Goal: Transaction & Acquisition: Purchase product/service

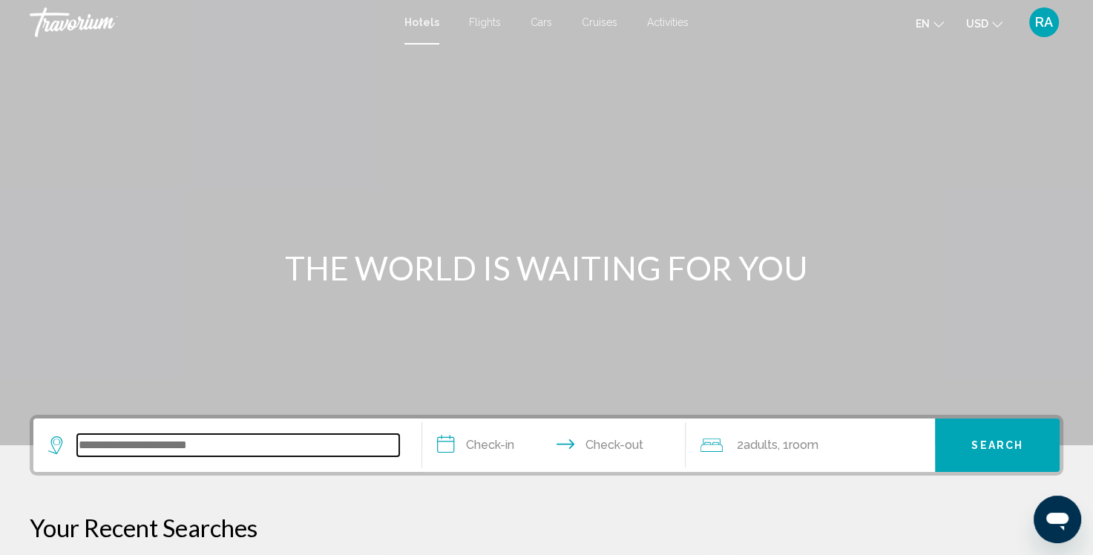
click at [217, 448] on input "Search widget" at bounding box center [238, 445] width 322 height 22
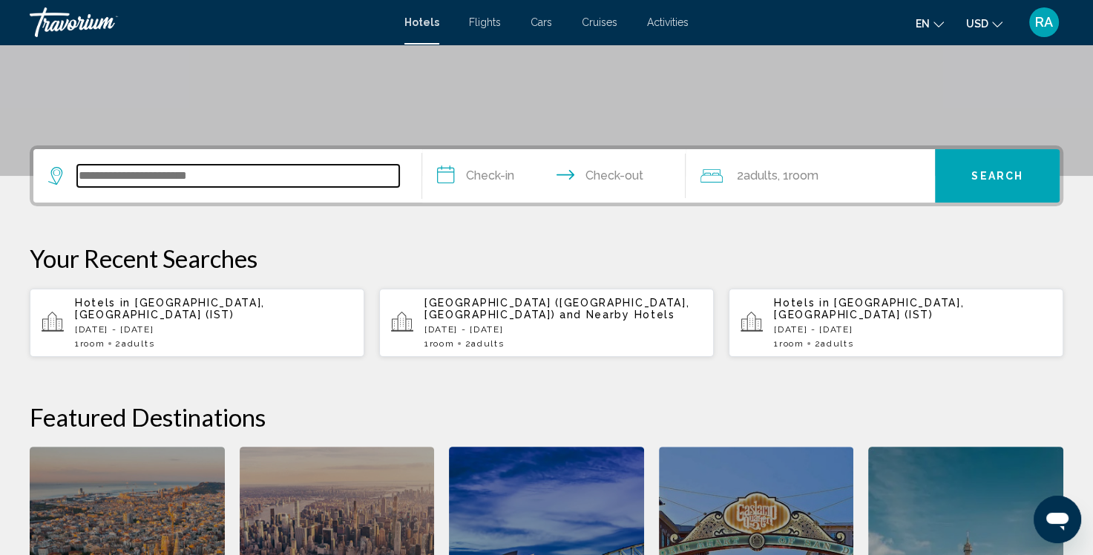
scroll to position [366, 0]
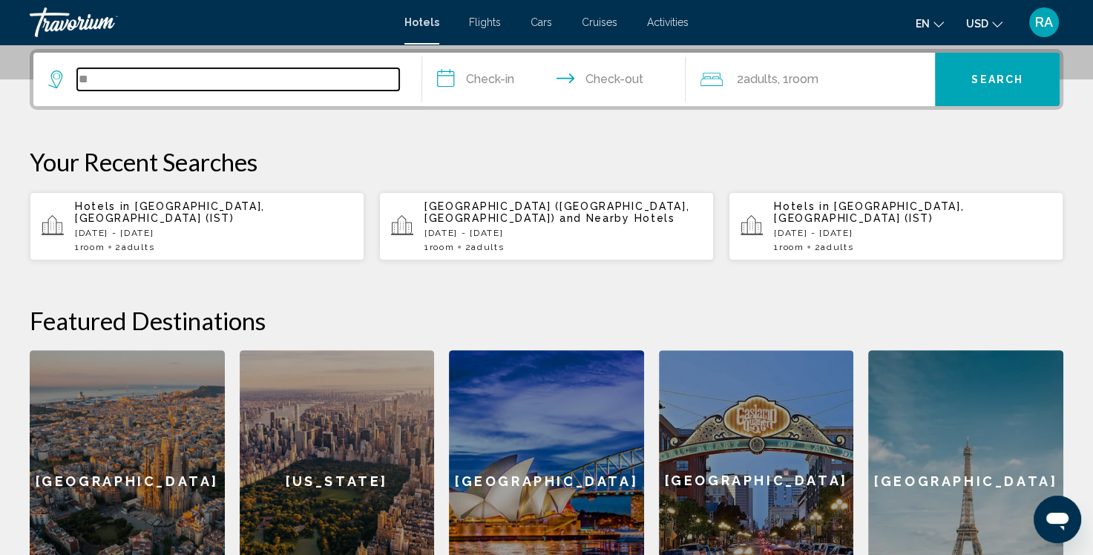
type input "*"
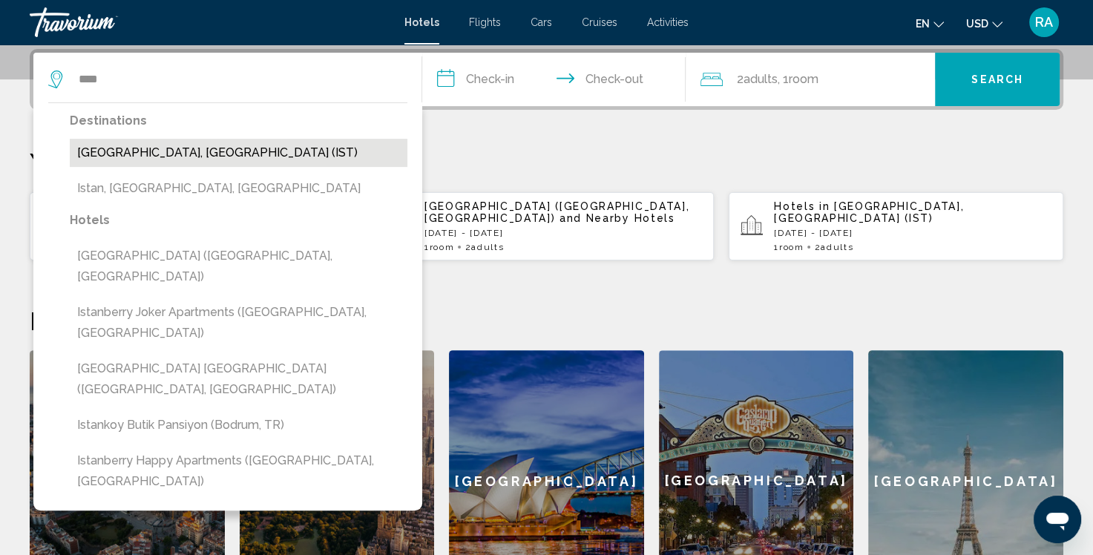
click at [135, 156] on button "[GEOGRAPHIC_DATA], [GEOGRAPHIC_DATA] (IST)" at bounding box center [239, 153] width 338 height 28
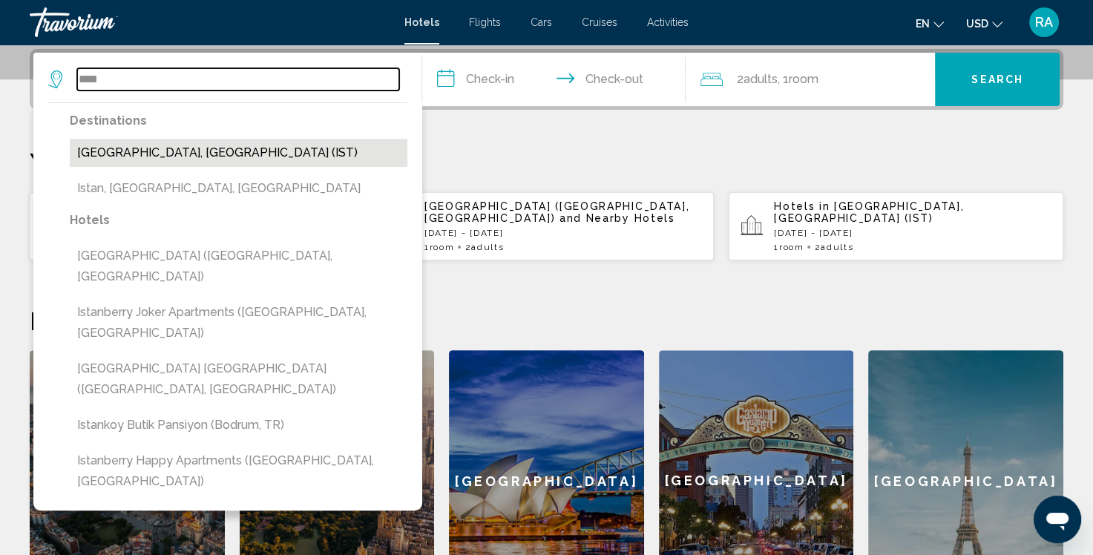
type input "**********"
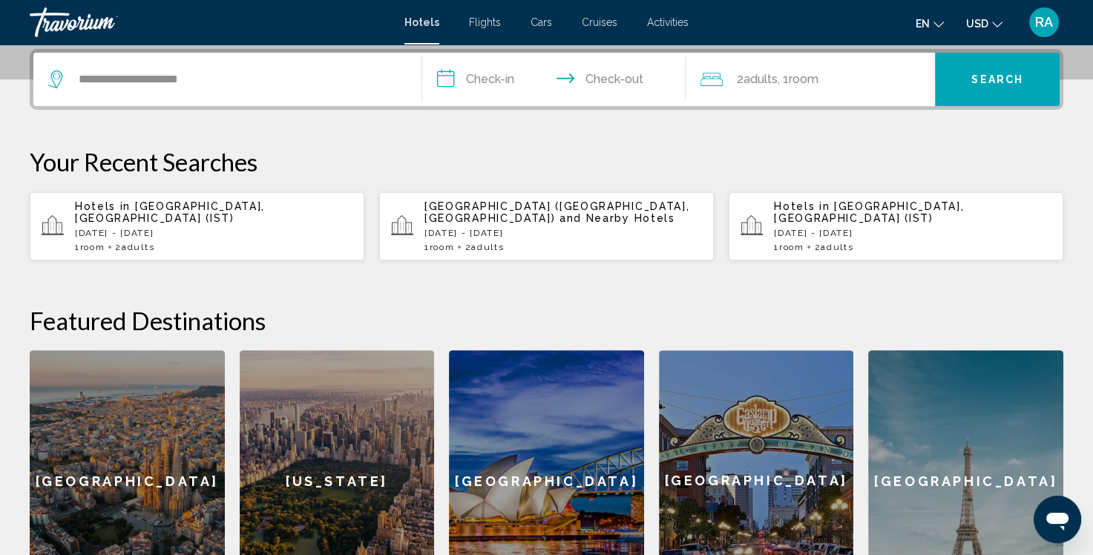
click at [499, 76] on input "**********" at bounding box center [557, 82] width 270 height 58
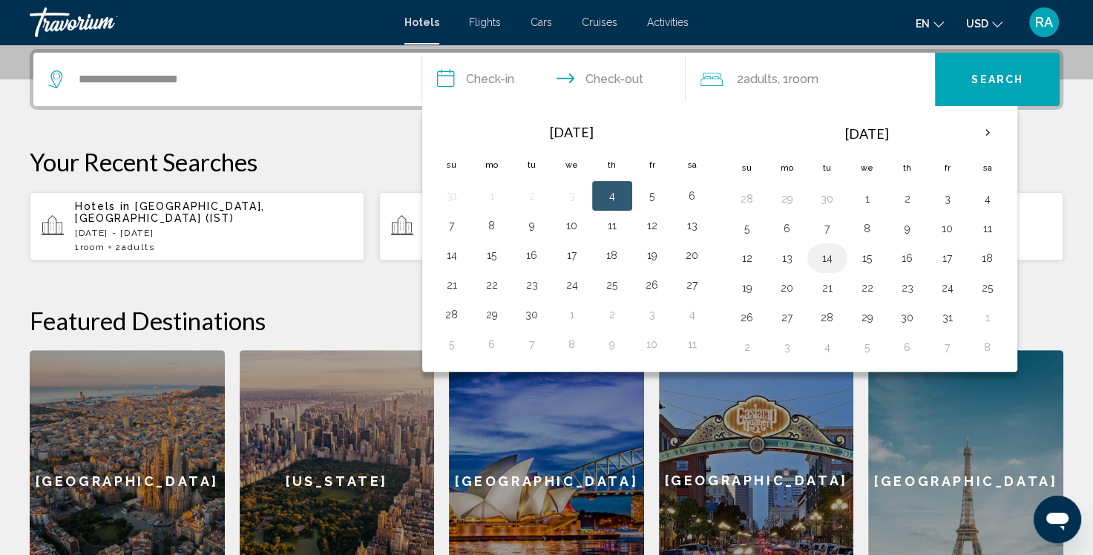
click at [825, 260] on button "14" at bounding box center [828, 258] width 24 height 21
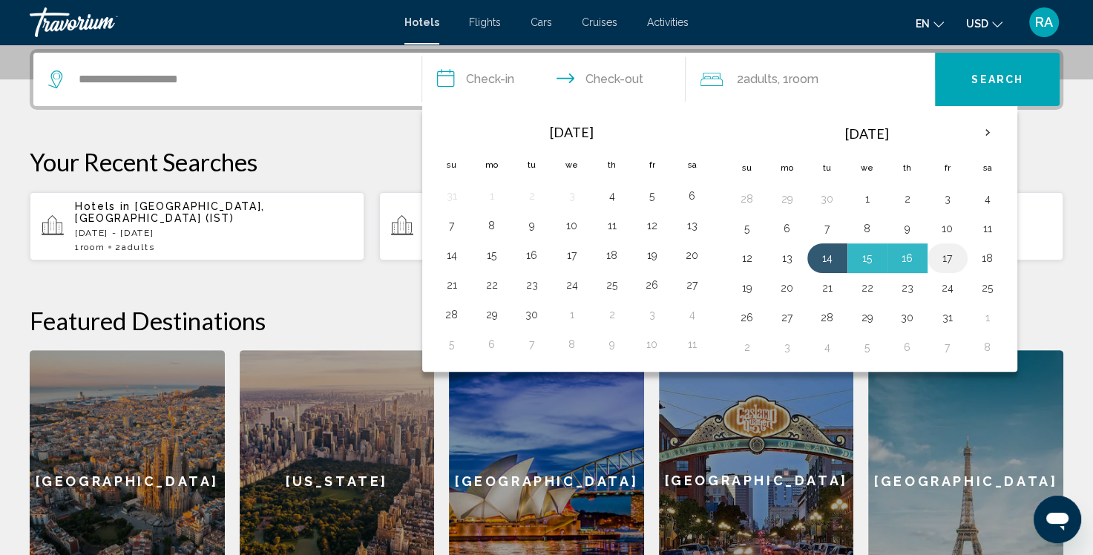
click at [945, 260] on button "17" at bounding box center [948, 258] width 24 height 21
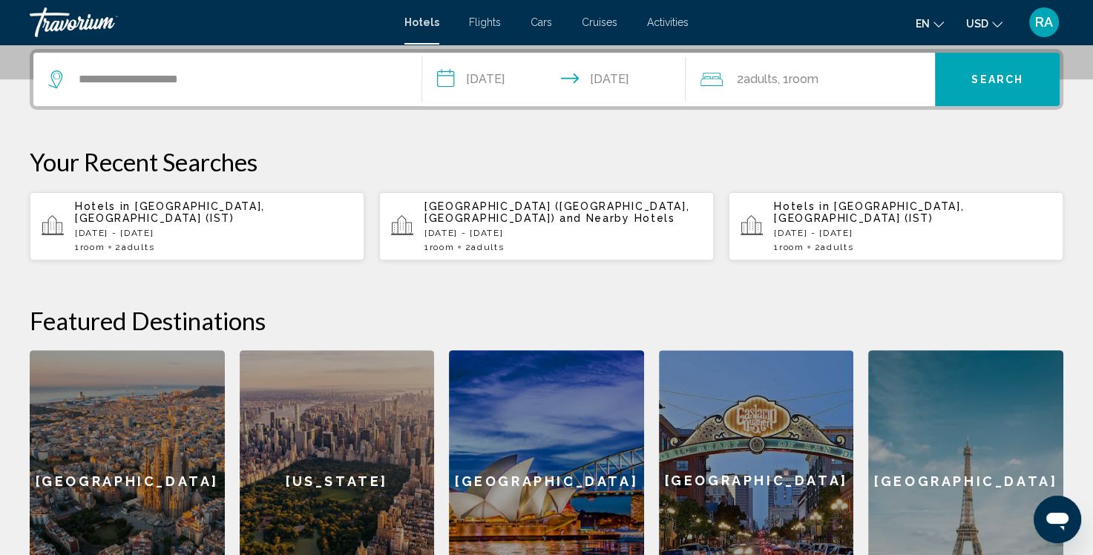
click at [508, 77] on input "**********" at bounding box center [557, 82] width 270 height 58
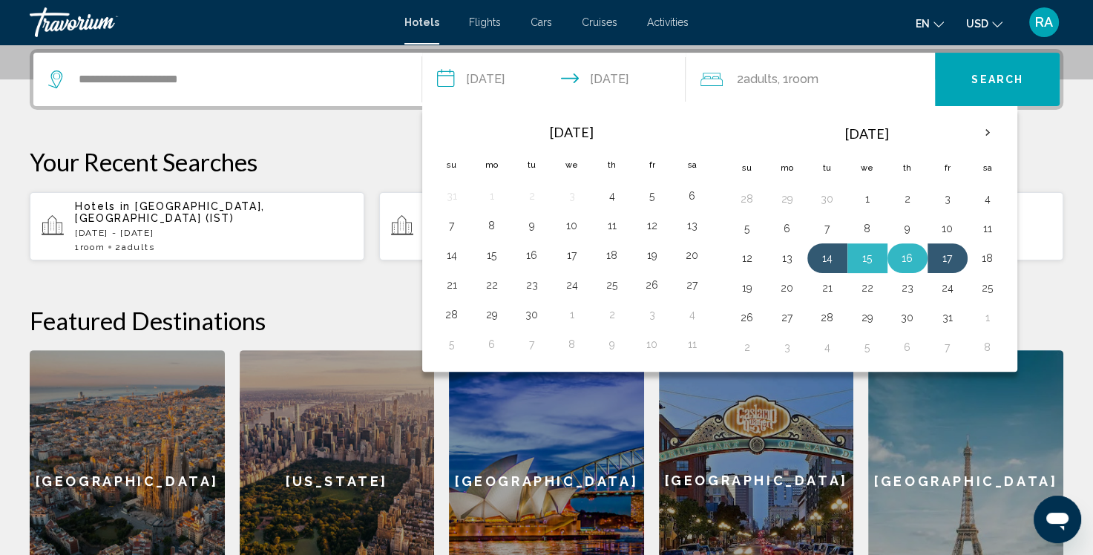
click at [902, 261] on button "16" at bounding box center [908, 258] width 24 height 21
click at [822, 256] on button "14" at bounding box center [828, 258] width 24 height 21
type input "**********"
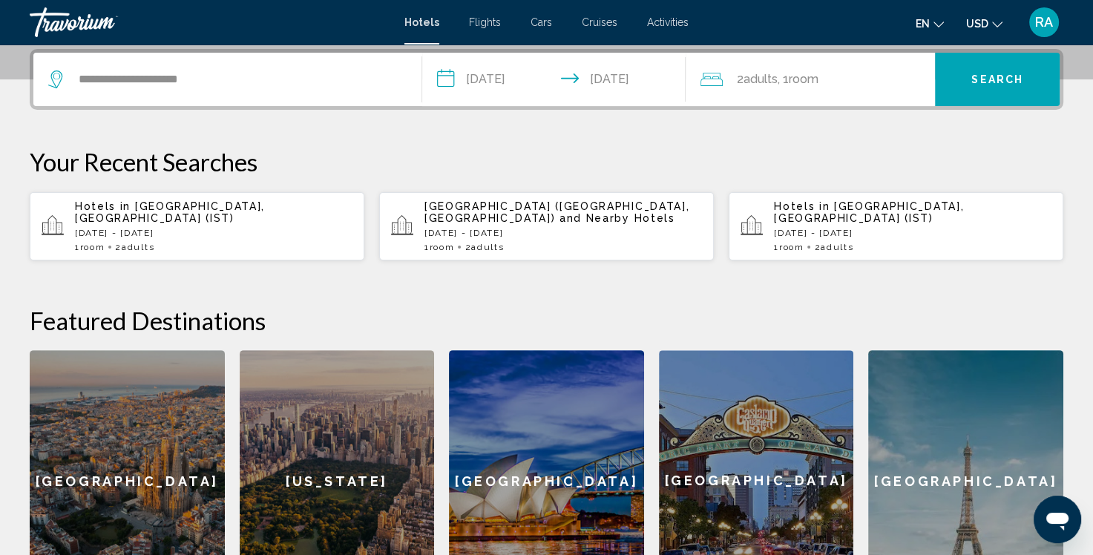
click at [332, 297] on div "**********" at bounding box center [546, 330] width 1093 height 563
click at [252, 213] on span "[GEOGRAPHIC_DATA], [GEOGRAPHIC_DATA] (IST)" at bounding box center [170, 212] width 190 height 24
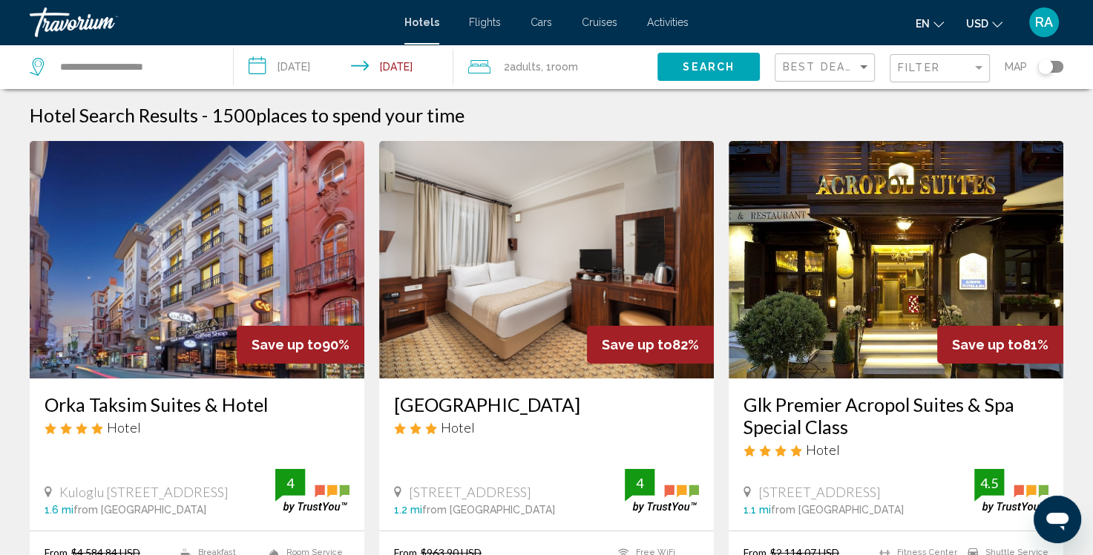
scroll to position [74, 0]
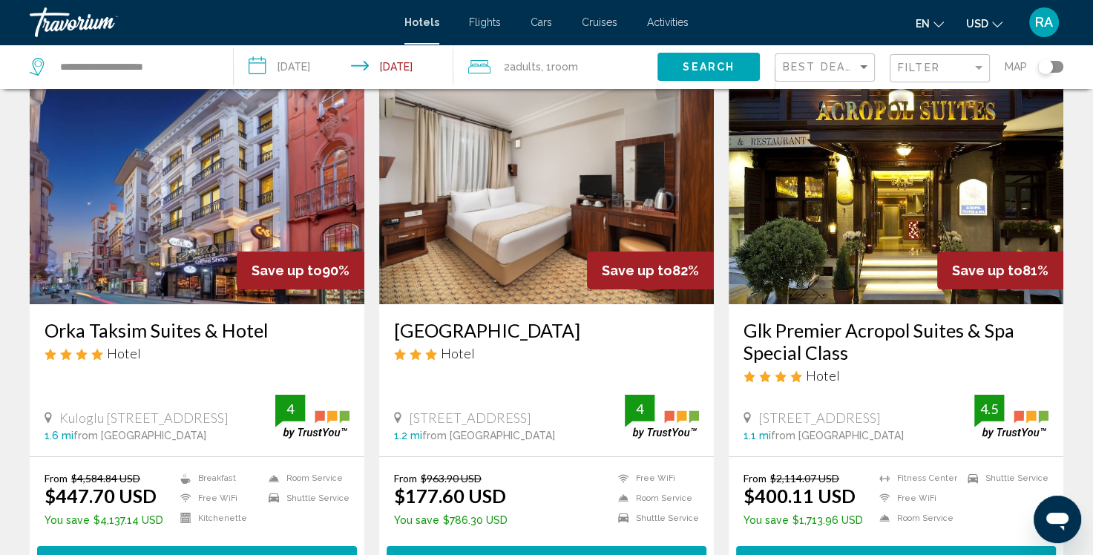
click at [937, 22] on icon "Change language" at bounding box center [939, 24] width 10 height 10
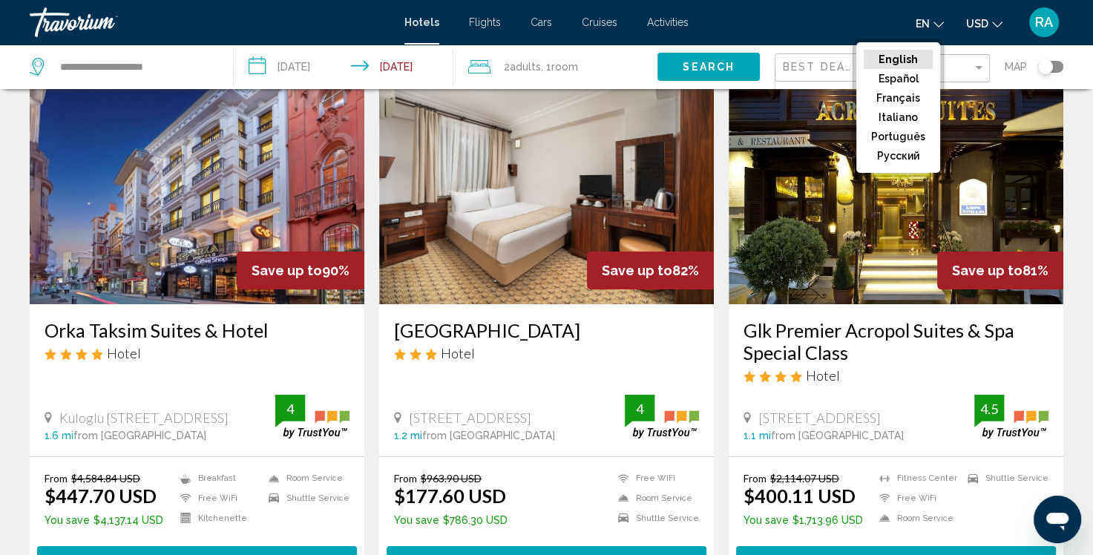
click at [905, 154] on button "русский" at bounding box center [898, 155] width 69 height 19
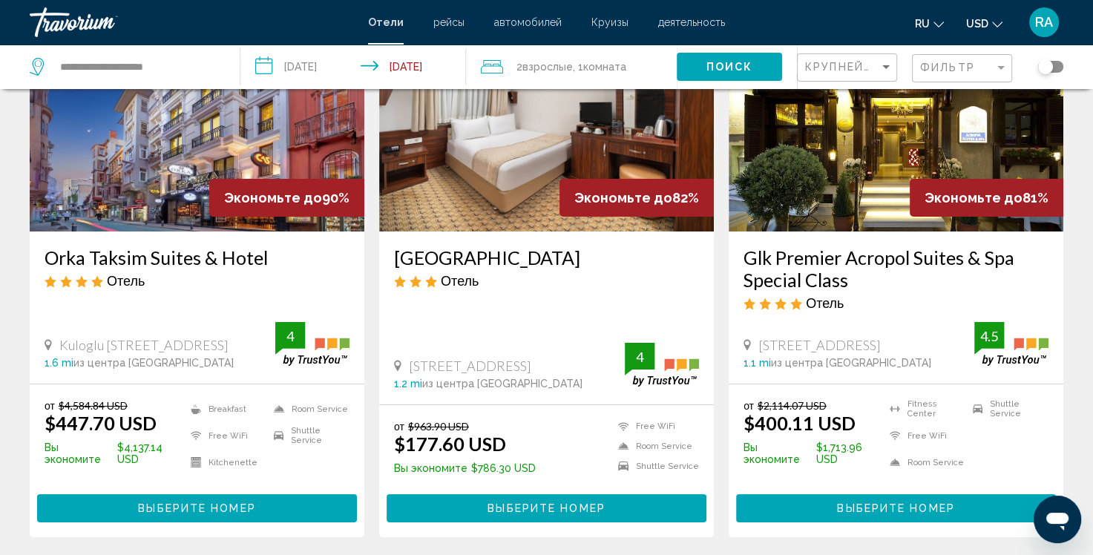
scroll to position [148, 0]
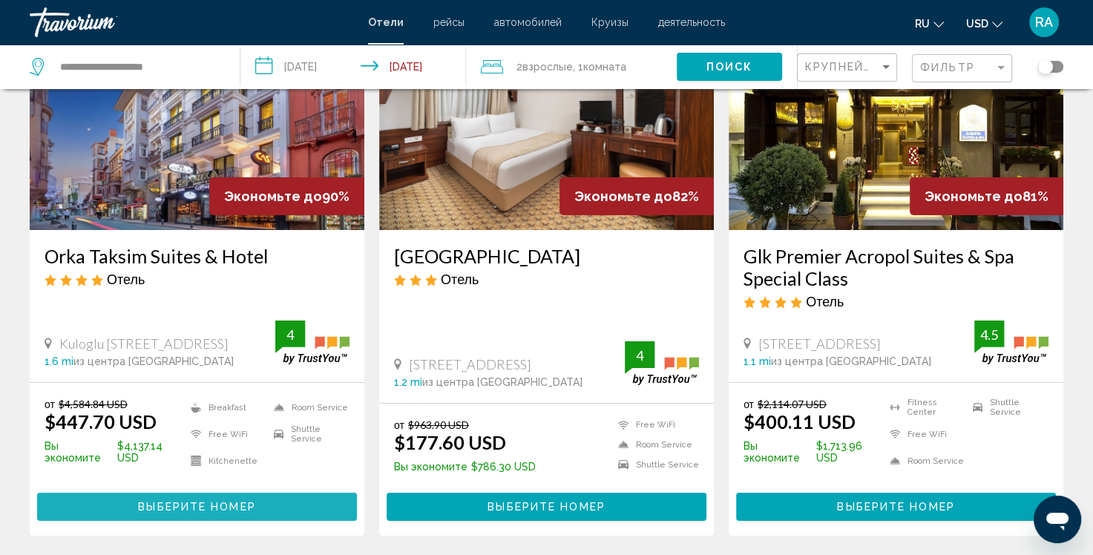
click at [188, 511] on span "Выберите номер" at bounding box center [196, 508] width 117 height 12
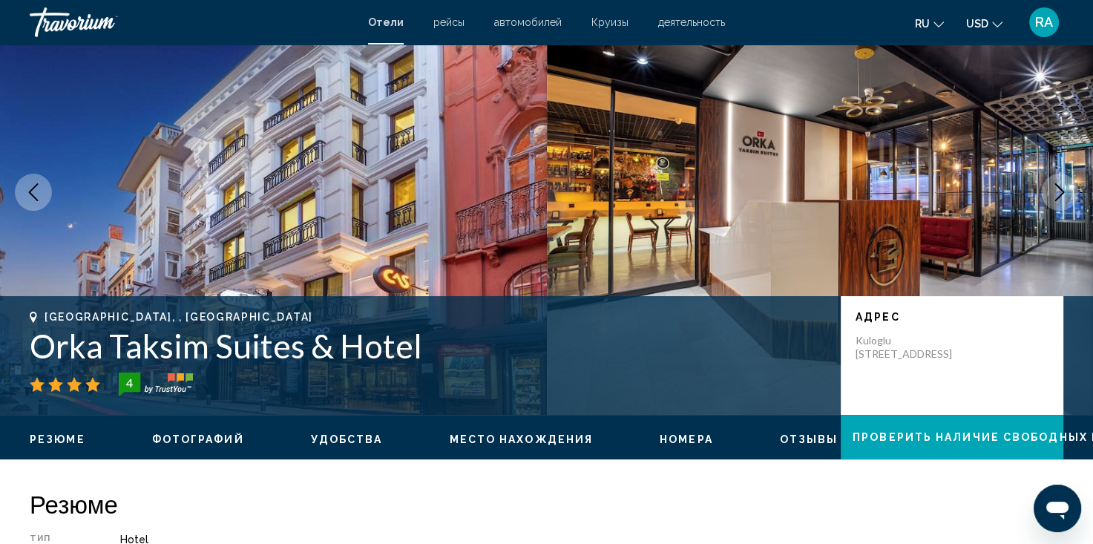
scroll to position [74, 0]
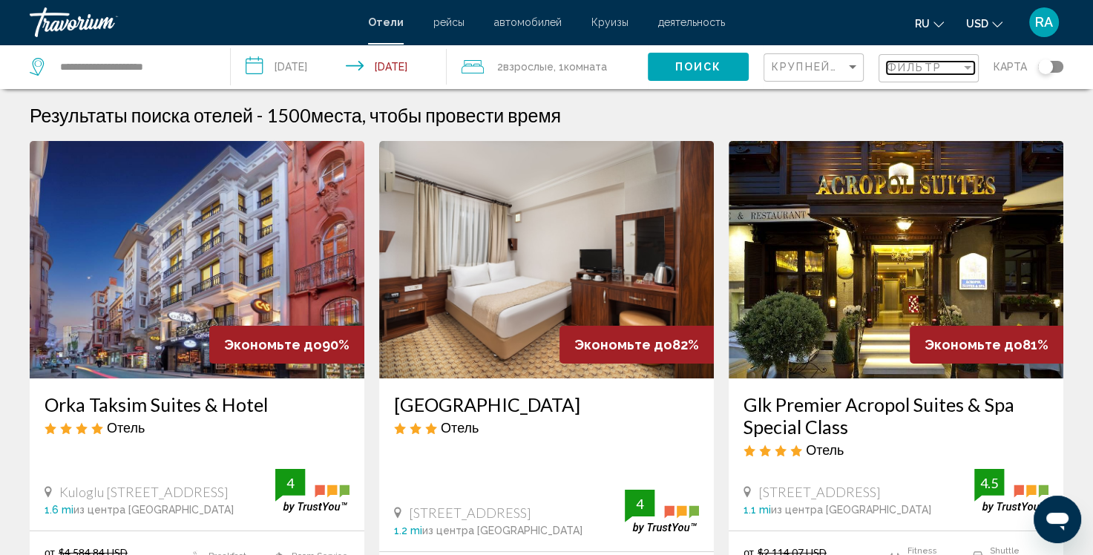
click at [968, 68] on div "Filter" at bounding box center [967, 68] width 7 height 4
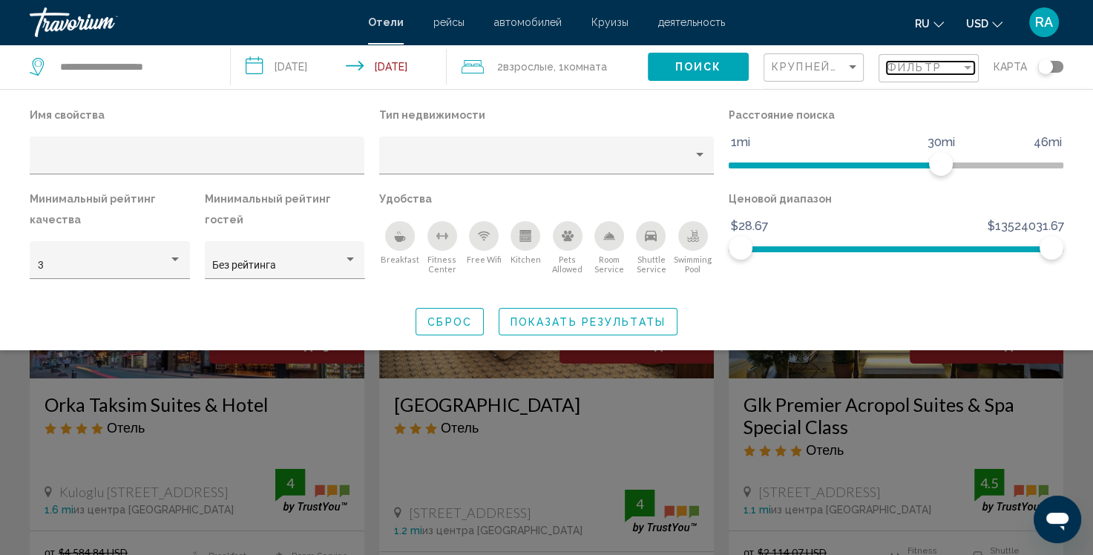
click at [973, 68] on div "Filter" at bounding box center [967, 68] width 13 height 12
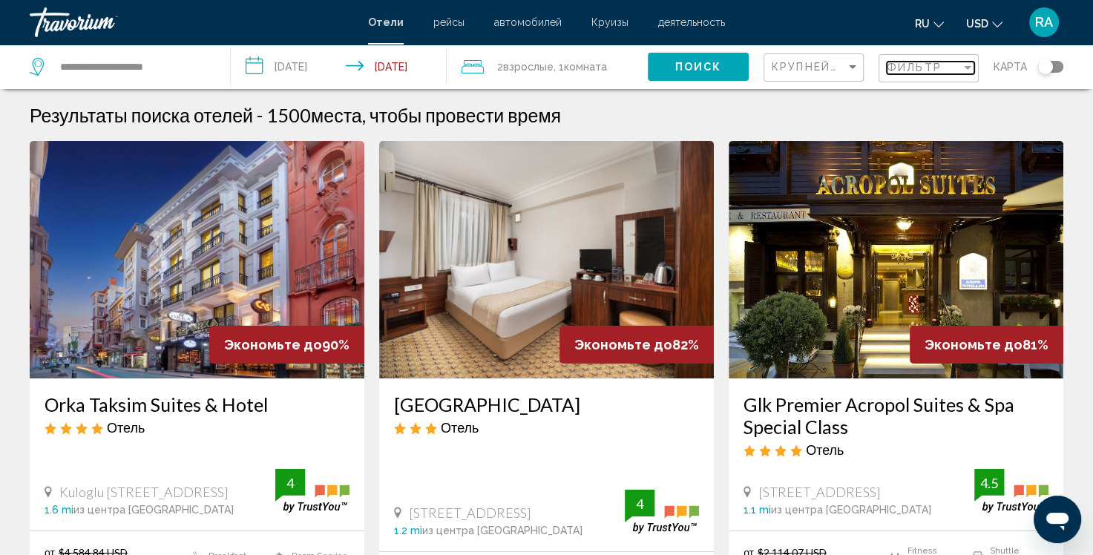
click at [968, 68] on div "Filter" at bounding box center [967, 68] width 7 height 4
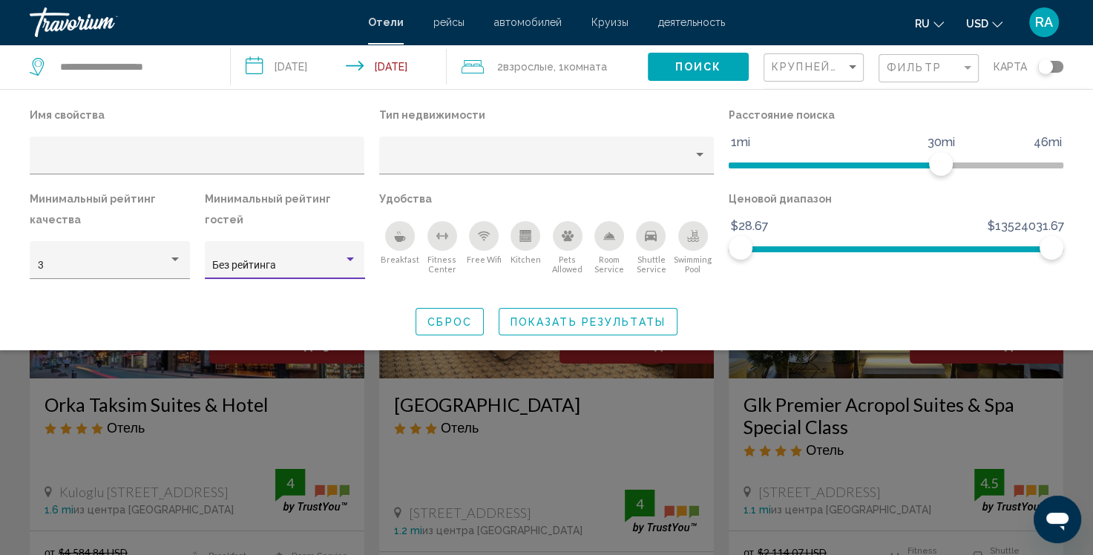
click at [352, 258] on div "Hotel Filters" at bounding box center [350, 260] width 7 height 4
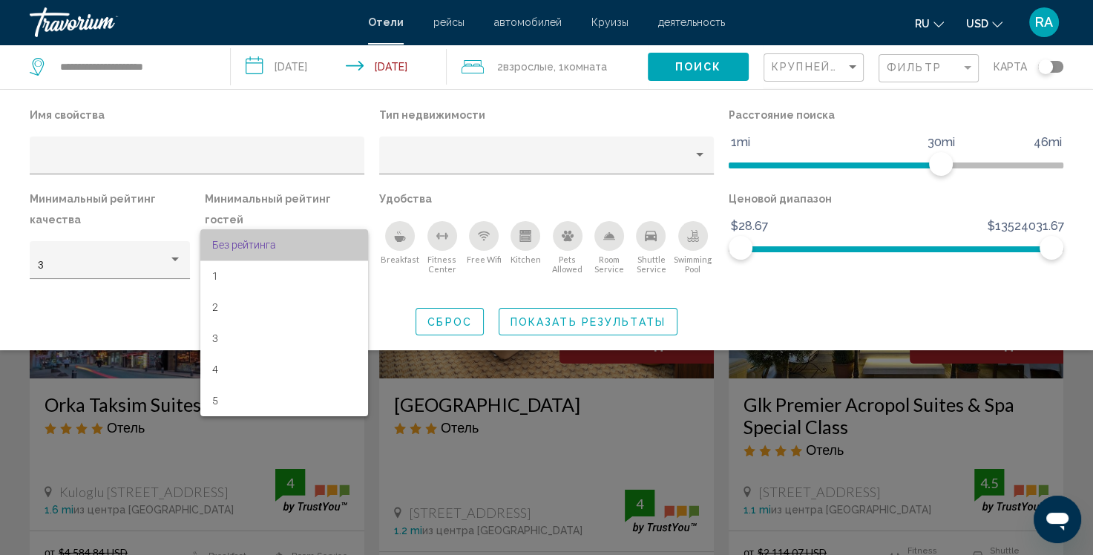
click at [350, 240] on span "Без рейтинга" at bounding box center [284, 244] width 144 height 31
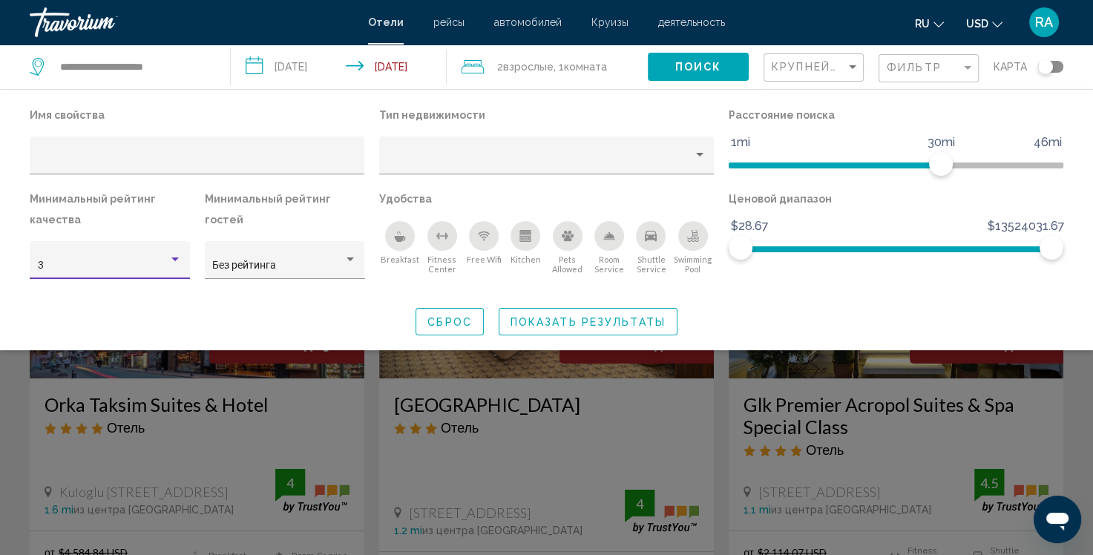
click at [177, 260] on div "Hotel Filters" at bounding box center [174, 260] width 7 height 4
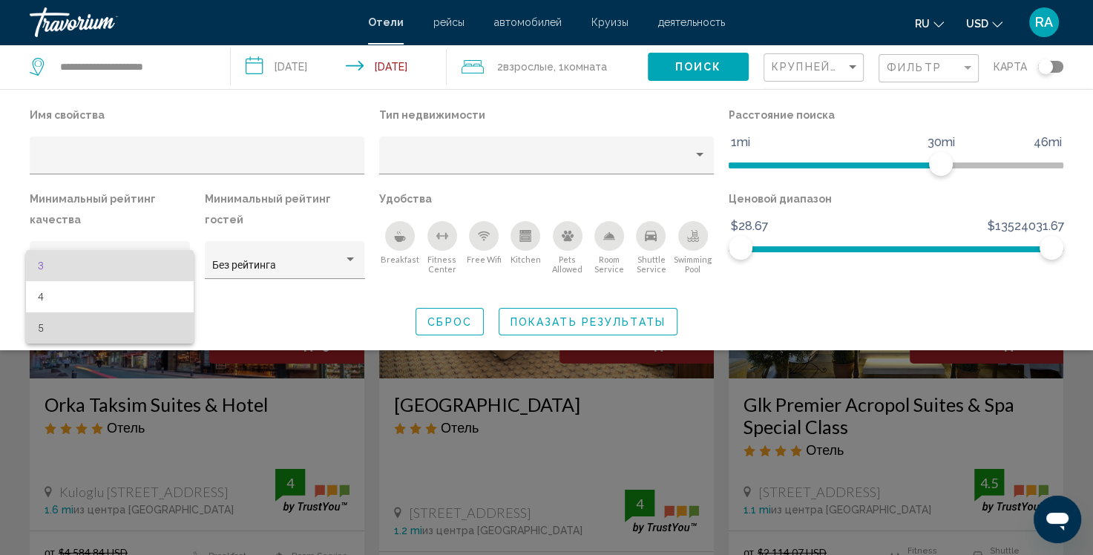
click at [38, 328] on span "5" at bounding box center [110, 327] width 144 height 31
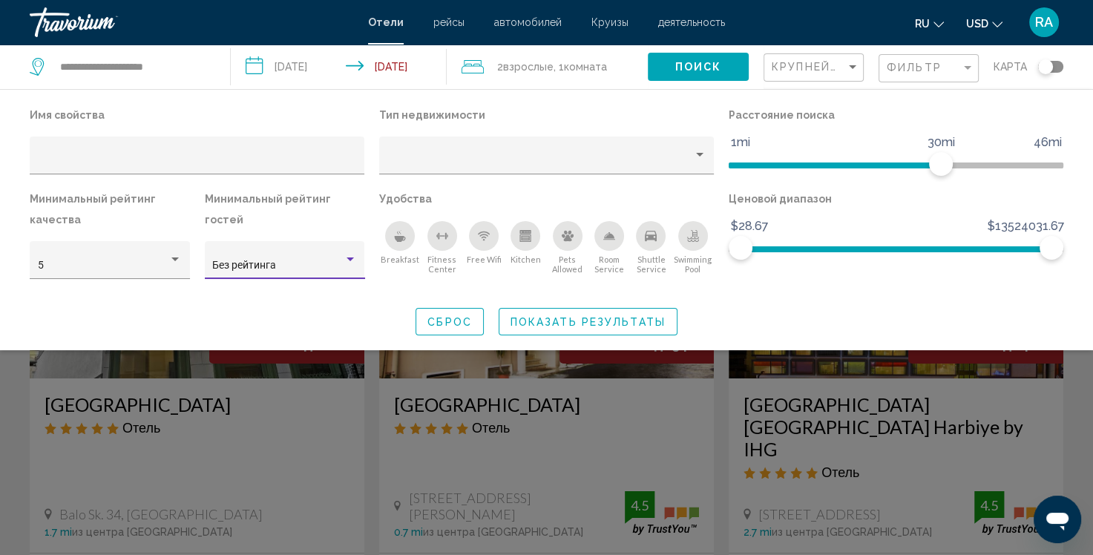
click at [350, 258] on div "Hotel Filters" at bounding box center [350, 260] width 7 height 4
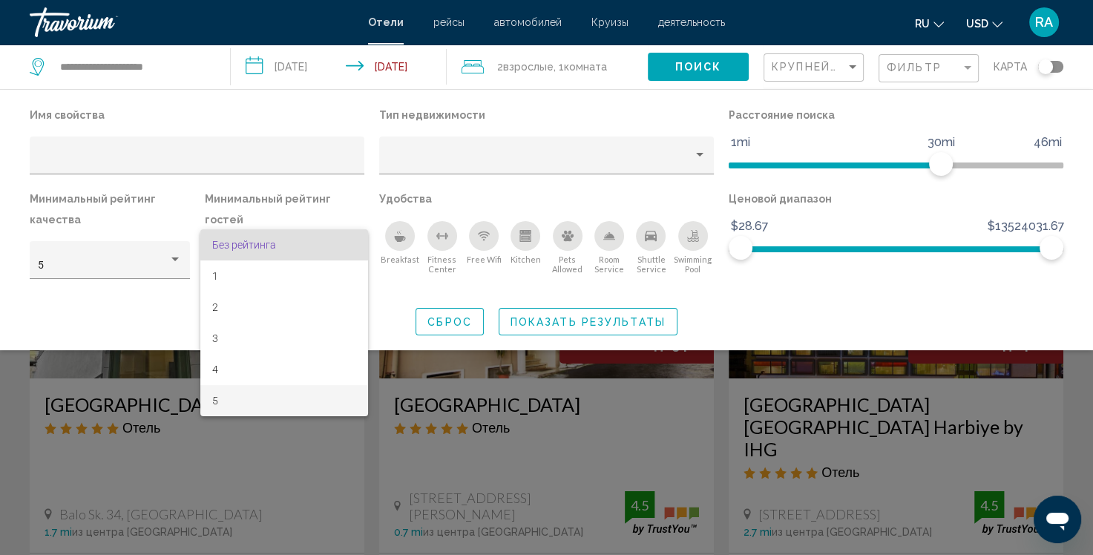
click at [224, 404] on span "5" at bounding box center [284, 400] width 144 height 31
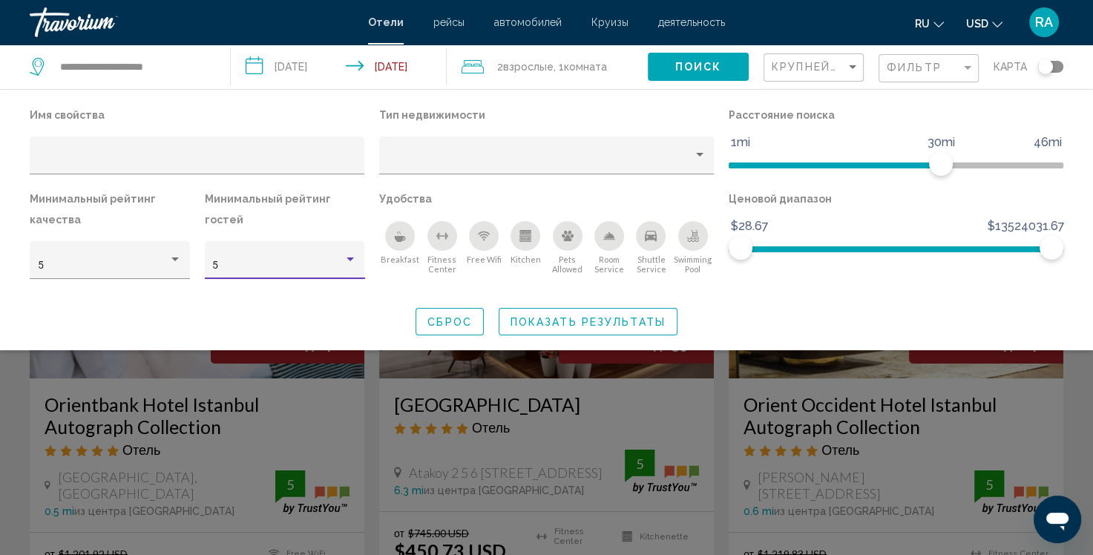
click at [715, 430] on div "Search widget" at bounding box center [546, 389] width 1093 height 332
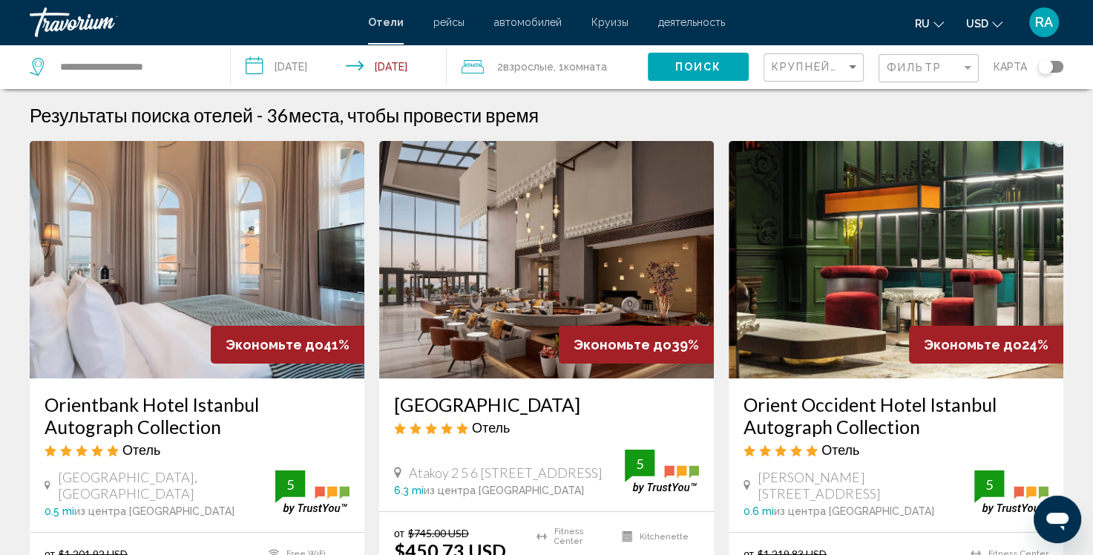
click at [199, 181] on img "Main content" at bounding box center [197, 259] width 335 height 237
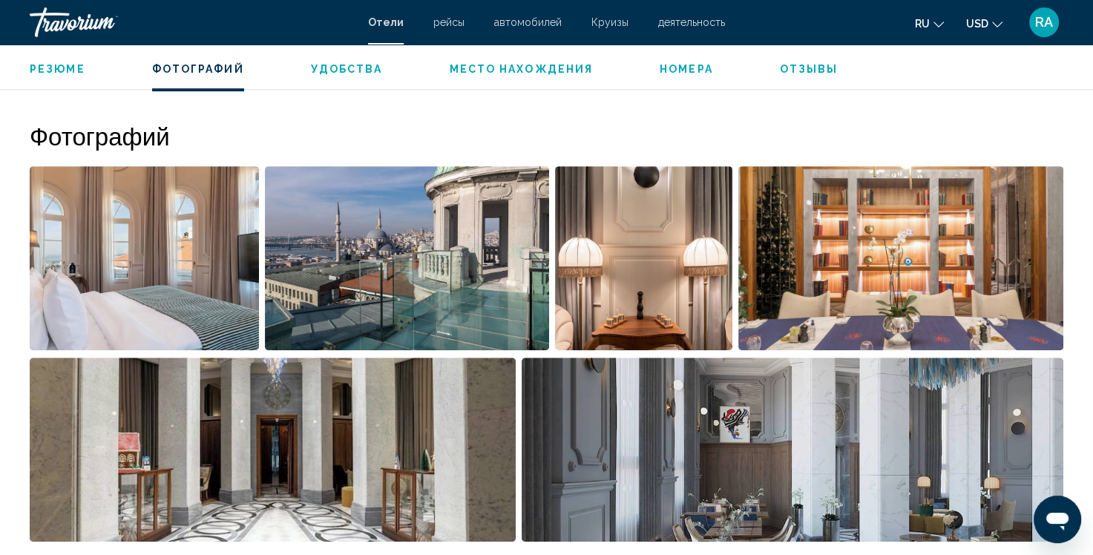
scroll to position [742, 0]
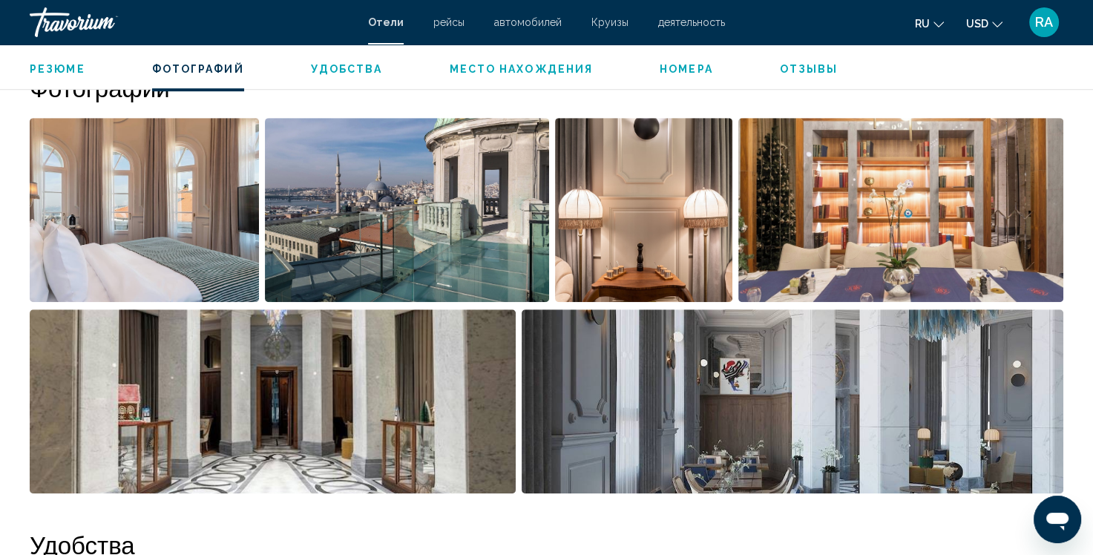
click at [192, 191] on img "Open full-screen image slider" at bounding box center [144, 210] width 229 height 184
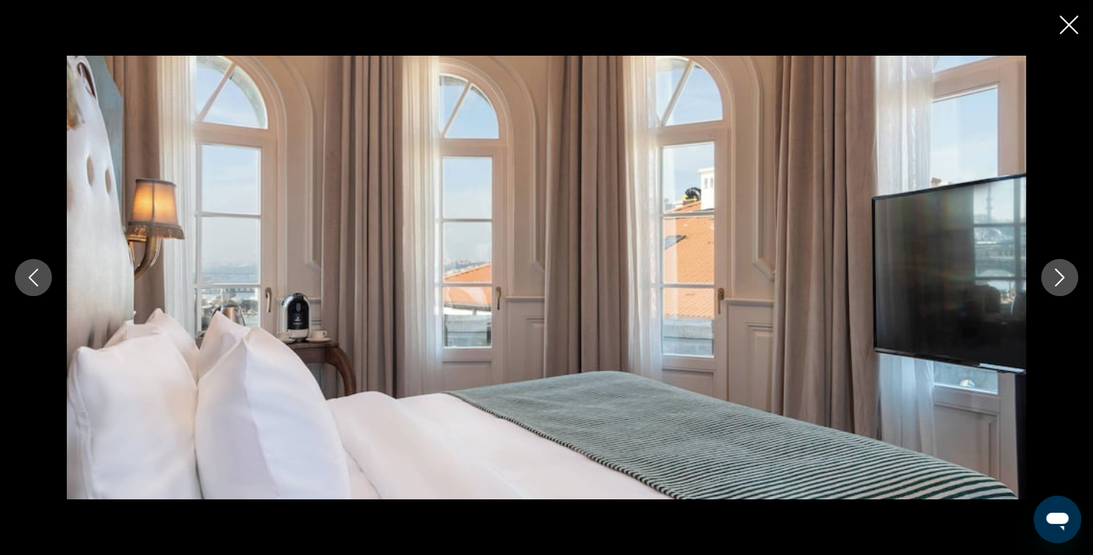
click at [1057, 280] on icon "Next image" at bounding box center [1060, 278] width 18 height 18
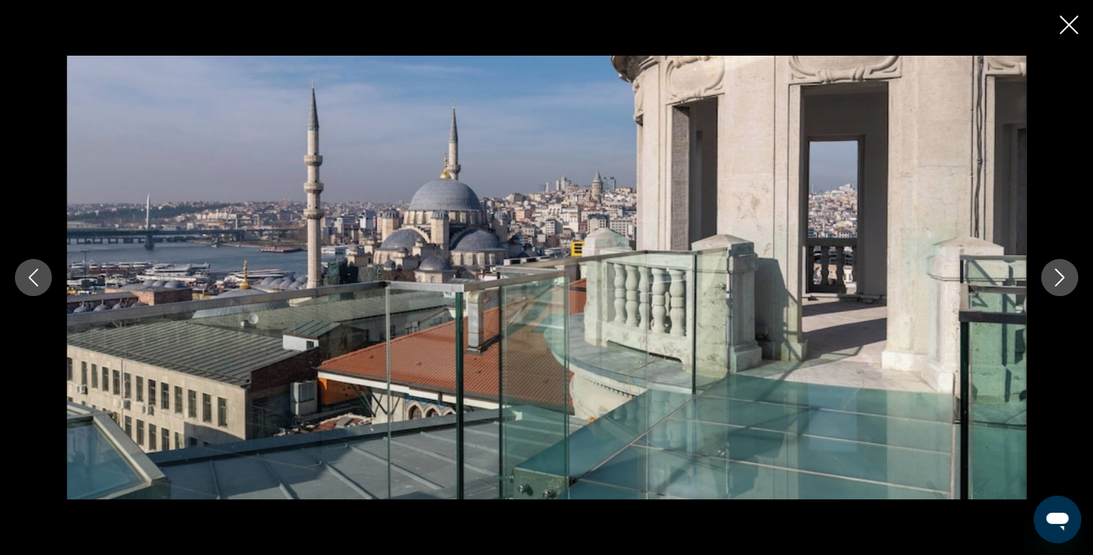
click at [1057, 280] on icon "Next image" at bounding box center [1060, 278] width 18 height 18
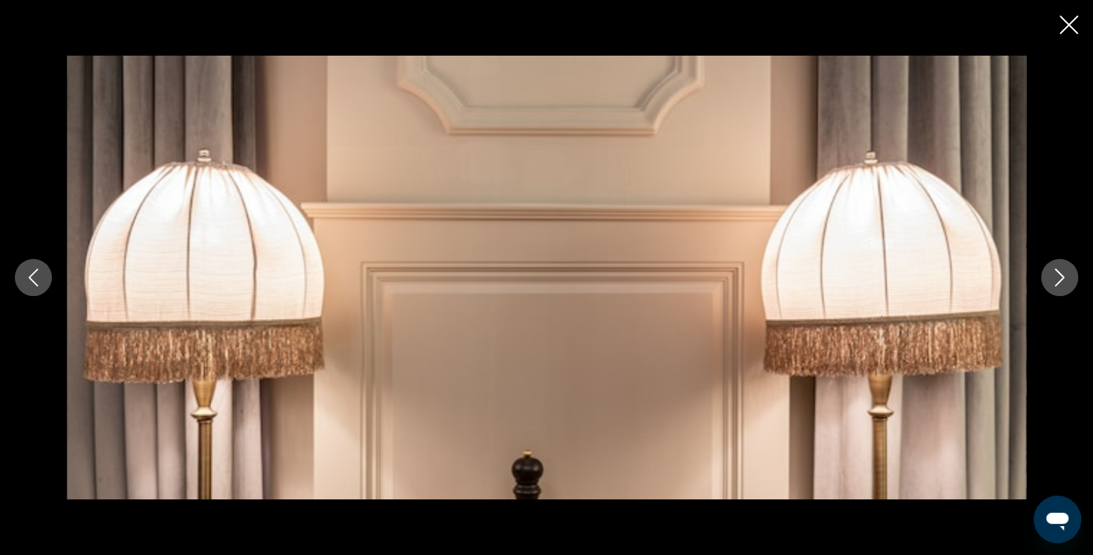
click at [1057, 280] on icon "Next image" at bounding box center [1060, 278] width 18 height 18
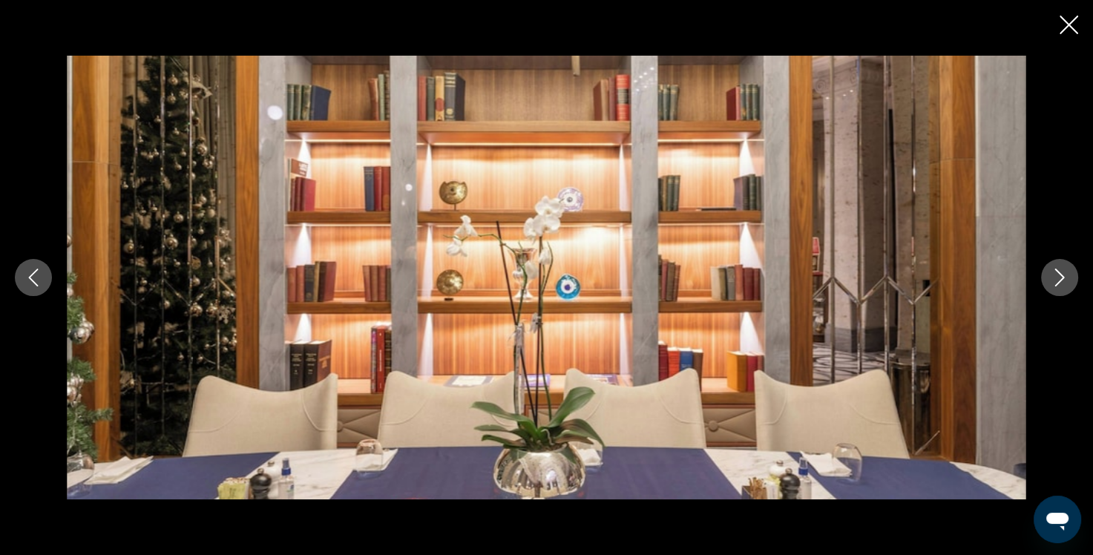
click at [1057, 280] on icon "Next image" at bounding box center [1060, 278] width 18 height 18
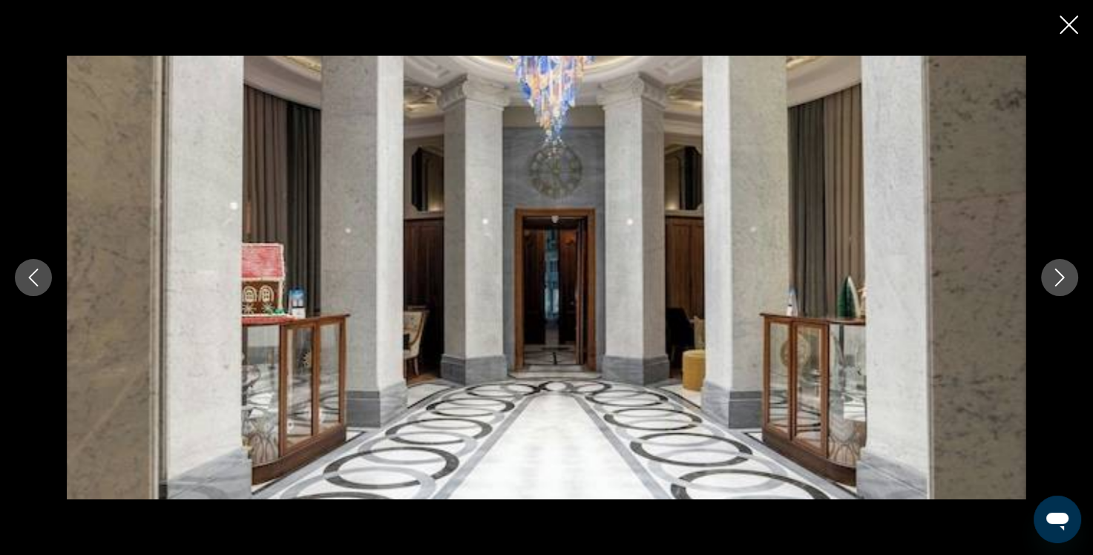
click at [1057, 280] on icon "Next image" at bounding box center [1060, 278] width 18 height 18
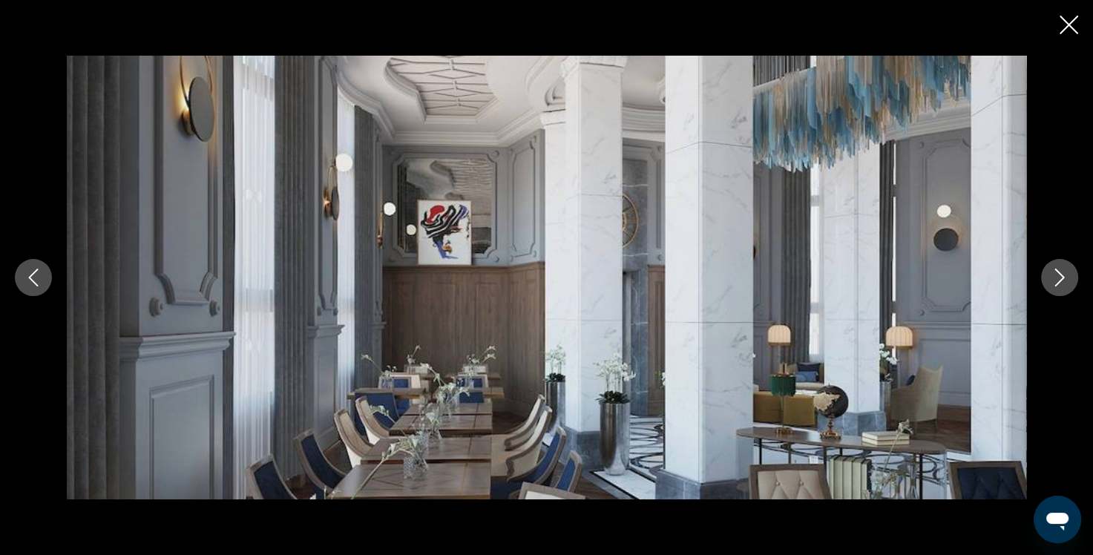
click at [1057, 280] on icon "Next image" at bounding box center [1060, 278] width 18 height 18
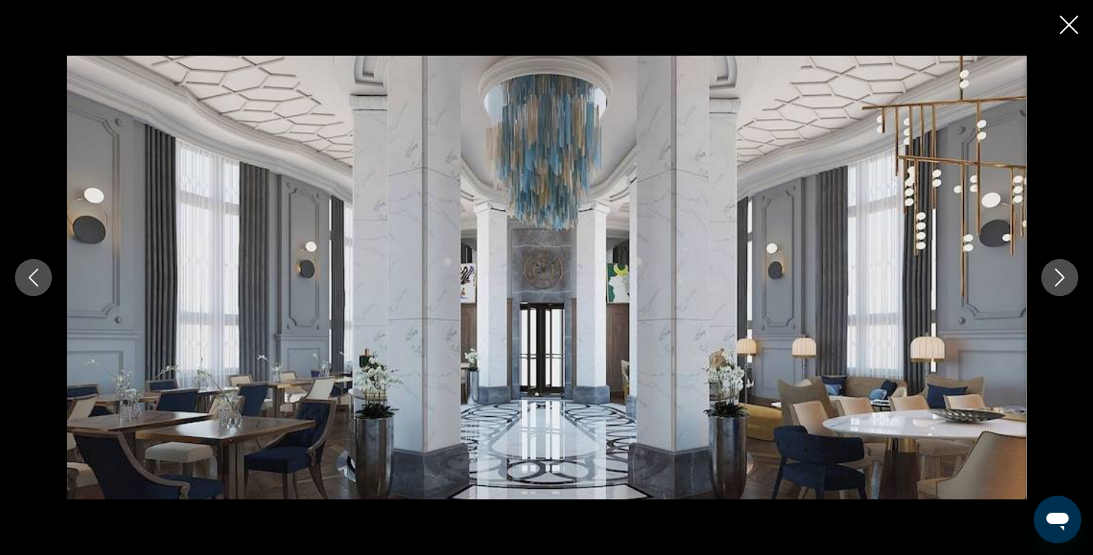
click at [1057, 280] on icon "Next image" at bounding box center [1060, 278] width 18 height 18
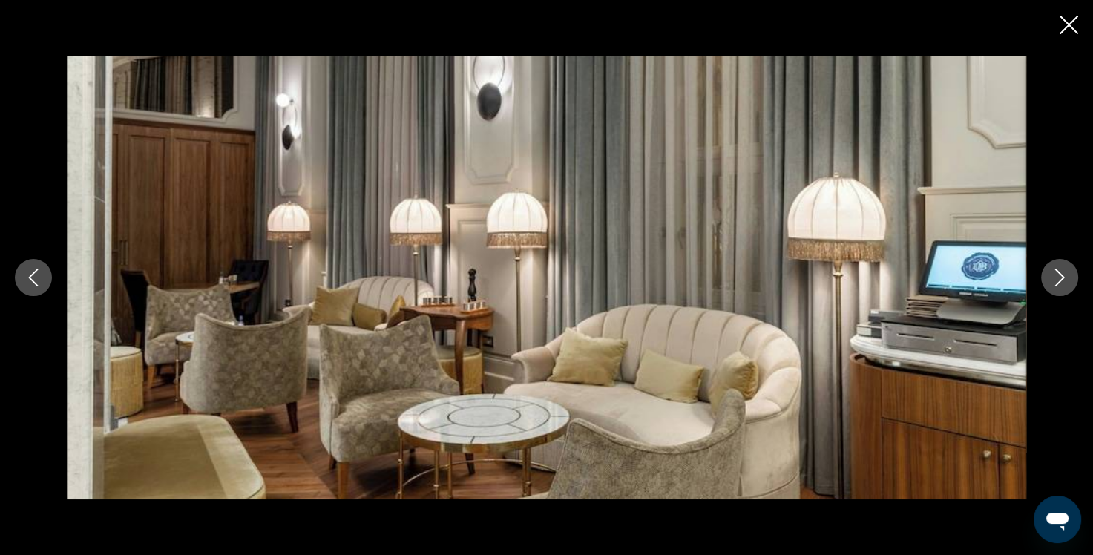
click at [1057, 280] on icon "Next image" at bounding box center [1060, 278] width 18 height 18
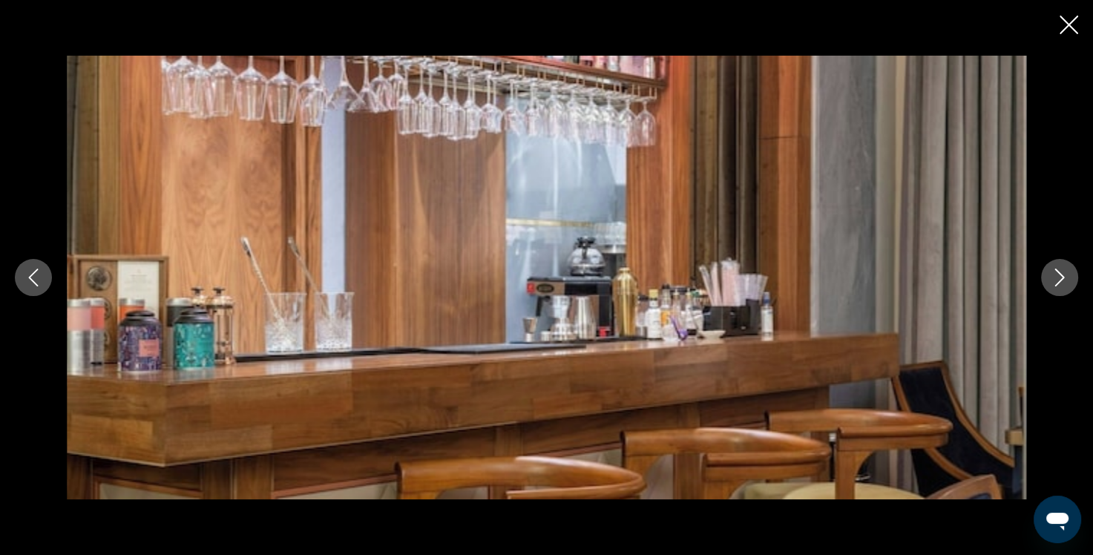
click at [1057, 280] on icon "Next image" at bounding box center [1060, 278] width 18 height 18
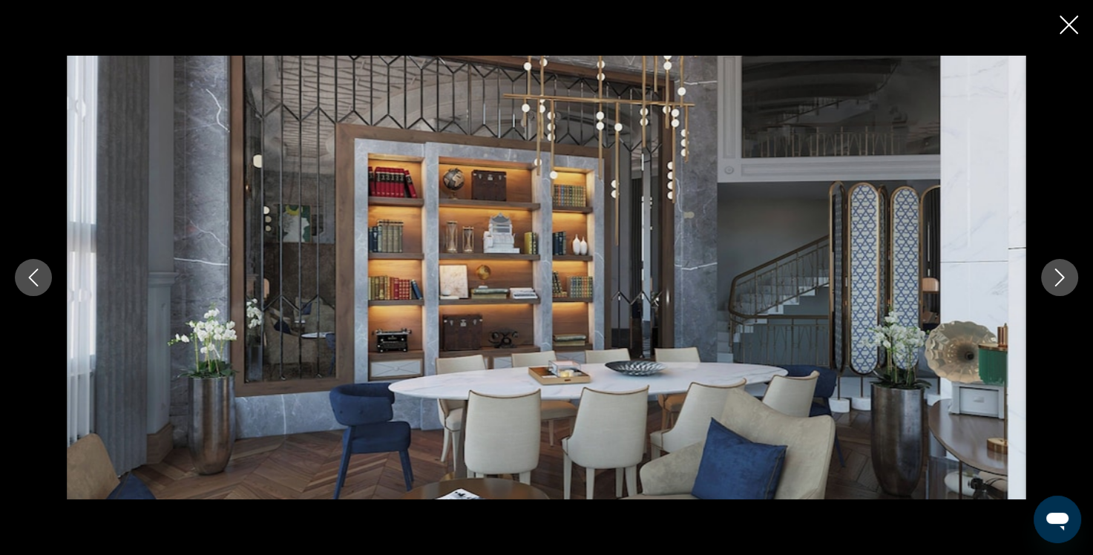
click at [1057, 280] on icon "Next image" at bounding box center [1060, 278] width 18 height 18
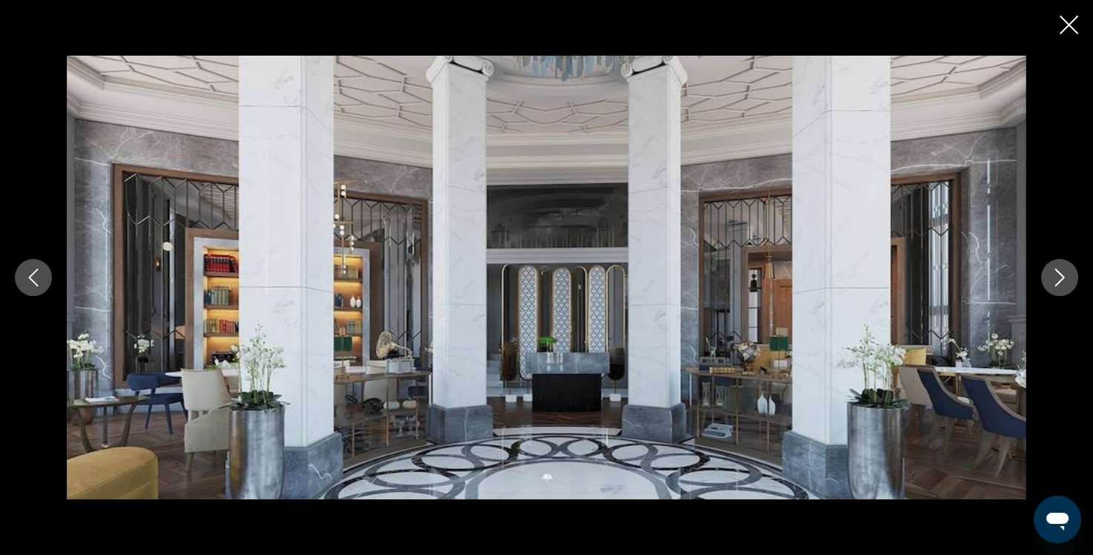
click at [1057, 280] on icon "Next image" at bounding box center [1060, 278] width 18 height 18
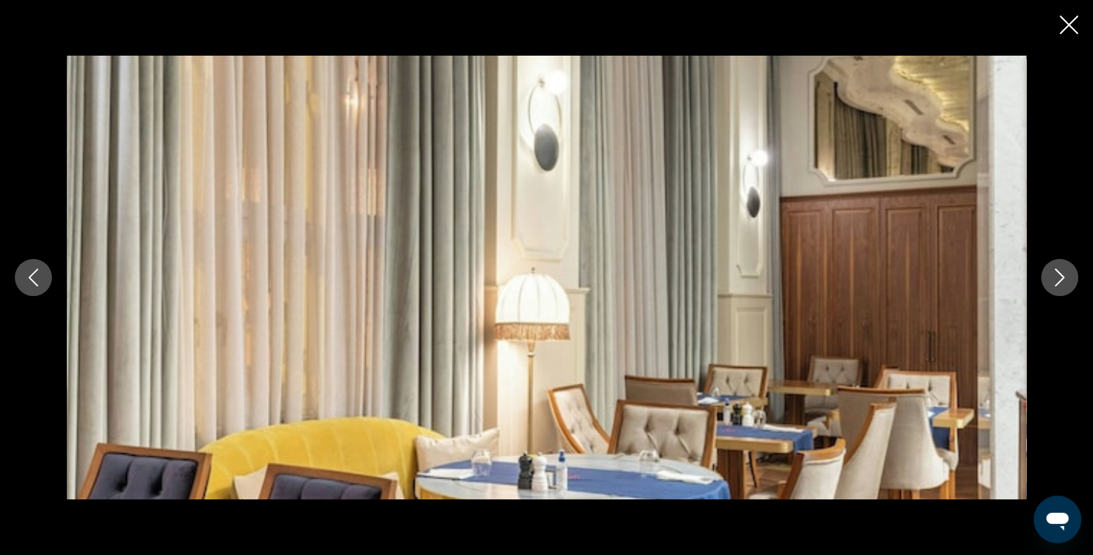
click at [1057, 280] on icon "Next image" at bounding box center [1060, 278] width 18 height 18
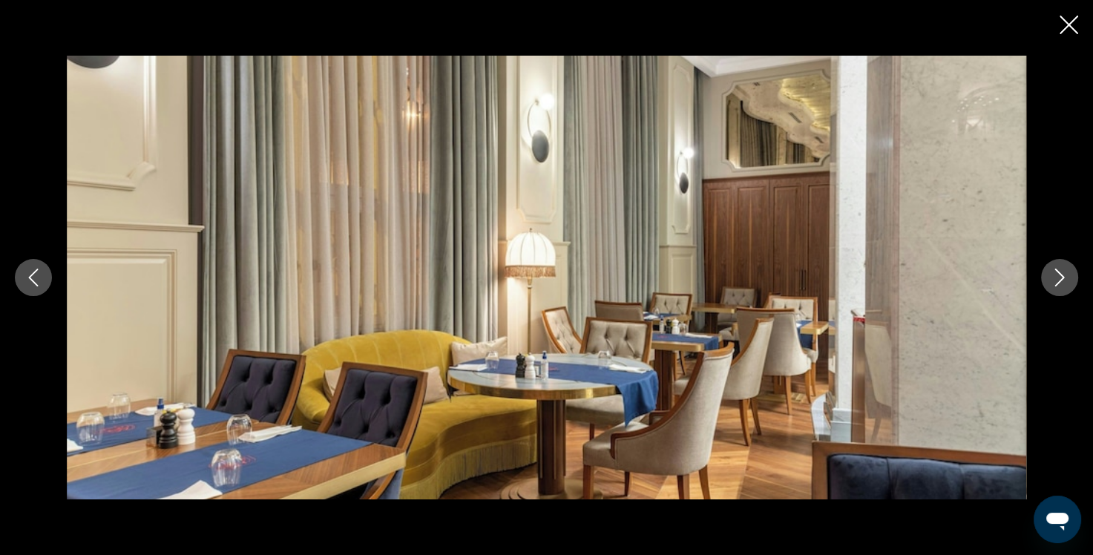
click at [1057, 280] on icon "Next image" at bounding box center [1060, 278] width 18 height 18
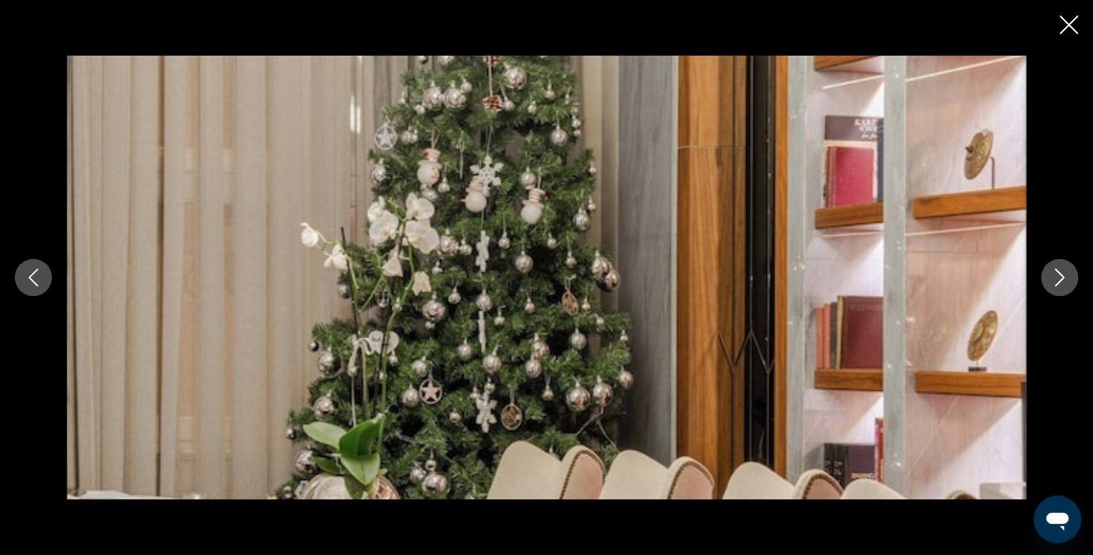
click at [1057, 280] on icon "Next image" at bounding box center [1060, 278] width 18 height 18
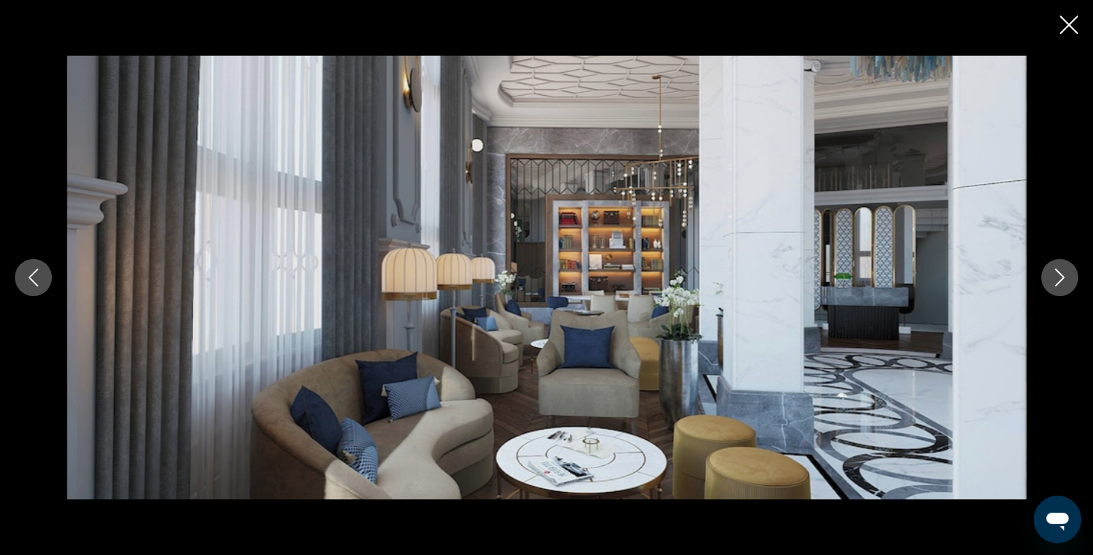
click at [1057, 280] on icon "Next image" at bounding box center [1060, 278] width 18 height 18
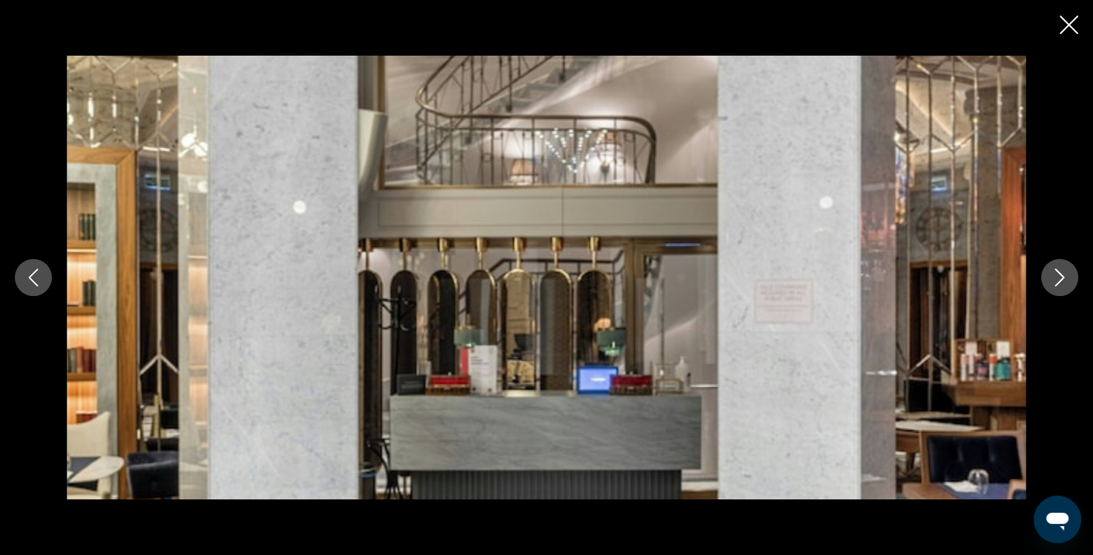
click at [1057, 280] on icon "Next image" at bounding box center [1060, 278] width 18 height 18
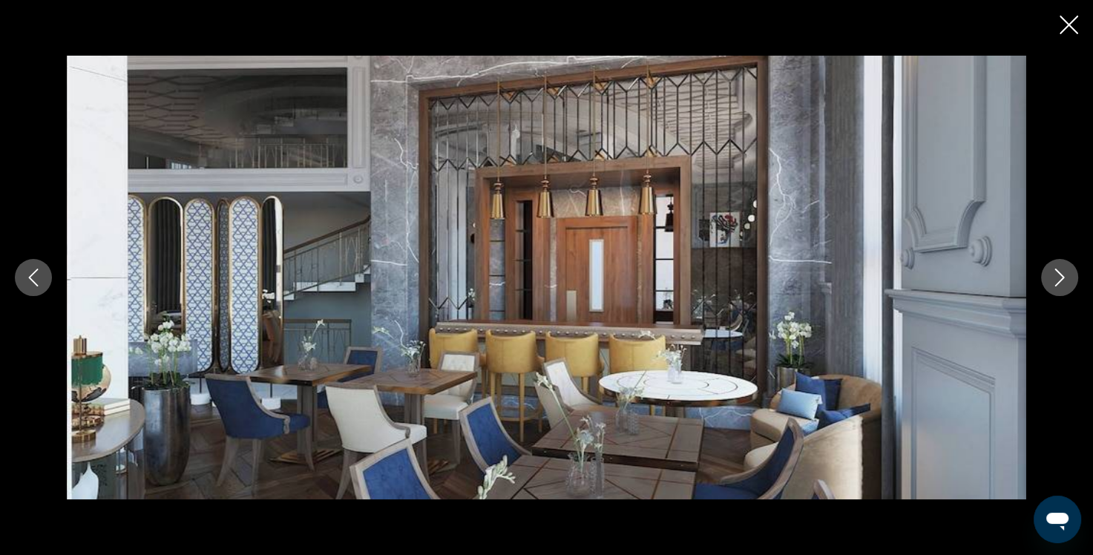
click at [1057, 280] on icon "Next image" at bounding box center [1060, 278] width 18 height 18
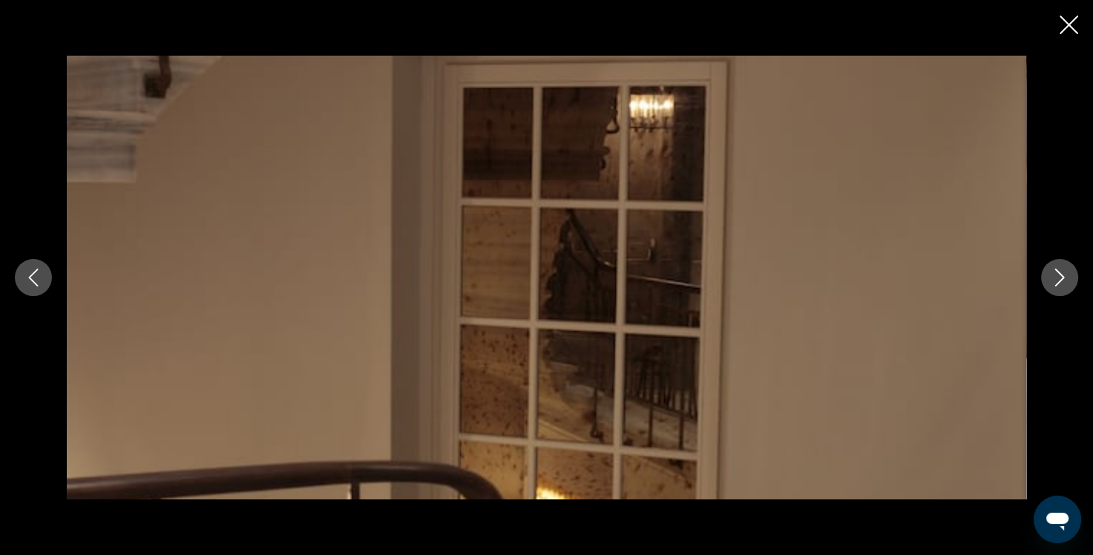
click at [1057, 280] on icon "Next image" at bounding box center [1060, 278] width 18 height 18
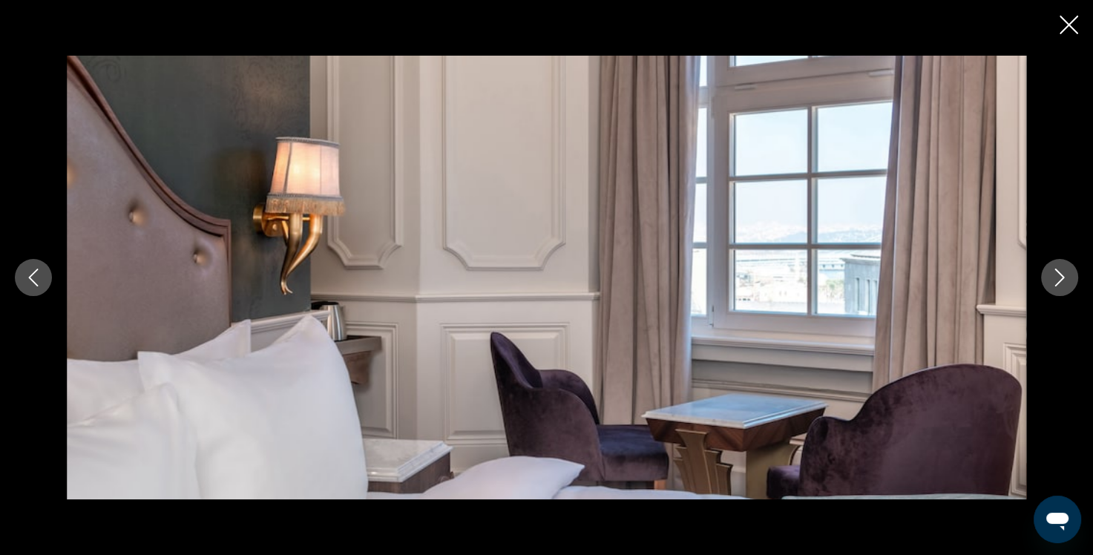
click at [1057, 280] on icon "Next image" at bounding box center [1060, 278] width 18 height 18
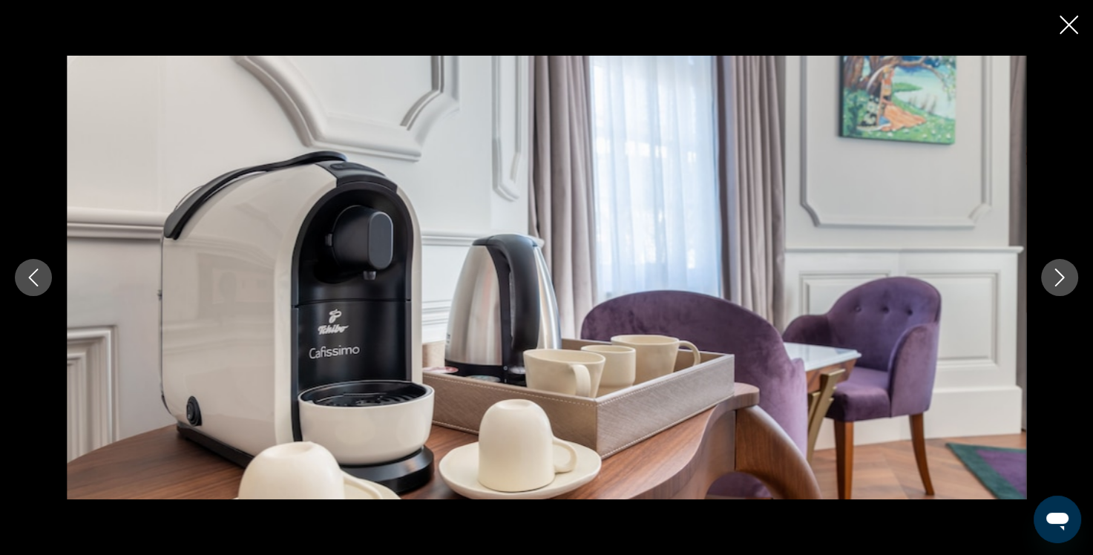
click at [1057, 280] on icon "Next image" at bounding box center [1060, 278] width 18 height 18
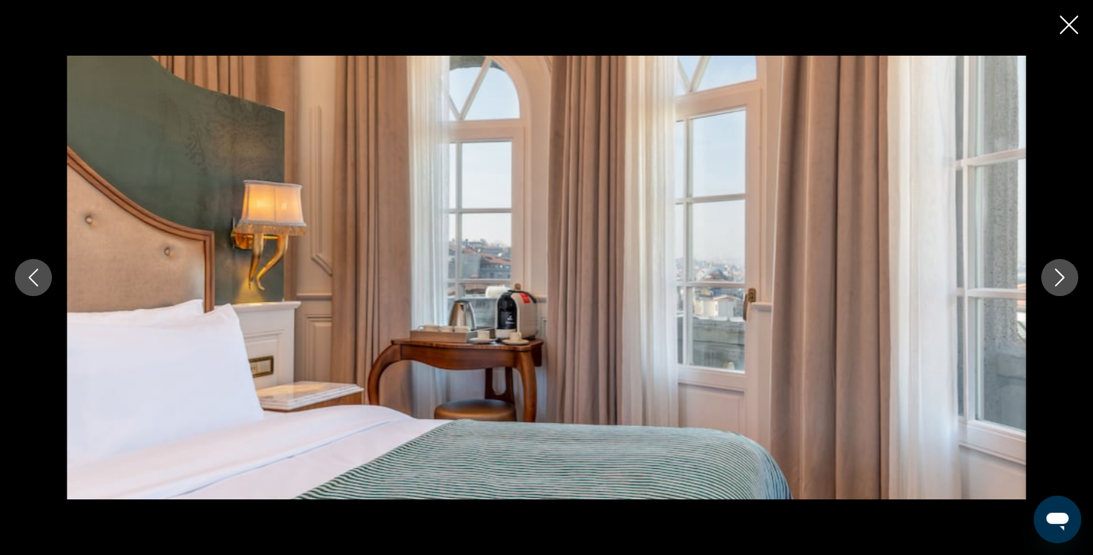
click at [1057, 280] on icon "Next image" at bounding box center [1060, 278] width 18 height 18
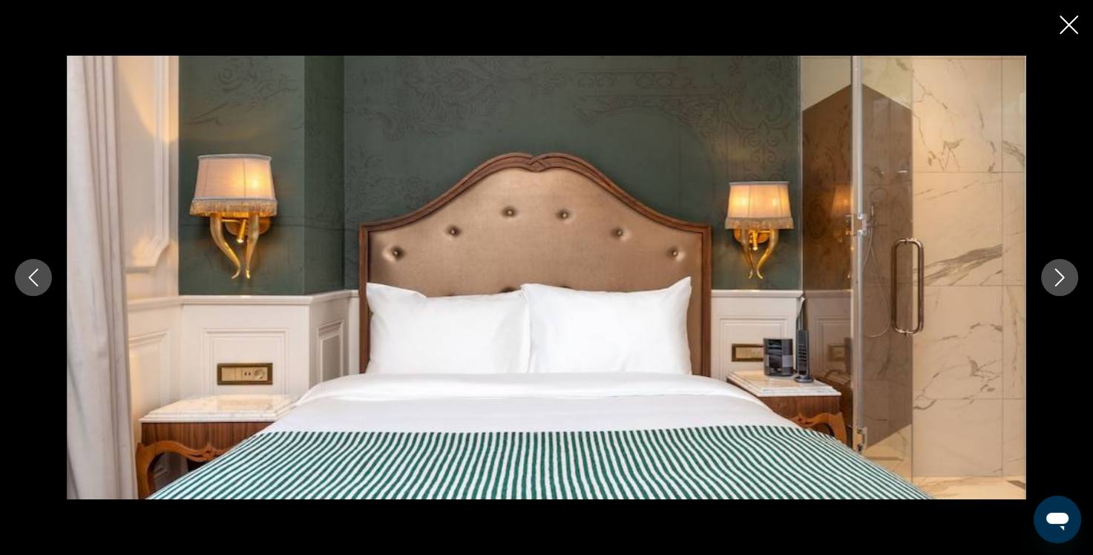
click at [1064, 26] on icon "Close slideshow" at bounding box center [1069, 25] width 19 height 19
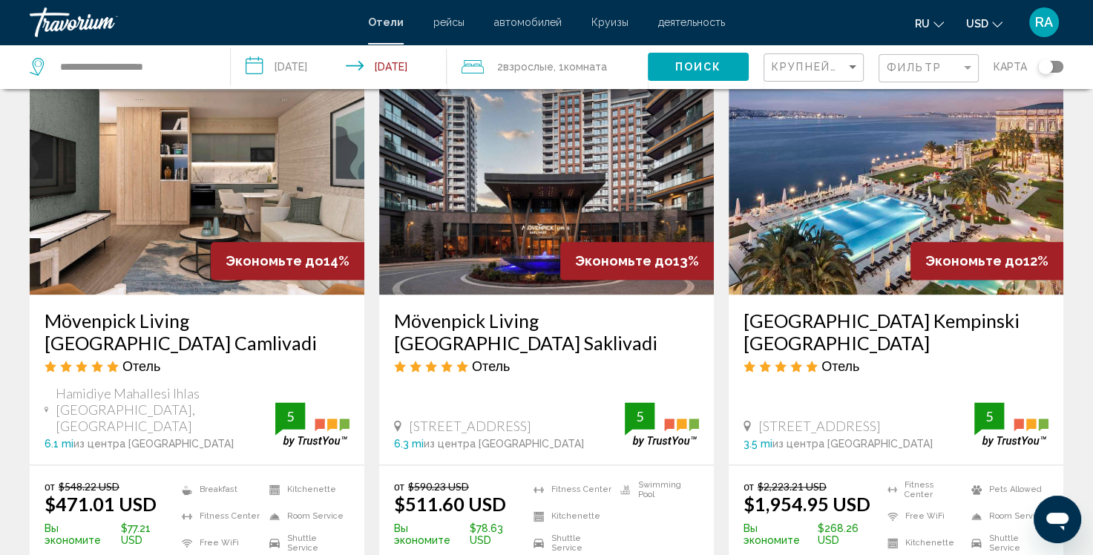
scroll to position [1781, 0]
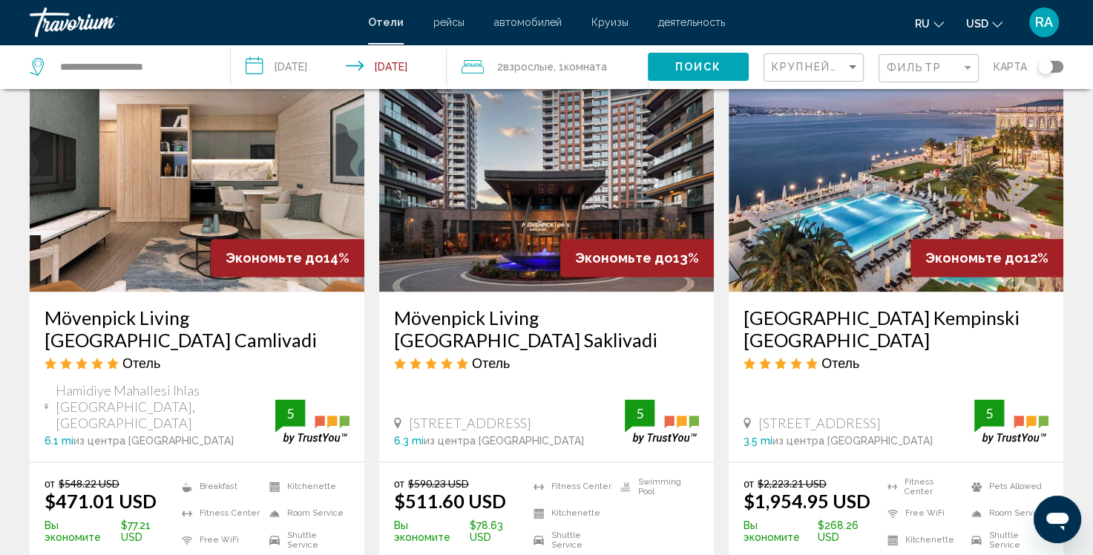
click at [208, 163] on img "Main content" at bounding box center [197, 172] width 335 height 237
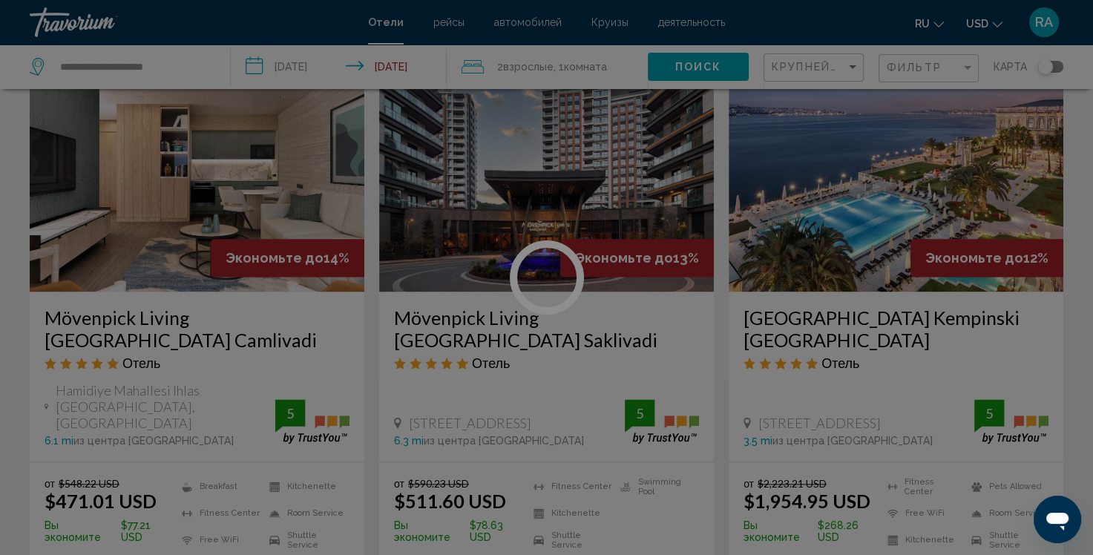
click at [208, 163] on div at bounding box center [546, 277] width 1093 height 555
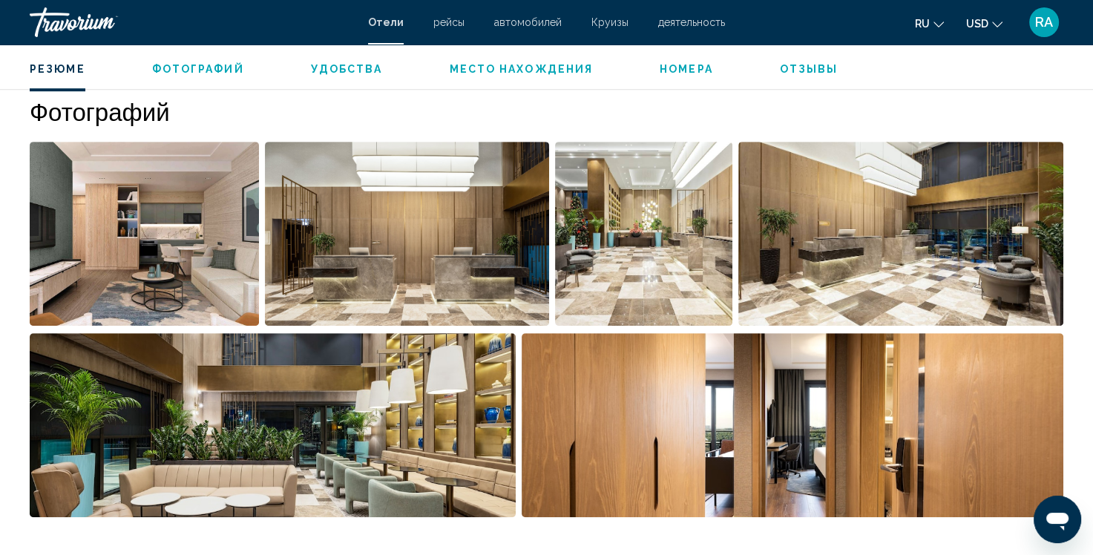
scroll to position [742, 0]
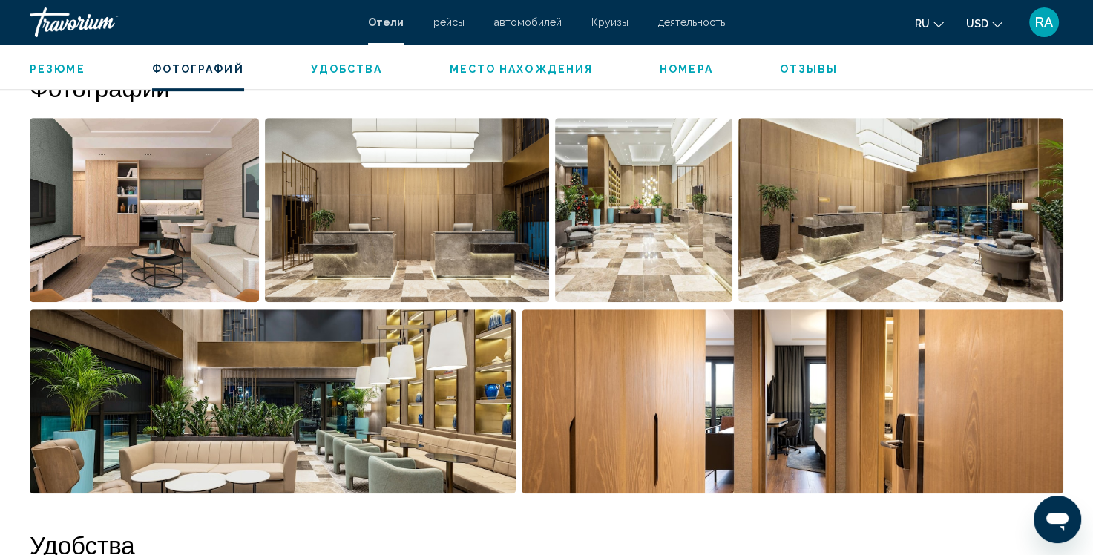
click at [206, 192] on img "Open full-screen image slider" at bounding box center [144, 210] width 229 height 184
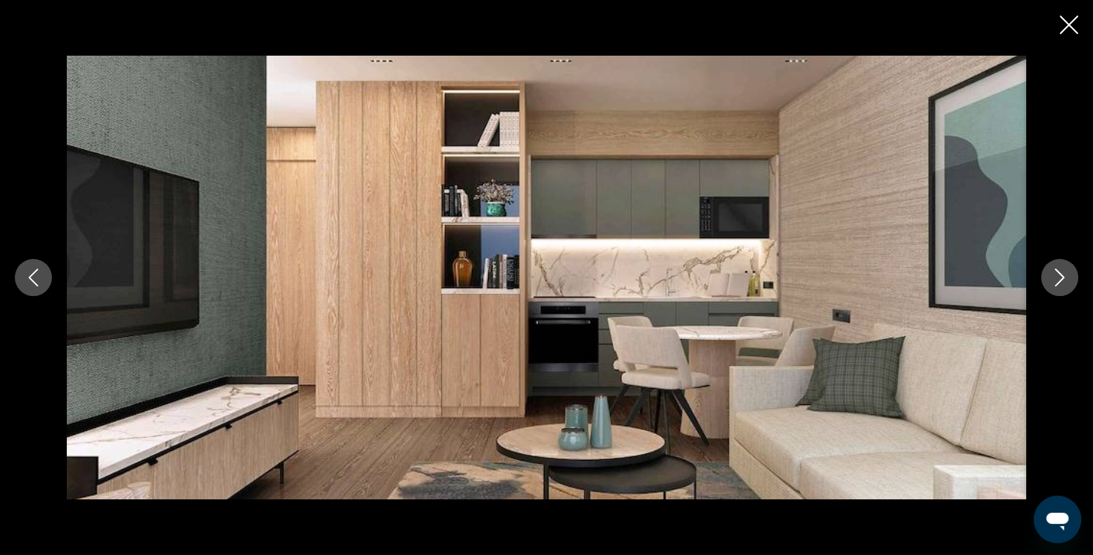
click at [1060, 279] on icon "Next image" at bounding box center [1060, 278] width 10 height 18
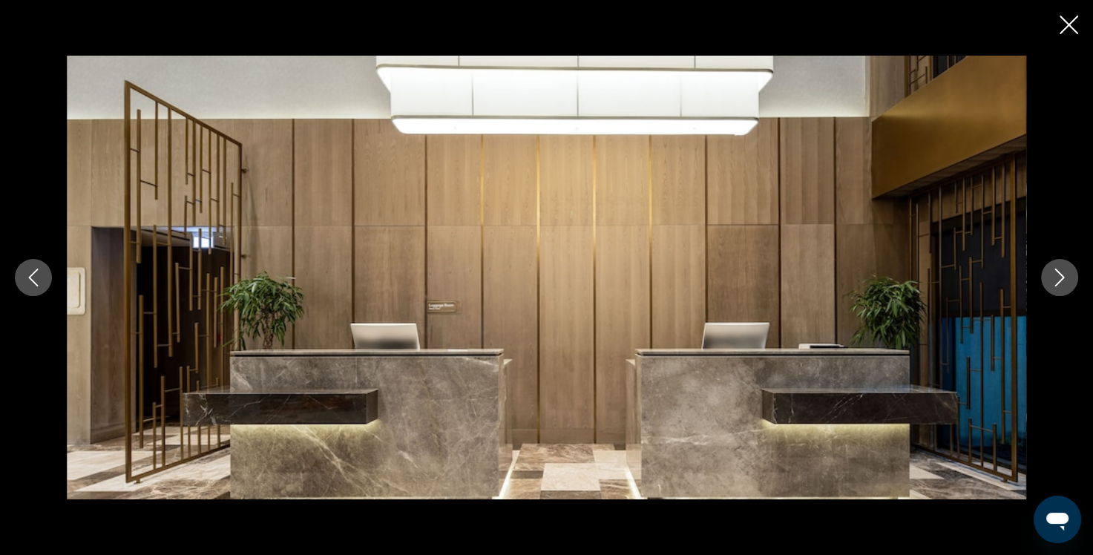
click at [1060, 279] on icon "Next image" at bounding box center [1060, 278] width 10 height 18
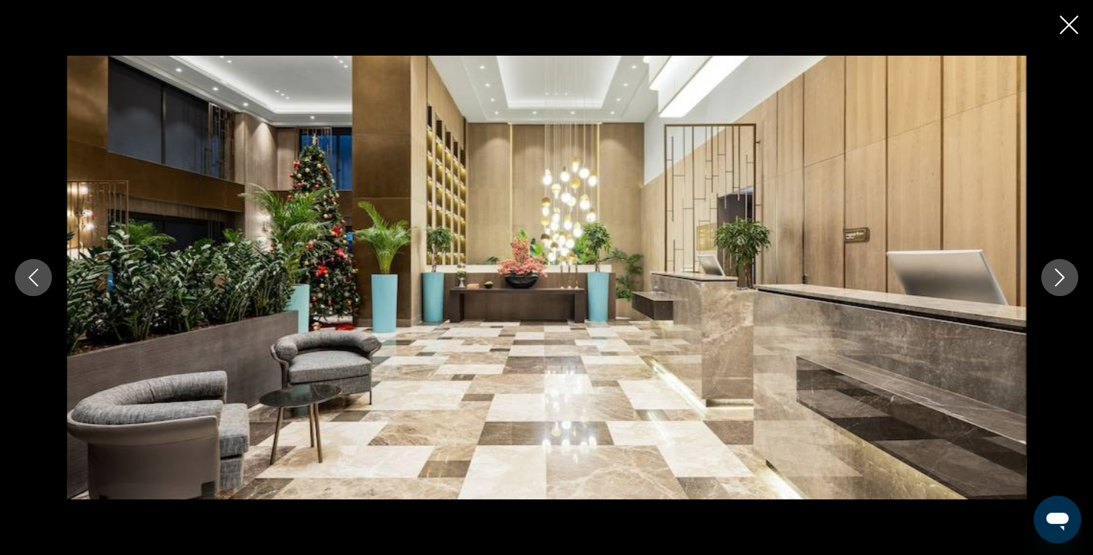
click at [1060, 279] on icon "Next image" at bounding box center [1060, 278] width 10 height 18
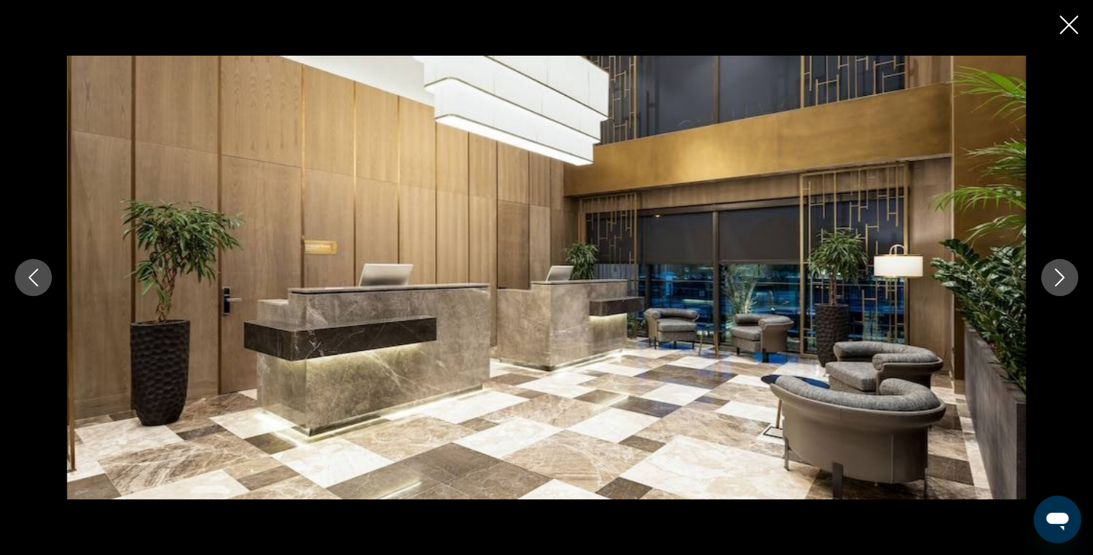
click at [1060, 279] on icon "Next image" at bounding box center [1060, 278] width 10 height 18
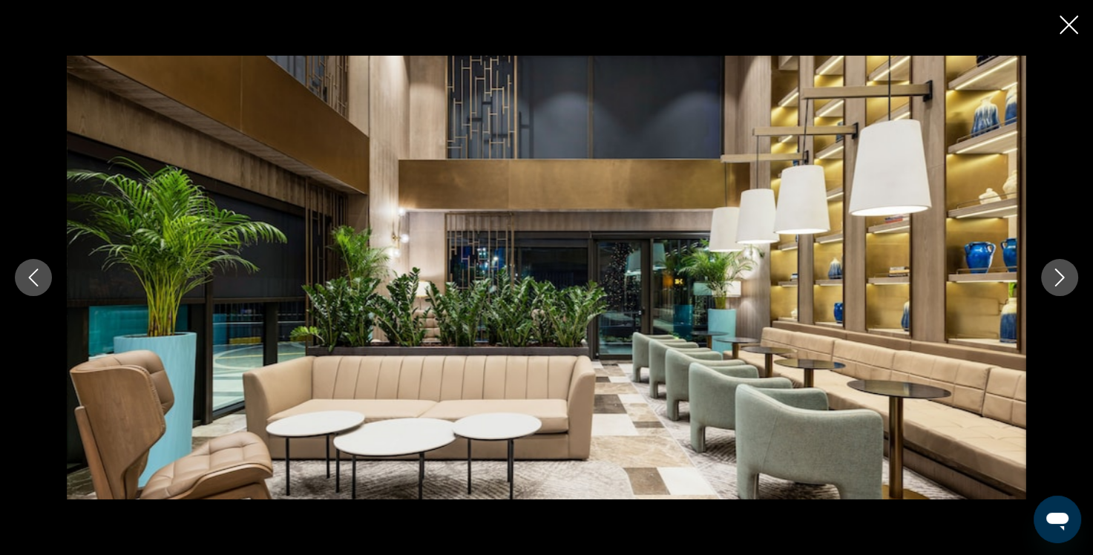
click at [1060, 279] on icon "Next image" at bounding box center [1060, 278] width 10 height 18
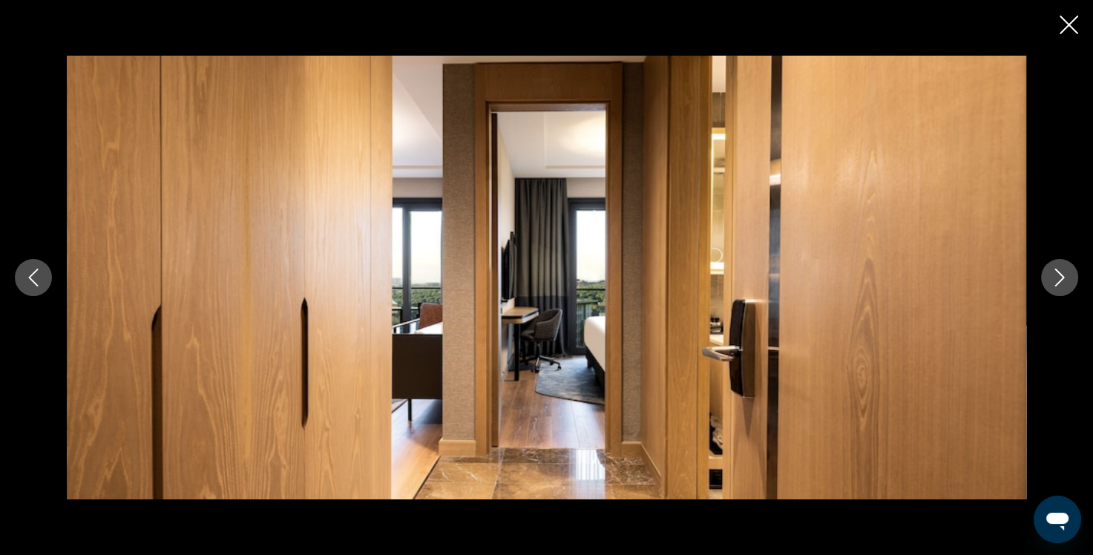
click at [1060, 279] on icon "Next image" at bounding box center [1060, 278] width 10 height 18
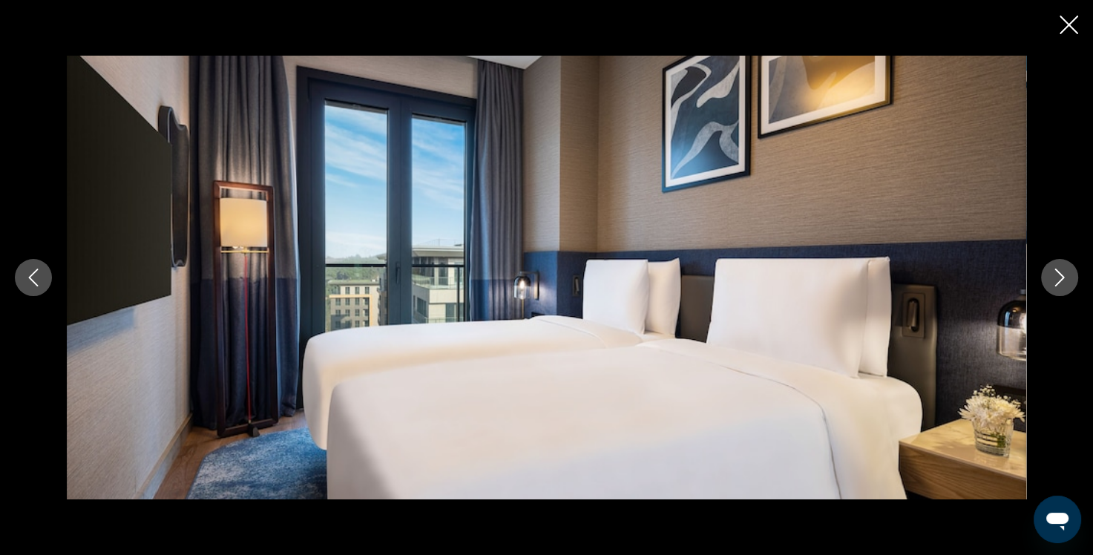
click at [1060, 279] on icon "Next image" at bounding box center [1060, 278] width 10 height 18
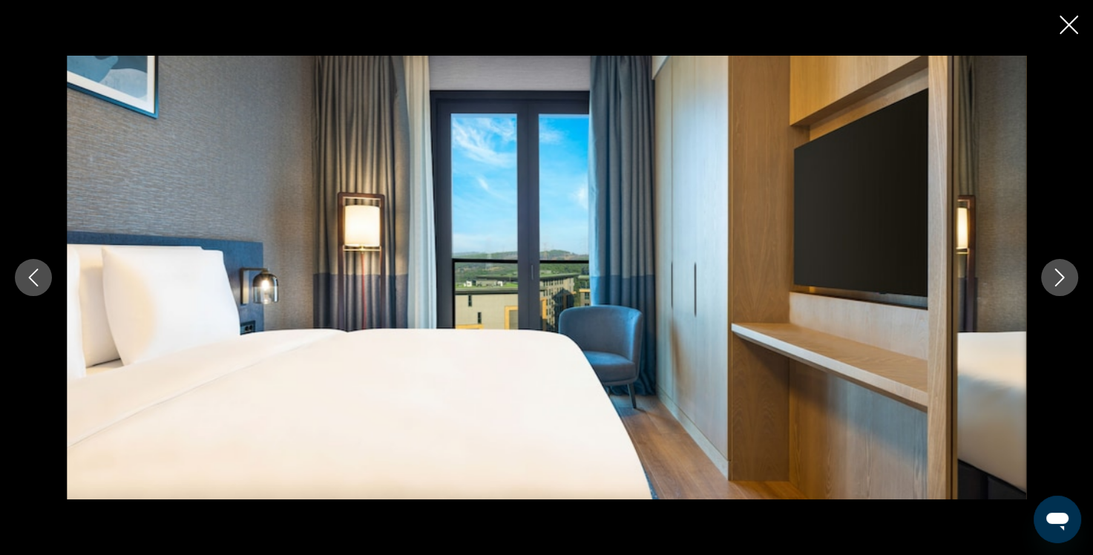
click at [1054, 278] on icon "Next image" at bounding box center [1060, 278] width 18 height 18
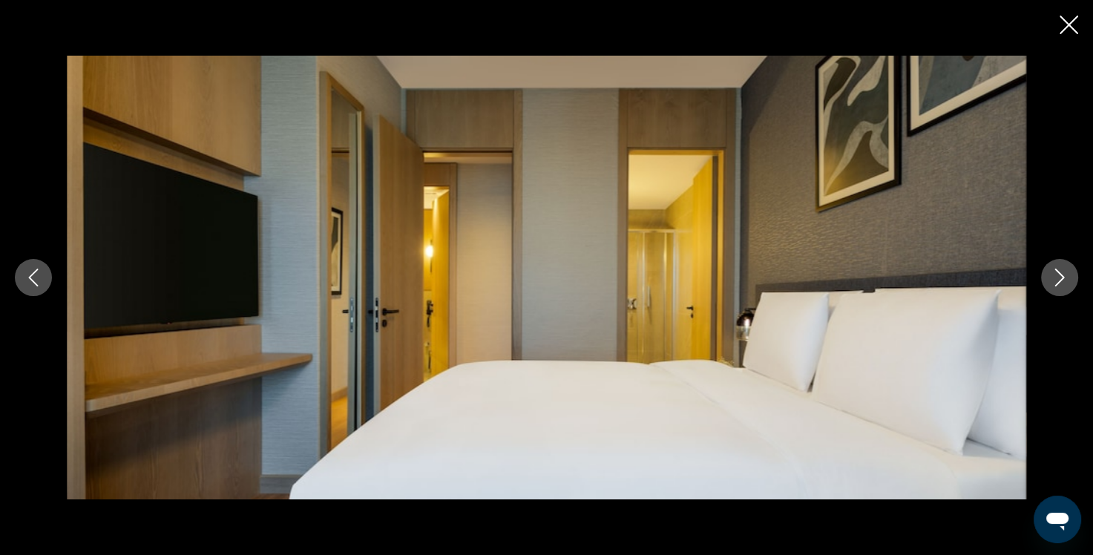
click at [1054, 278] on icon "Next image" at bounding box center [1060, 278] width 18 height 18
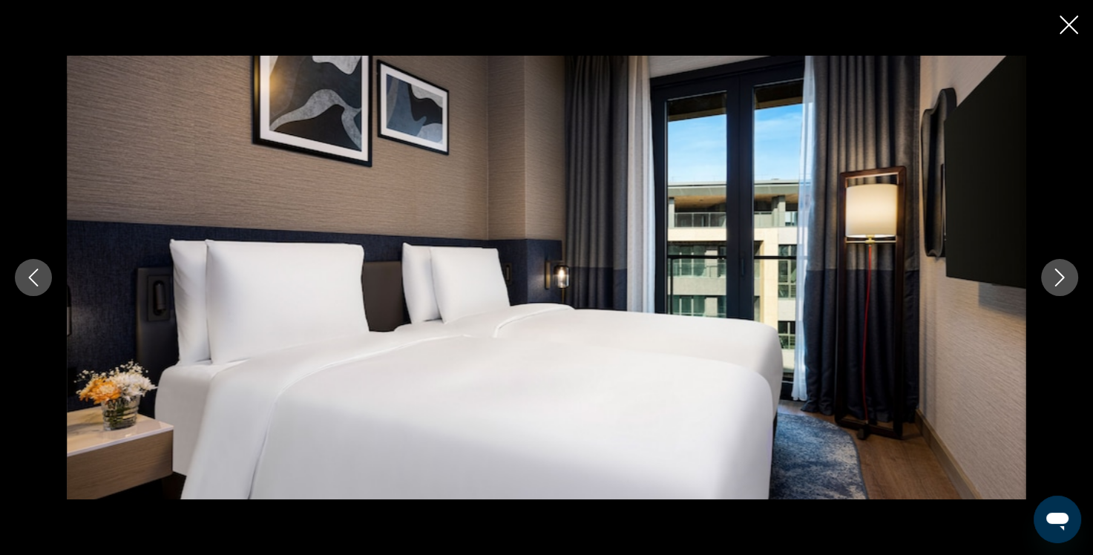
click at [1054, 278] on icon "Next image" at bounding box center [1060, 278] width 18 height 18
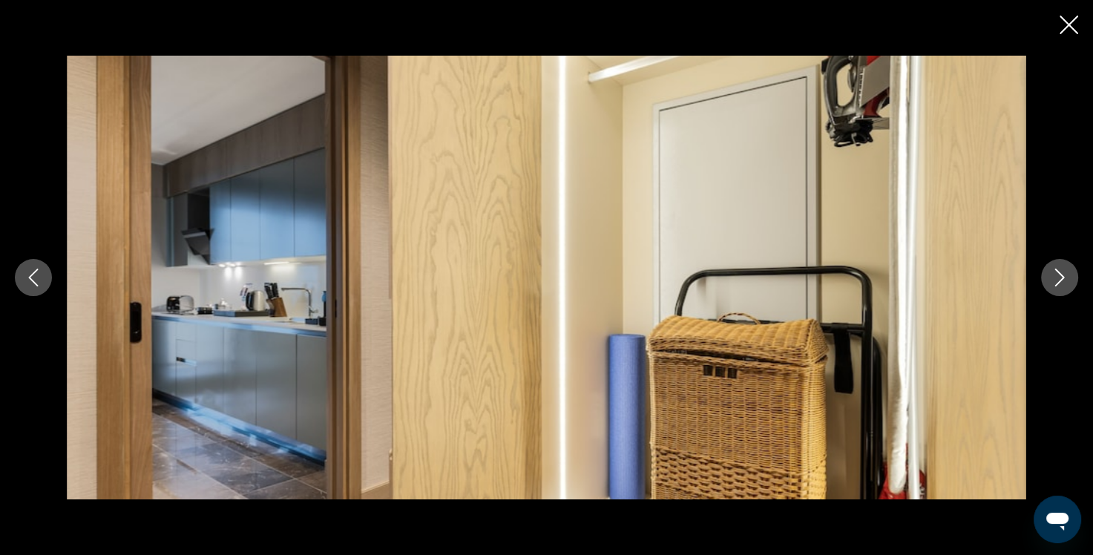
click at [1054, 278] on icon "Next image" at bounding box center [1060, 278] width 18 height 18
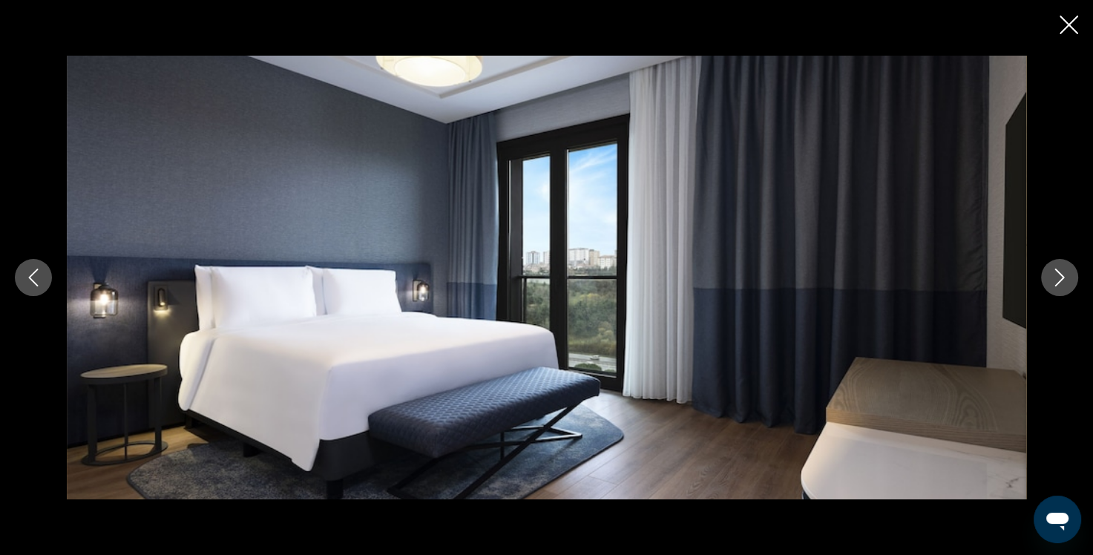
click at [1054, 278] on icon "Next image" at bounding box center [1060, 278] width 18 height 18
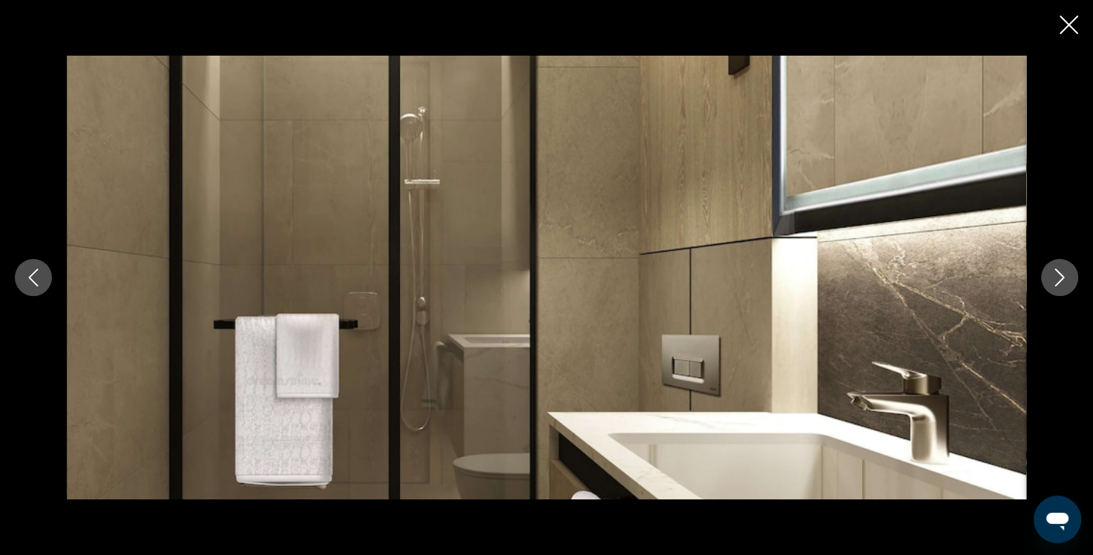
click at [47, 281] on button "Previous image" at bounding box center [33, 277] width 37 height 37
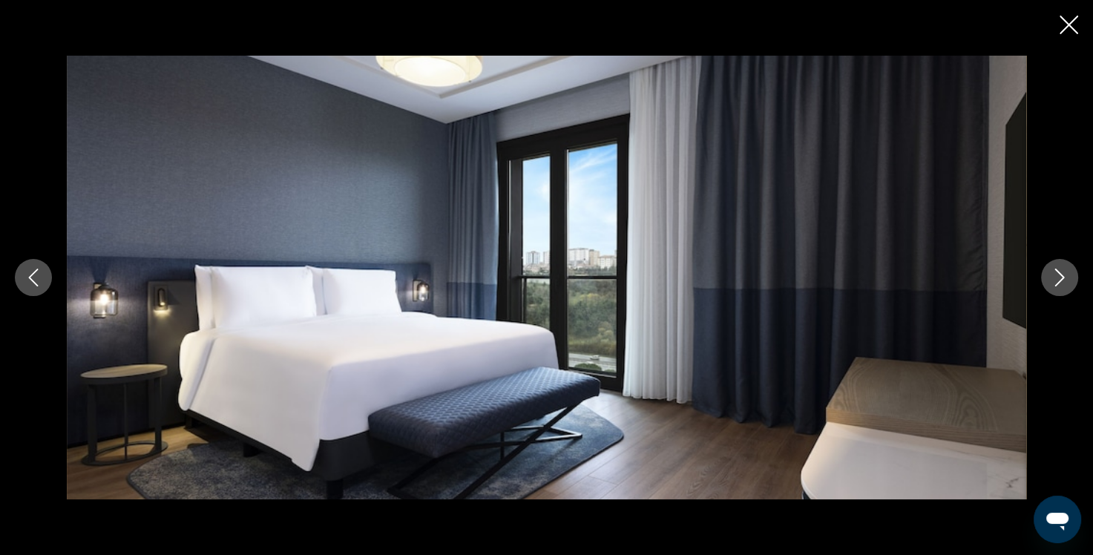
click at [1056, 282] on icon "Next image" at bounding box center [1060, 278] width 18 height 18
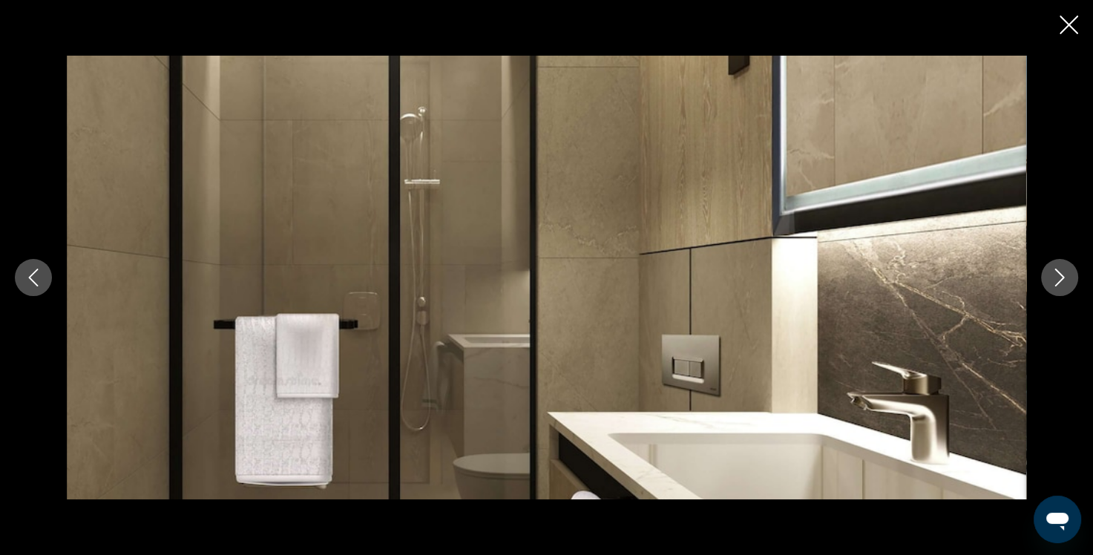
click at [1051, 282] on icon "Next image" at bounding box center [1060, 278] width 18 height 18
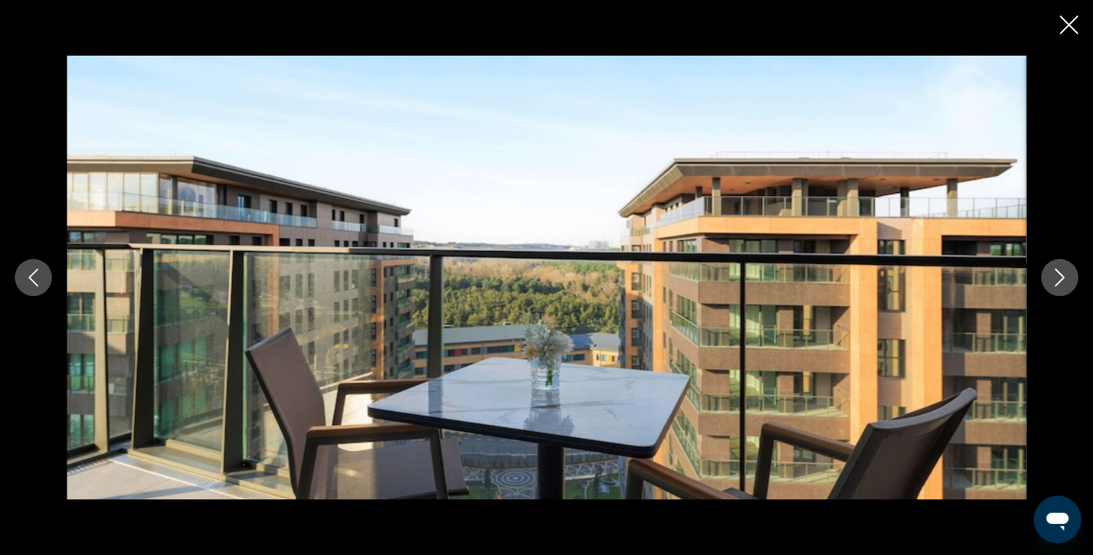
click at [1049, 283] on button "Next image" at bounding box center [1059, 277] width 37 height 37
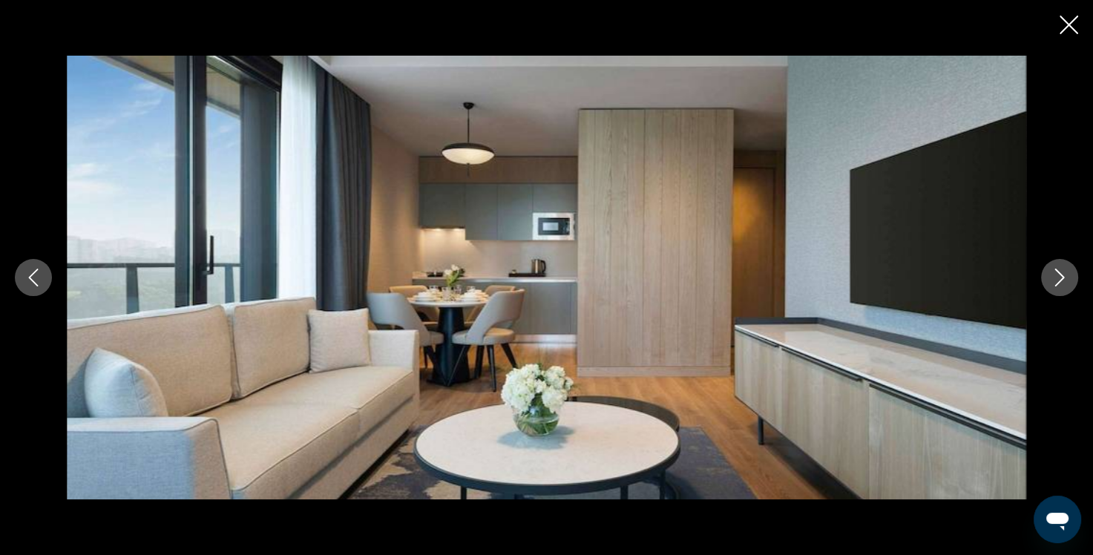
click at [1049, 283] on button "Next image" at bounding box center [1059, 277] width 37 height 37
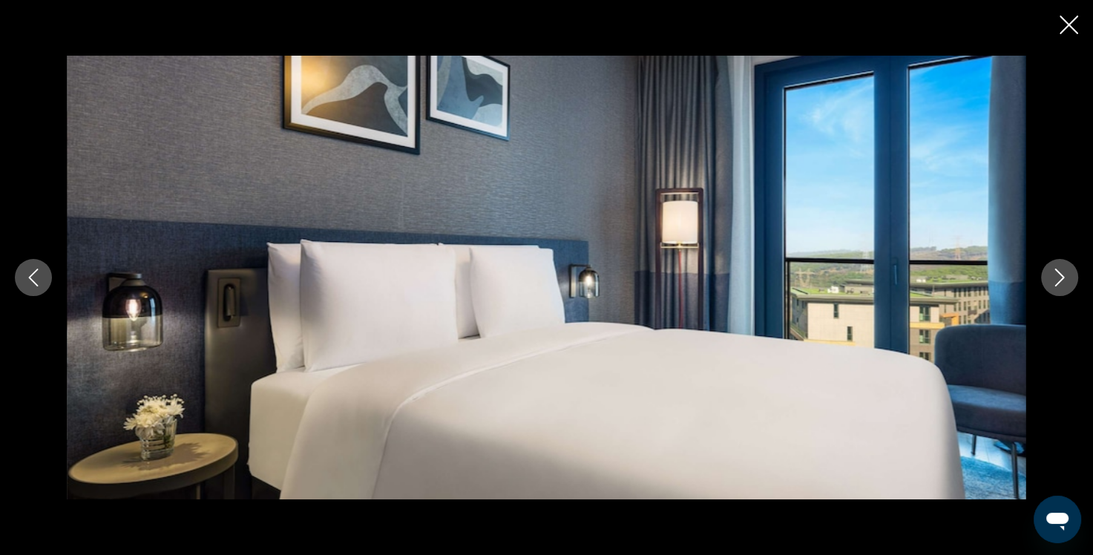
click at [1049, 283] on button "Next image" at bounding box center [1059, 277] width 37 height 37
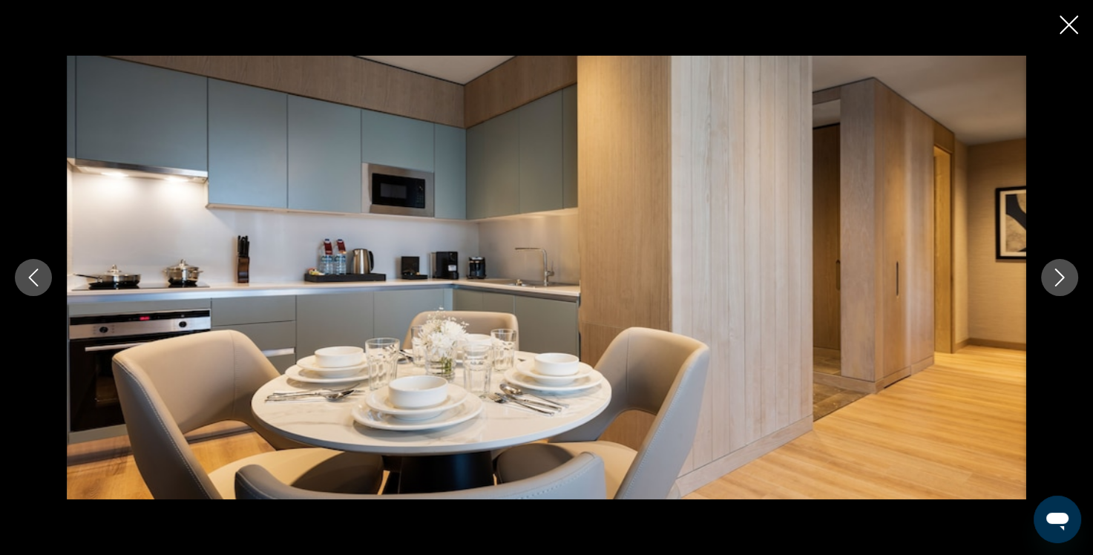
click at [1049, 283] on button "Next image" at bounding box center [1059, 277] width 37 height 37
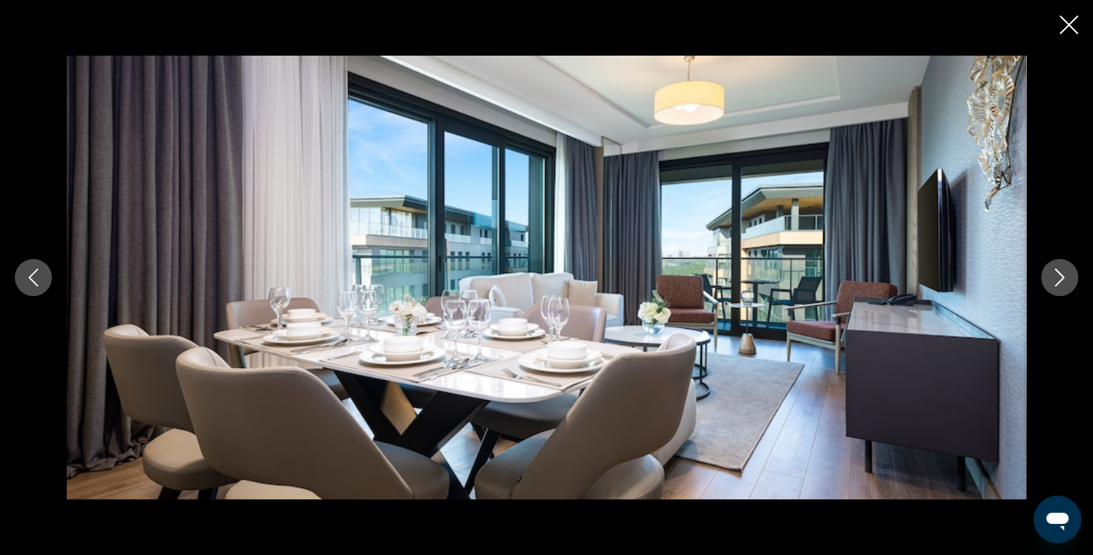
click at [1049, 283] on button "Next image" at bounding box center [1059, 277] width 37 height 37
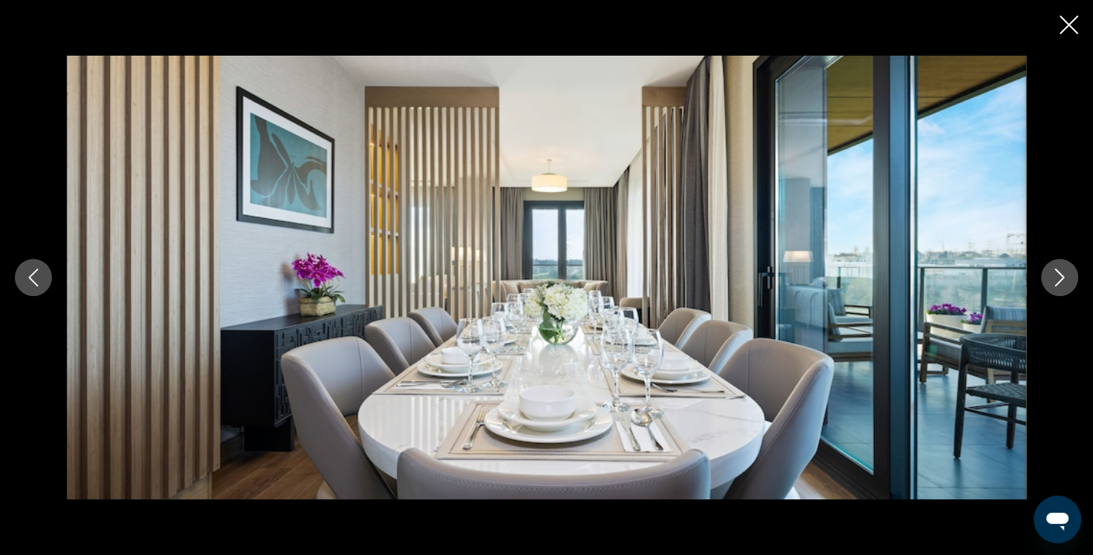
click at [1049, 283] on button "Next image" at bounding box center [1059, 277] width 37 height 37
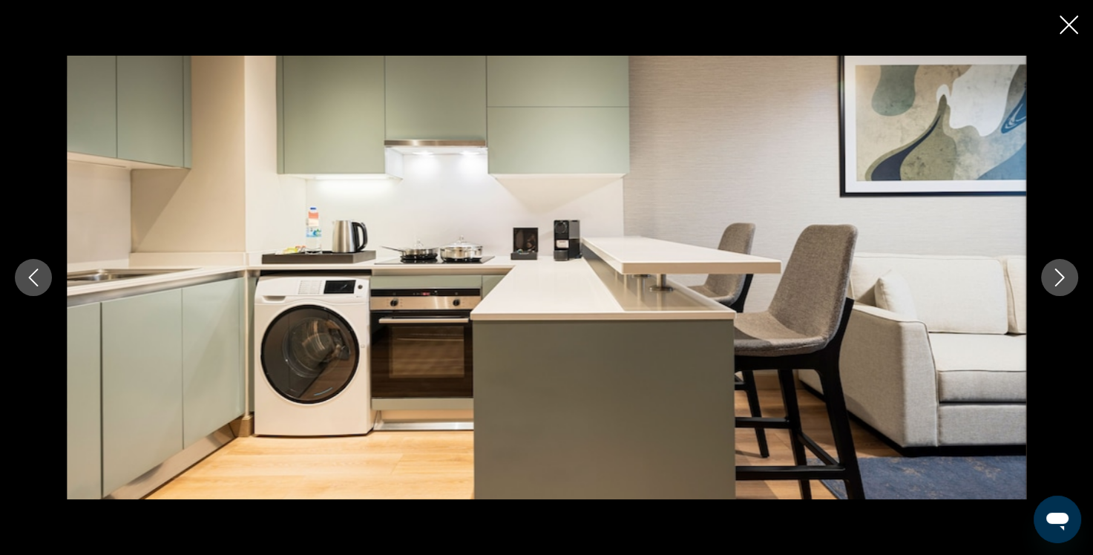
click at [1049, 283] on button "Next image" at bounding box center [1059, 277] width 37 height 37
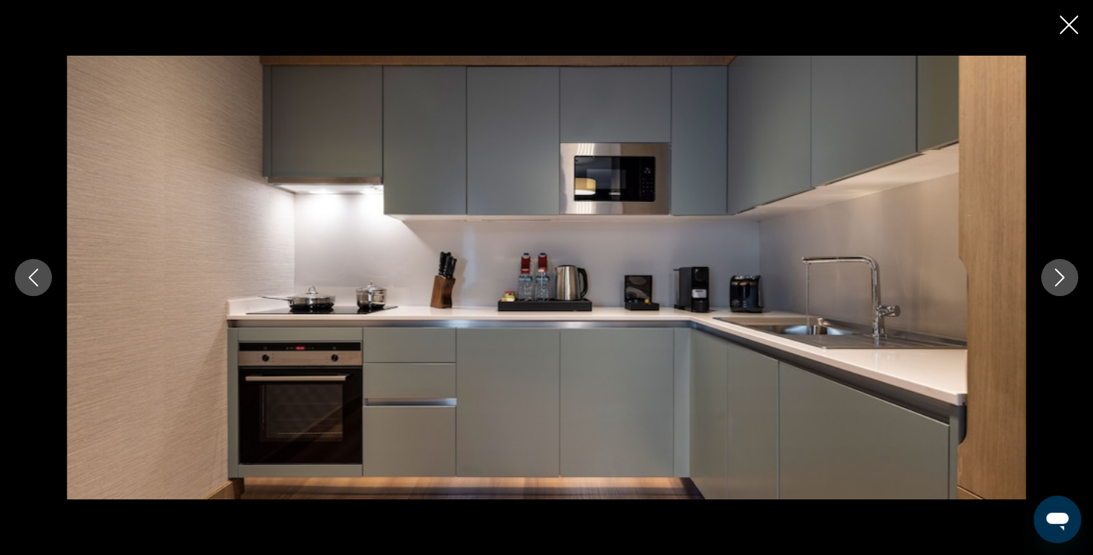
click at [1049, 283] on button "Next image" at bounding box center [1059, 277] width 37 height 37
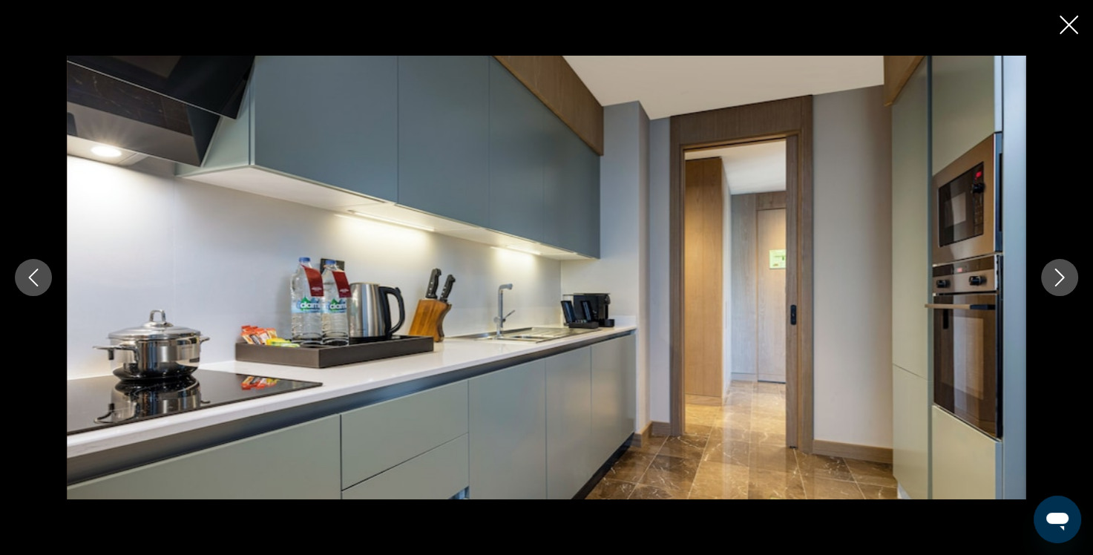
click at [1049, 283] on button "Next image" at bounding box center [1059, 277] width 37 height 37
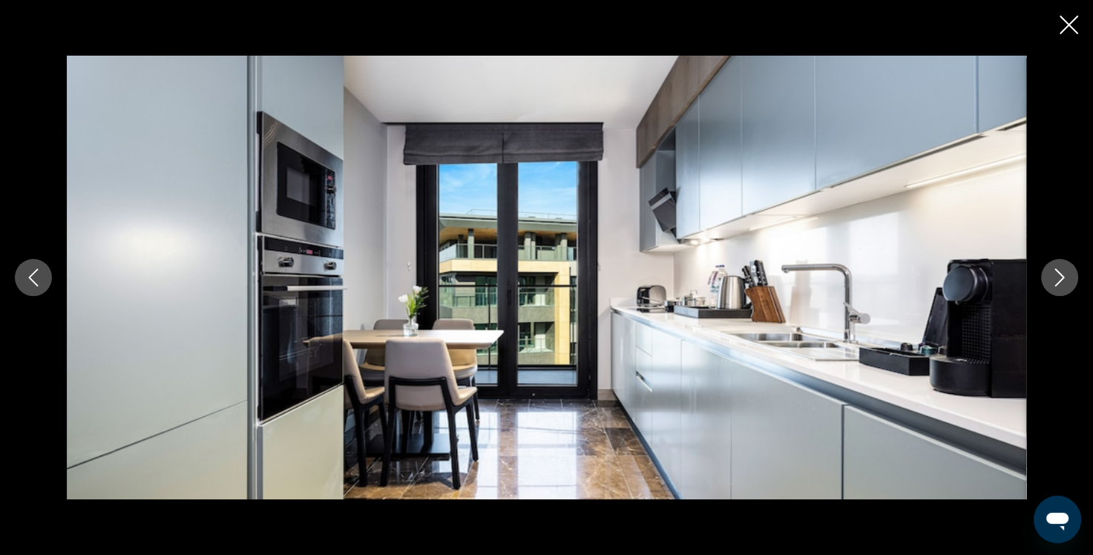
click at [1049, 283] on button "Next image" at bounding box center [1059, 277] width 37 height 37
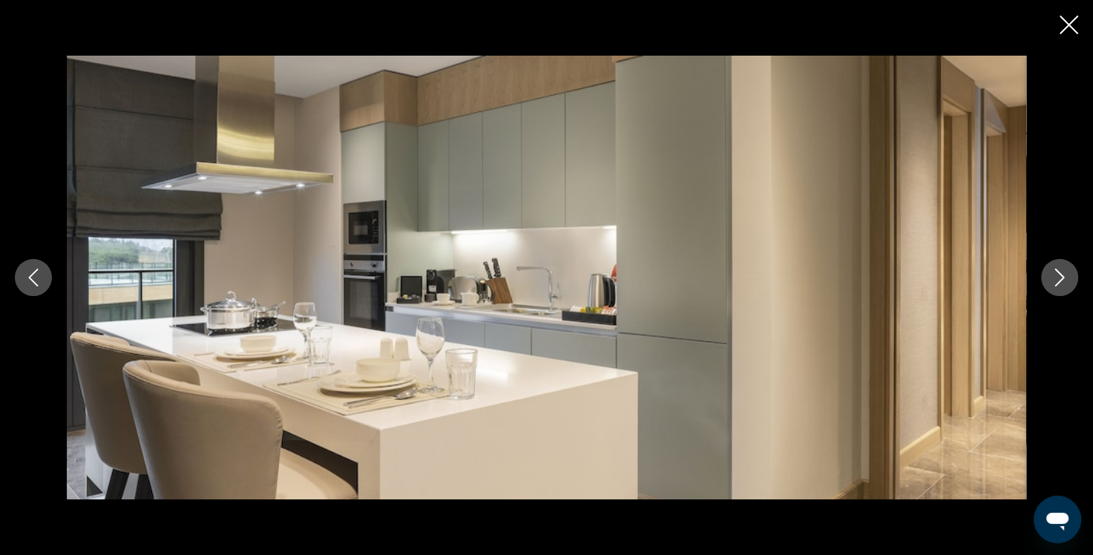
click at [1049, 283] on button "Next image" at bounding box center [1059, 277] width 37 height 37
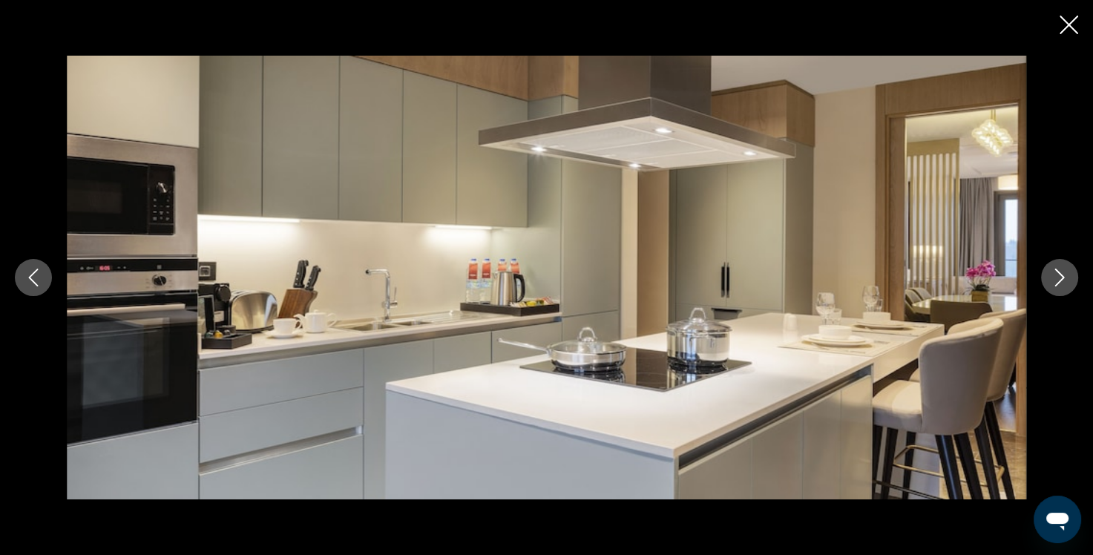
click at [1049, 283] on button "Next image" at bounding box center [1059, 277] width 37 height 37
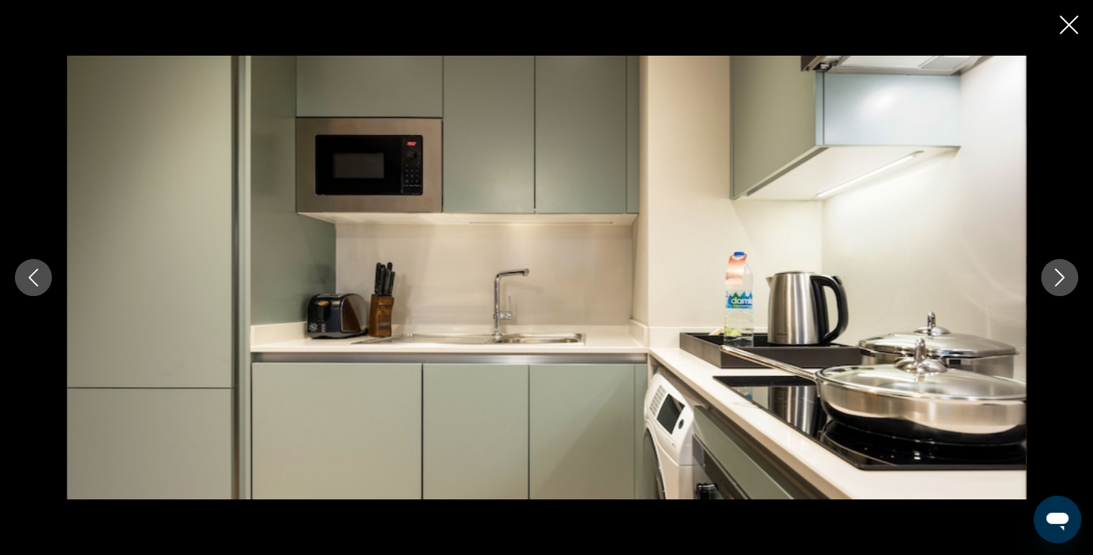
click at [1049, 283] on button "Next image" at bounding box center [1059, 277] width 37 height 37
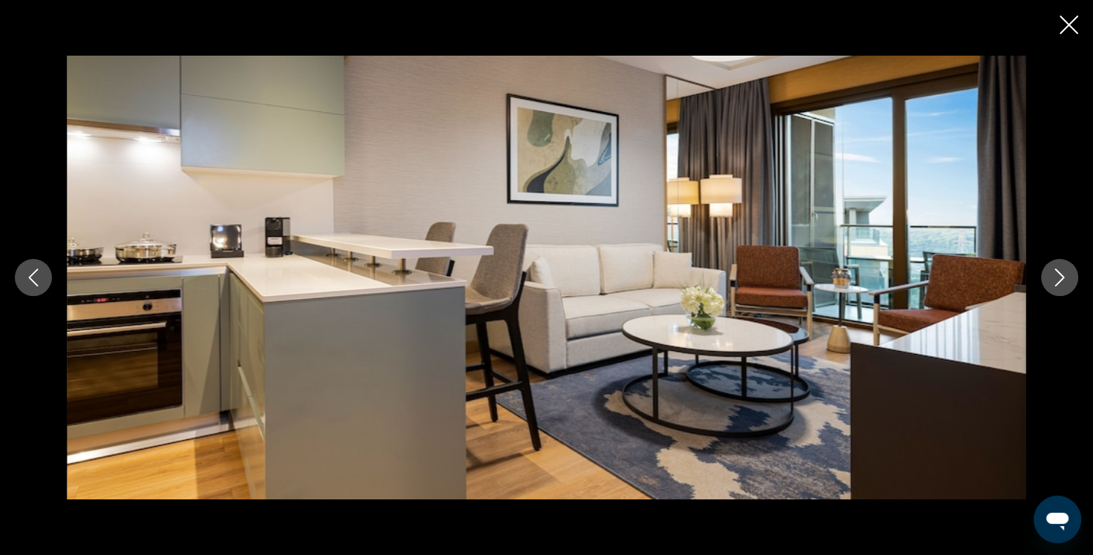
click at [1049, 283] on button "Next image" at bounding box center [1059, 277] width 37 height 37
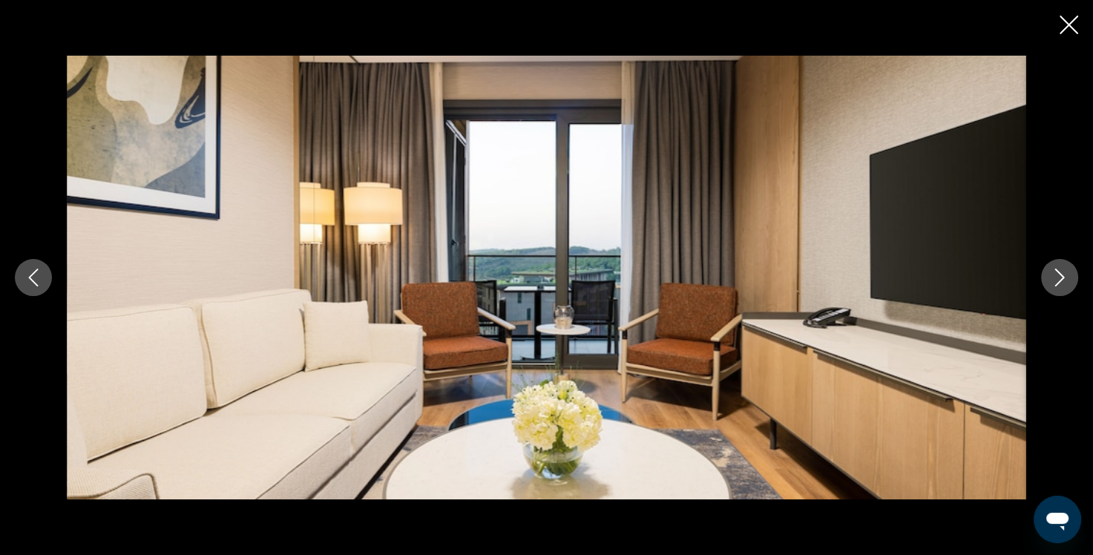
click at [1049, 283] on button "Next image" at bounding box center [1059, 277] width 37 height 37
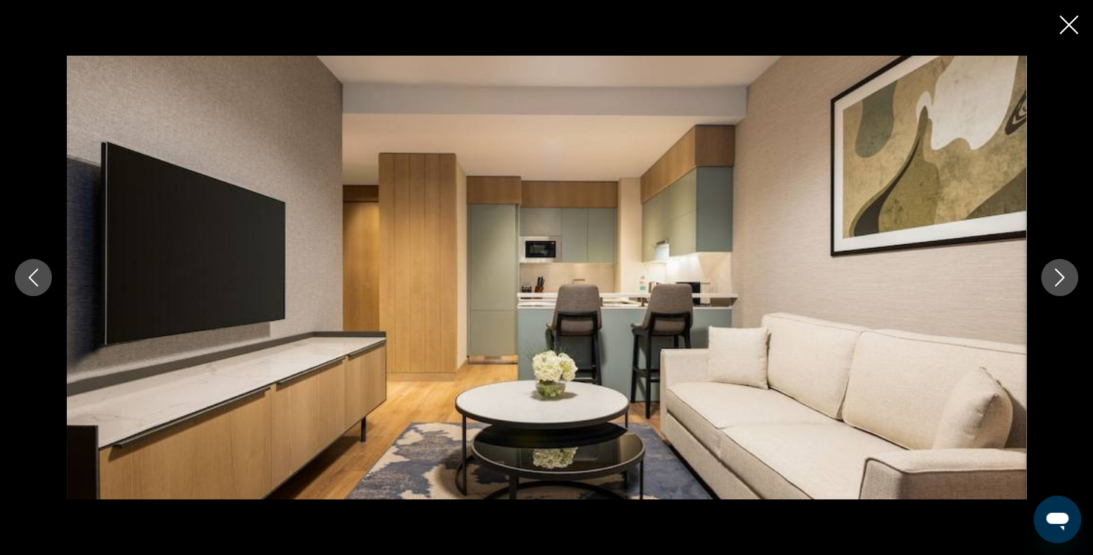
click at [1072, 23] on icon "Close slideshow" at bounding box center [1069, 25] width 19 height 19
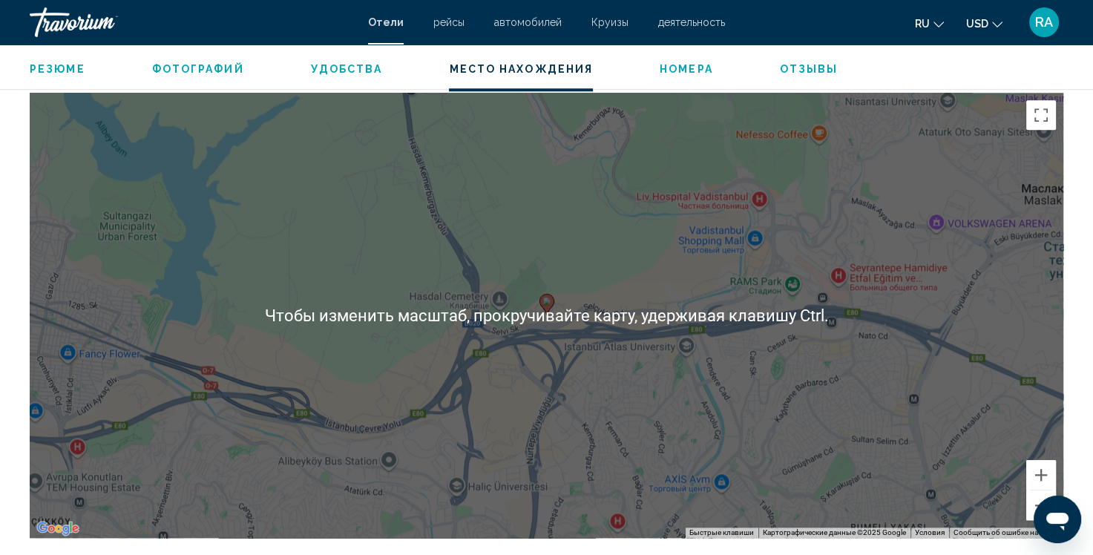
scroll to position [1410, 0]
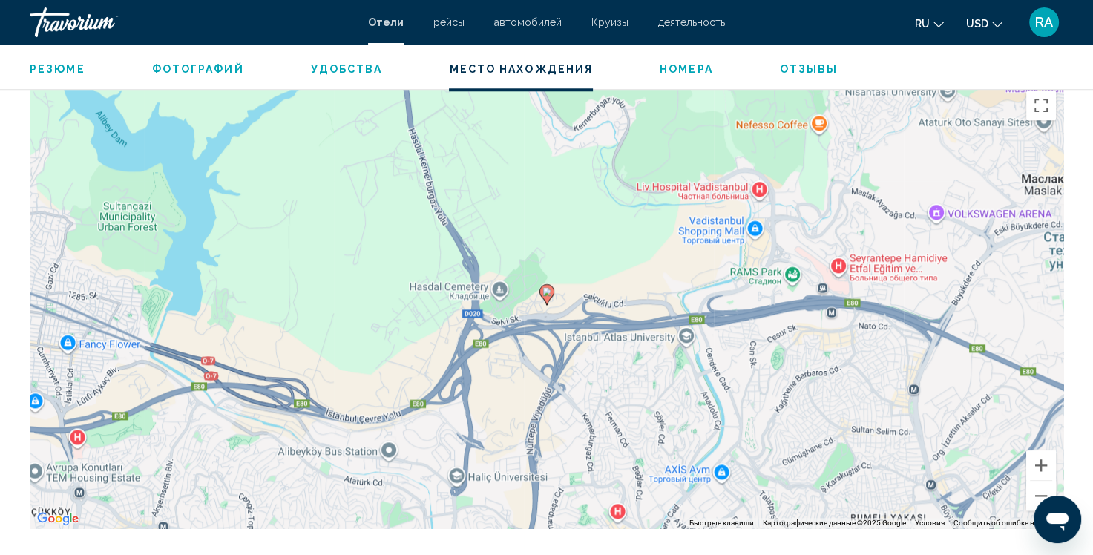
click at [499, 353] on div "Чтобы активировать перетаскивание с помощью клавиатуры, нажмите Alt + Ввод. Пос…" at bounding box center [547, 305] width 1034 height 445
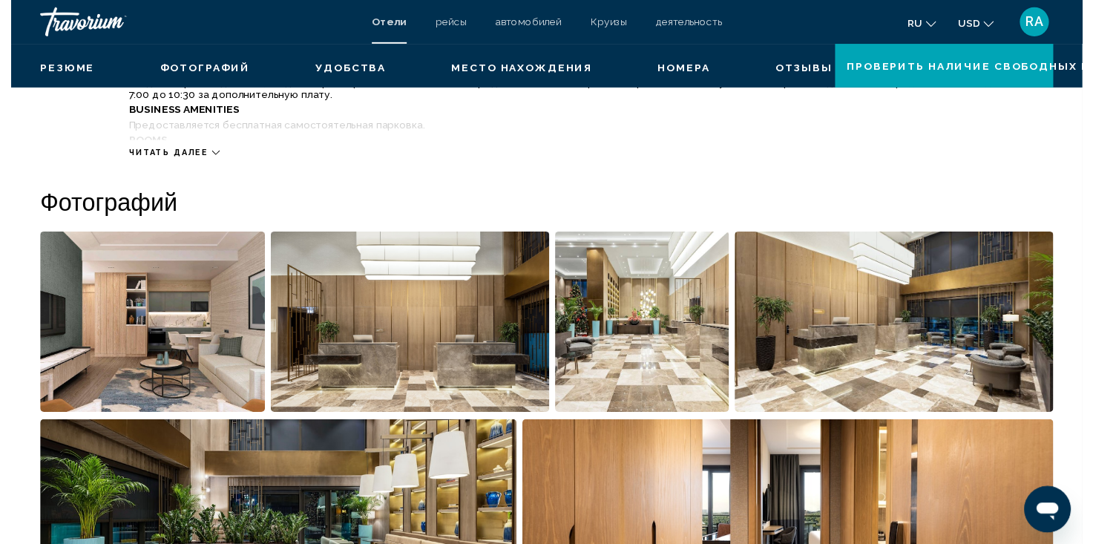
scroll to position [327, 0]
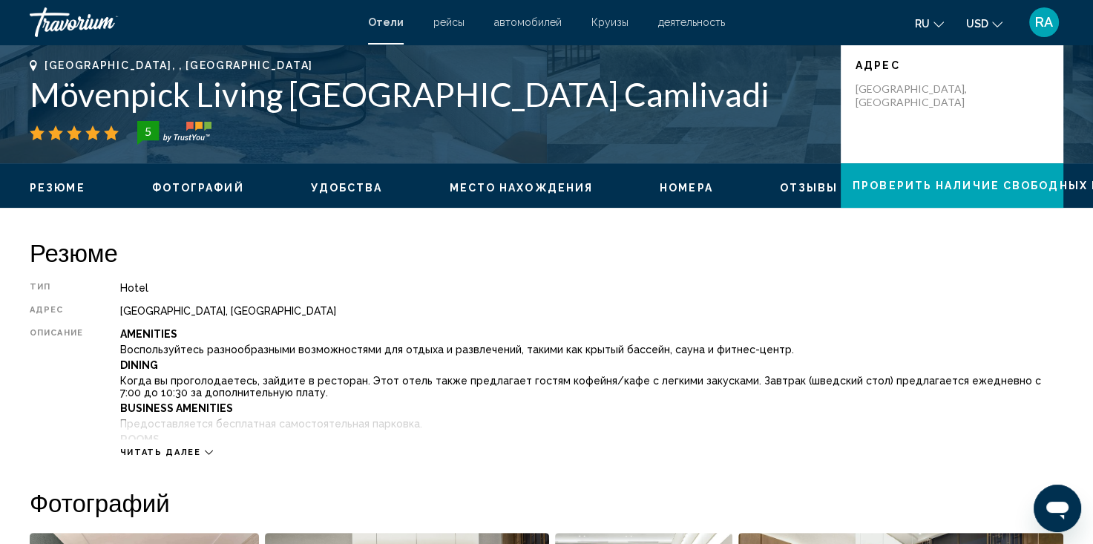
drag, startPoint x: 541, startPoint y: 343, endPoint x: 508, endPoint y: 389, distance: 56.4
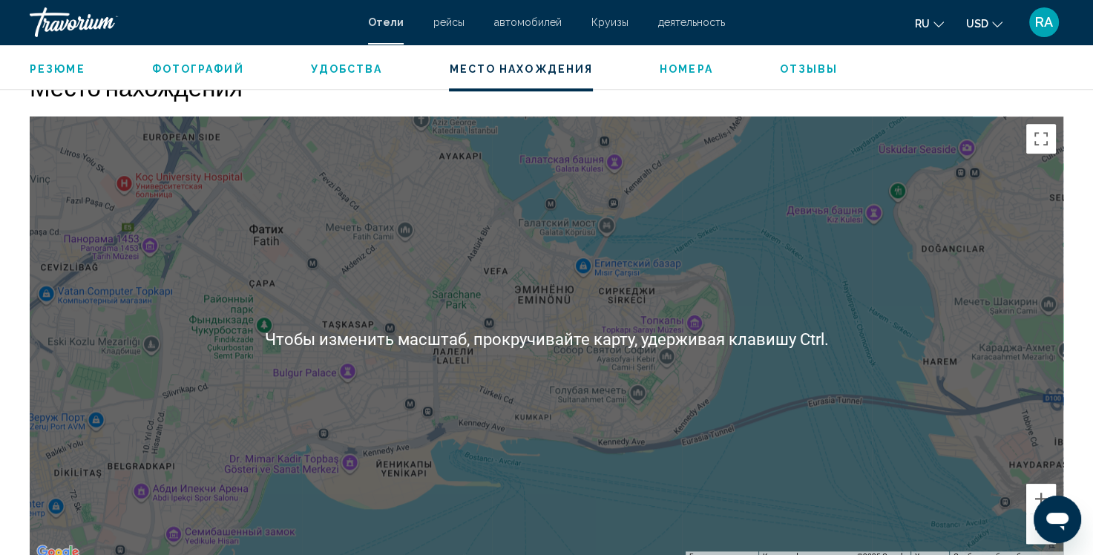
scroll to position [1366, 0]
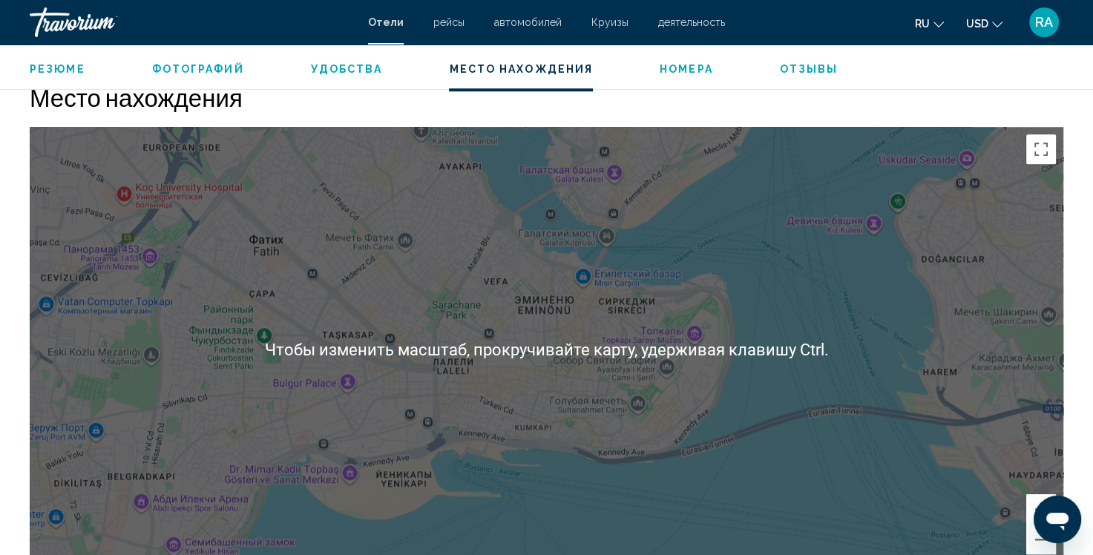
click at [583, 304] on div "Main content" at bounding box center [547, 349] width 1034 height 445
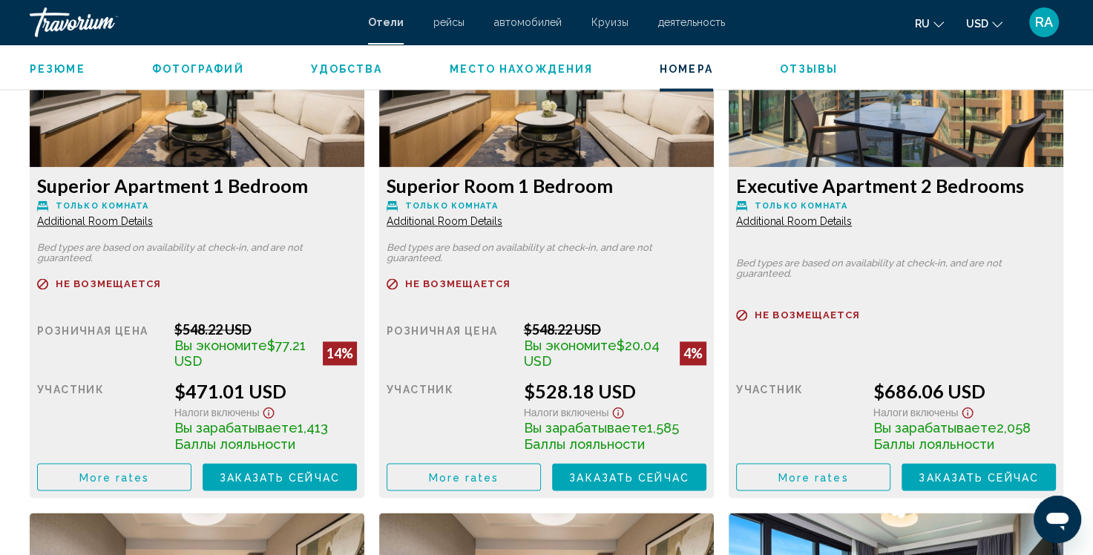
scroll to position [2135, 0]
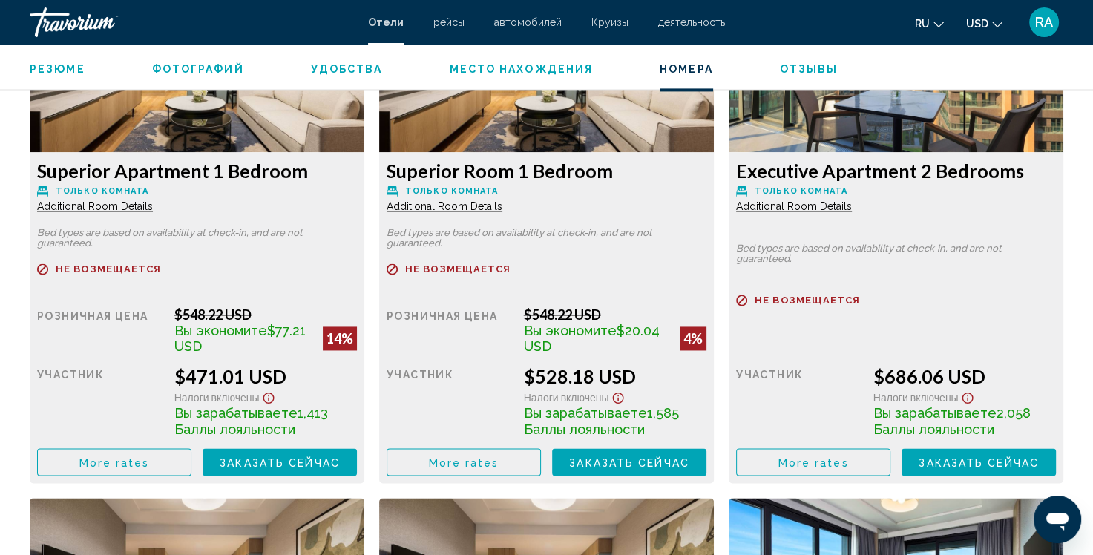
drag, startPoint x: 496, startPoint y: 353, endPoint x: 516, endPoint y: 251, distance: 104.5
click at [516, 251] on div "Резюме Тип Hotel адрес [GEOGRAPHIC_DATA], [GEOGRAPHIC_DATA] Описание Amenities …" at bounding box center [546, 360] width 1049 height 3861
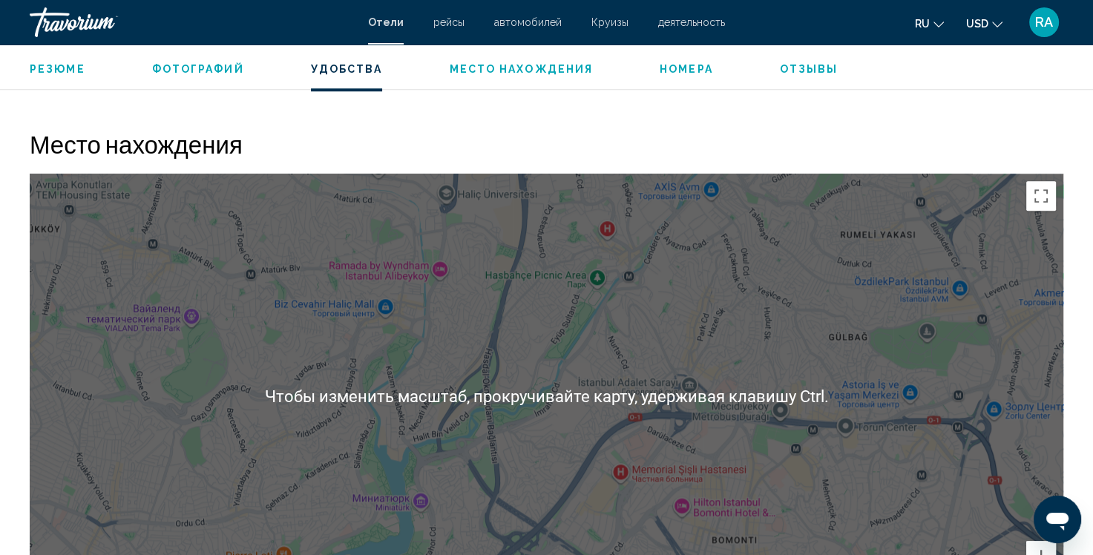
scroll to position [1319, 0]
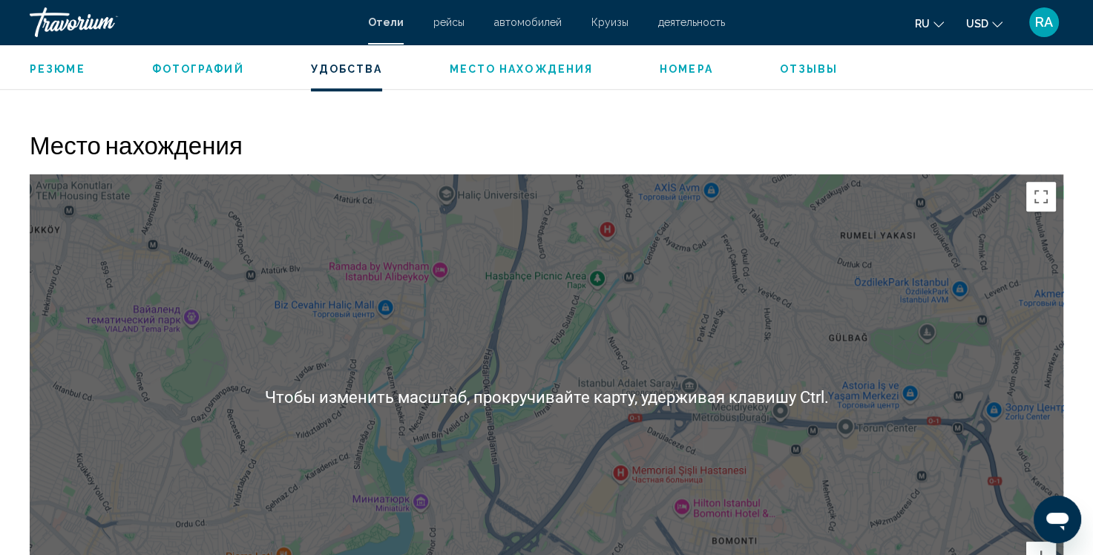
click at [521, 266] on div "Main content" at bounding box center [547, 396] width 1034 height 445
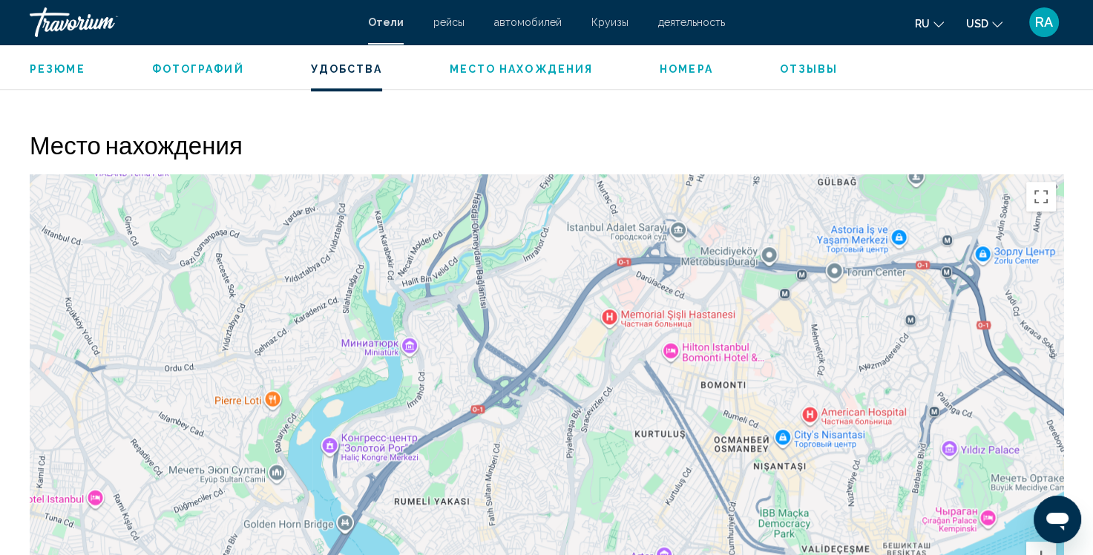
drag, startPoint x: 590, startPoint y: 344, endPoint x: 579, endPoint y: 190, distance: 154.8
click at [579, 190] on div "Main content" at bounding box center [547, 396] width 1034 height 445
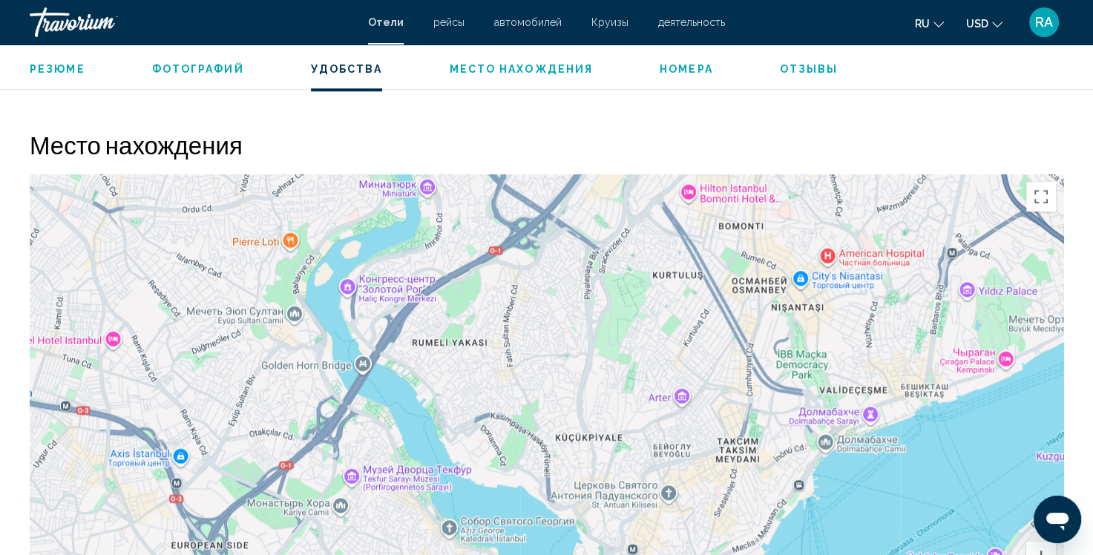
drag, startPoint x: 522, startPoint y: 407, endPoint x: 545, endPoint y: 243, distance: 164.8
click at [545, 243] on div "Main content" at bounding box center [547, 396] width 1034 height 445
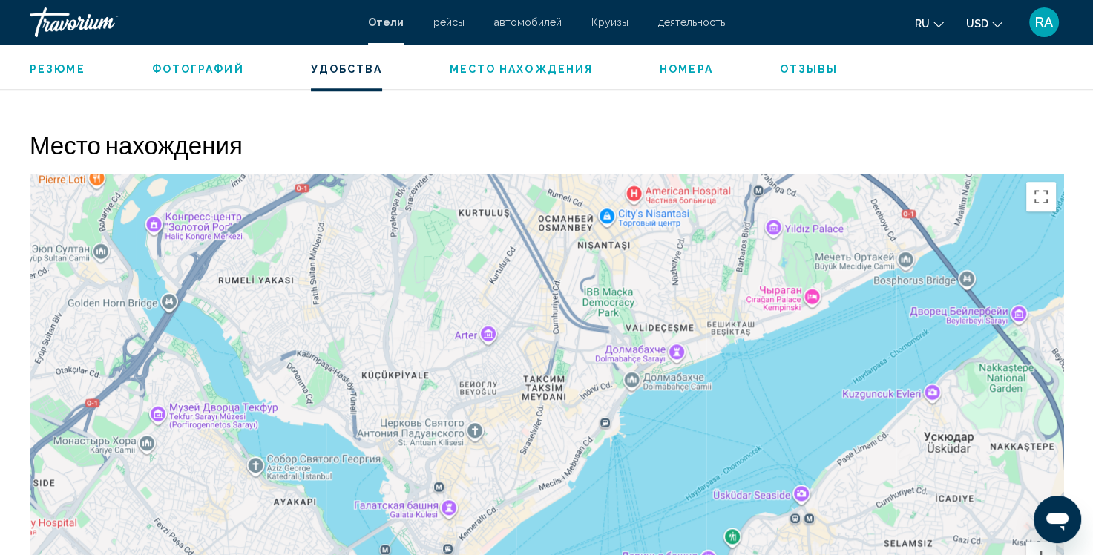
drag, startPoint x: 454, startPoint y: 456, endPoint x: 255, endPoint y: 395, distance: 208.7
click at [255, 395] on div "Main content" at bounding box center [547, 396] width 1034 height 445
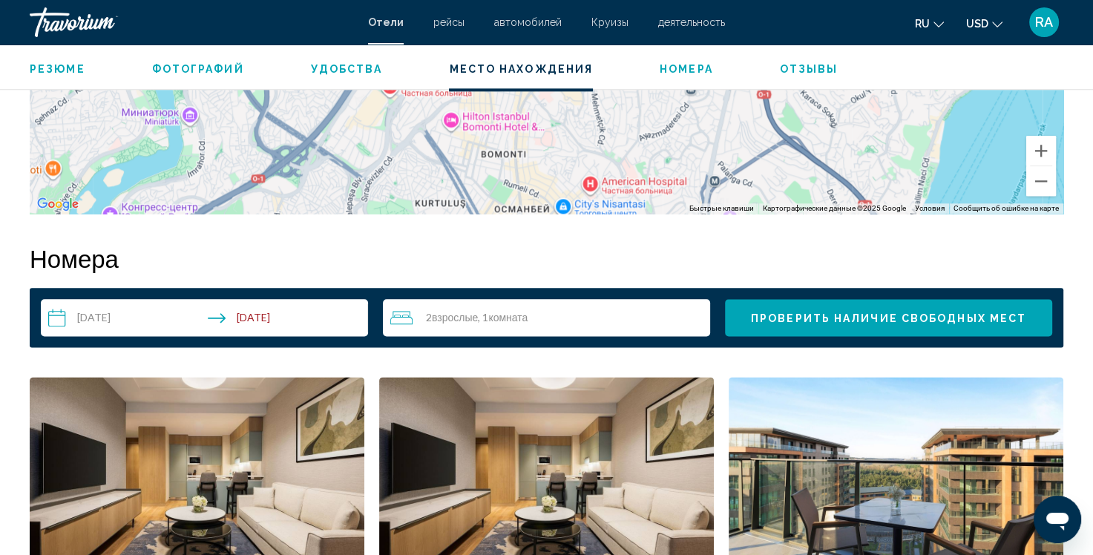
drag, startPoint x: 477, startPoint y: 352, endPoint x: 433, endPoint y: 571, distance: 222.5
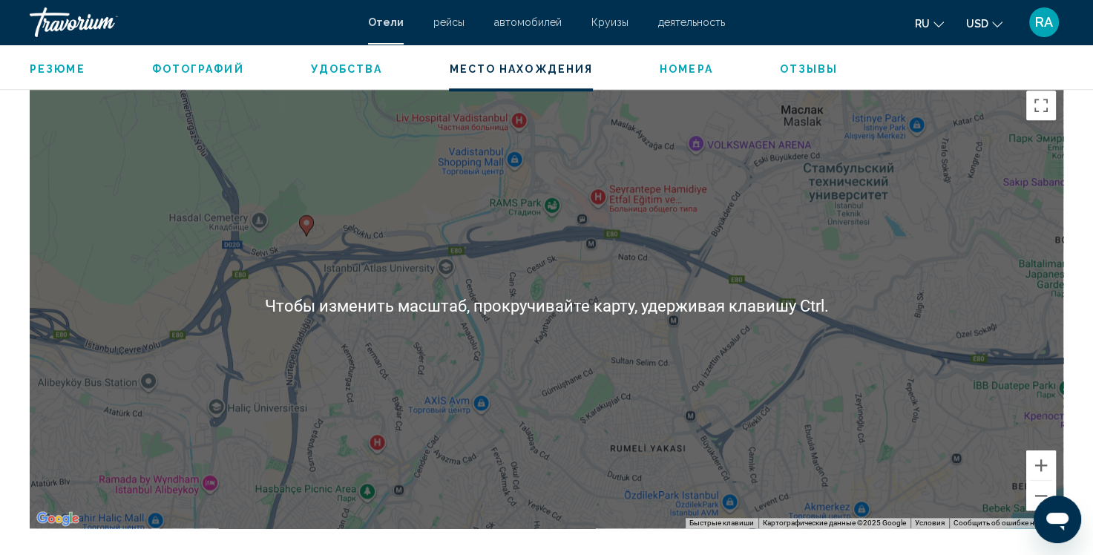
scroll to position [1410, 0]
click at [447, 377] on div "Чтобы активировать перетаскивание с помощью клавиатуры, нажмите Alt + Ввод. Пос…" at bounding box center [547, 305] width 1034 height 445
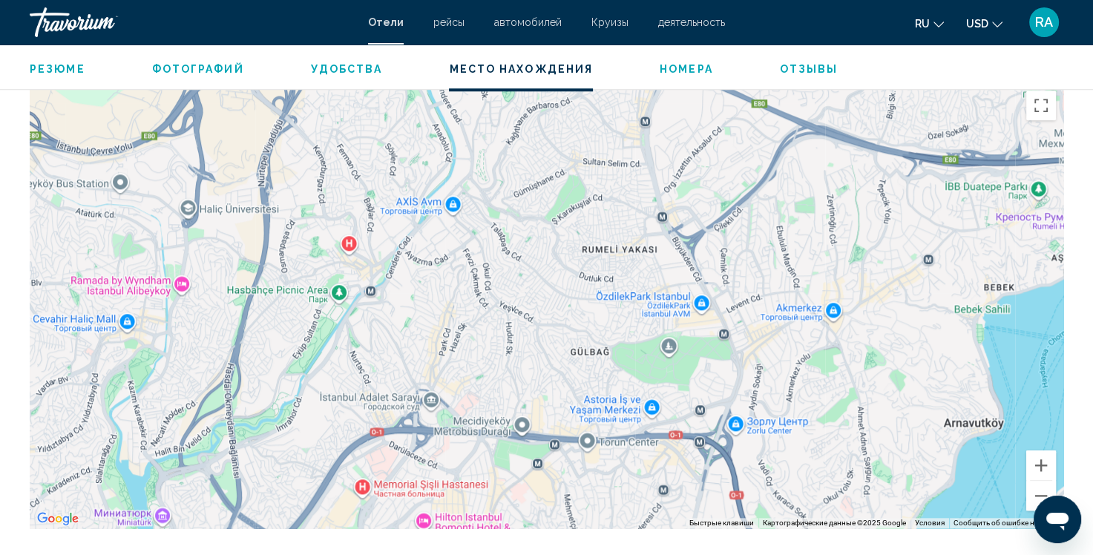
drag, startPoint x: 525, startPoint y: 361, endPoint x: 497, endPoint y: 160, distance: 202.3
click at [497, 160] on div "Чтобы активировать перетаскивание с помощью клавиатуры, нажмите Alt + Ввод. Пос…" at bounding box center [547, 305] width 1034 height 445
click at [1034, 490] on button "Уменьшить" at bounding box center [1041, 496] width 30 height 30
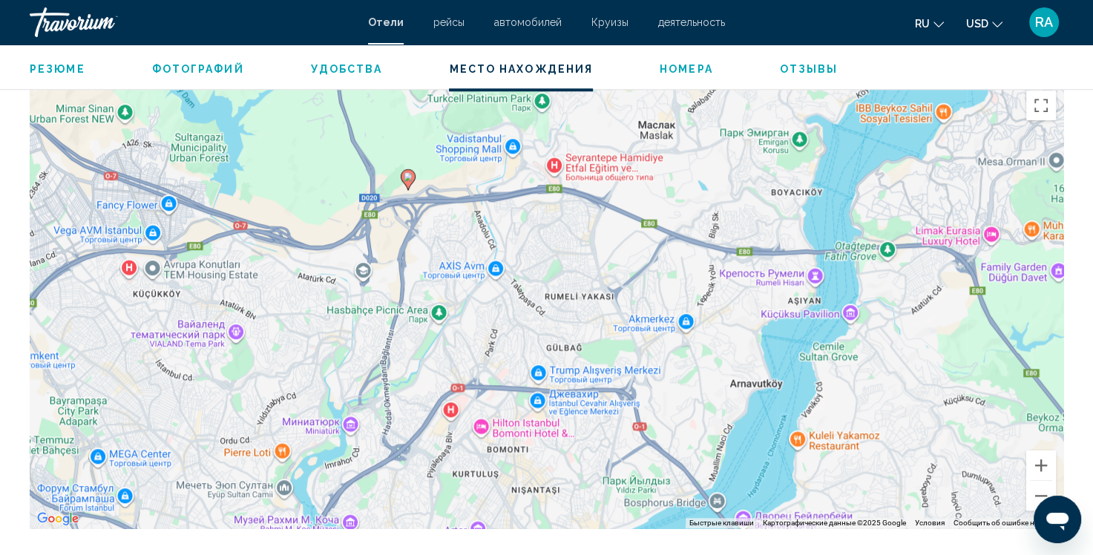
drag, startPoint x: 462, startPoint y: 222, endPoint x: 456, endPoint y: 249, distance: 27.4
click at [456, 249] on div "Чтобы активировать перетаскивание с помощью клавиатуры, нажмите Alt + Ввод. Пос…" at bounding box center [547, 305] width 1034 height 445
click at [1046, 473] on button "Увеличить" at bounding box center [1041, 465] width 30 height 30
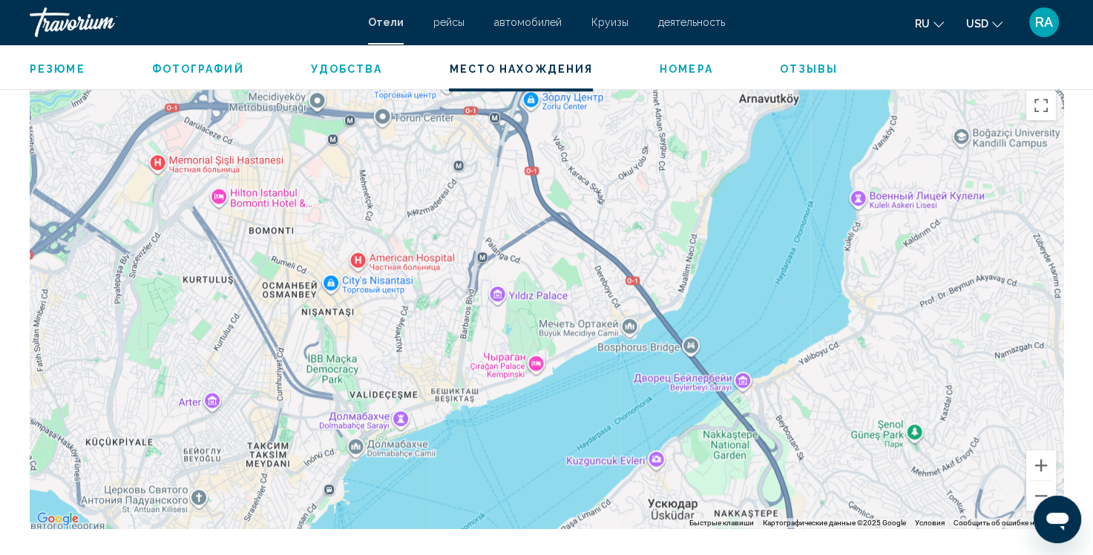
drag, startPoint x: 703, startPoint y: 441, endPoint x: 510, endPoint y: 66, distance: 421.8
click at [258, 198] on div "Main content" at bounding box center [547, 305] width 1034 height 445
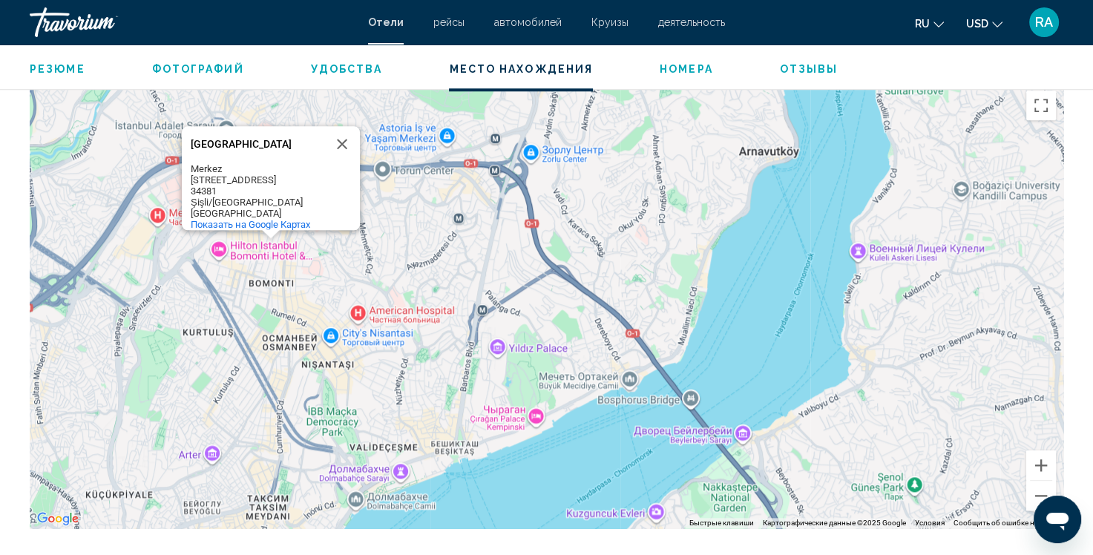
click at [378, 266] on div "[GEOGRAPHIC_DATA] [GEOGRAPHIC_DATA] [STREET_ADDRESS] [GEOGRAPHIC_DATA] Показать…" at bounding box center [547, 305] width 1034 height 445
click at [346, 148] on button "Закрыть" at bounding box center [342, 144] width 36 height 36
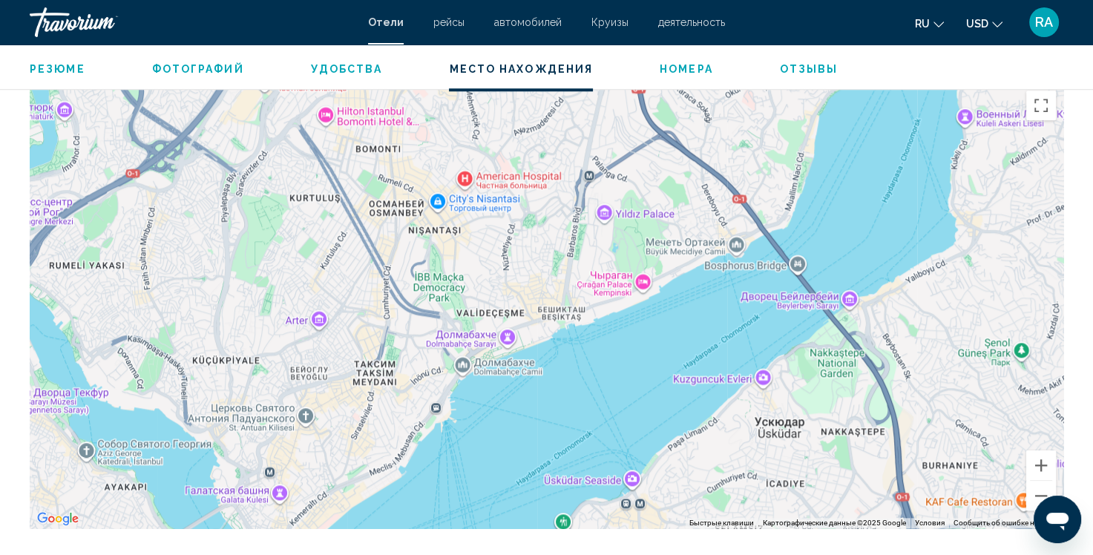
drag, startPoint x: 220, startPoint y: 502, endPoint x: 329, endPoint y: 364, distance: 175.8
click at [329, 364] on div "Main content" at bounding box center [547, 305] width 1034 height 445
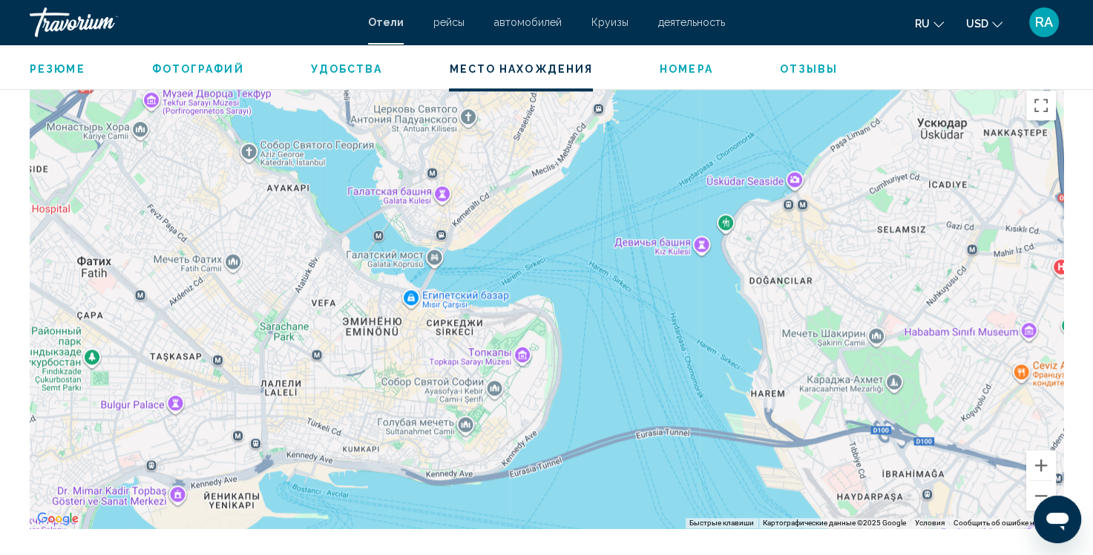
drag, startPoint x: 269, startPoint y: 460, endPoint x: 432, endPoint y: 157, distance: 343.6
click at [432, 157] on div "Main content" at bounding box center [547, 305] width 1034 height 445
click at [1037, 461] on button "Увеличить" at bounding box center [1041, 465] width 30 height 30
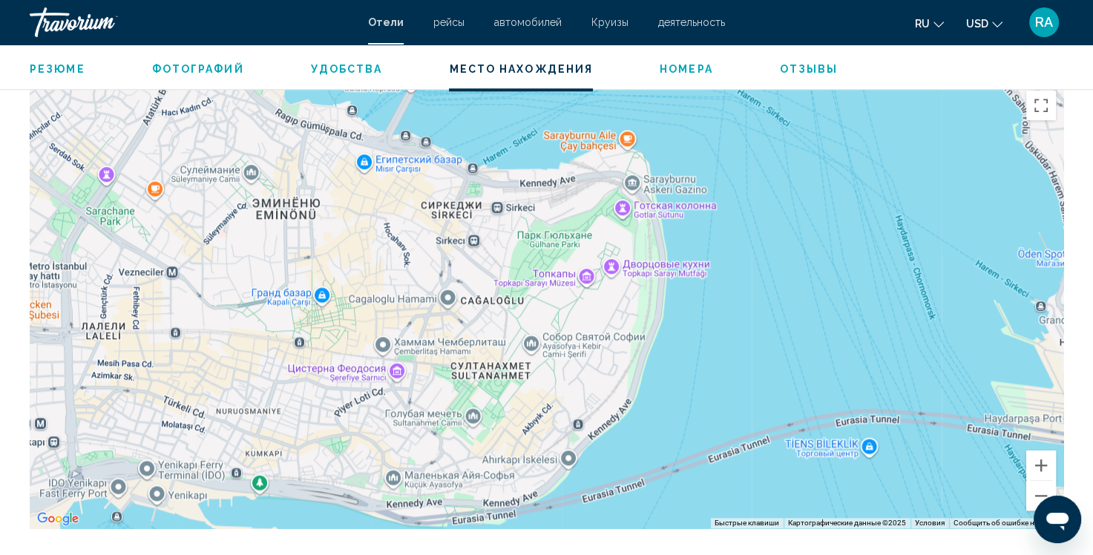
drag, startPoint x: 375, startPoint y: 405, endPoint x: 464, endPoint y: 264, distance: 166.4
click at [464, 264] on div "Main content" at bounding box center [547, 305] width 1034 height 445
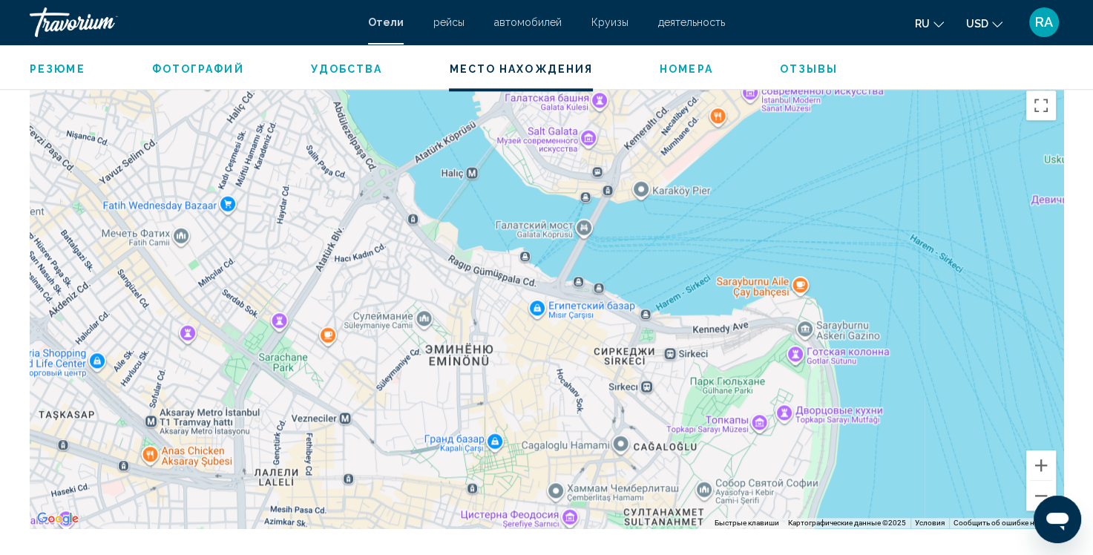
drag, startPoint x: 254, startPoint y: 285, endPoint x: 431, endPoint y: 431, distance: 229.8
click at [431, 431] on div "Main content" at bounding box center [547, 305] width 1034 height 445
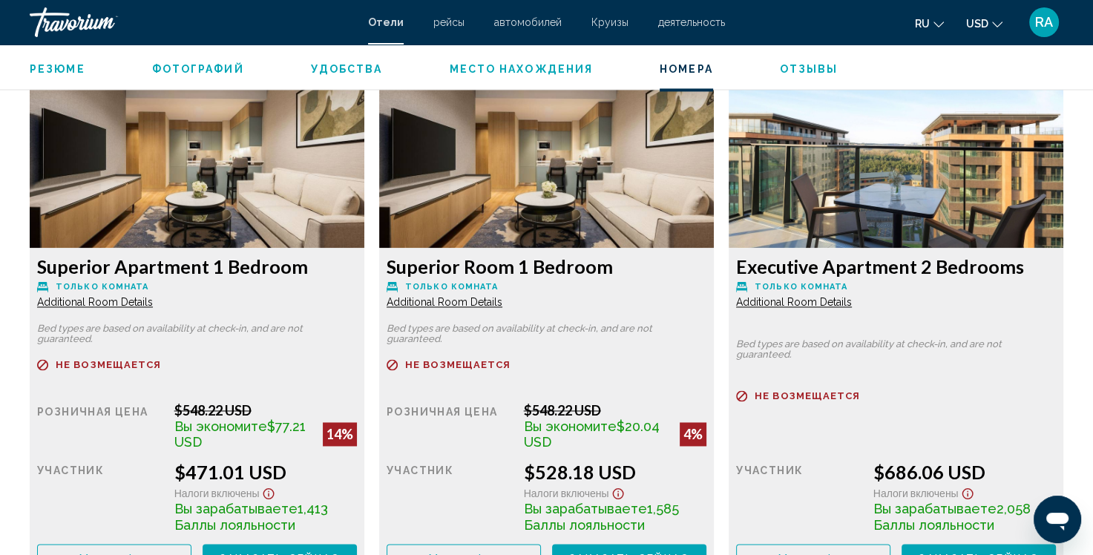
scroll to position [2004, 0]
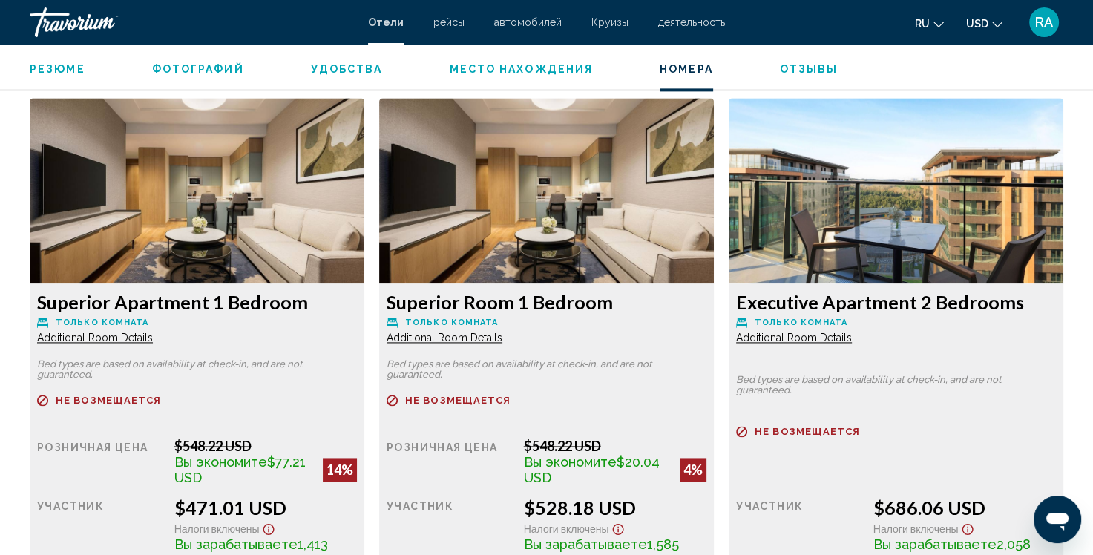
click at [226, 186] on img "Main content" at bounding box center [197, 191] width 335 height 186
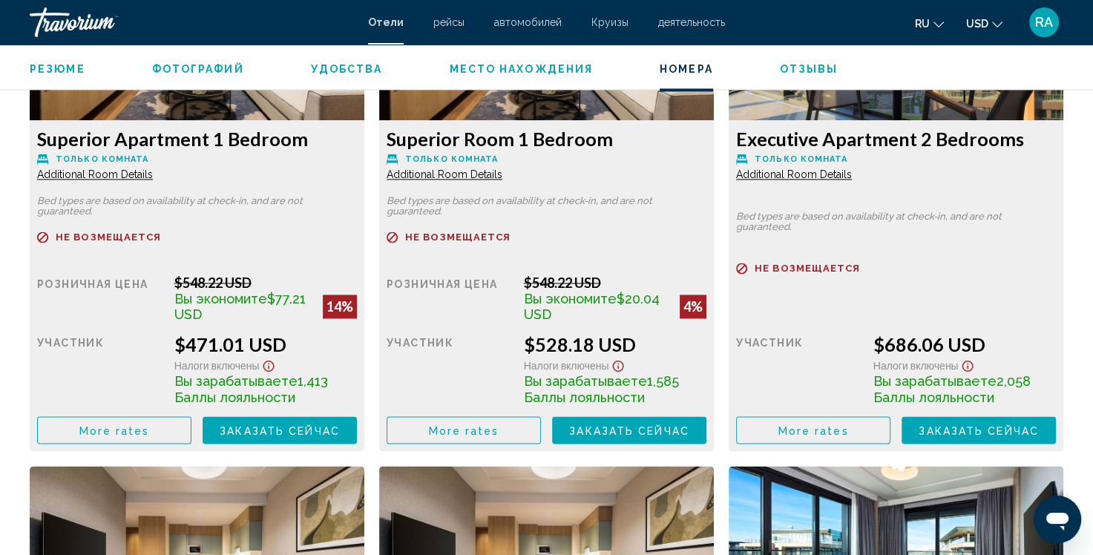
scroll to position [2226, 0]
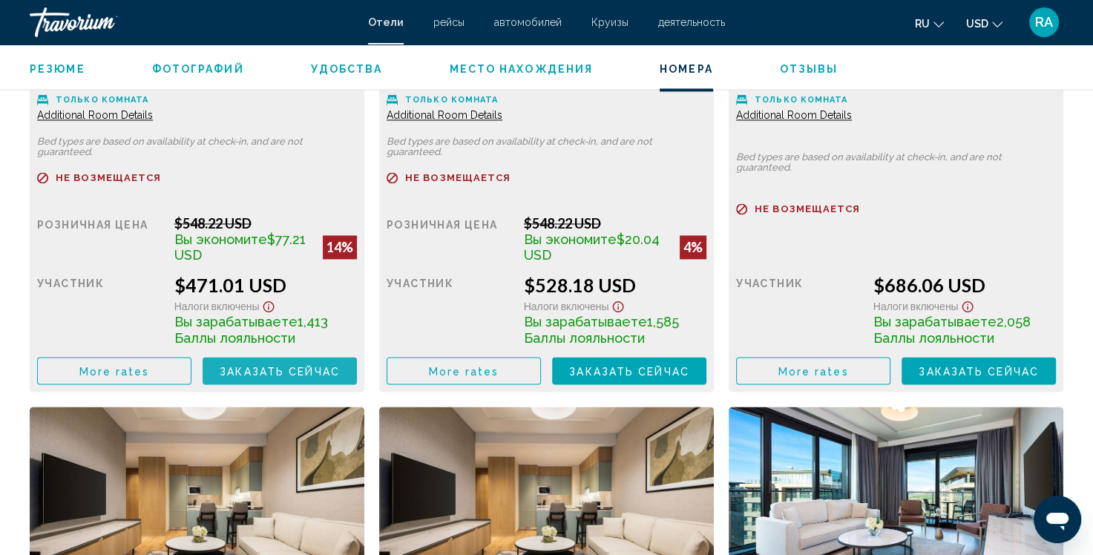
click at [286, 366] on span "Заказать сейчас" at bounding box center [280, 371] width 120 height 12
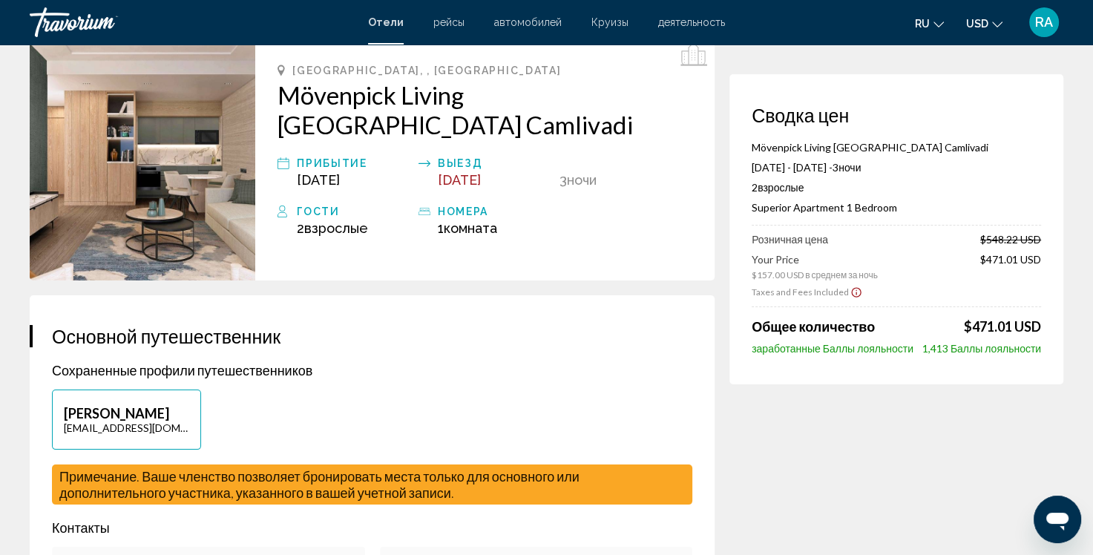
scroll to position [74, 0]
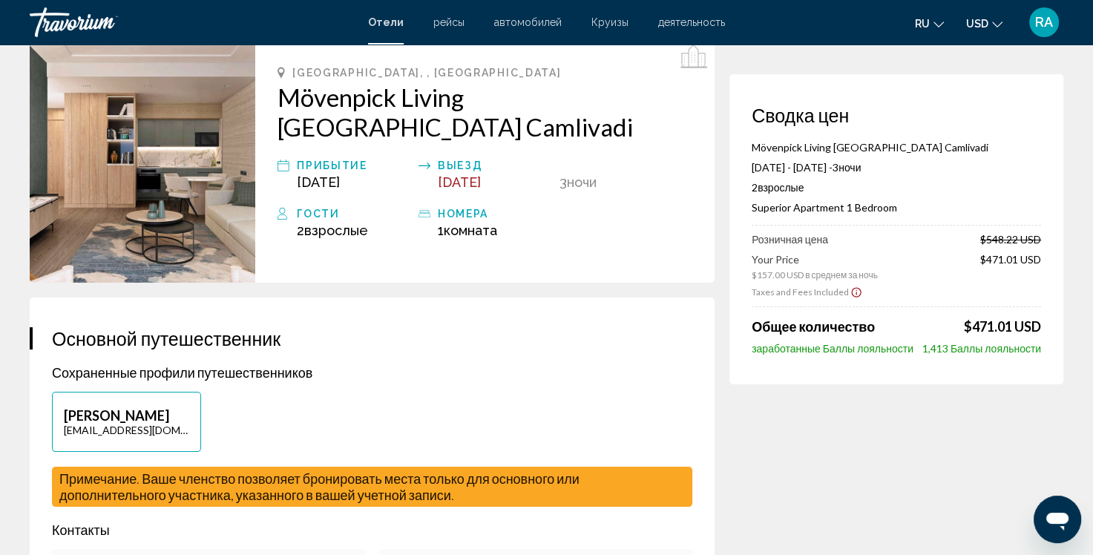
click at [387, 24] on span "Отели" at bounding box center [386, 22] width 36 height 12
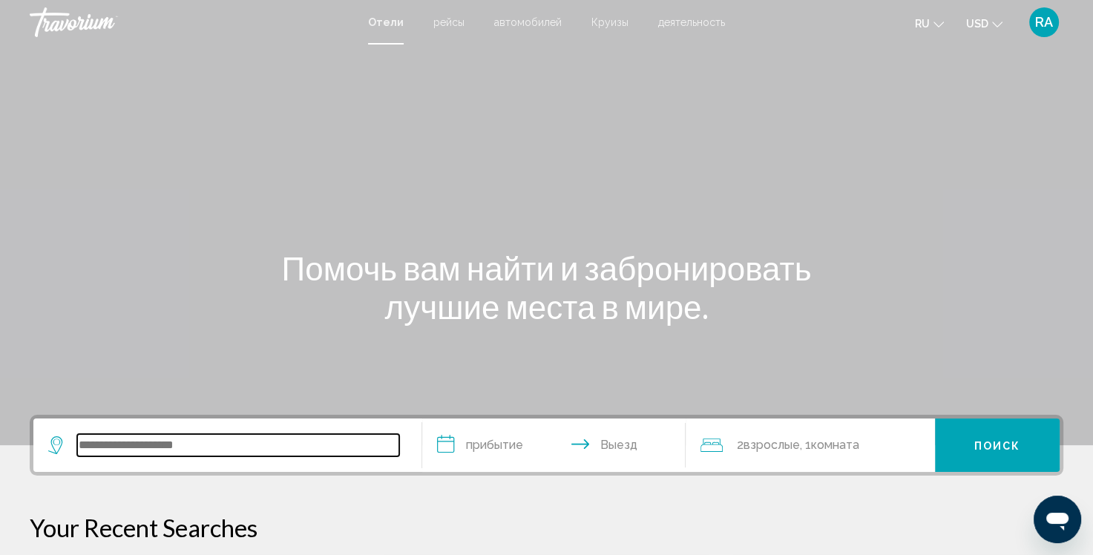
click at [191, 442] on input "Search widget" at bounding box center [238, 445] width 322 height 22
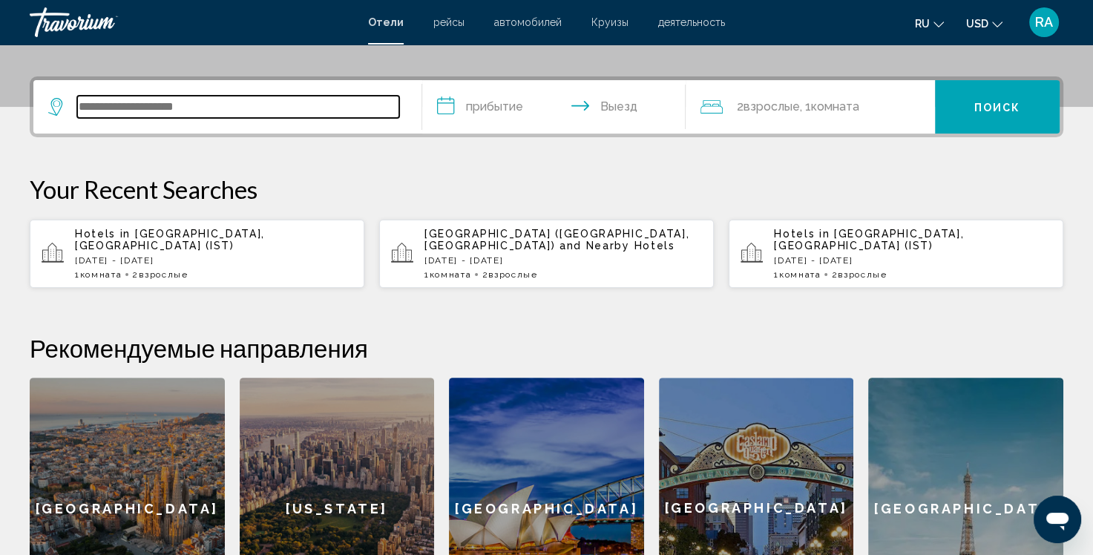
scroll to position [366, 0]
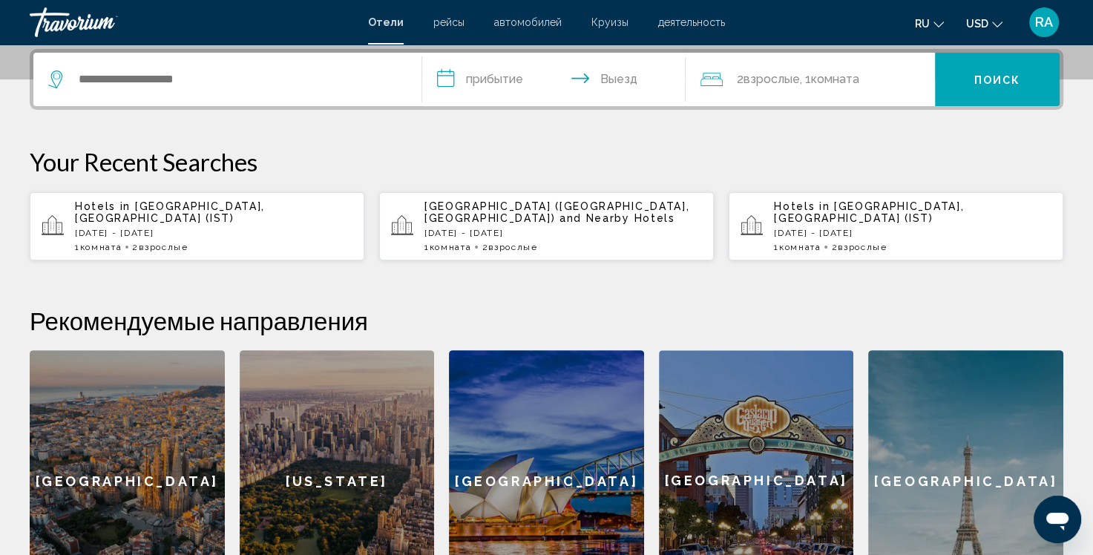
click at [157, 228] on p "[DATE] - [DATE]" at bounding box center [214, 233] width 278 height 10
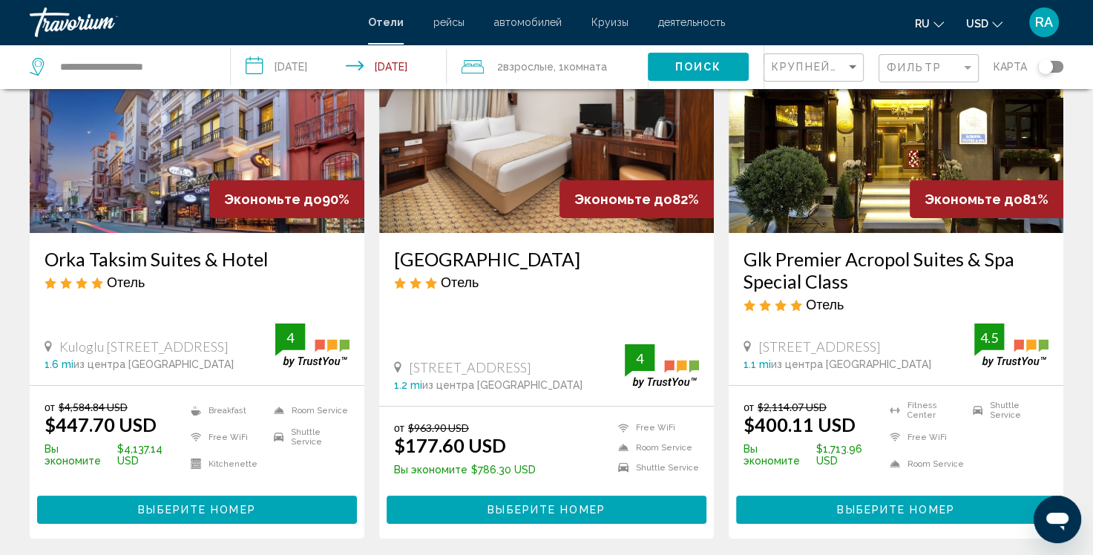
scroll to position [148, 0]
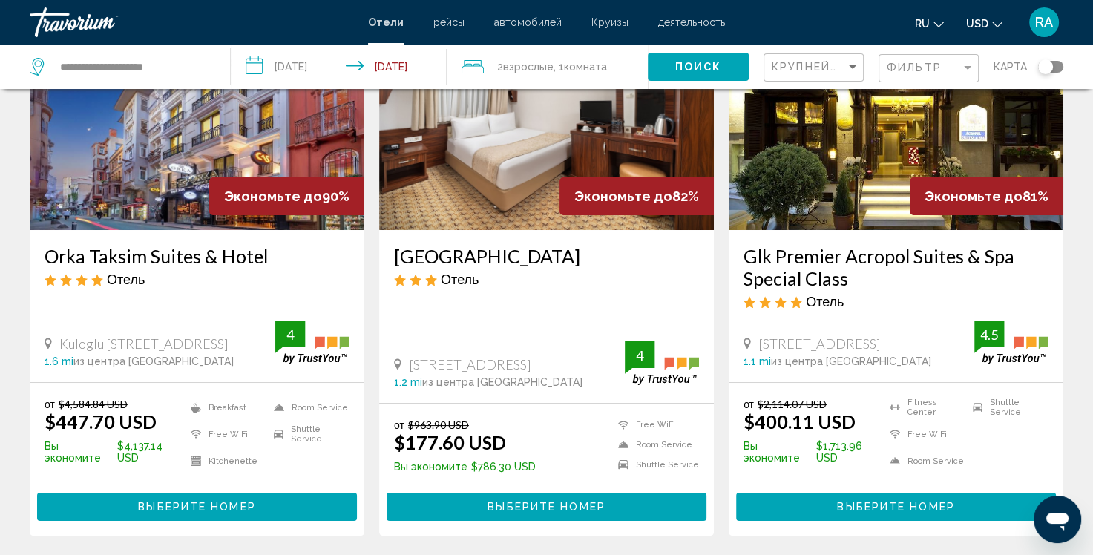
click at [387, 22] on span "Отели" at bounding box center [386, 22] width 36 height 12
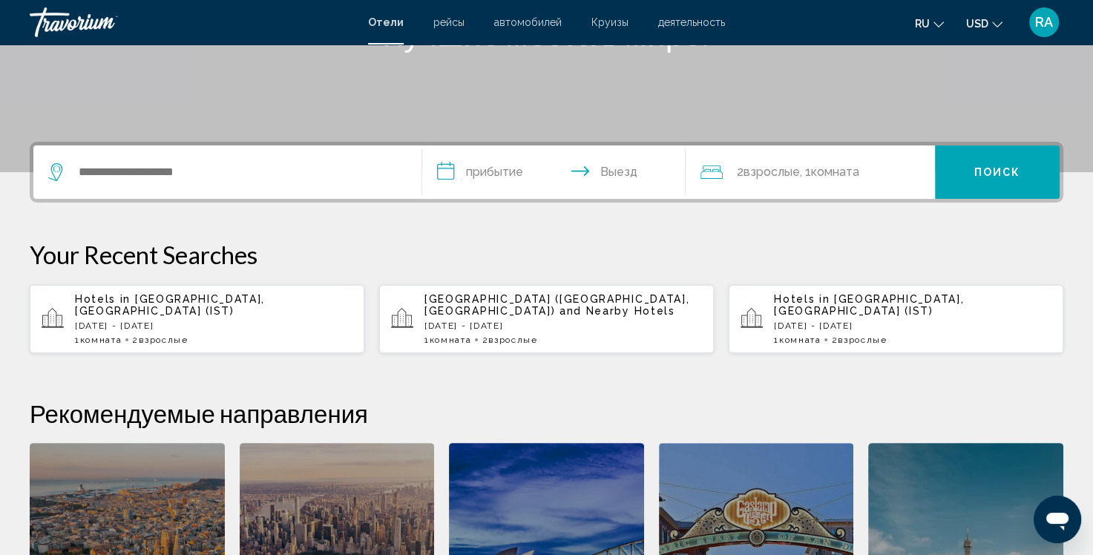
scroll to position [270, 0]
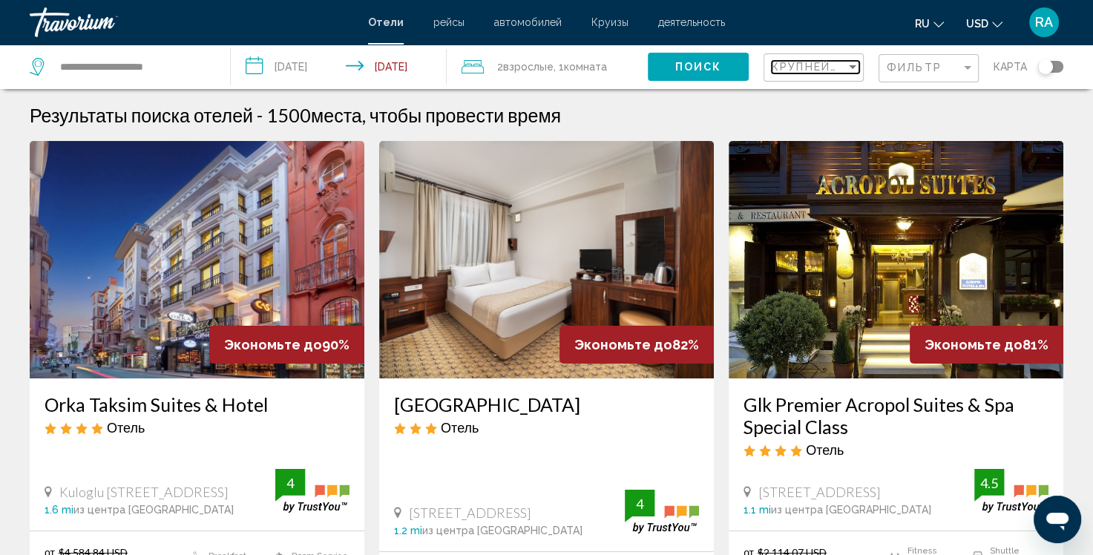
click at [857, 65] on div "Sort by" at bounding box center [852, 67] width 13 height 12
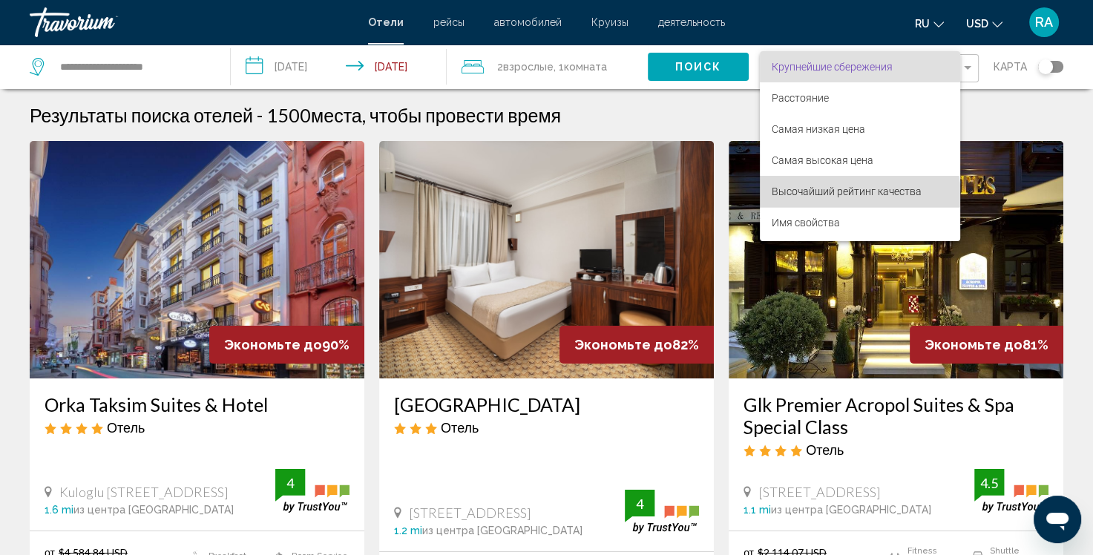
click at [827, 197] on span "Высочайший рейтинг качества" at bounding box center [860, 191] width 177 height 31
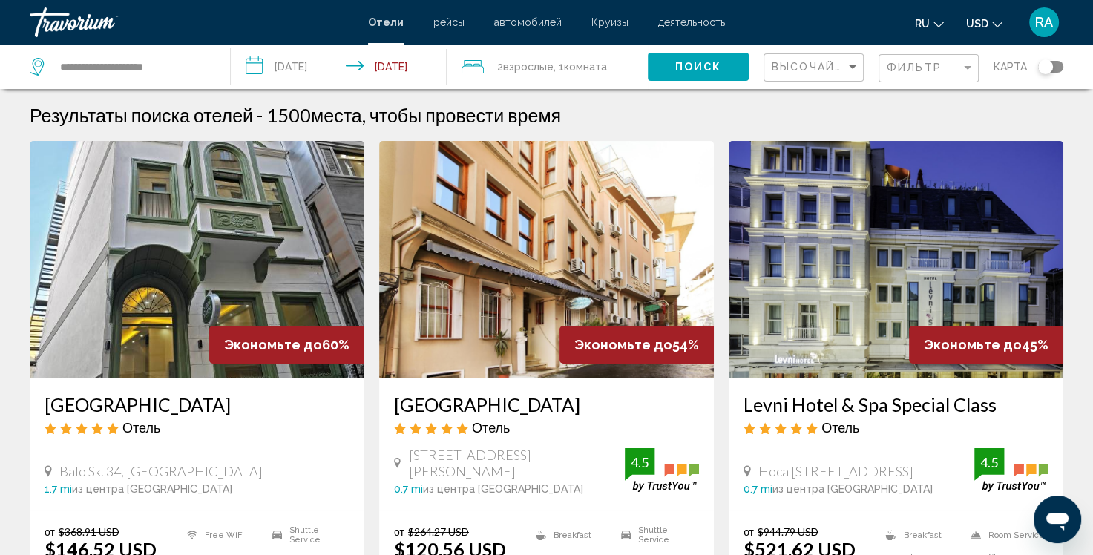
click at [142, 180] on img "Main content" at bounding box center [197, 259] width 335 height 237
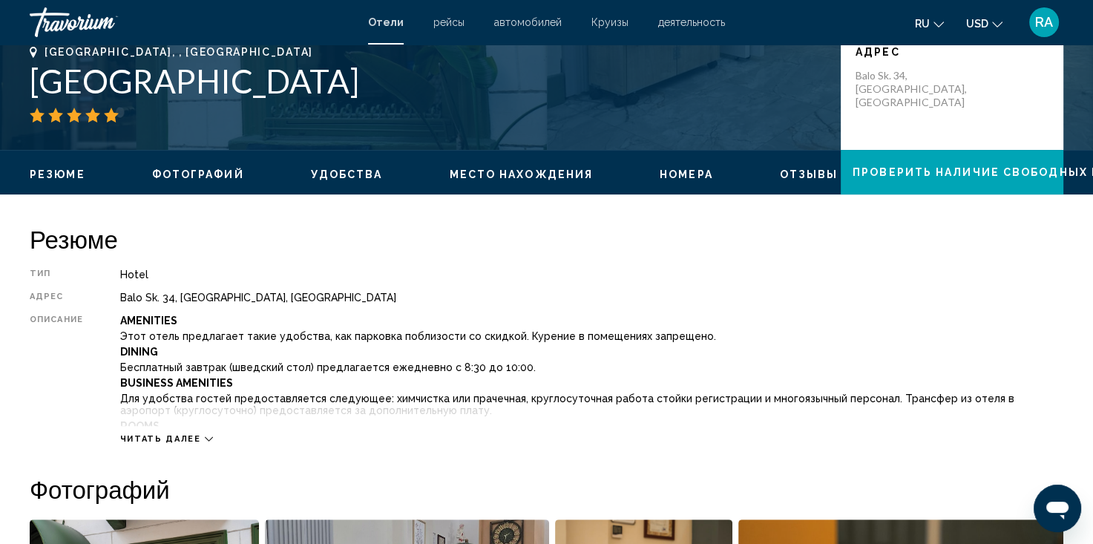
scroll to position [371, 0]
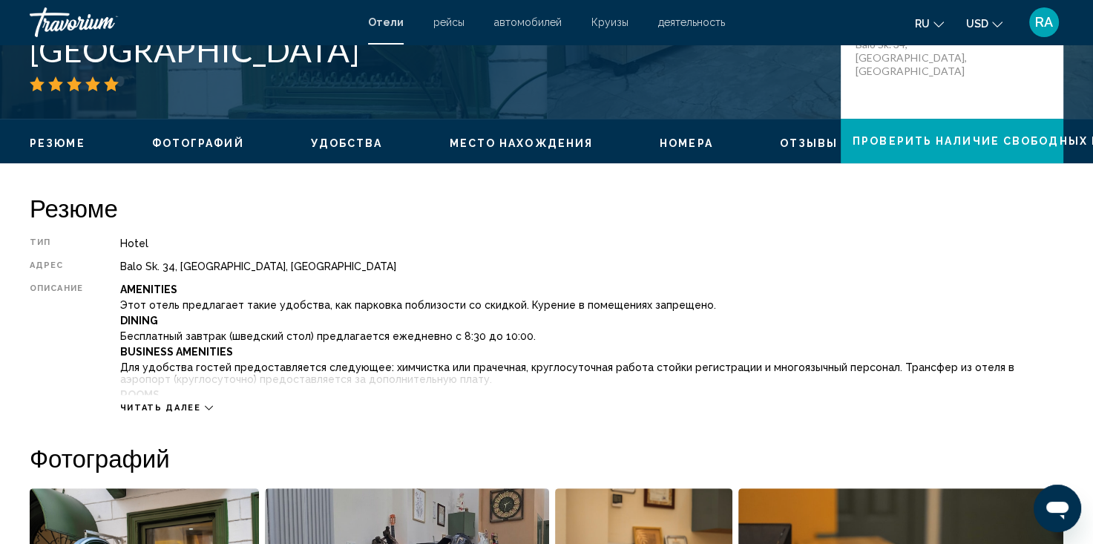
click at [205, 404] on icon "Main content" at bounding box center [209, 408] width 8 height 8
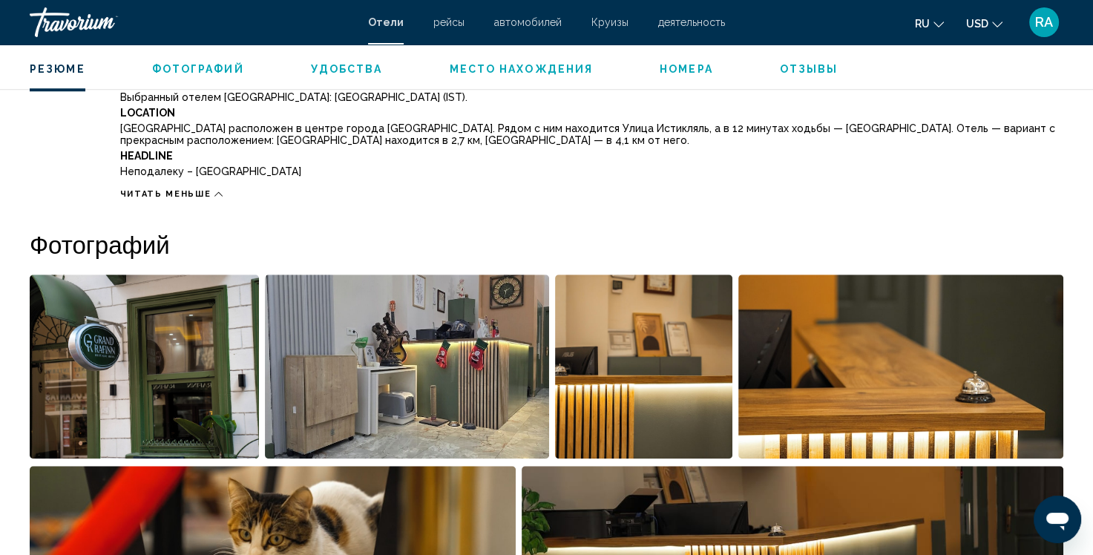
scroll to position [1039, 0]
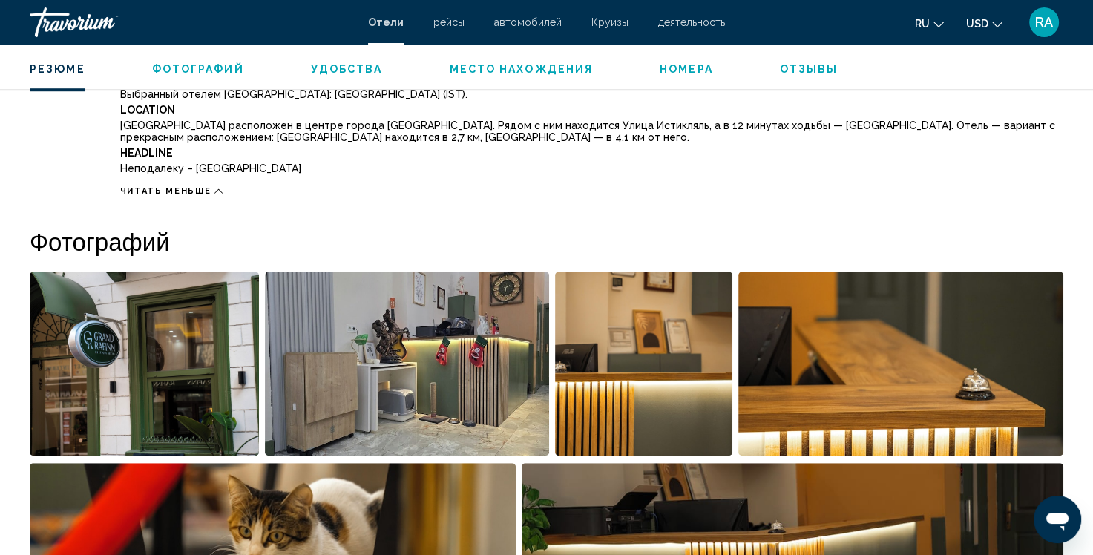
click at [197, 374] on img "Open full-screen image slider" at bounding box center [144, 364] width 229 height 184
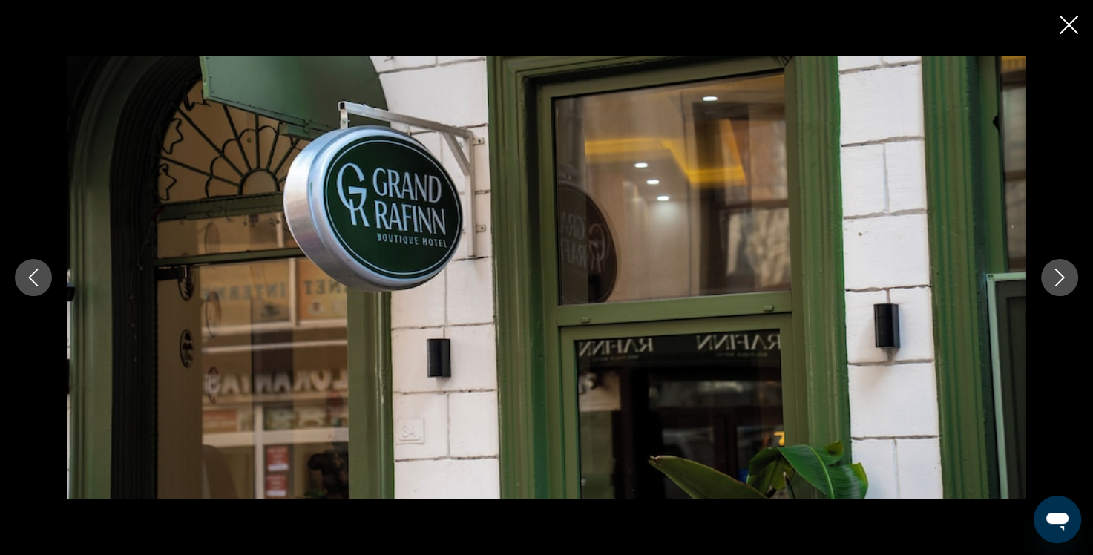
click at [1061, 281] on icon "Next image" at bounding box center [1060, 278] width 18 height 18
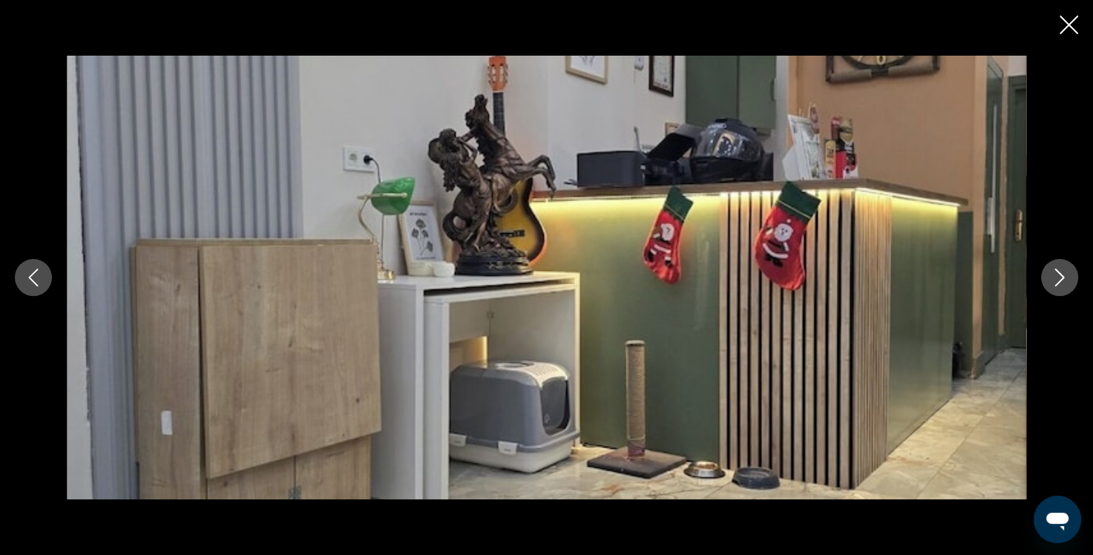
click at [1061, 280] on icon "Next image" at bounding box center [1060, 278] width 10 height 18
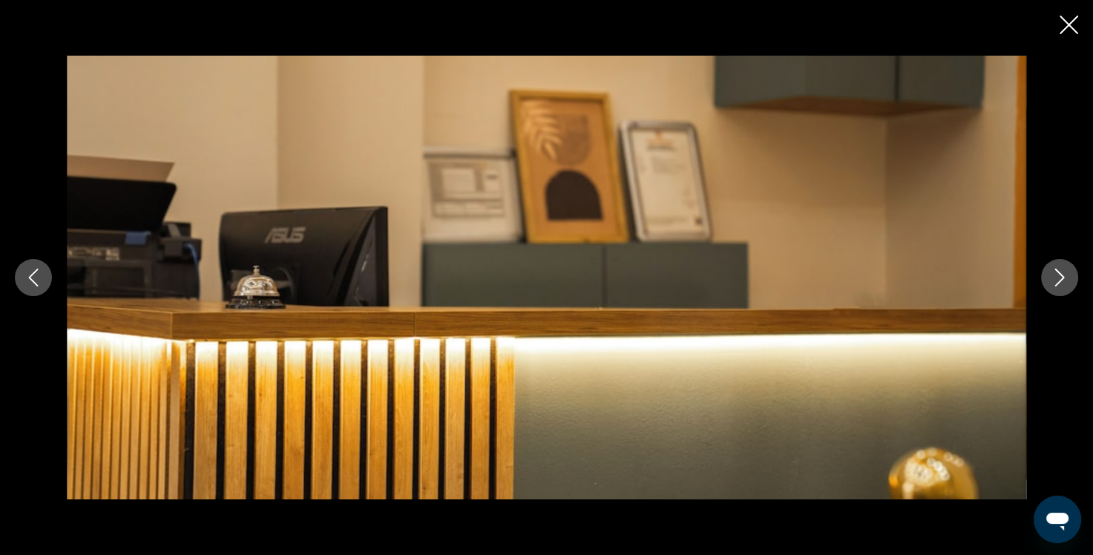
click at [1061, 280] on icon "Next image" at bounding box center [1060, 278] width 10 height 18
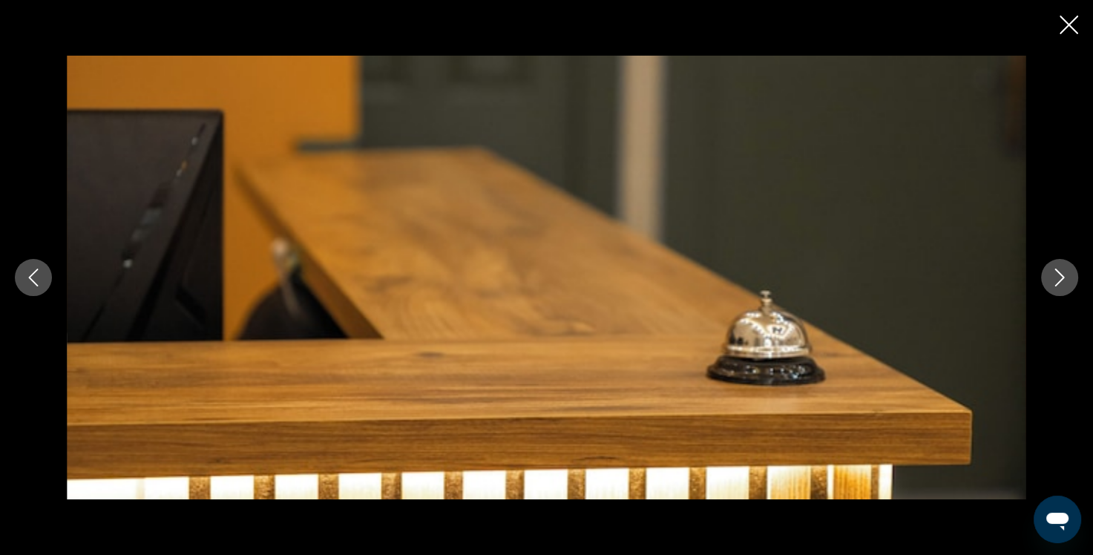
click at [1061, 280] on icon "Next image" at bounding box center [1060, 278] width 10 height 18
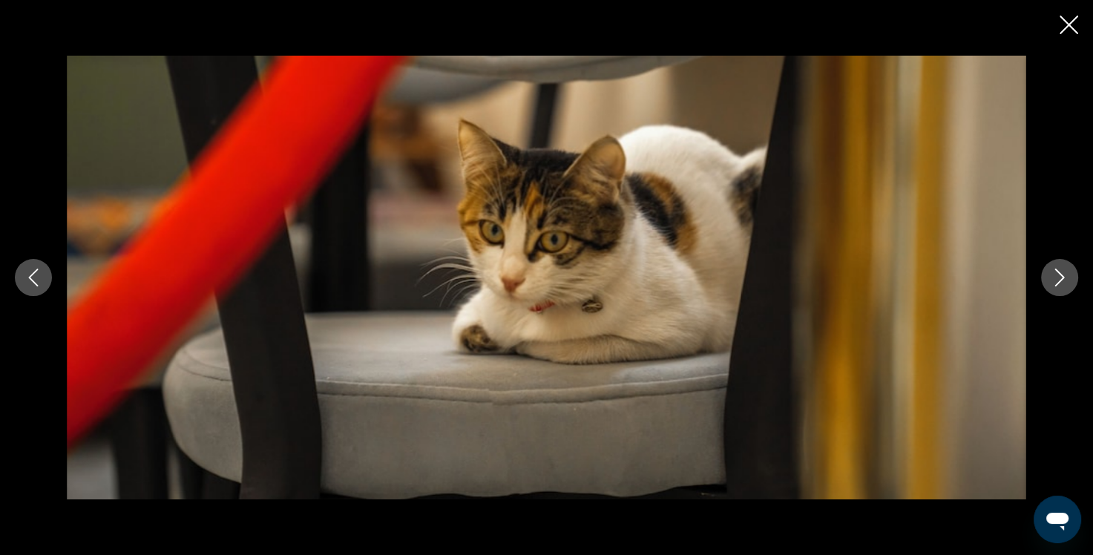
click at [1061, 280] on icon "Next image" at bounding box center [1060, 278] width 10 height 18
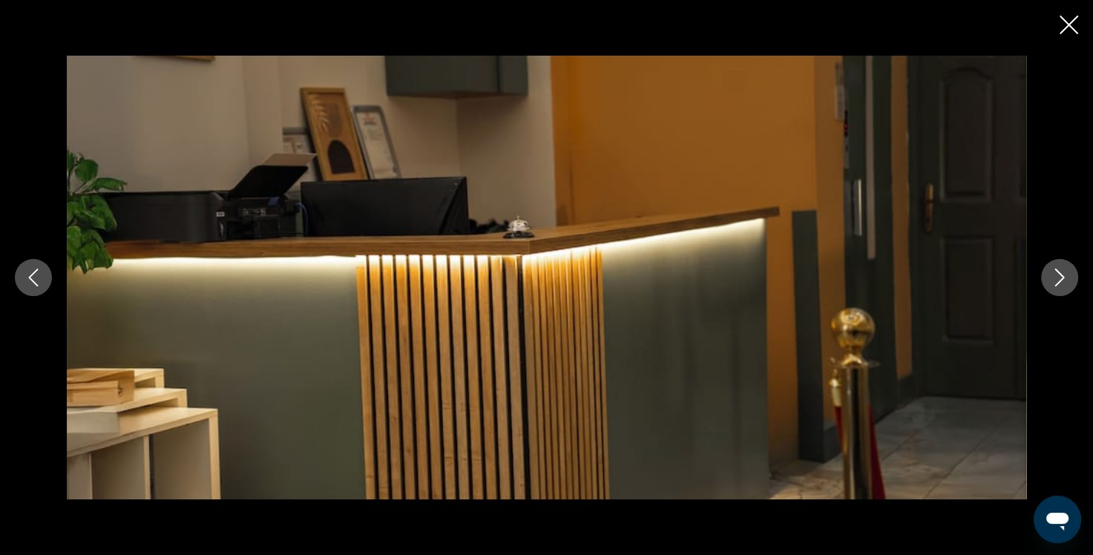
click at [1061, 280] on icon "Next image" at bounding box center [1060, 278] width 10 height 18
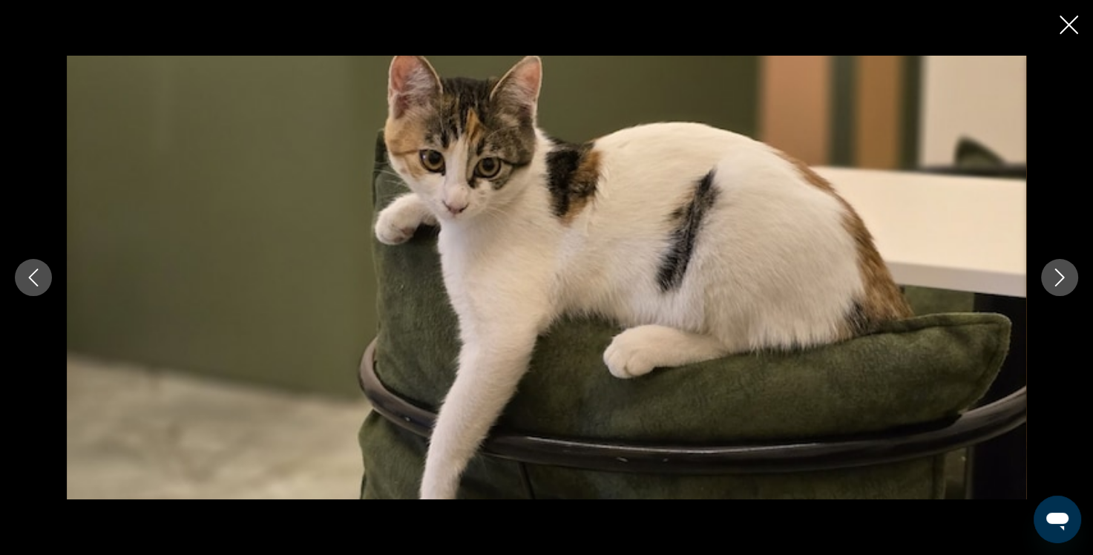
click at [1061, 280] on icon "Next image" at bounding box center [1060, 278] width 10 height 18
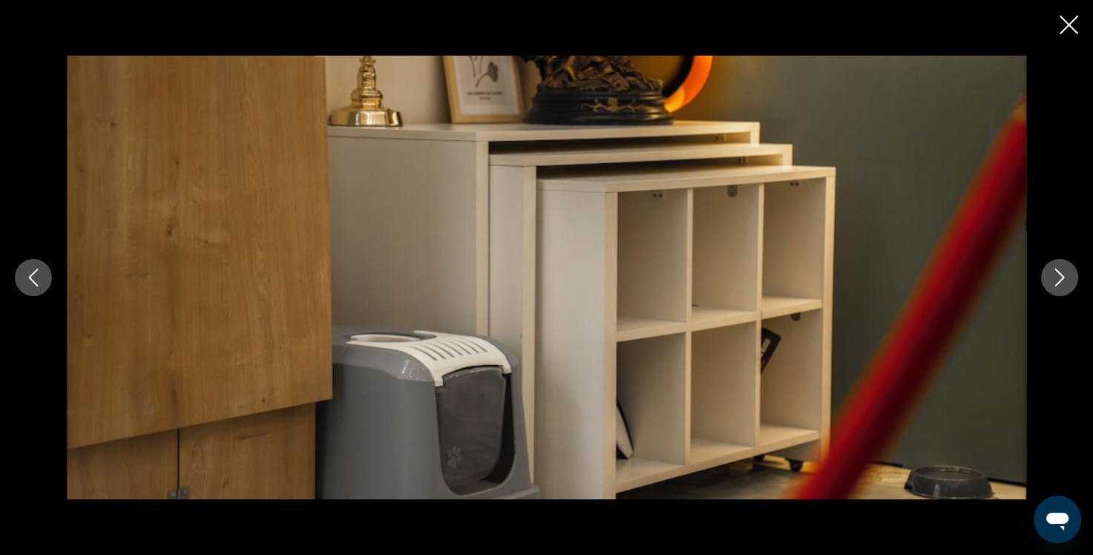
click at [1060, 280] on icon "Next image" at bounding box center [1060, 278] width 10 height 18
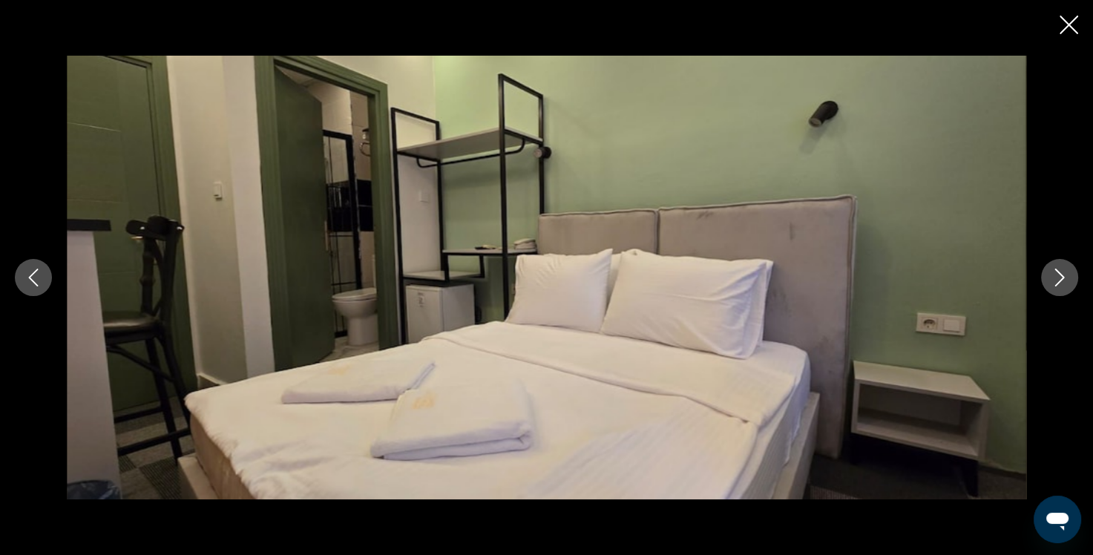
click at [1057, 278] on icon "Next image" at bounding box center [1060, 278] width 18 height 18
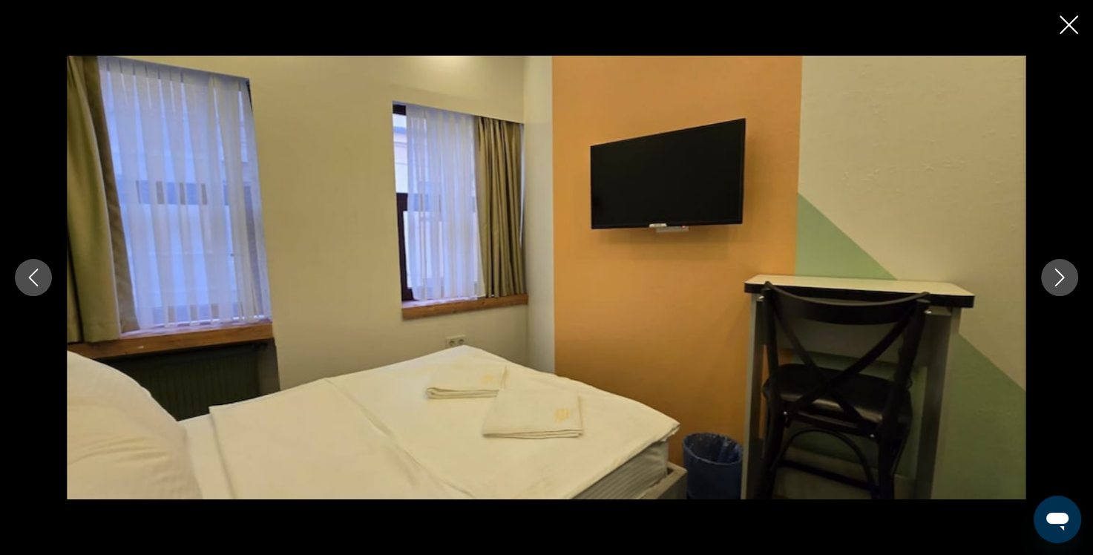
click at [1057, 278] on icon "Next image" at bounding box center [1060, 278] width 18 height 18
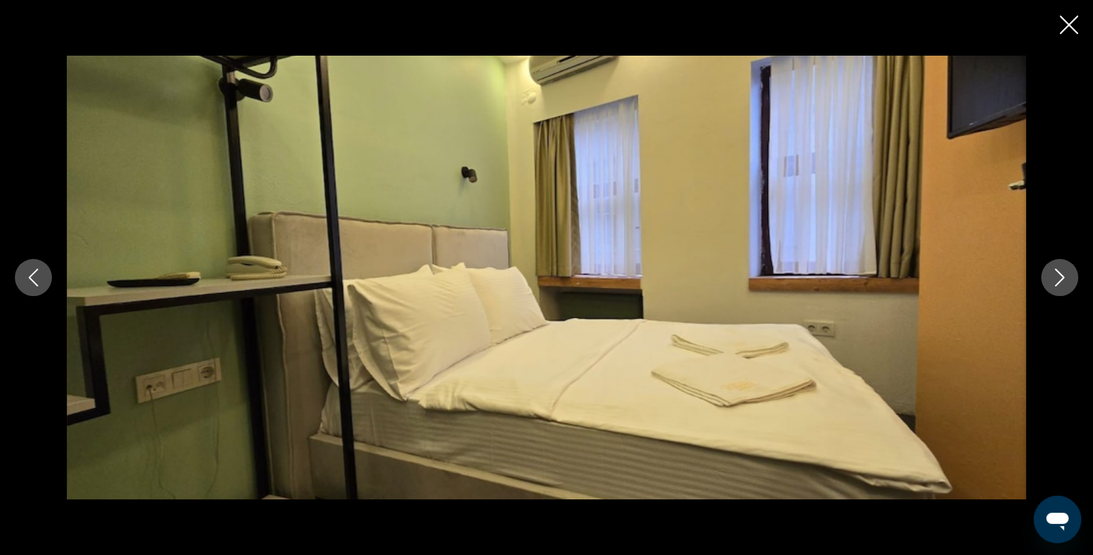
click at [1057, 278] on icon "Next image" at bounding box center [1060, 278] width 18 height 18
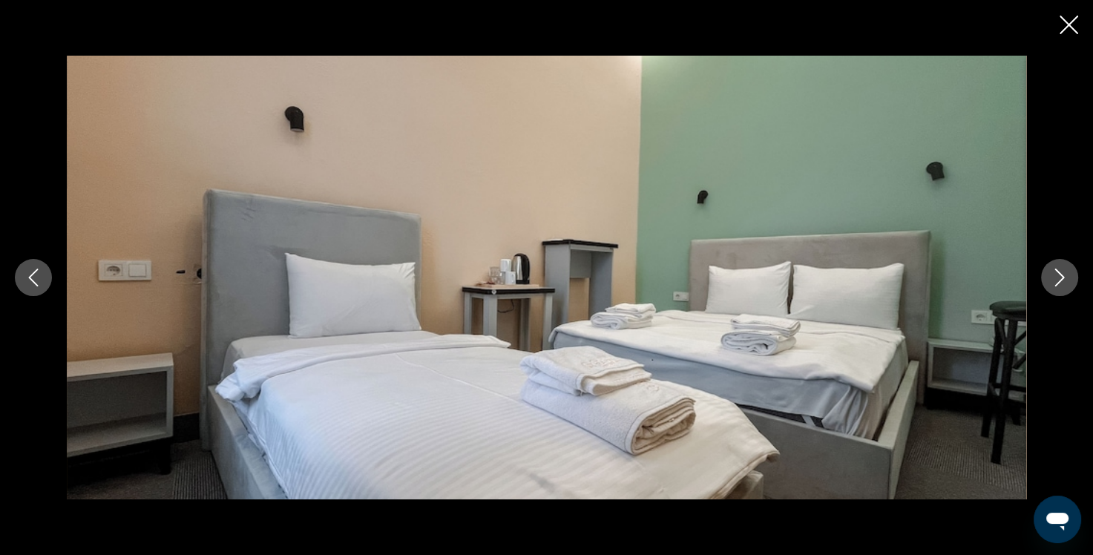
click at [1057, 278] on icon "Next image" at bounding box center [1060, 278] width 18 height 18
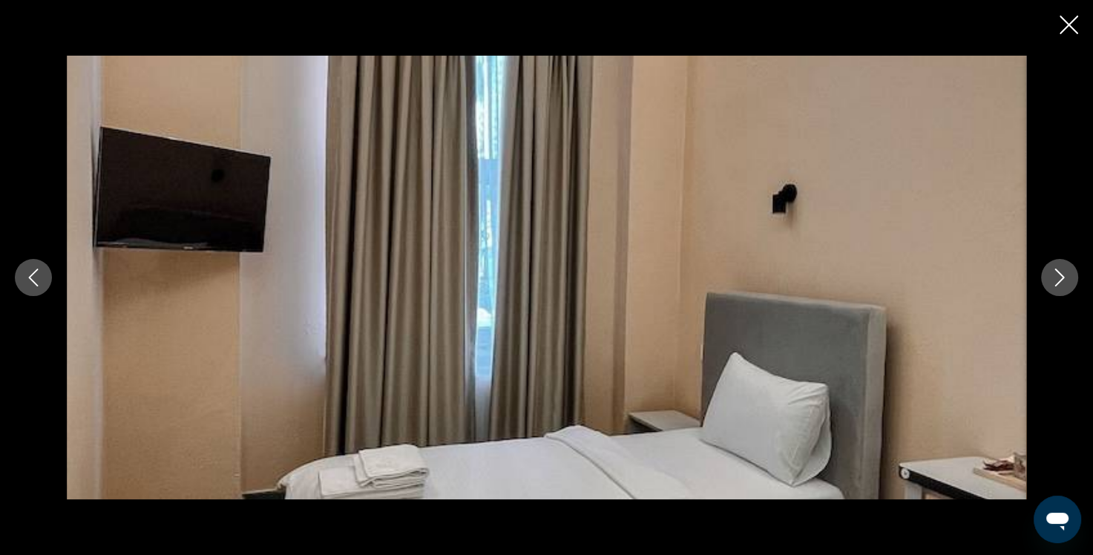
click at [1069, 23] on icon "Close slideshow" at bounding box center [1069, 25] width 19 height 19
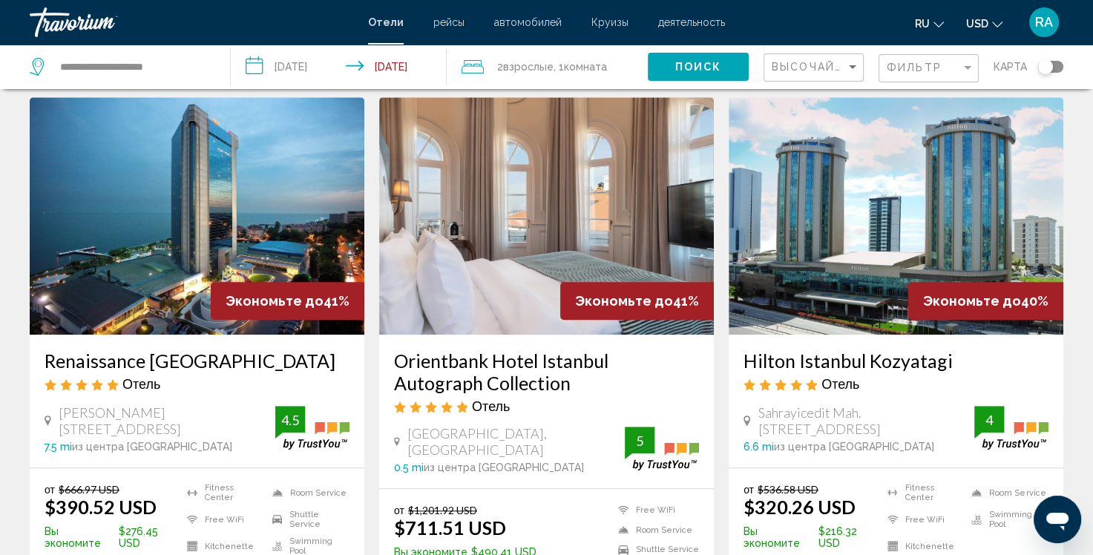
scroll to position [1187, 0]
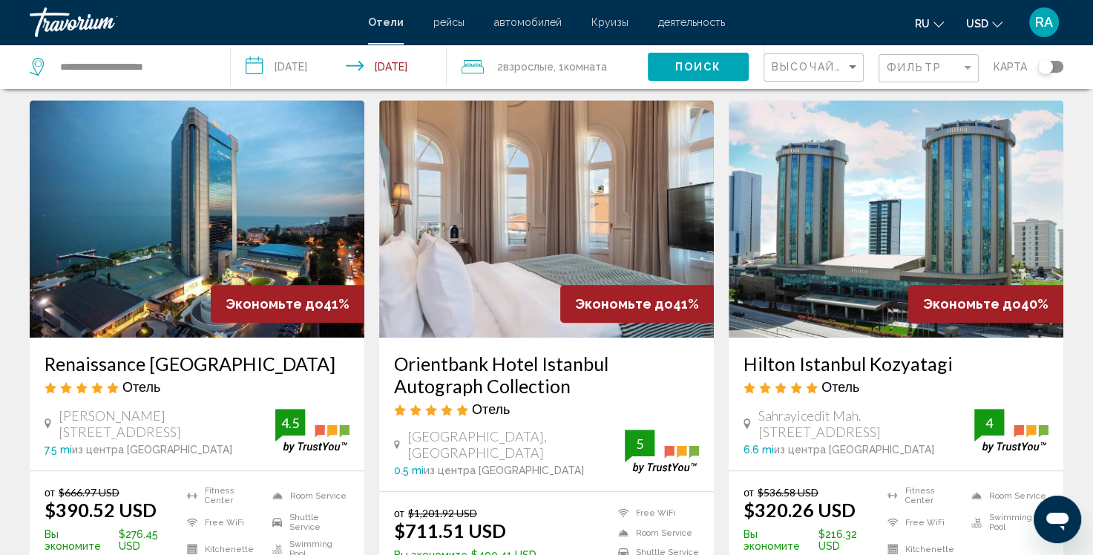
click at [870, 180] on img "Main content" at bounding box center [896, 218] width 335 height 237
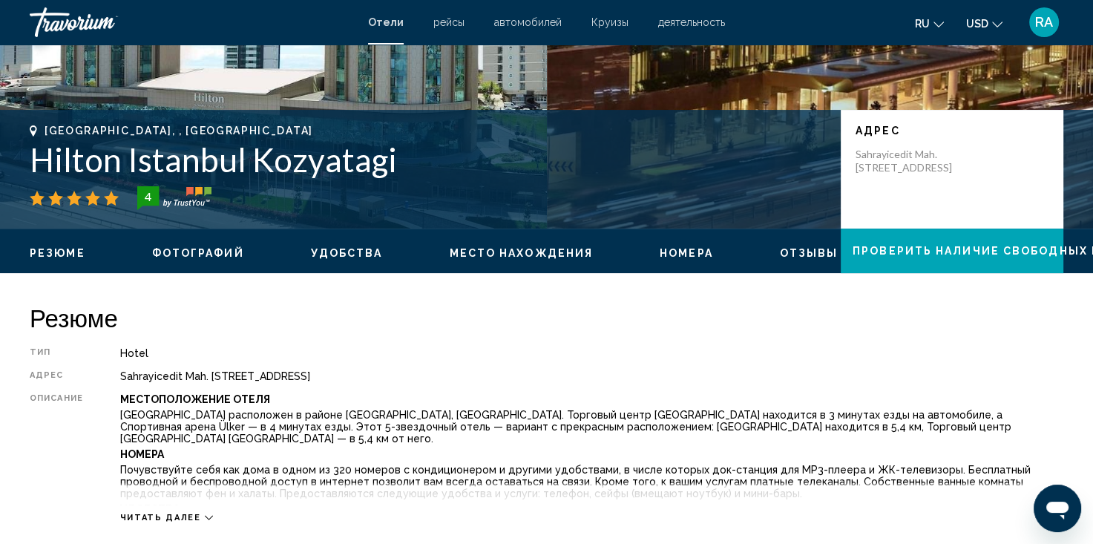
scroll to position [297, 0]
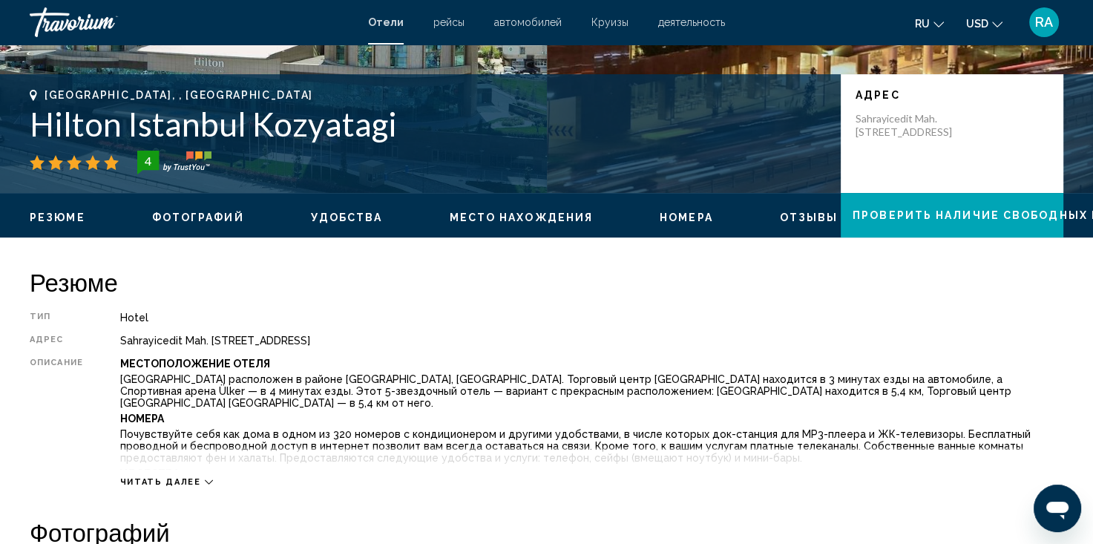
click at [205, 482] on icon "Main content" at bounding box center [209, 482] width 8 height 8
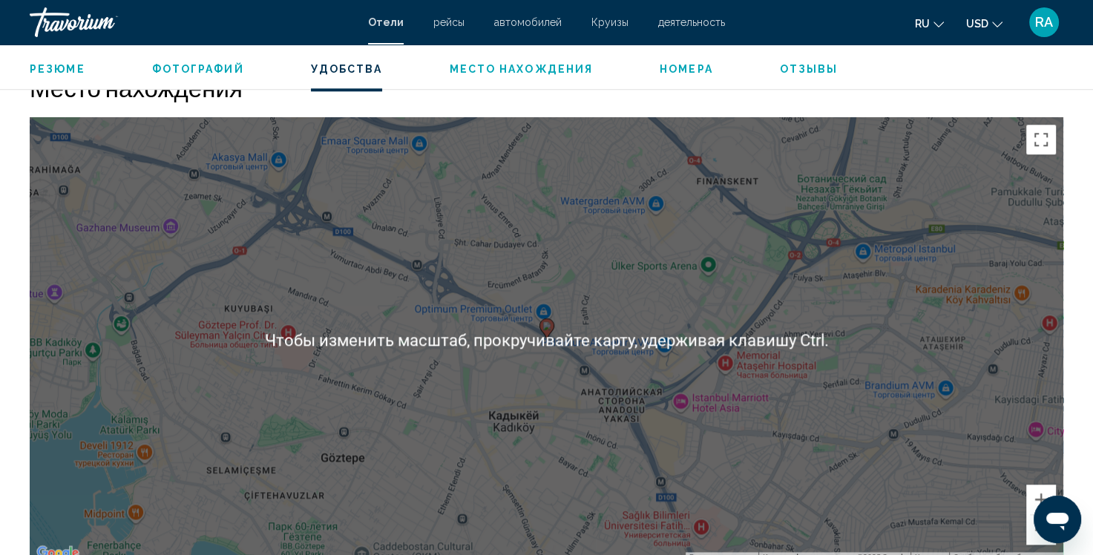
scroll to position [1558, 0]
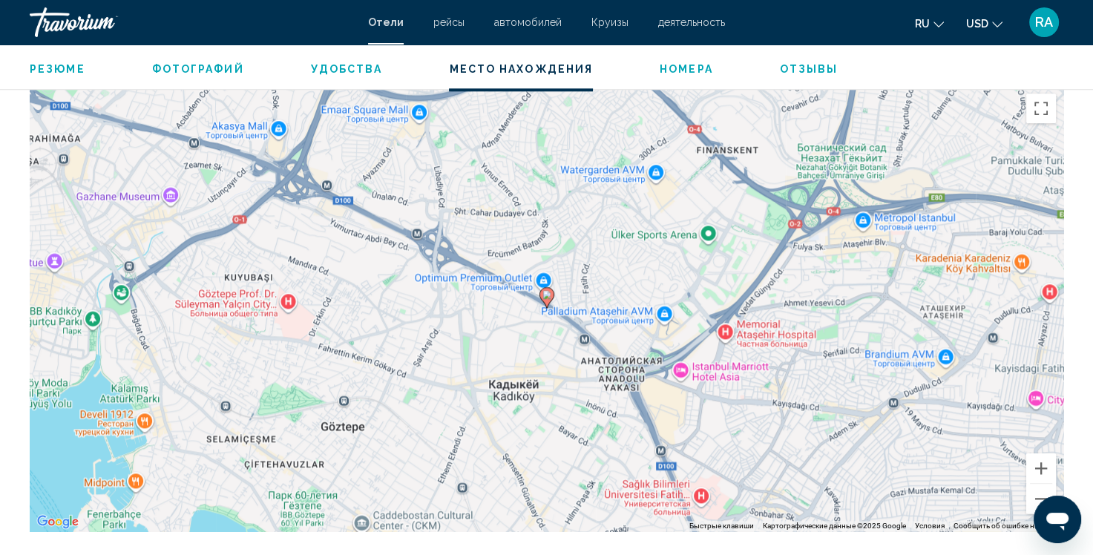
click at [558, 341] on div "Чтобы активировать перетаскивание с помощью клавиатуры, нажмите Alt + Ввод. Пос…" at bounding box center [547, 308] width 1034 height 445
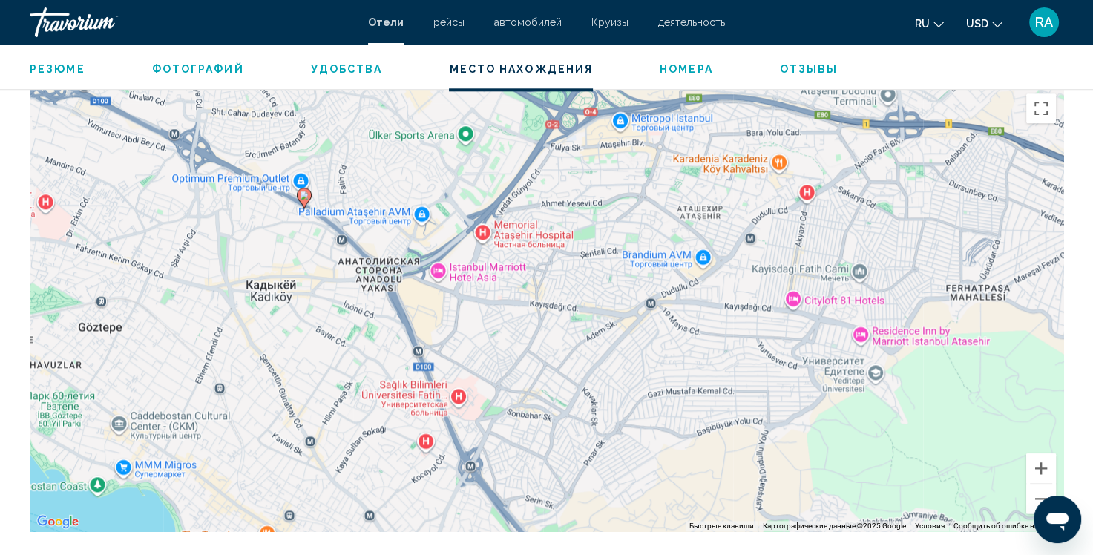
drag, startPoint x: 490, startPoint y: 416, endPoint x: 249, endPoint y: 316, distance: 261.2
click at [249, 316] on div "Чтобы активировать перетаскивание с помощью клавиатуры, нажмите Alt + Ввод. Пос…" at bounding box center [547, 308] width 1034 height 445
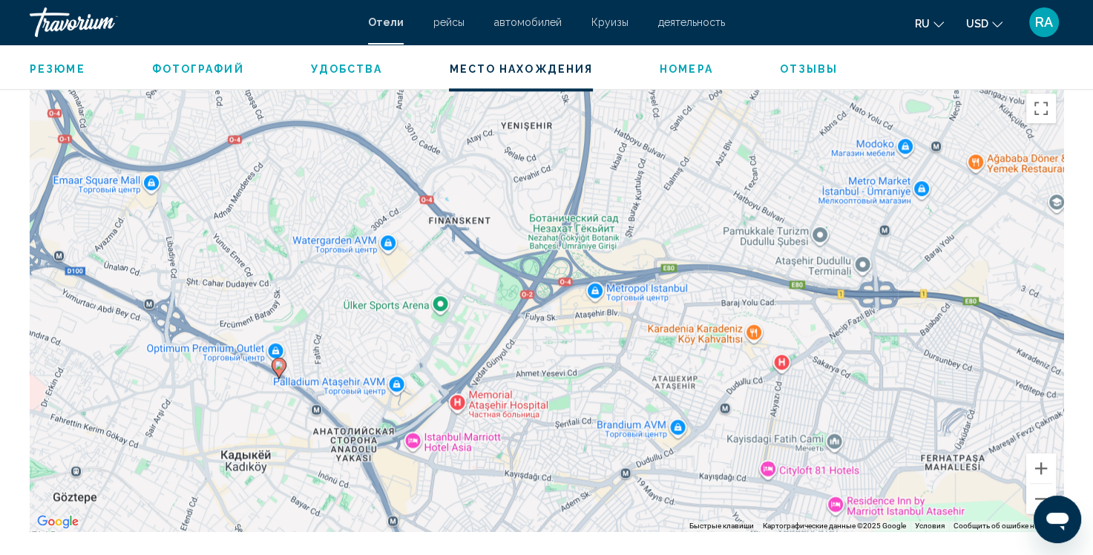
drag, startPoint x: 552, startPoint y: 350, endPoint x: 526, endPoint y: 517, distance: 169.7
click at [526, 517] on div "Чтобы активировать перетаскивание с помощью клавиатуры, нажмите Alt + Ввод. Пос…" at bounding box center [547, 308] width 1034 height 445
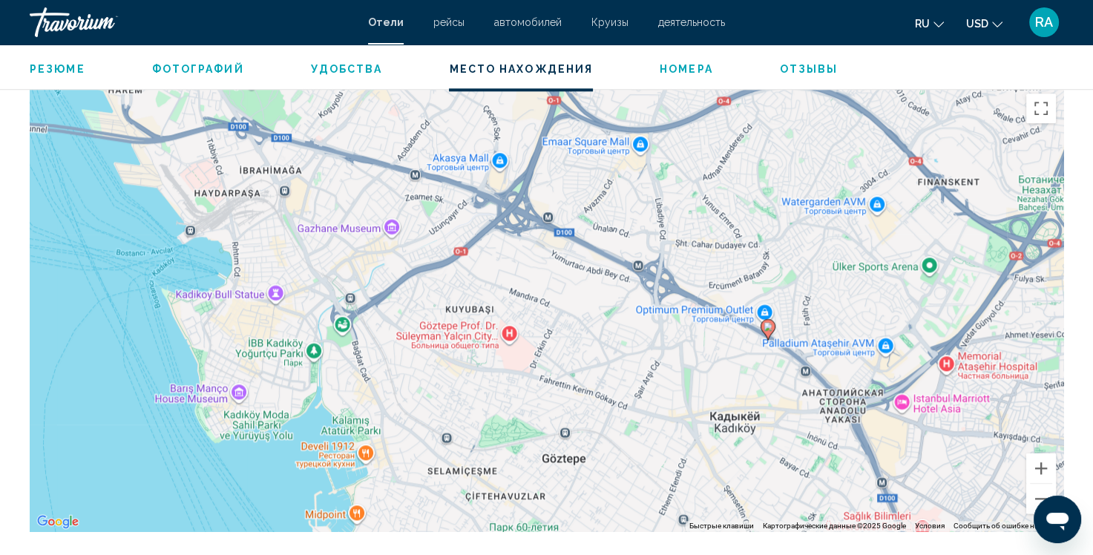
drag, startPoint x: 433, startPoint y: 170, endPoint x: 919, endPoint y: 136, distance: 488.0
click at [919, 136] on div "Чтобы активировать перетаскивание с помощью клавиатуры, нажмите Alt + Ввод. Пос…" at bounding box center [547, 308] width 1034 height 445
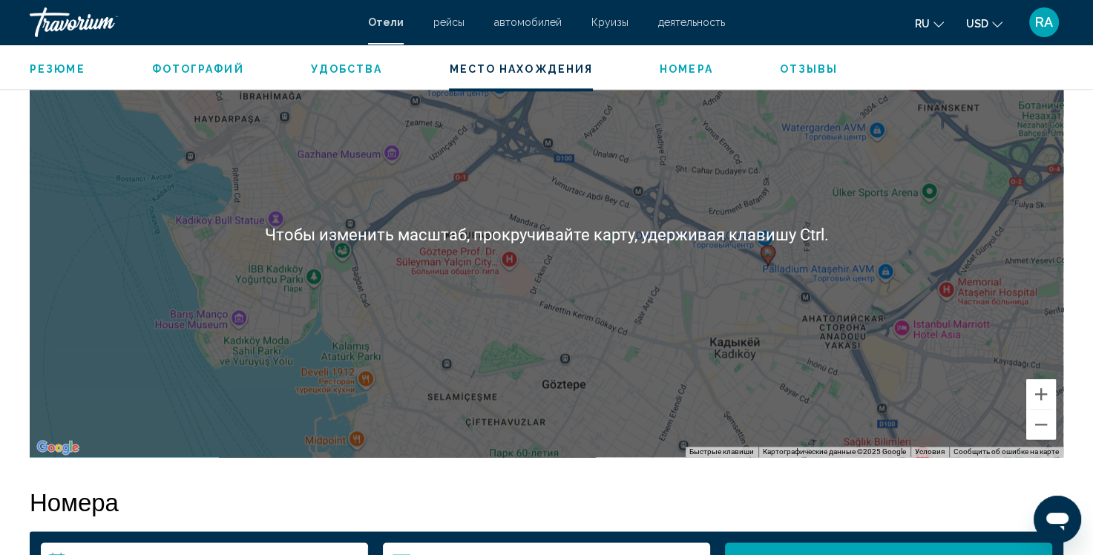
click at [224, 75] on button "Фотографий" at bounding box center [198, 68] width 92 height 13
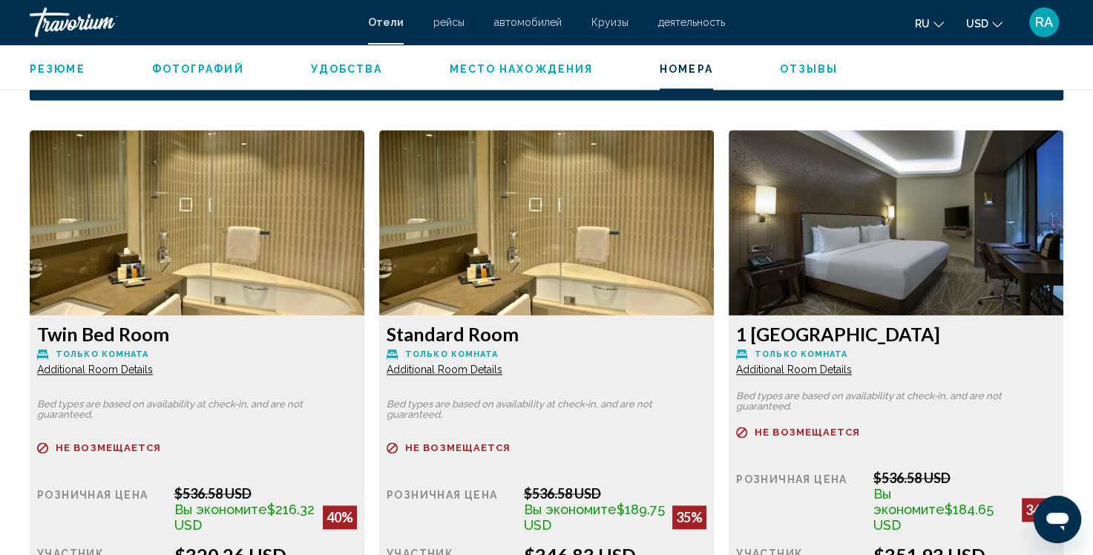
scroll to position [2126, 0]
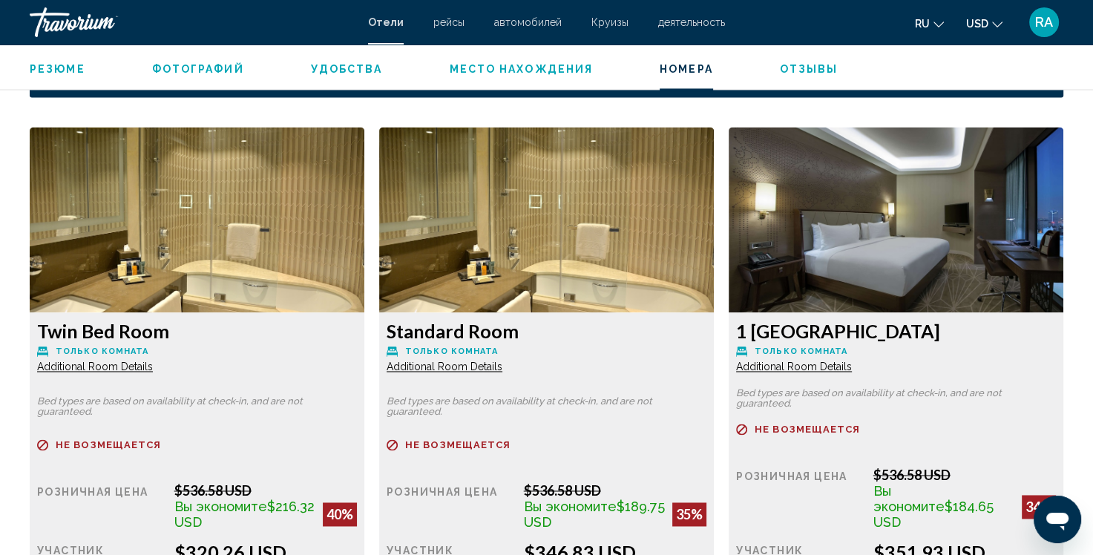
click at [267, 202] on img "Main content" at bounding box center [197, 220] width 335 height 186
click at [116, 320] on h3 "Twin Bed Room" at bounding box center [197, 331] width 320 height 22
click at [110, 361] on span "Additional Room Details" at bounding box center [95, 367] width 116 height 12
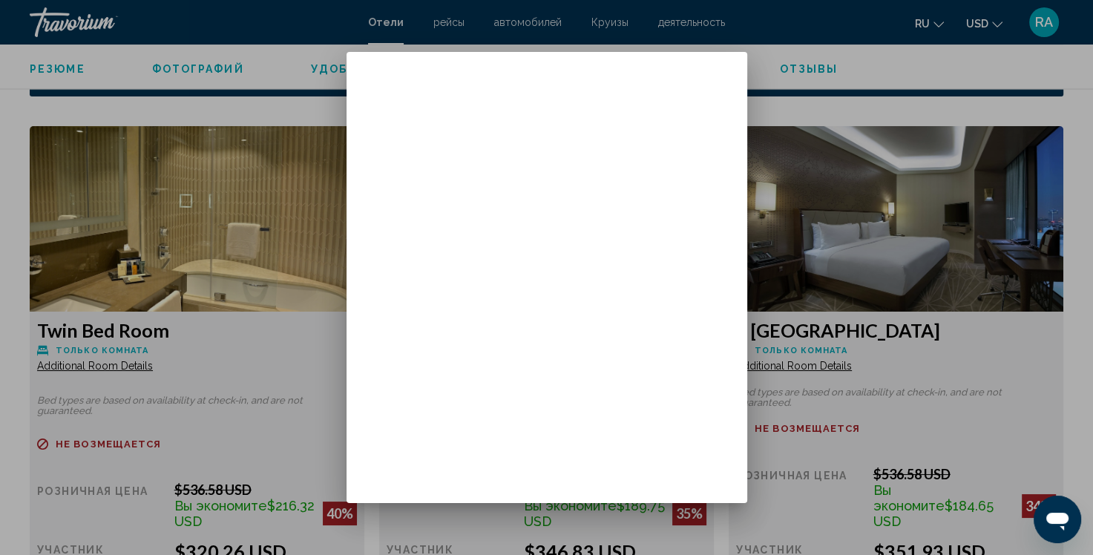
scroll to position [0, 0]
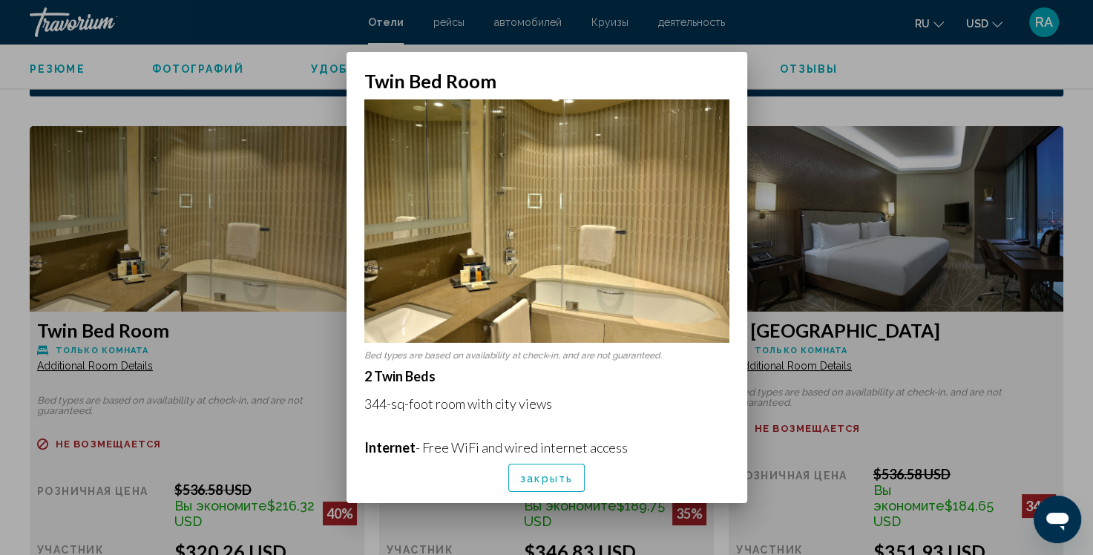
drag, startPoint x: 734, startPoint y: 220, endPoint x: 729, endPoint y: 252, distance: 33.1
click at [729, 252] on div "Bed types are based on availability at check-in, and are not guaranteed. 2 Twin…" at bounding box center [547, 272] width 401 height 361
click at [705, 205] on img at bounding box center [546, 220] width 365 height 243
drag, startPoint x: 155, startPoint y: 261, endPoint x: 223, endPoint y: 261, distance: 67.5
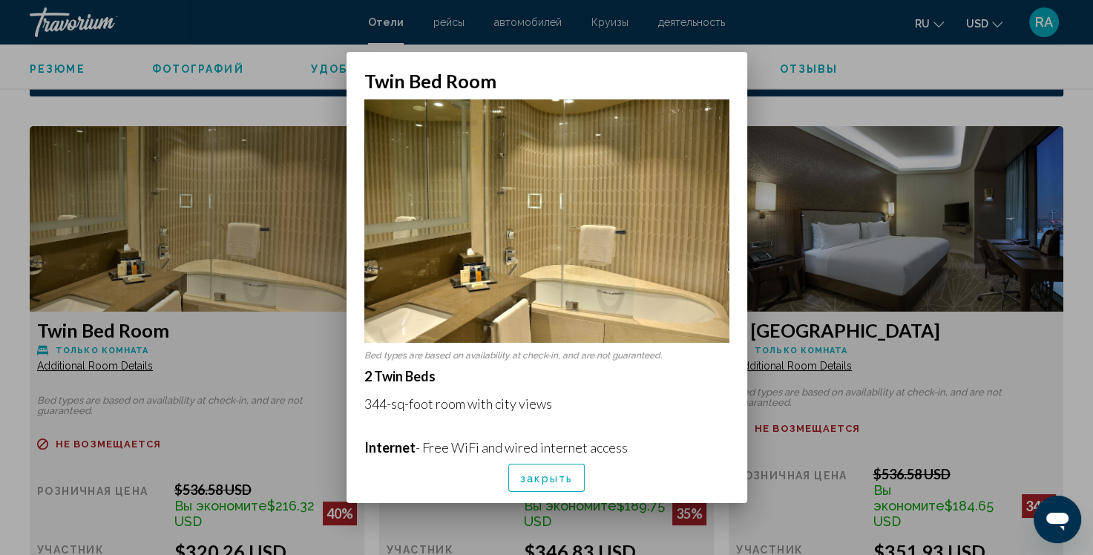
click at [171, 261] on div at bounding box center [546, 277] width 1093 height 555
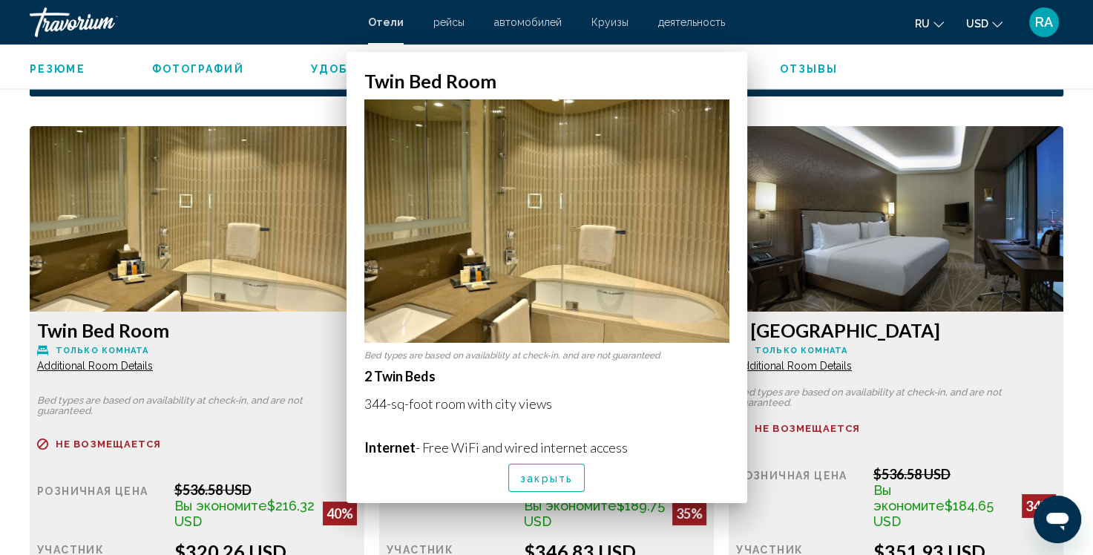
scroll to position [2126, 0]
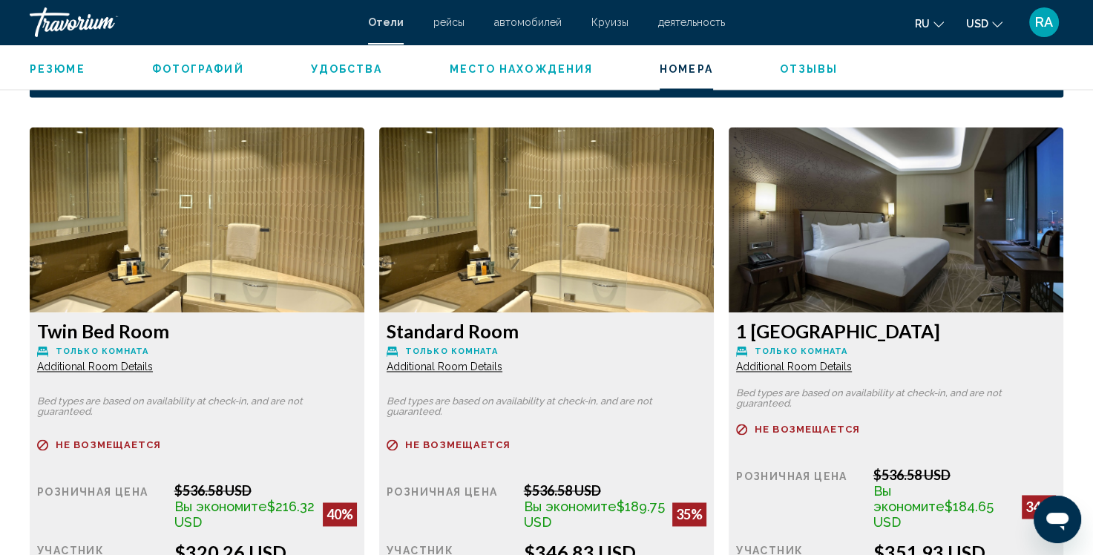
click at [364, 234] on img "Main content" at bounding box center [197, 220] width 335 height 186
click at [364, 235] on img "Main content" at bounding box center [197, 220] width 335 height 186
click at [364, 240] on img "Main content" at bounding box center [197, 220] width 335 height 186
click at [153, 361] on span "Additional Room Details" at bounding box center [95, 367] width 116 height 12
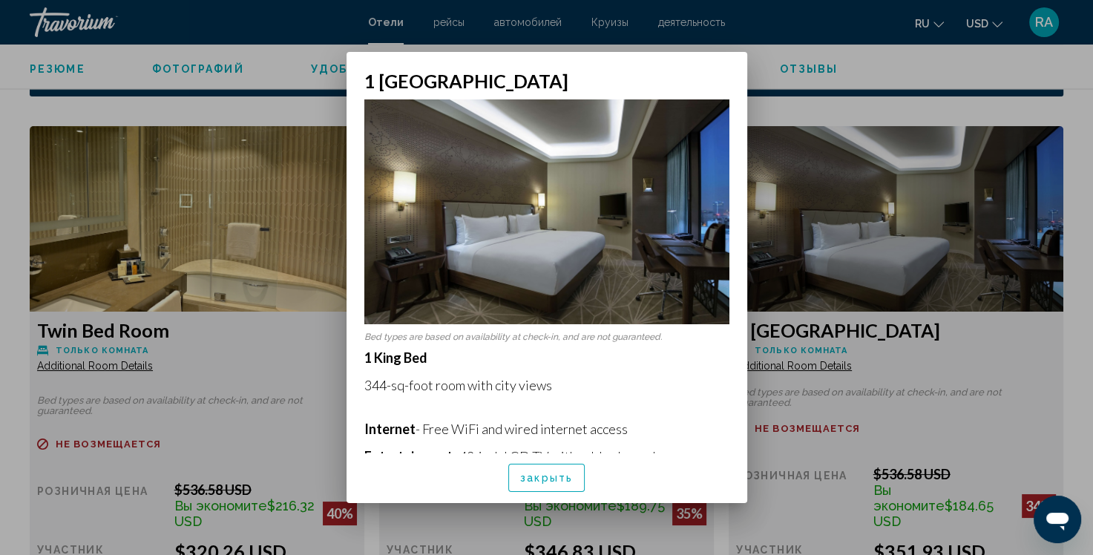
click at [735, 232] on div "Bed types are based on availability at check-in, and are not guaranteed. 1 King…" at bounding box center [547, 272] width 401 height 361
click at [551, 476] on span "закрыть" at bounding box center [546, 479] width 53 height 12
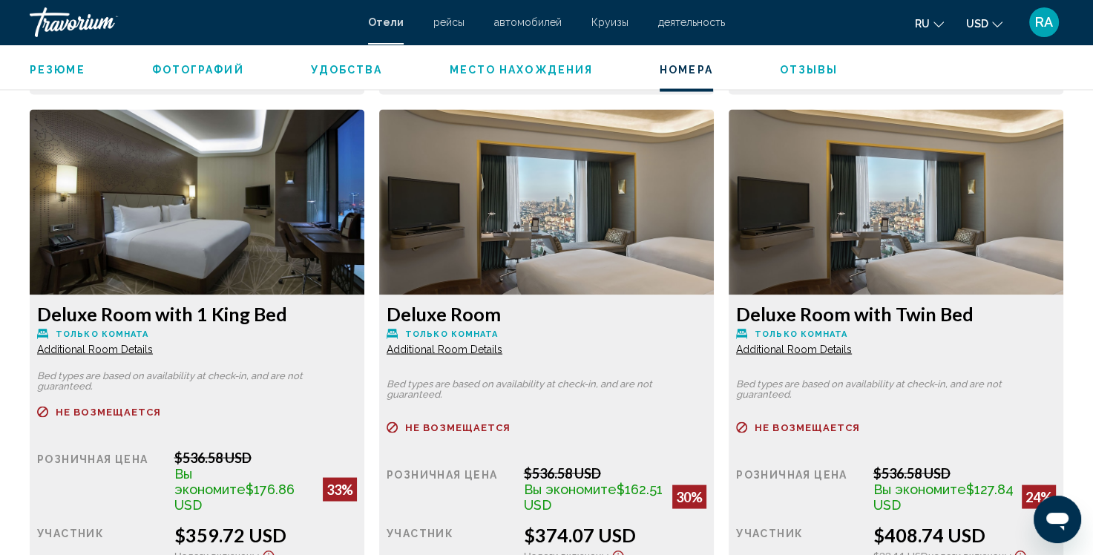
scroll to position [2720, 0]
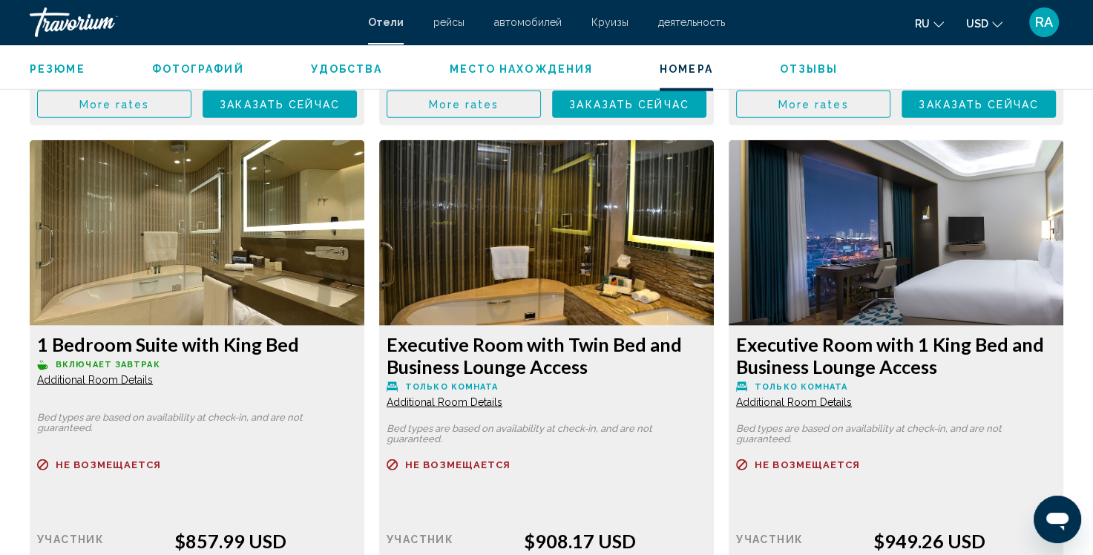
scroll to position [3759, 0]
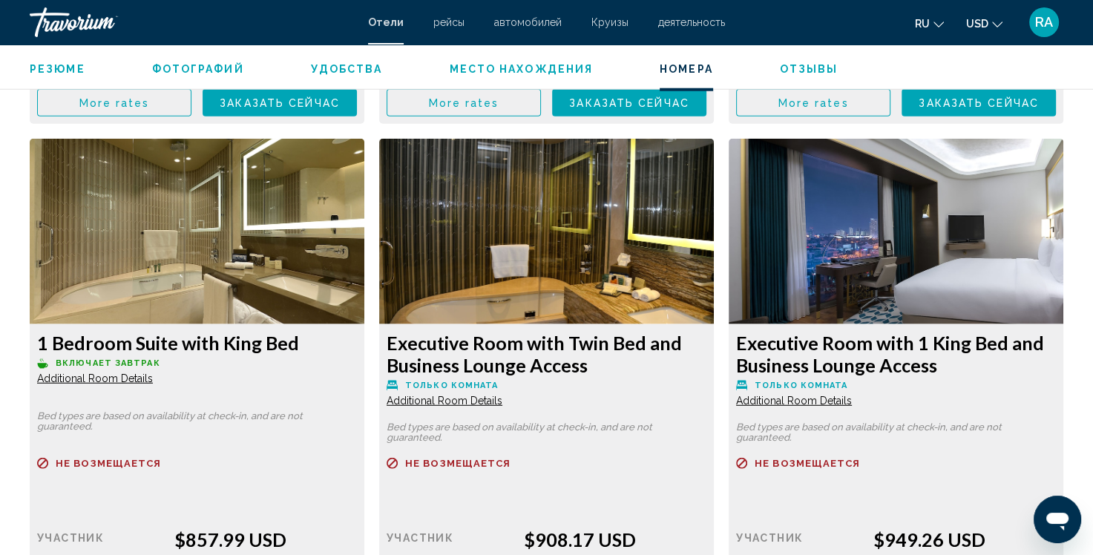
scroll to position [3761, 0]
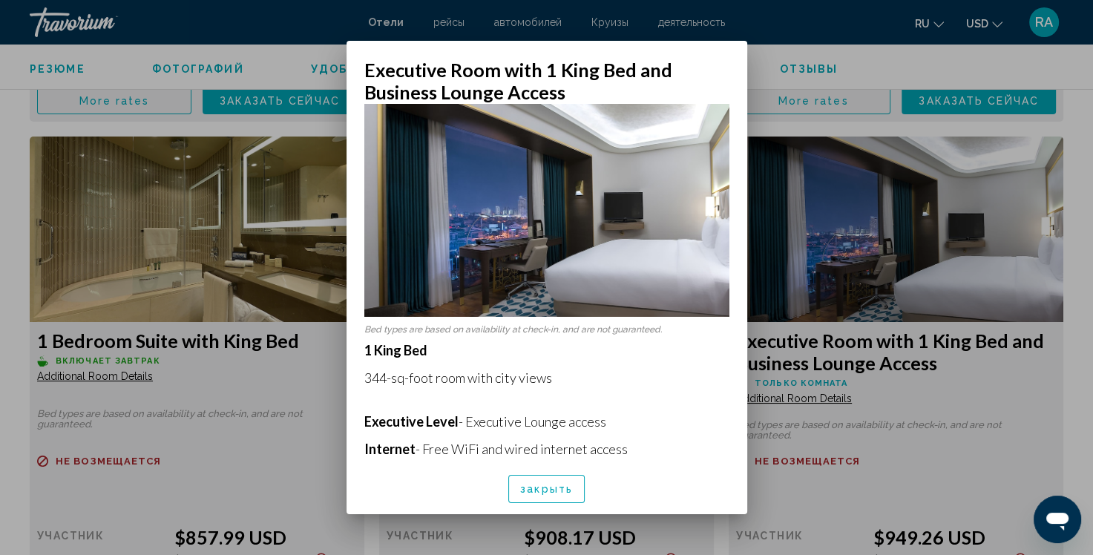
scroll to position [0, 0]
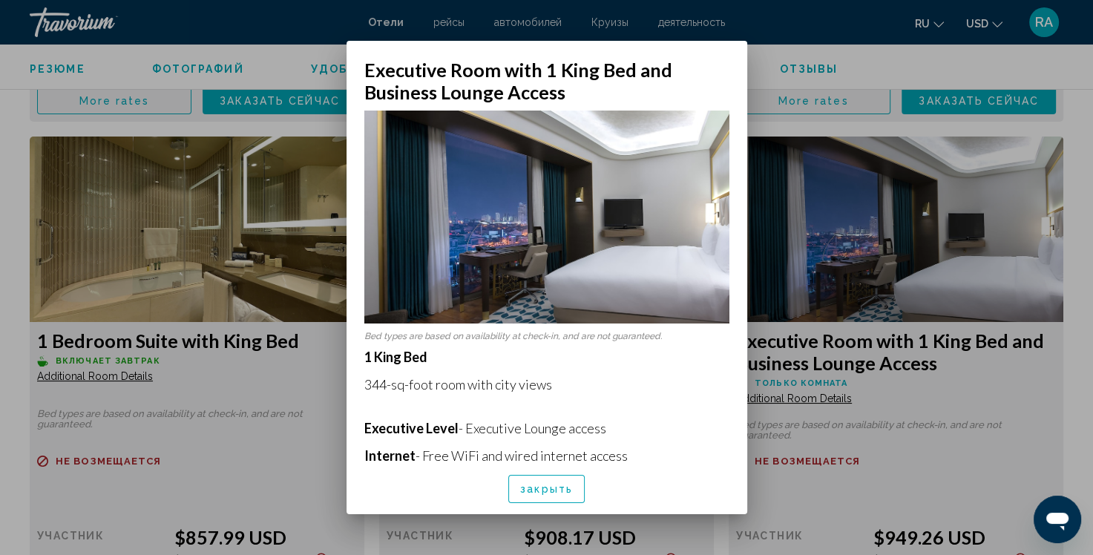
click at [513, 184] on img at bounding box center [546, 217] width 365 height 213
click at [692, 278] on img at bounding box center [546, 217] width 365 height 213
click at [591, 252] on img at bounding box center [546, 217] width 365 height 213
click at [590, 252] on img at bounding box center [546, 217] width 365 height 213
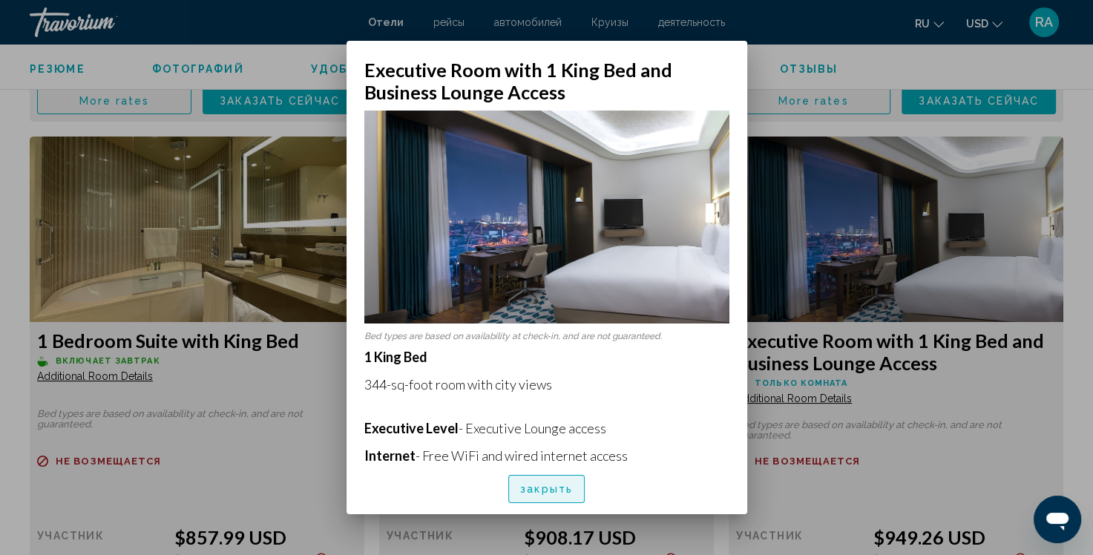
click at [539, 491] on span "закрыть" at bounding box center [546, 490] width 53 height 12
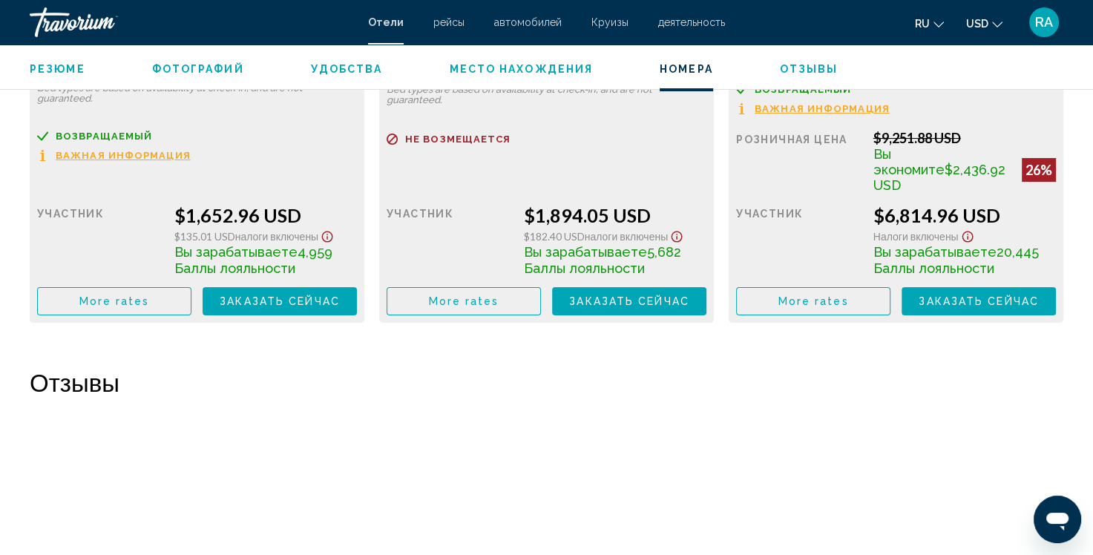
scroll to position [5623, 0]
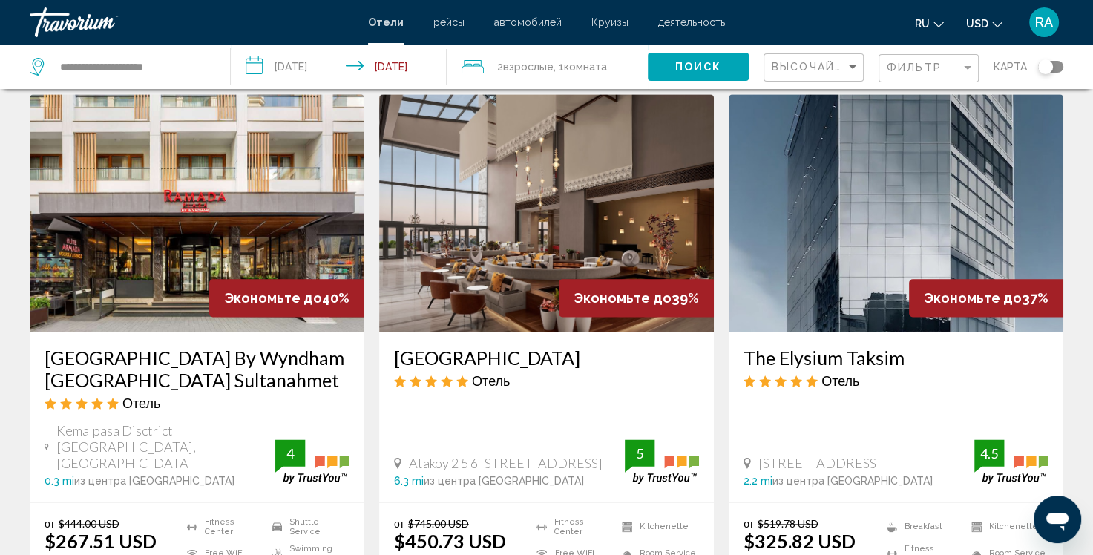
scroll to position [1781, 0]
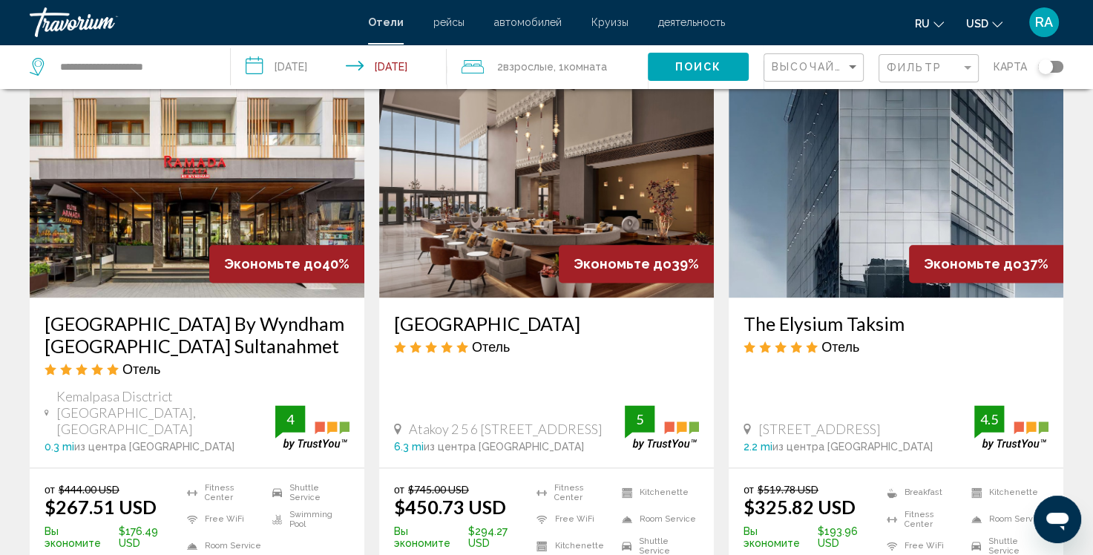
click at [298, 183] on img "Main content" at bounding box center [197, 178] width 335 height 237
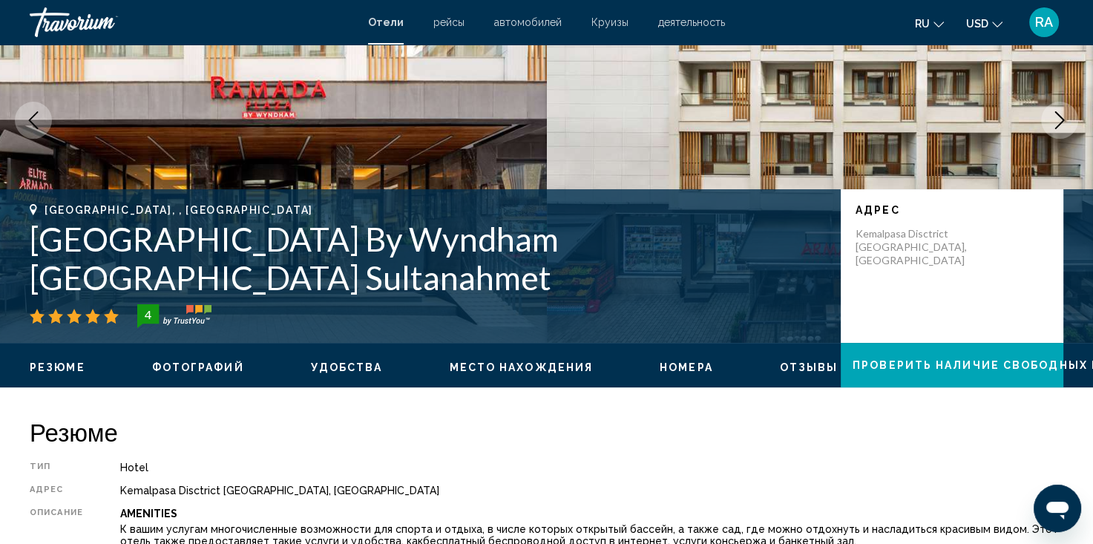
scroll to position [148, 0]
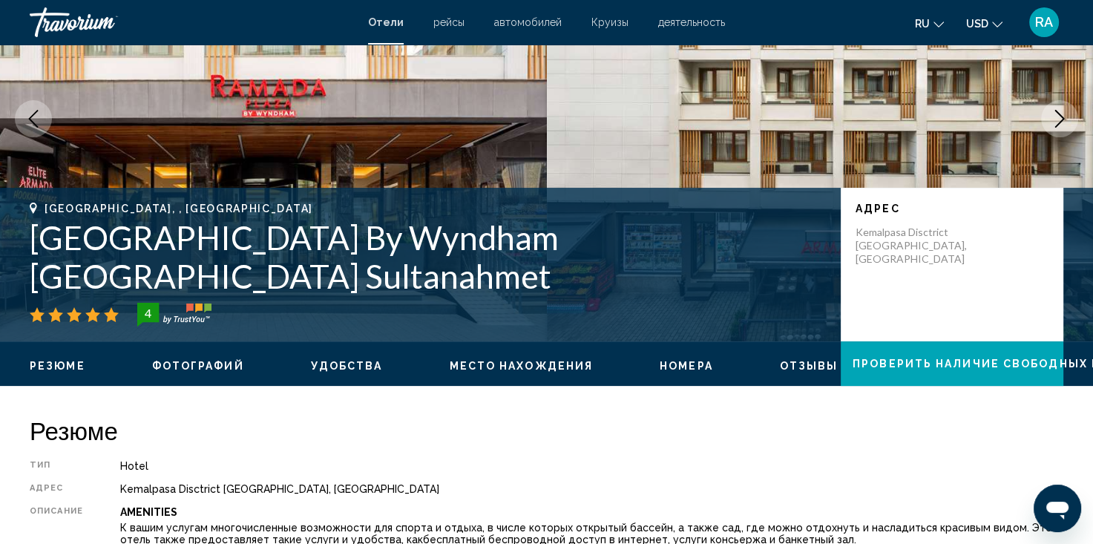
click at [1057, 117] on icon "Next image" at bounding box center [1060, 119] width 18 height 18
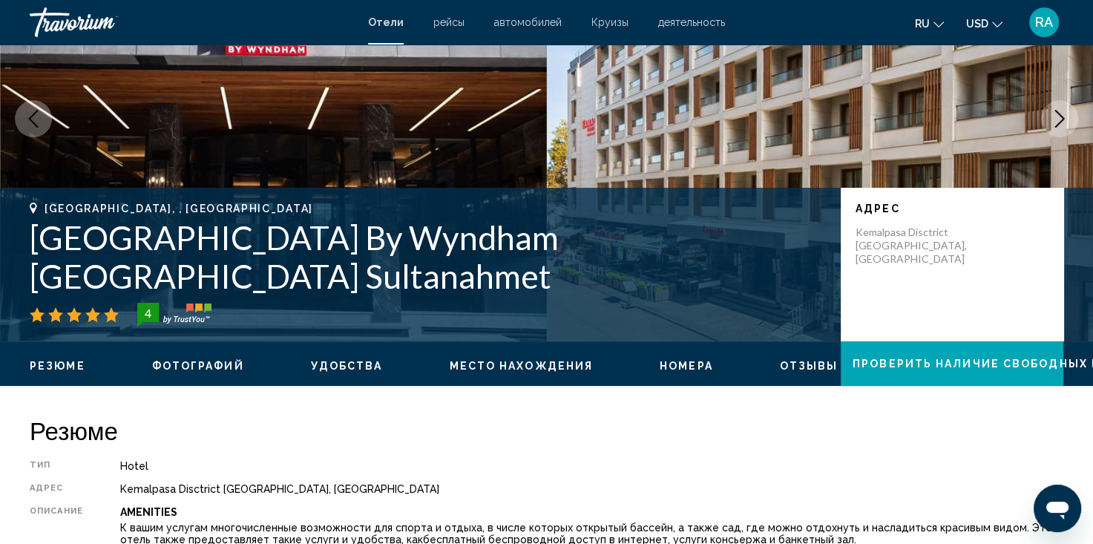
click at [1055, 119] on icon "Next image" at bounding box center [1060, 119] width 18 height 18
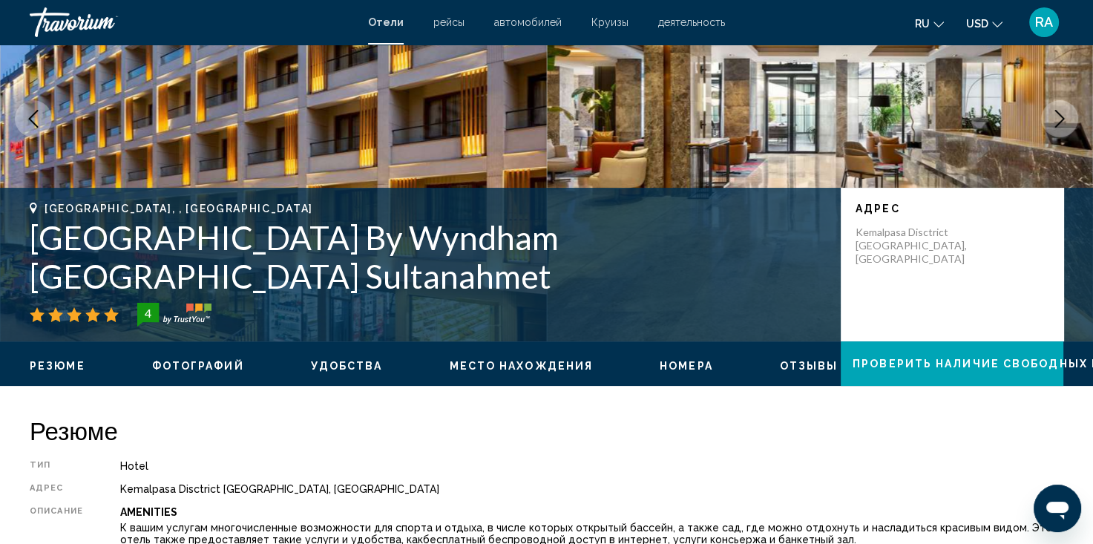
click at [1055, 119] on icon "Next image" at bounding box center [1060, 119] width 18 height 18
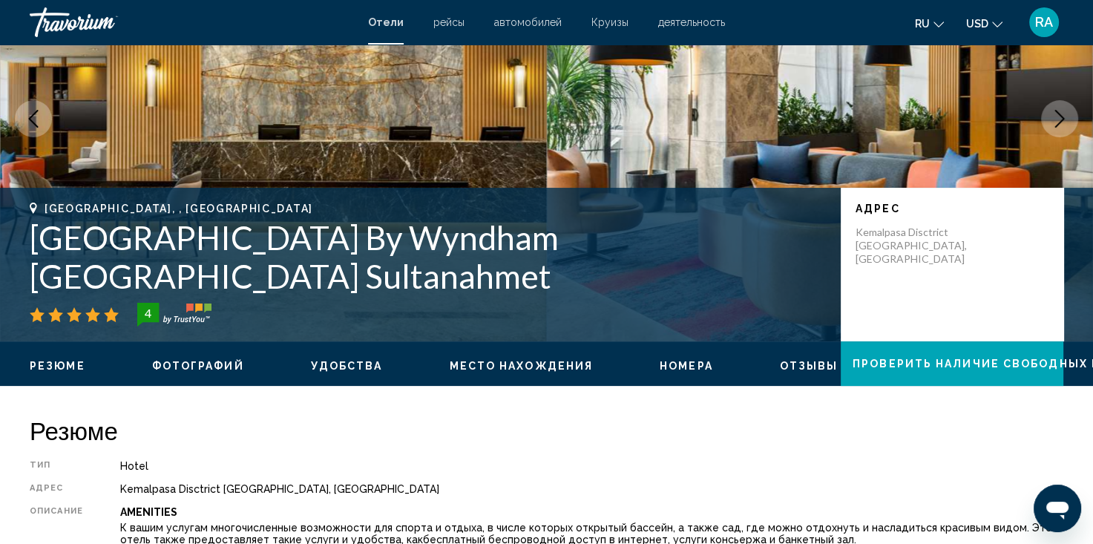
drag, startPoint x: 178, startPoint y: 364, endPoint x: 186, endPoint y: 362, distance: 7.6
click at [178, 364] on span "Фотографий" at bounding box center [198, 366] width 92 height 12
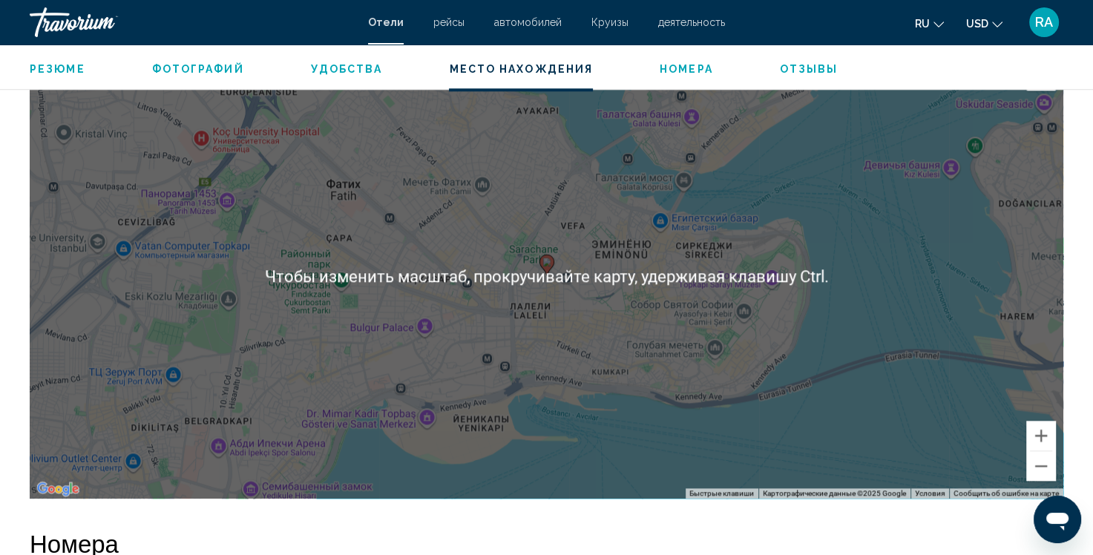
scroll to position [1466, 0]
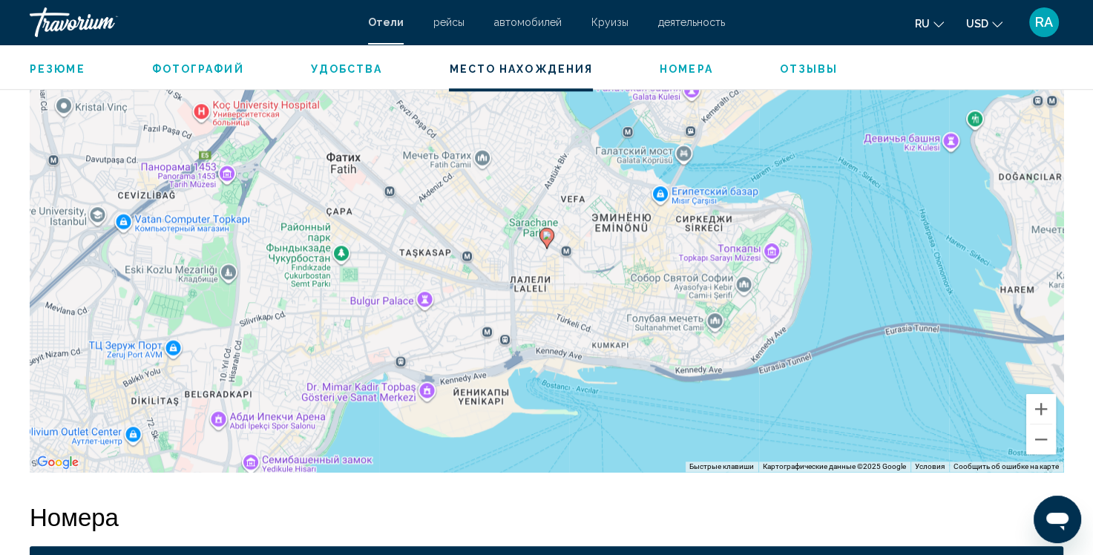
click at [451, 278] on div "Чтобы активировать перетаскивание с помощью клавиатуры, нажмите Alt + Ввод. Пос…" at bounding box center [547, 249] width 1034 height 445
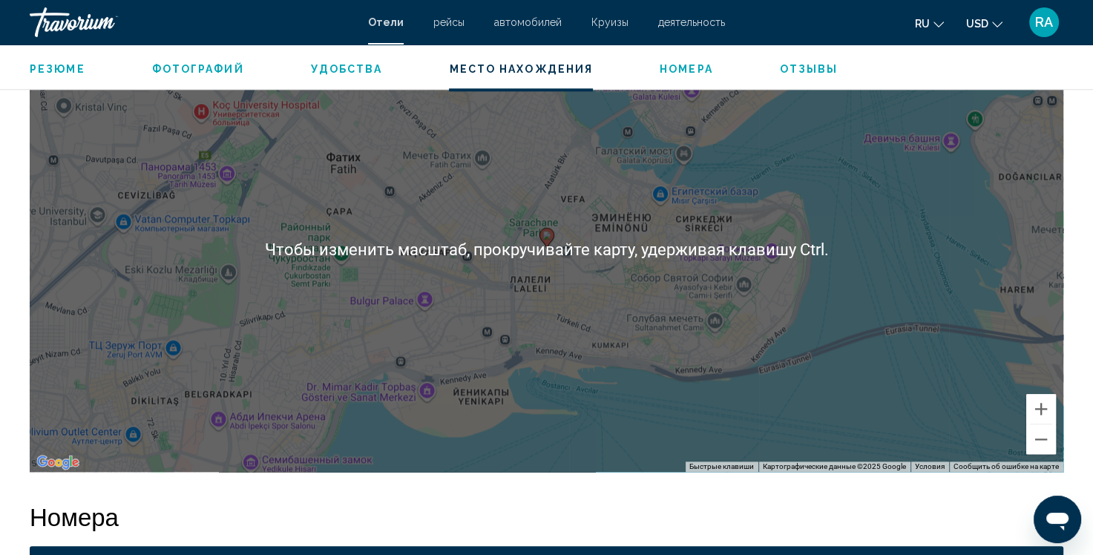
click at [442, 279] on div "Чтобы активировать перетаскивание с помощью клавиатуры, нажмите Alt + Ввод. Пос…" at bounding box center [547, 249] width 1034 height 445
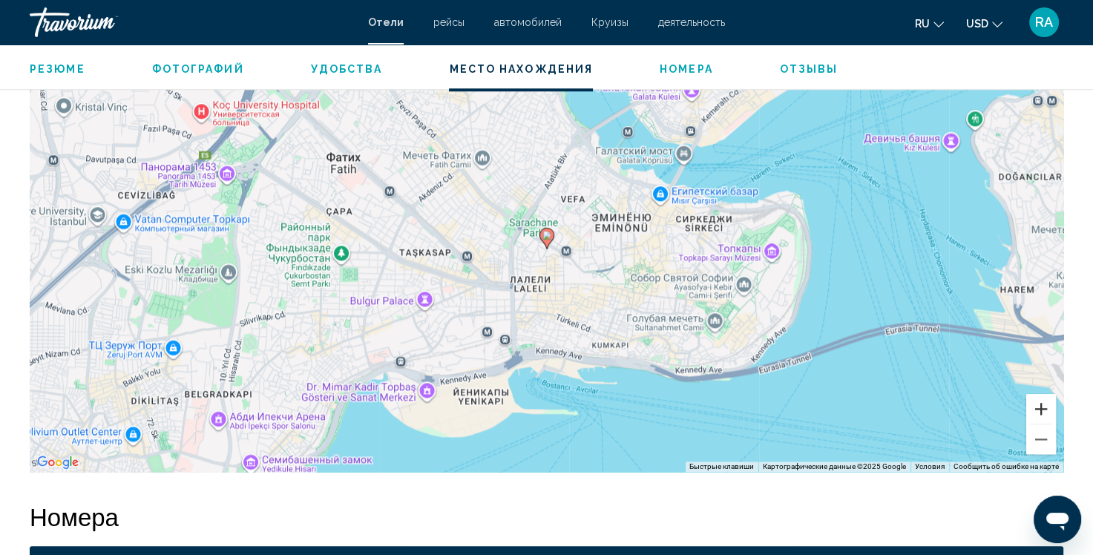
click at [1038, 409] on button "Увеличить" at bounding box center [1041, 409] width 30 height 30
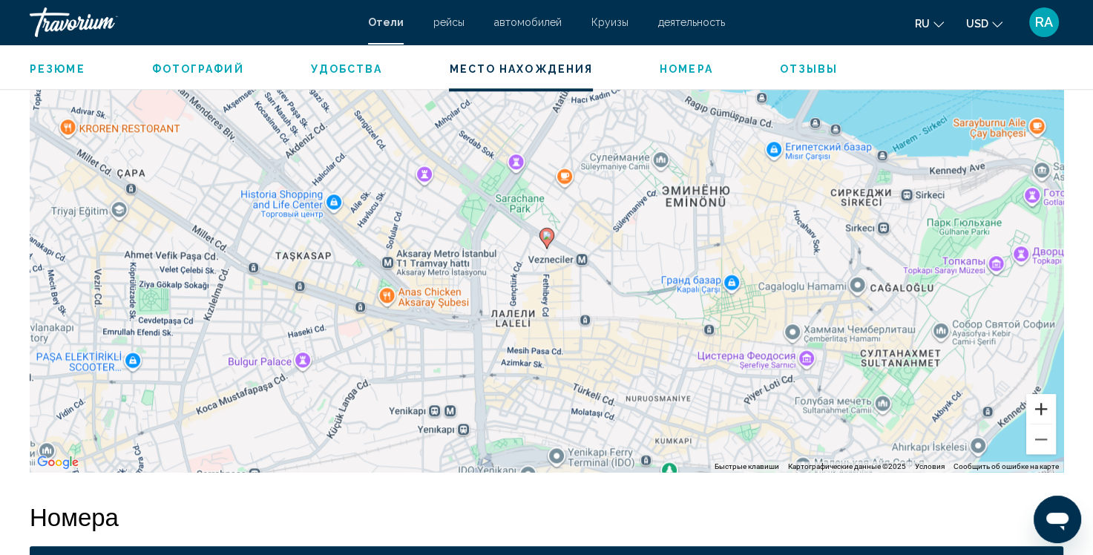
scroll to position [1541, 0]
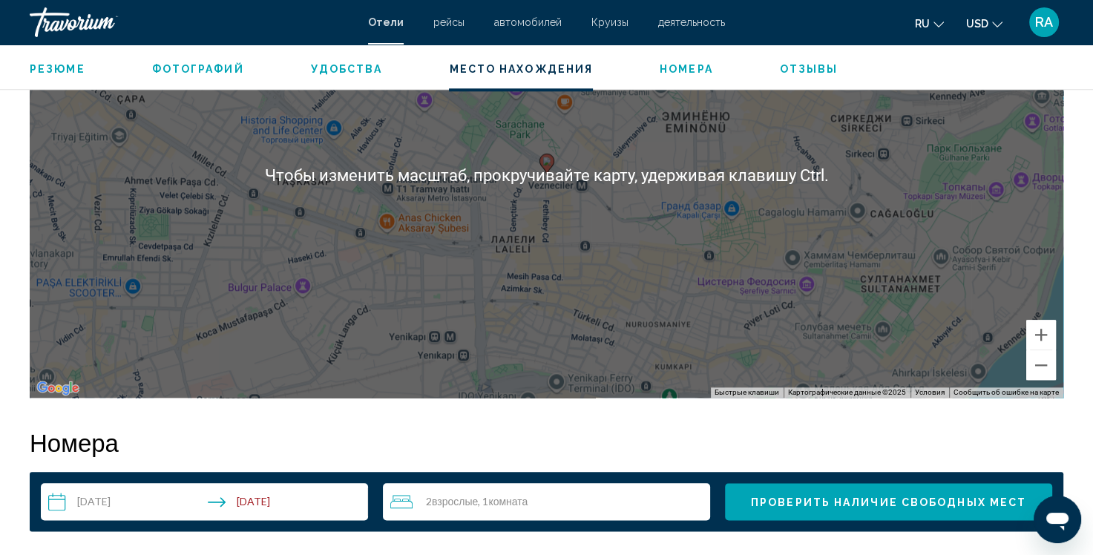
click at [614, 344] on div "Чтобы активировать перетаскивание с помощью клавиатуры, нажмите Alt + Ввод. Пос…" at bounding box center [547, 175] width 1034 height 445
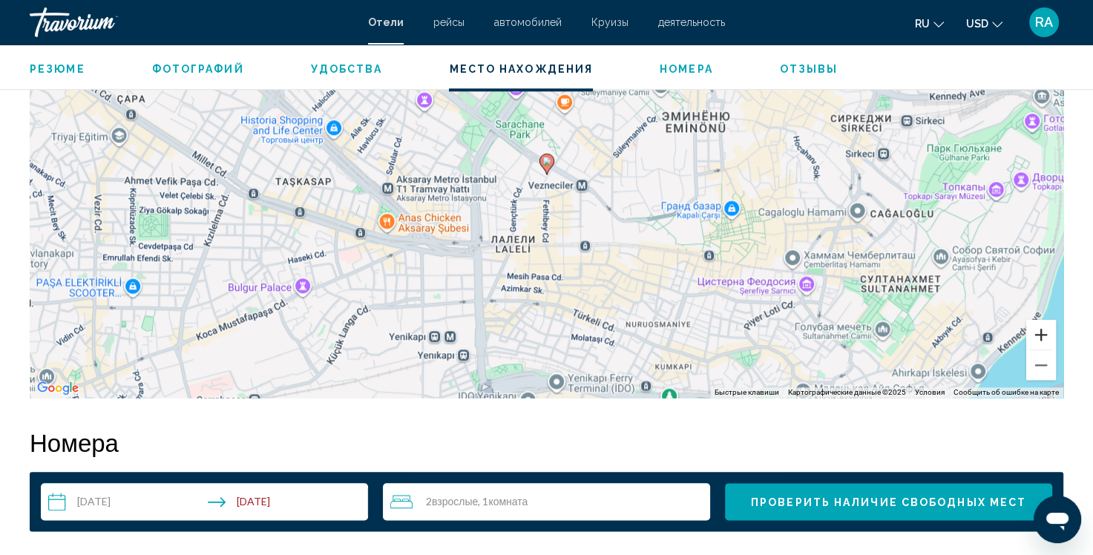
click at [1037, 332] on button "Увеличить" at bounding box center [1041, 335] width 30 height 30
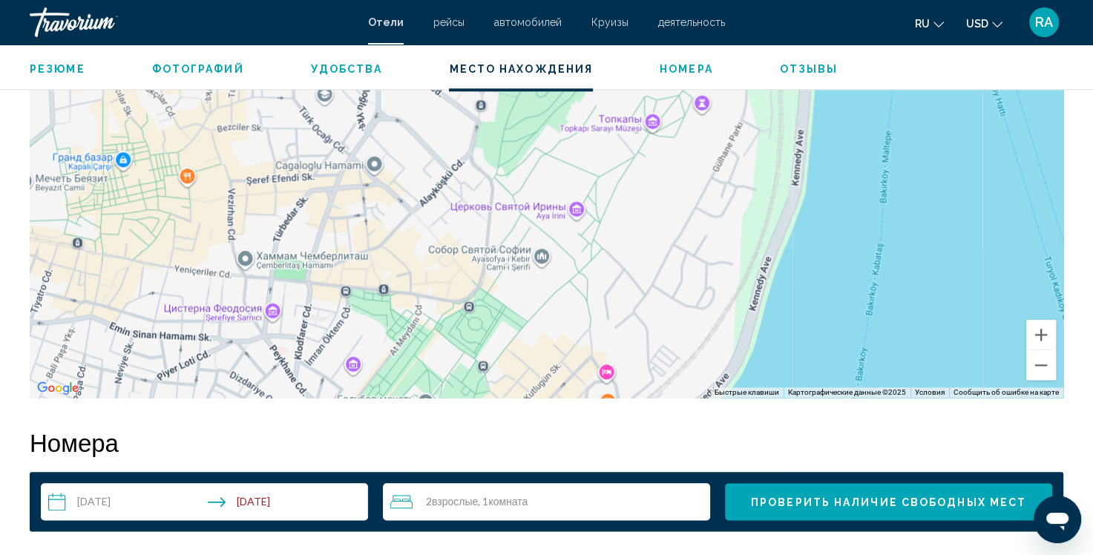
drag, startPoint x: 759, startPoint y: 338, endPoint x: -36, endPoint y: 242, distance: 800.6
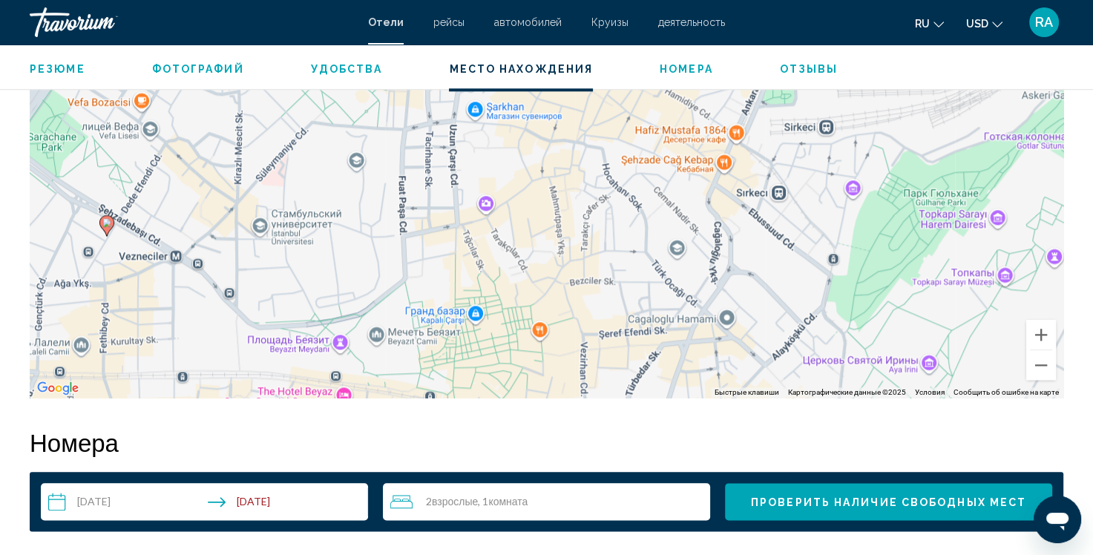
drag, startPoint x: 400, startPoint y: 165, endPoint x: 752, endPoint y: 327, distance: 387.5
click at [752, 327] on div "Чтобы активировать перетаскивание с помощью клавиатуры, нажмите Alt + Ввод. Пос…" at bounding box center [547, 175] width 1034 height 445
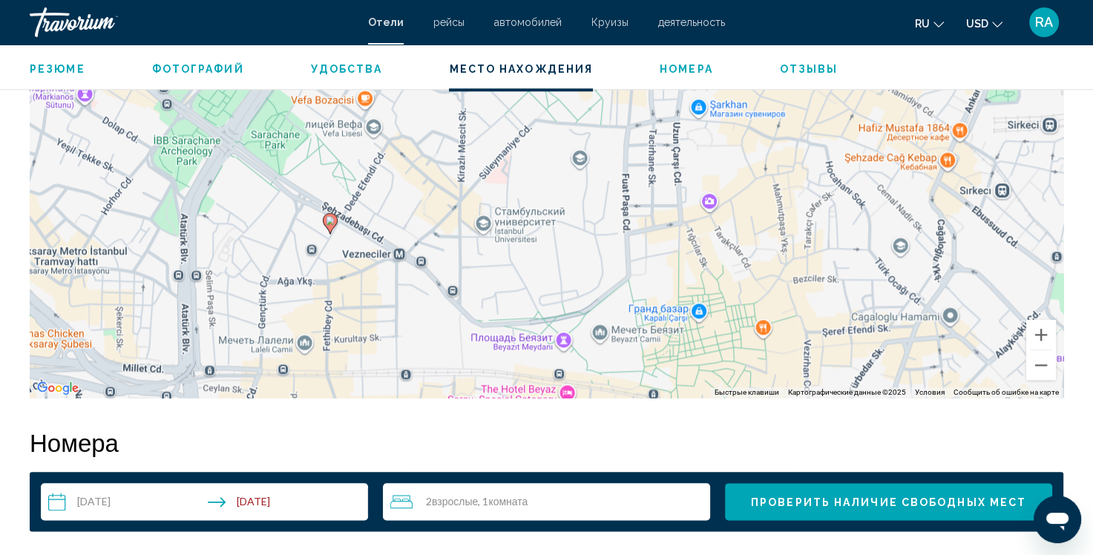
drag, startPoint x: 414, startPoint y: 243, endPoint x: 641, endPoint y: 249, distance: 227.1
click at [641, 249] on div "Чтобы активировать перетаскивание с помощью клавиатуры, нажмите Alt + Ввод. Пос…" at bounding box center [547, 175] width 1034 height 445
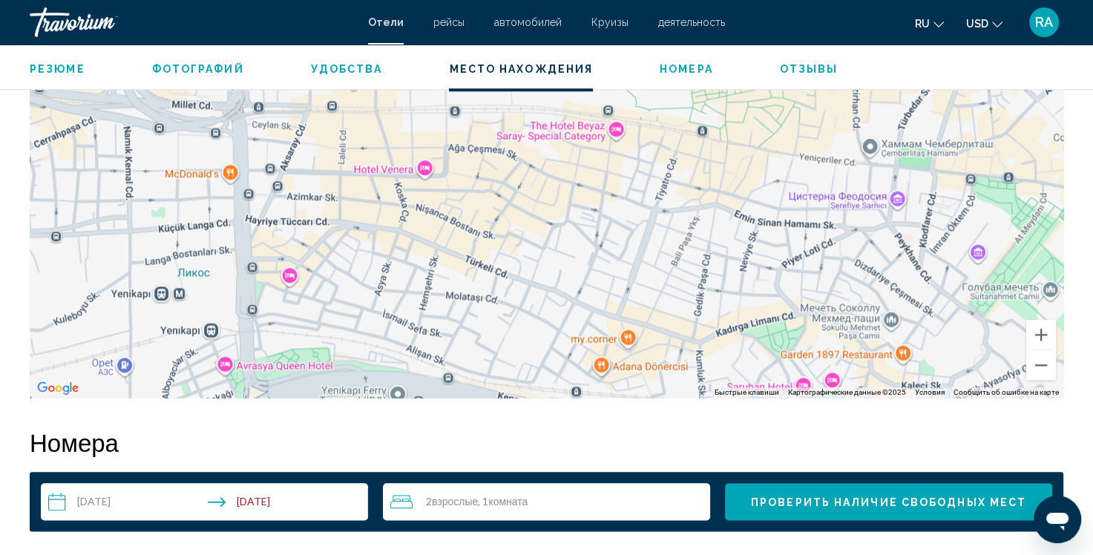
drag, startPoint x: 401, startPoint y: 302, endPoint x: 453, endPoint y: 37, distance: 270.0
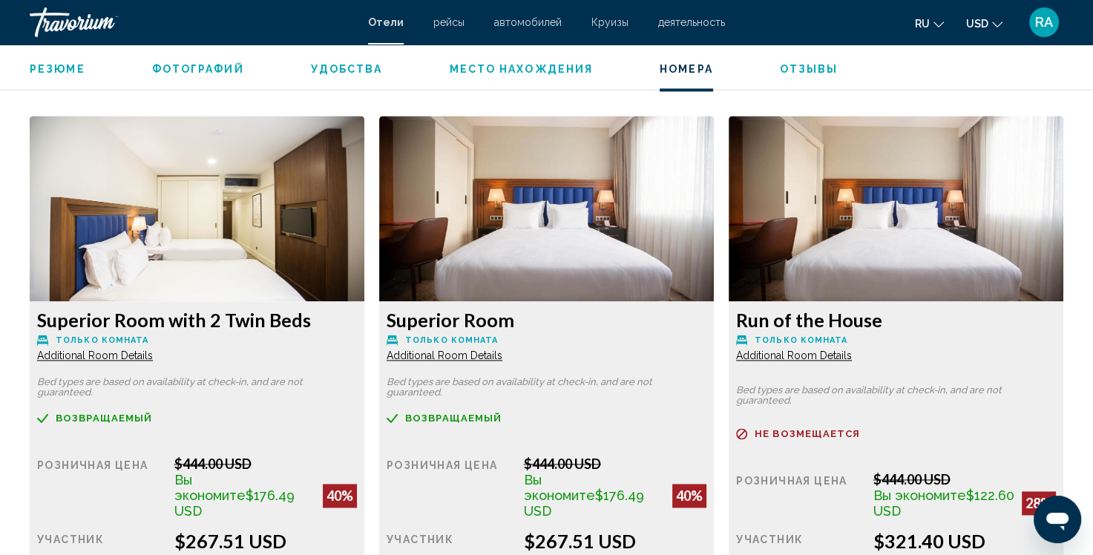
scroll to position [1986, 0]
click at [364, 221] on img "Main content" at bounding box center [197, 209] width 335 height 186
click at [364, 252] on img "Main content" at bounding box center [197, 209] width 335 height 186
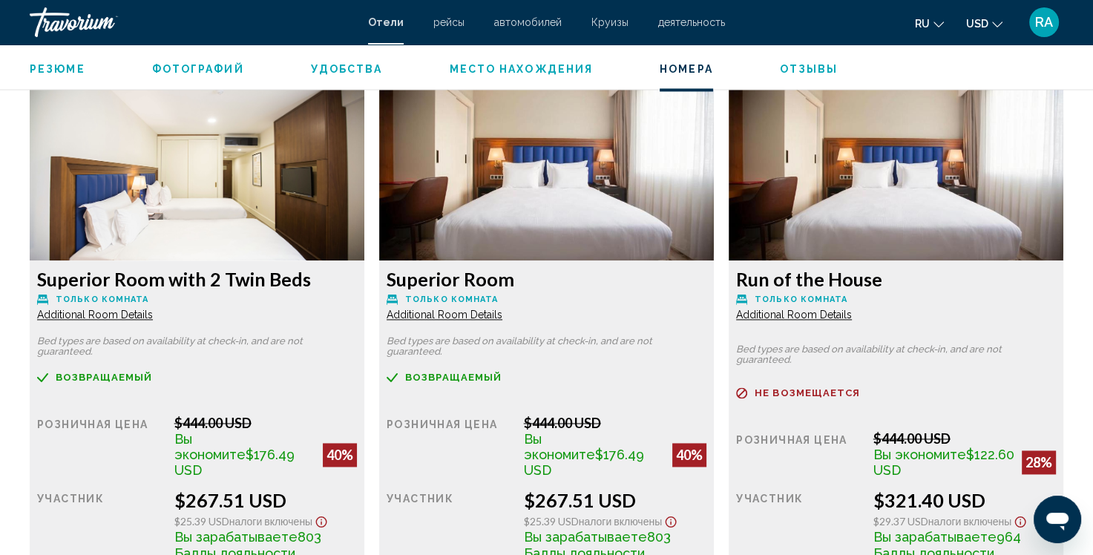
scroll to position [2060, 0]
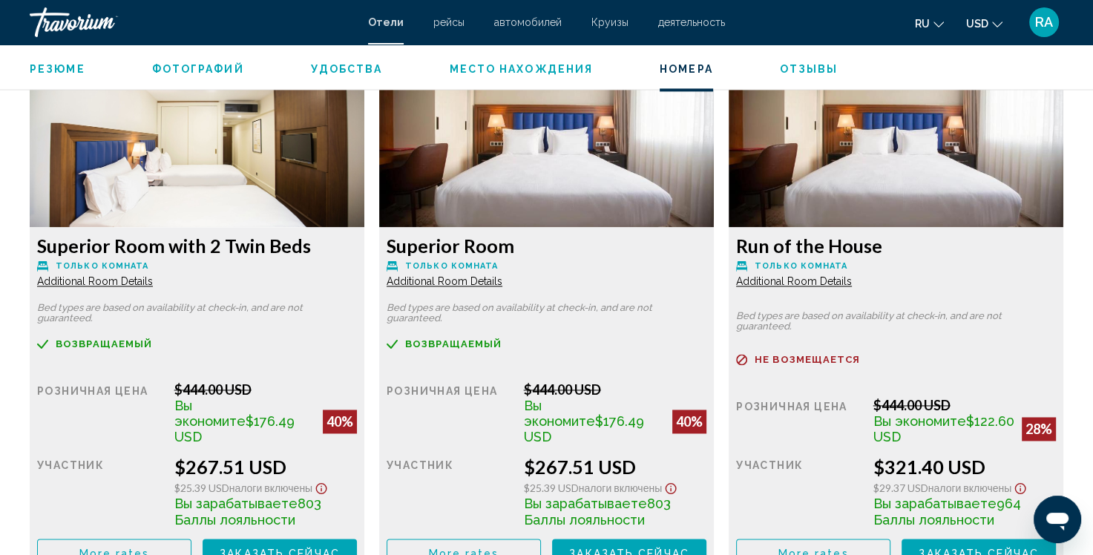
click at [364, 199] on img "Main content" at bounding box center [197, 135] width 335 height 186
click at [364, 198] on img "Main content" at bounding box center [197, 135] width 335 height 186
click at [153, 282] on span "Additional Room Details" at bounding box center [95, 281] width 116 height 12
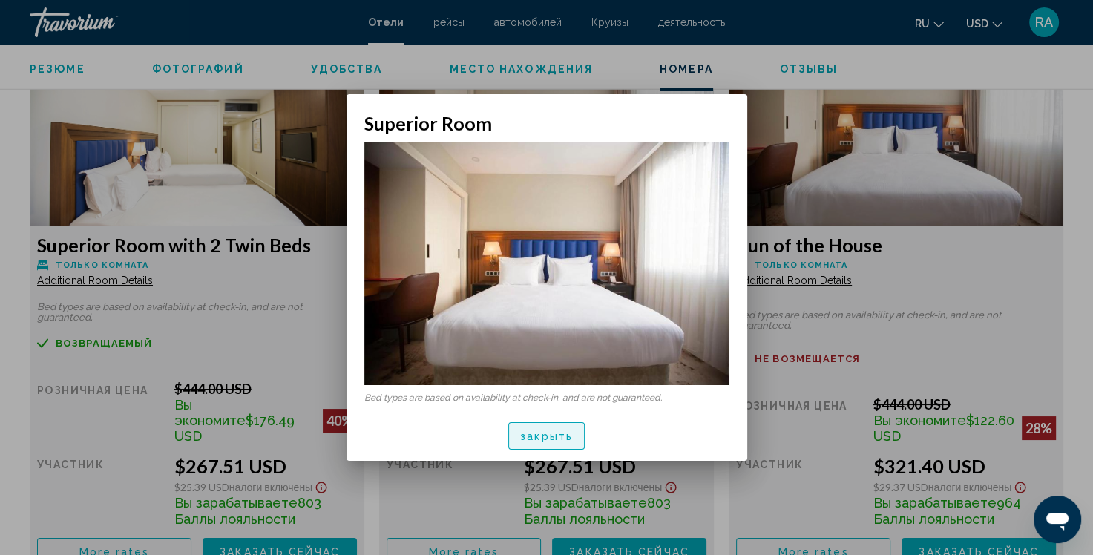
drag, startPoint x: 553, startPoint y: 437, endPoint x: 552, endPoint y: 426, distance: 11.2
click at [553, 434] on span "закрыть" at bounding box center [546, 436] width 53 height 12
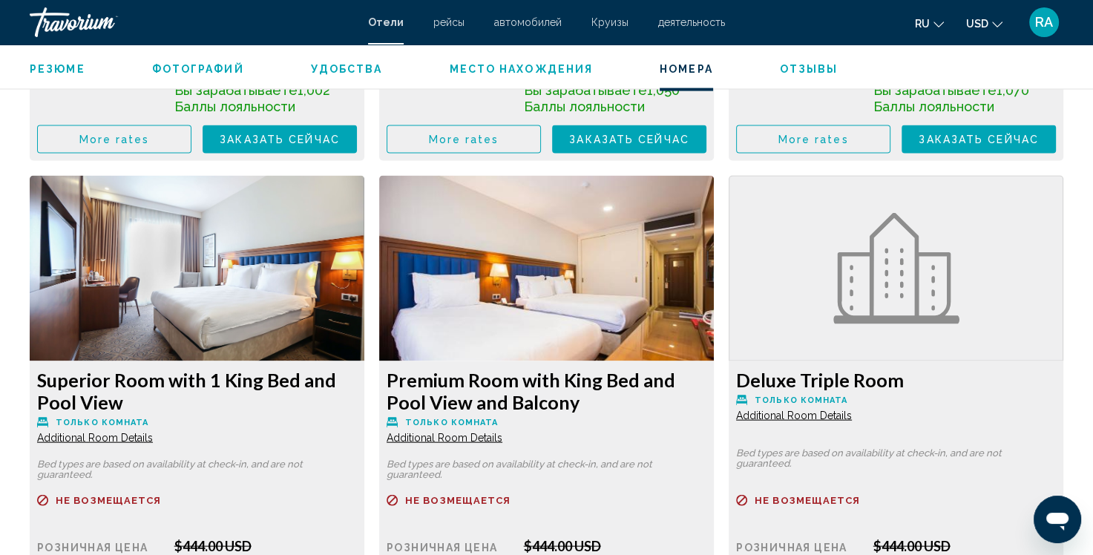
scroll to position [3025, 0]
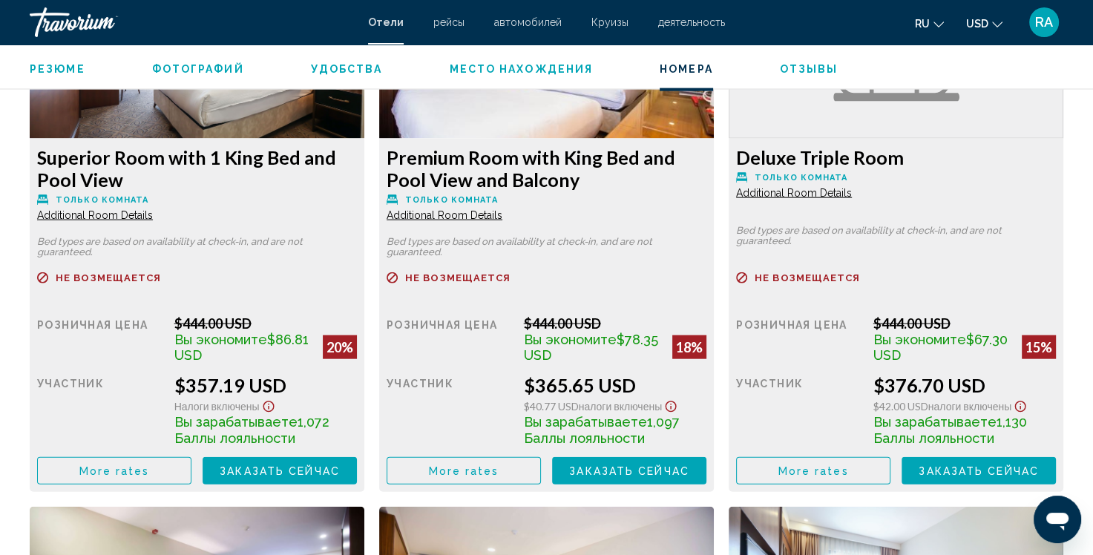
scroll to position [3247, 0]
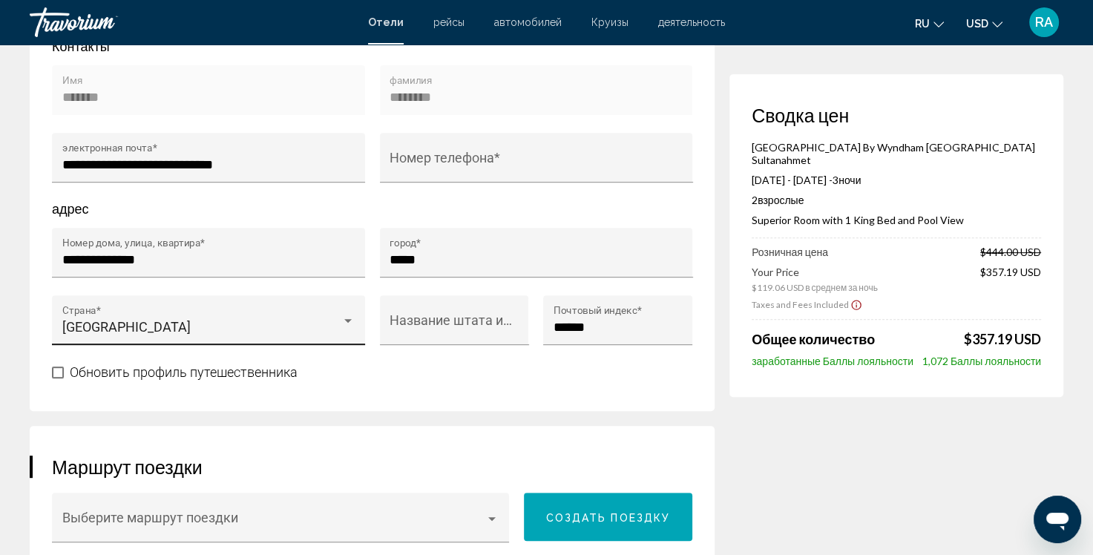
scroll to position [594, 0]
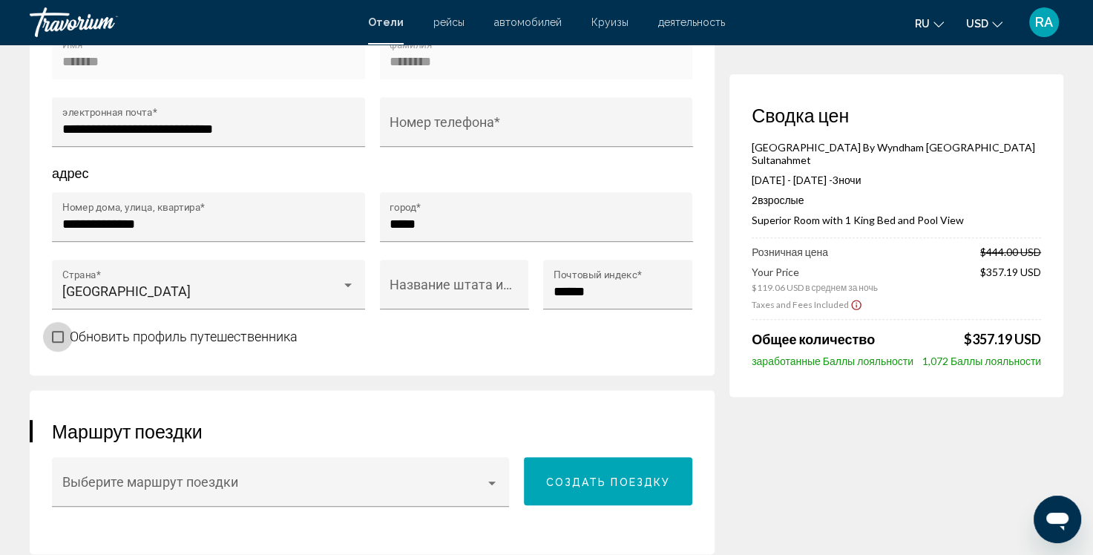
click at [59, 343] on span "Main content" at bounding box center [58, 337] width 12 height 12
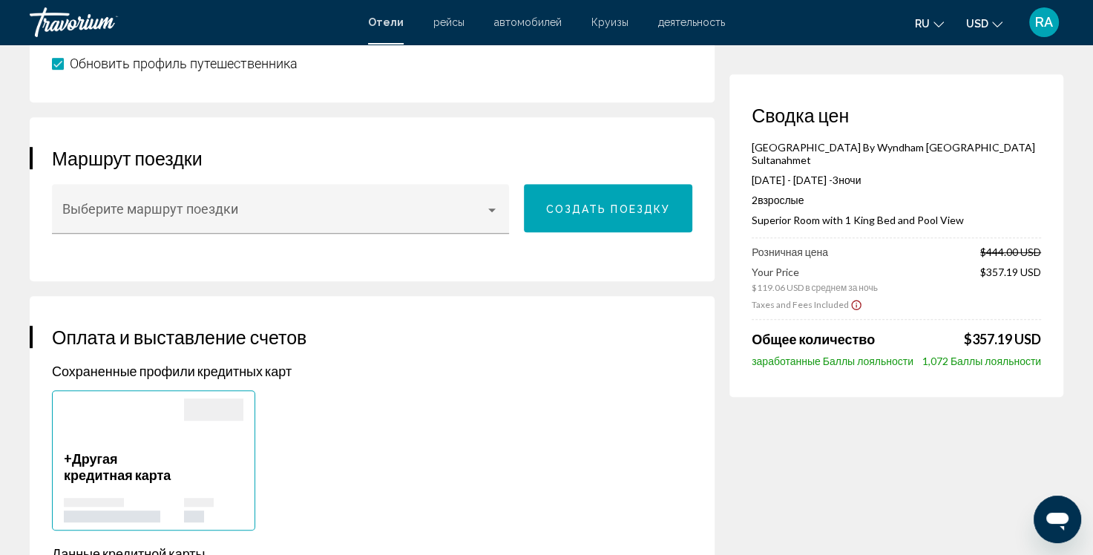
scroll to position [890, 0]
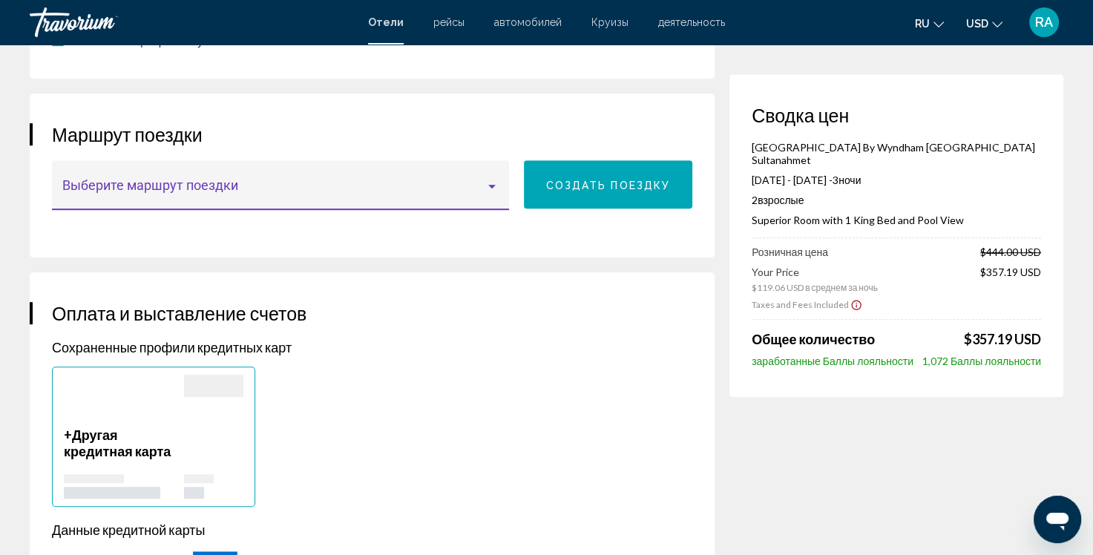
click at [496, 188] on div "Main content" at bounding box center [491, 187] width 7 height 4
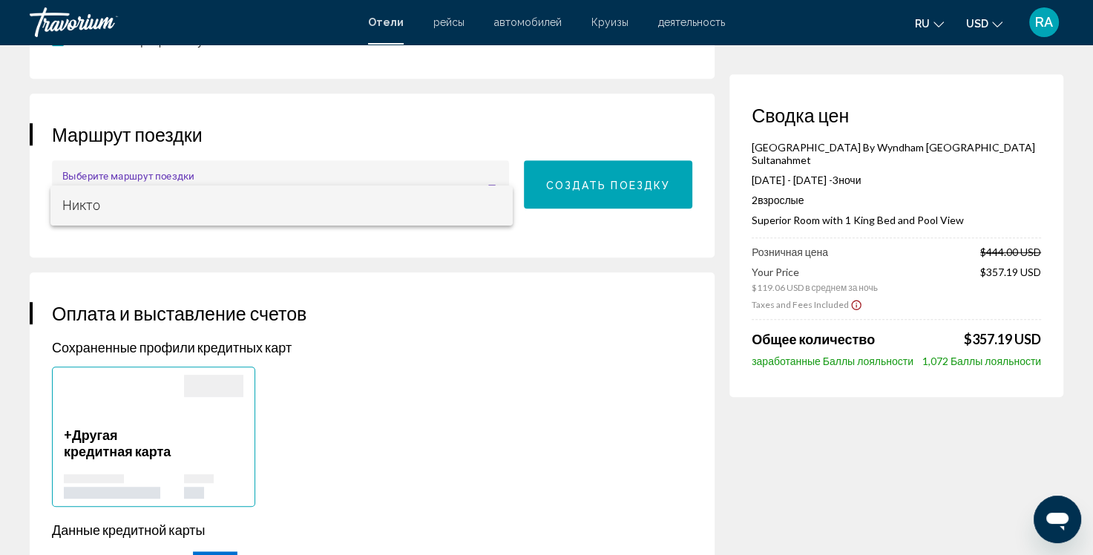
click at [487, 203] on span "Никто" at bounding box center [281, 206] width 439 height 40
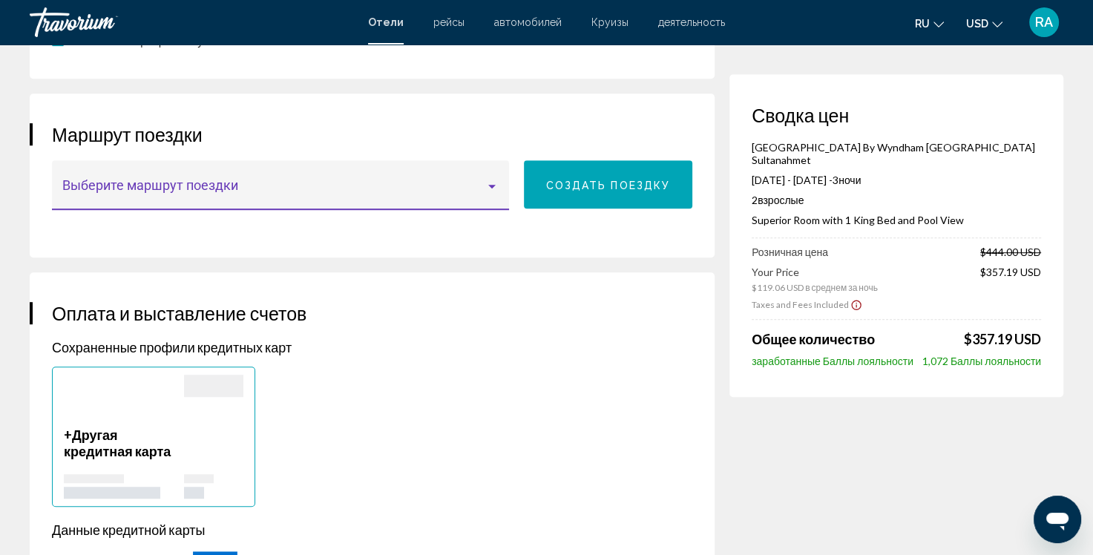
click at [600, 205] on button "Создать поездку" at bounding box center [608, 184] width 169 height 48
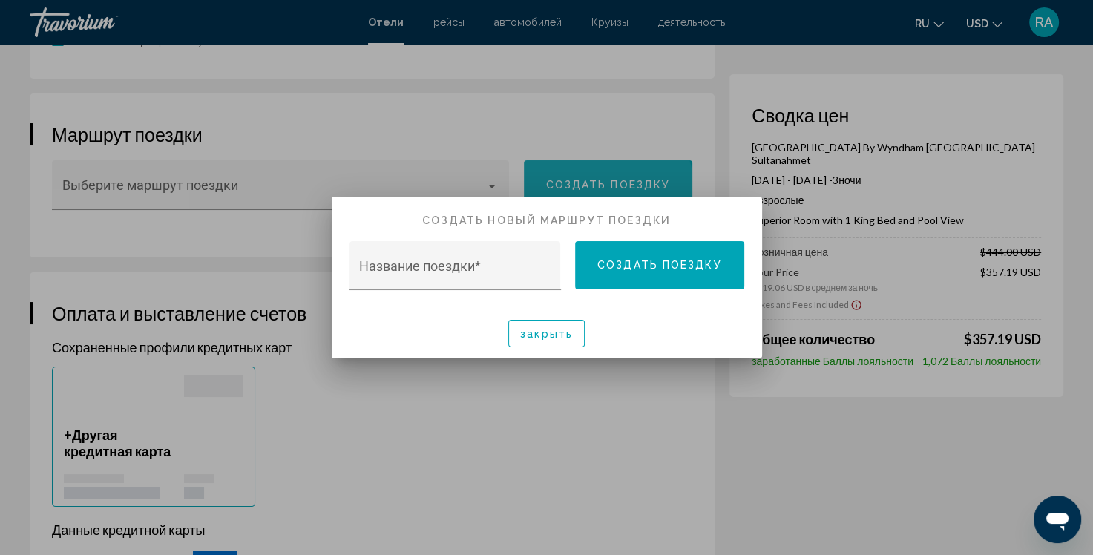
scroll to position [0, 0]
drag, startPoint x: 433, startPoint y: 404, endPoint x: 427, endPoint y: 392, distance: 13.3
click at [433, 400] on div at bounding box center [546, 277] width 1093 height 555
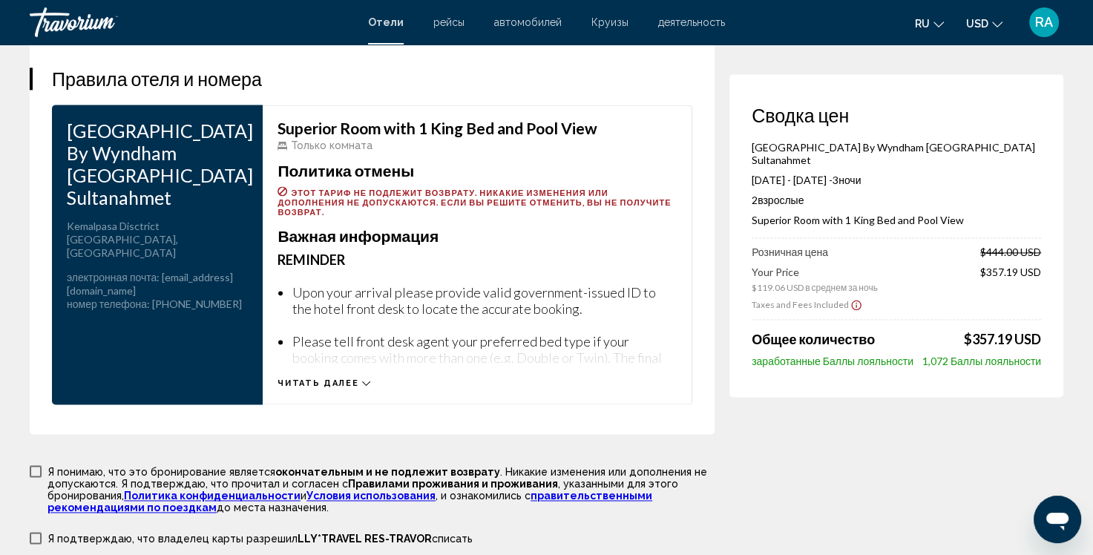
scroll to position [2004, 0]
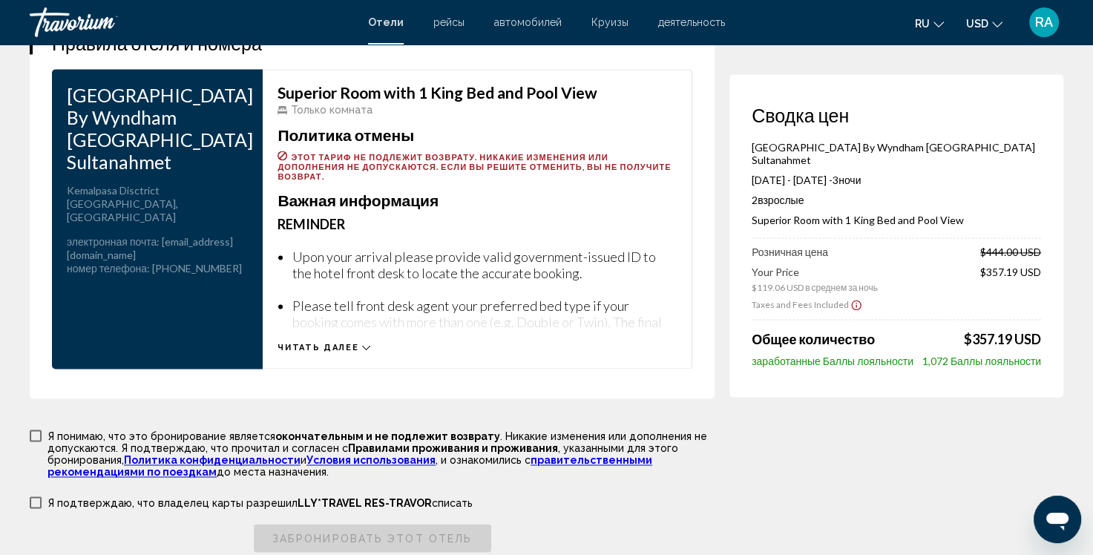
click at [362, 352] on icon "Main content" at bounding box center [366, 348] width 8 height 8
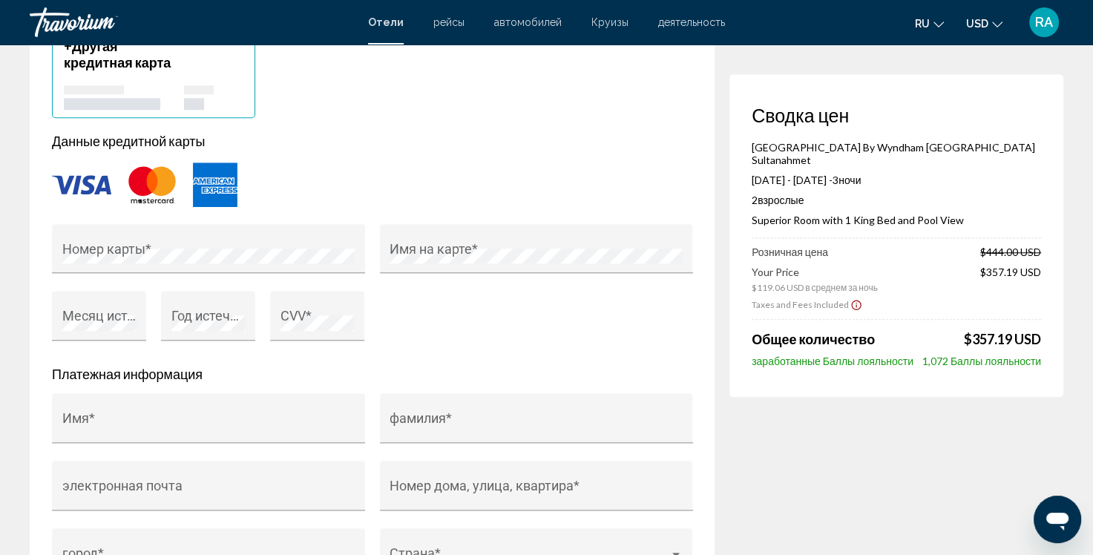
scroll to position [1039, 0]
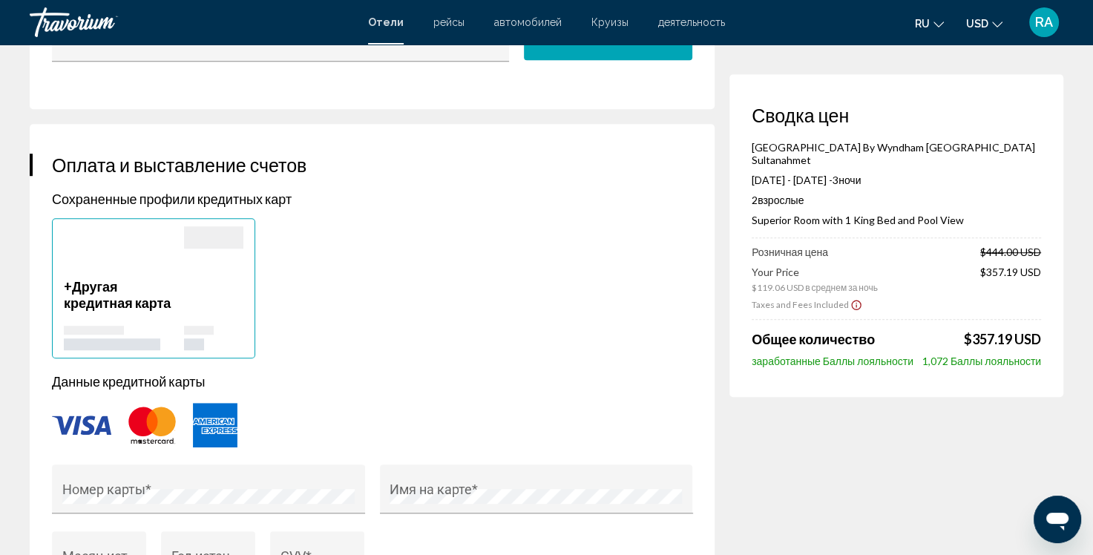
click at [935, 20] on icon "Change language" at bounding box center [939, 24] width 10 height 10
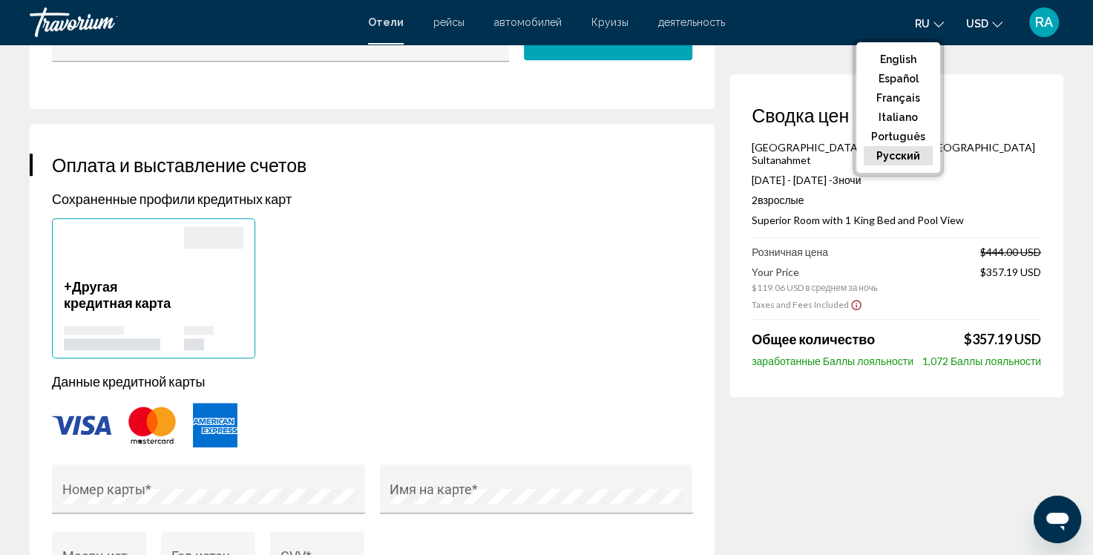
click at [905, 157] on button "русский" at bounding box center [898, 155] width 69 height 19
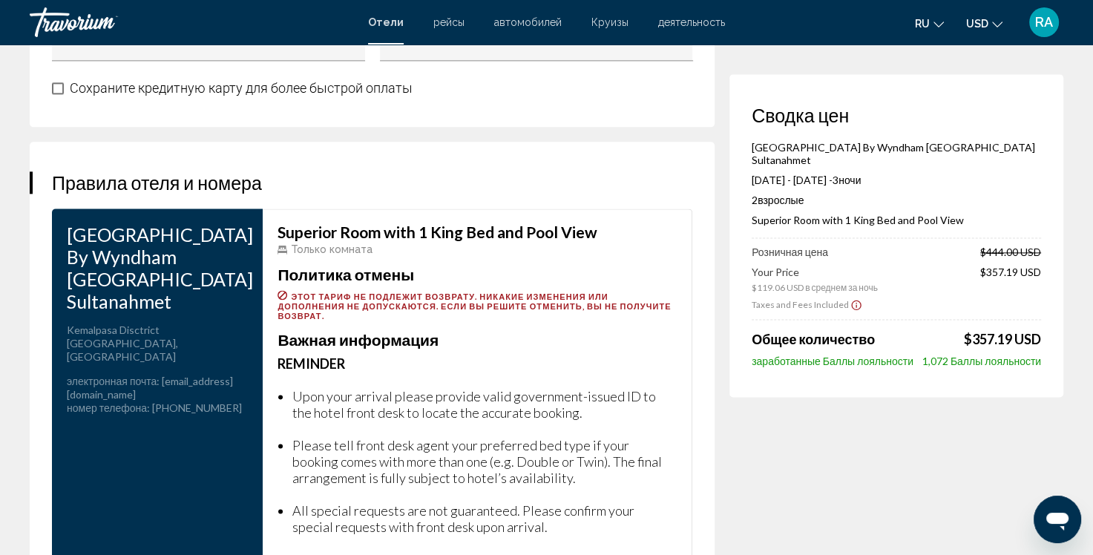
scroll to position [1855, 0]
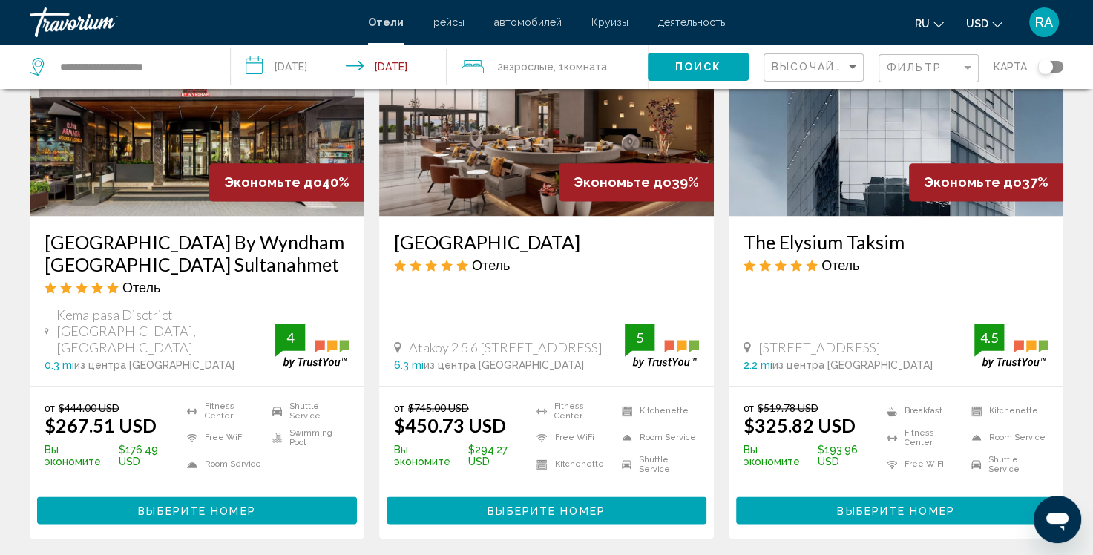
scroll to position [1848, 0]
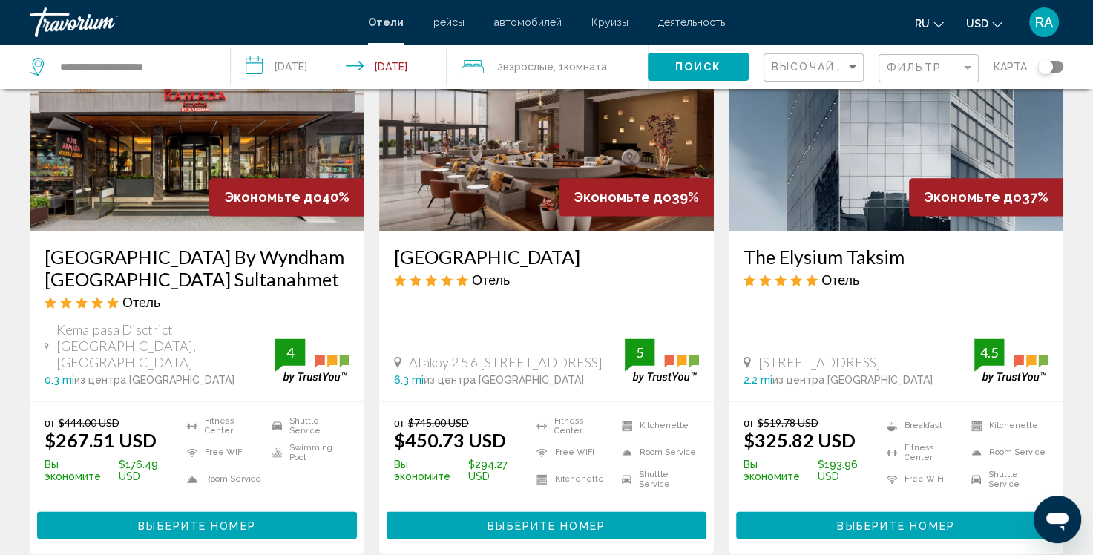
click at [881, 354] on span "[STREET_ADDRESS]" at bounding box center [819, 362] width 122 height 16
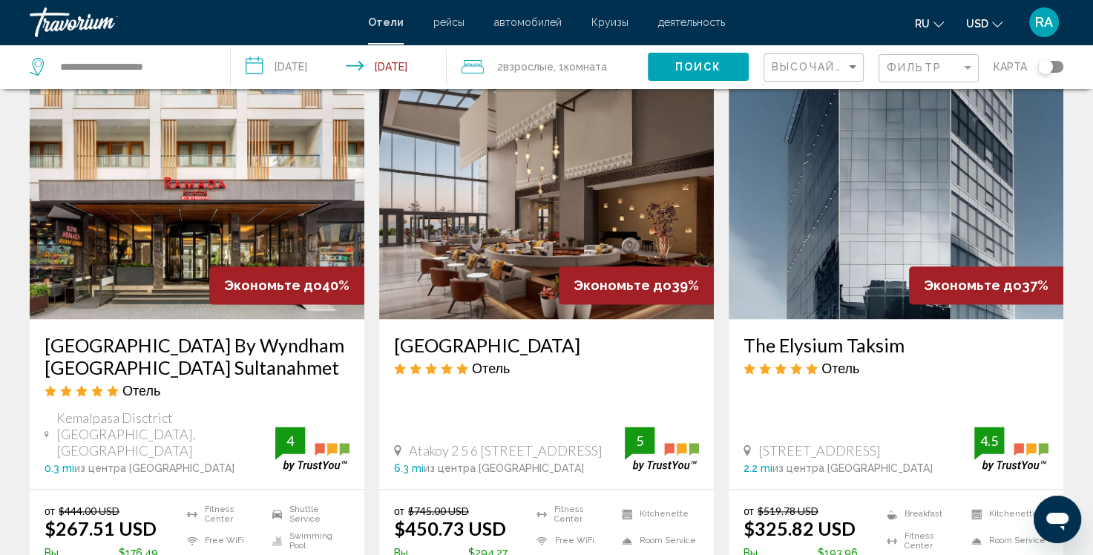
scroll to position [1774, 0]
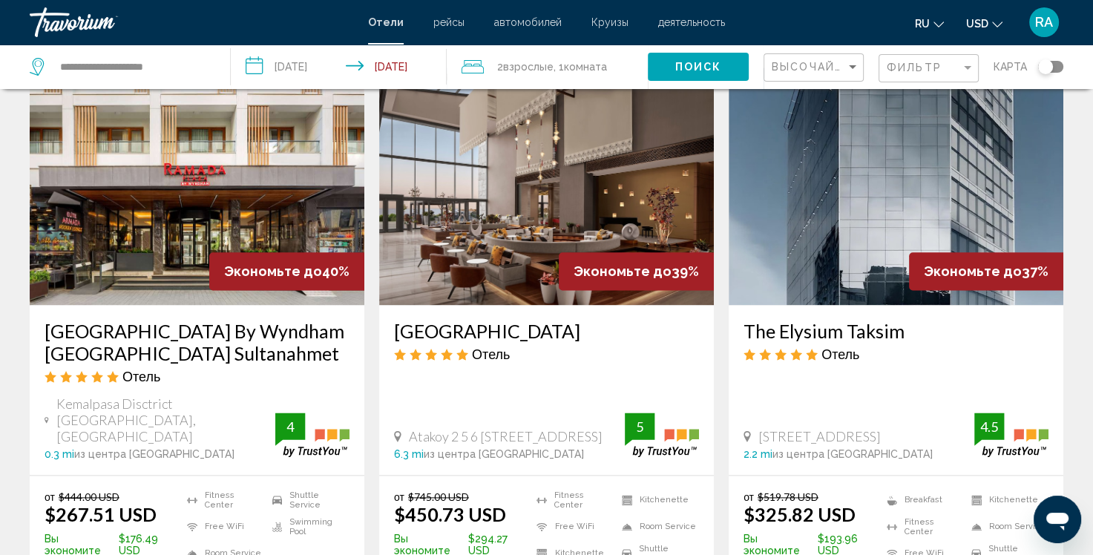
click at [824, 320] on h3 "The Elysium Taksim" at bounding box center [896, 331] width 305 height 22
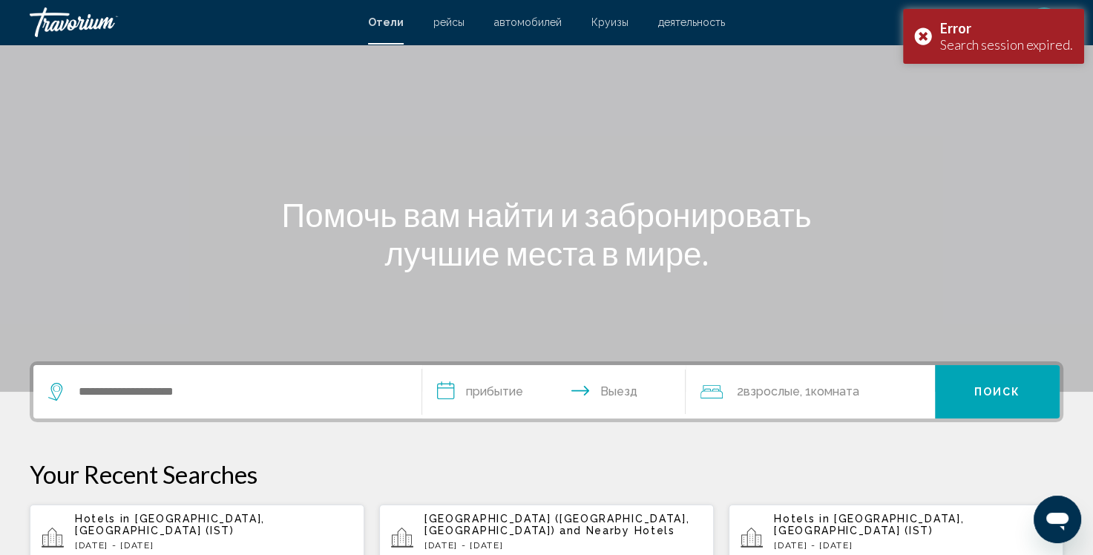
scroll to position [47, 0]
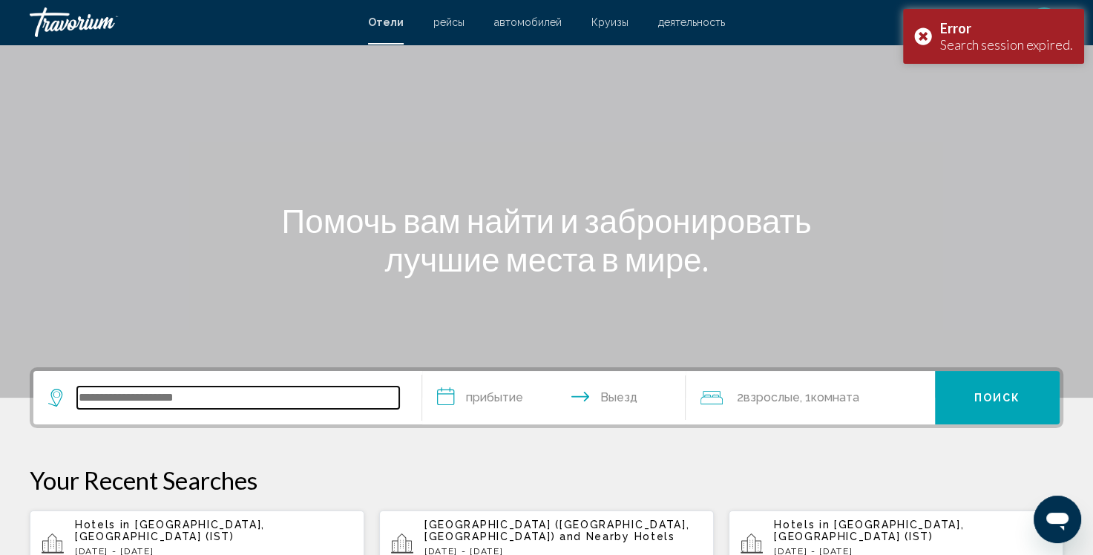
click at [212, 392] on input "Search widget" at bounding box center [238, 398] width 322 height 22
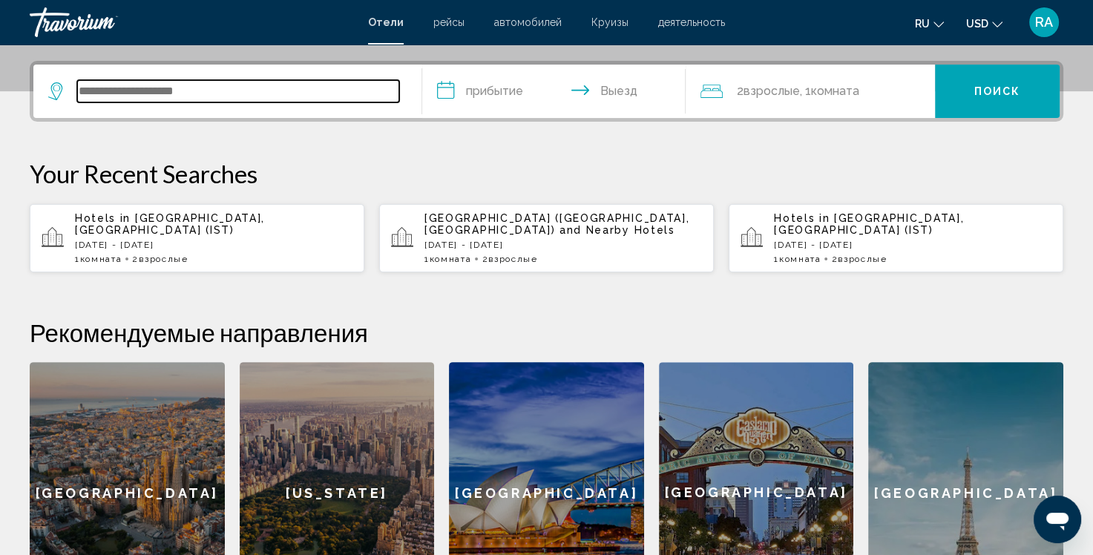
scroll to position [366, 0]
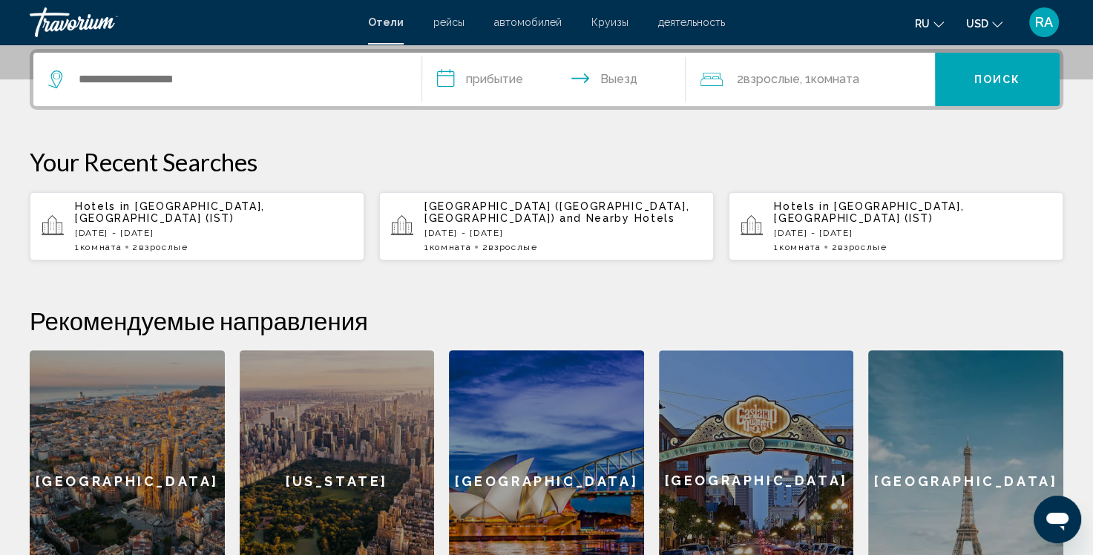
click at [263, 242] on div "1 Комната номера 2 Взрослый Взрослые" at bounding box center [214, 247] width 278 height 10
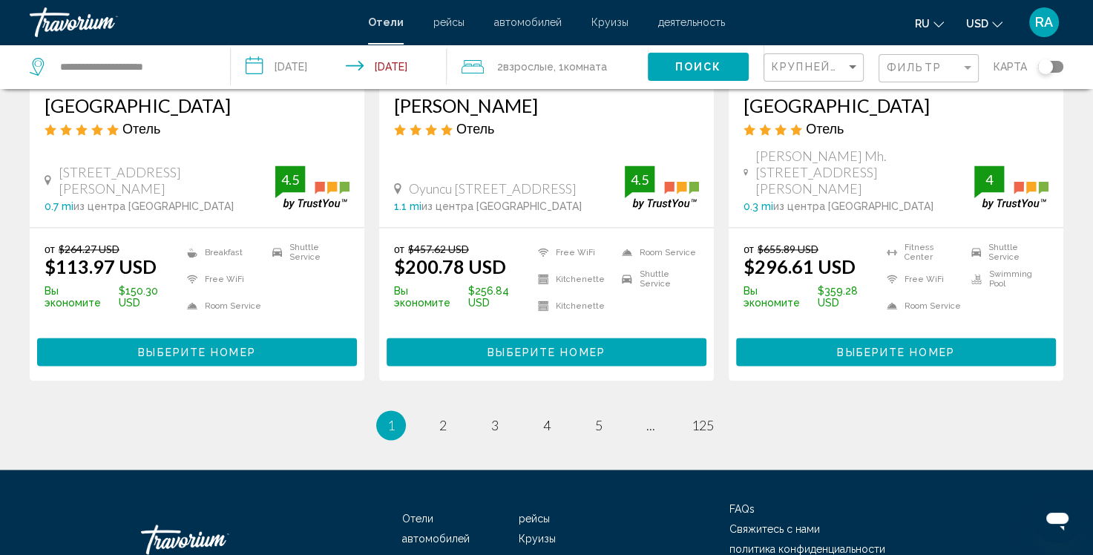
scroll to position [2010, 0]
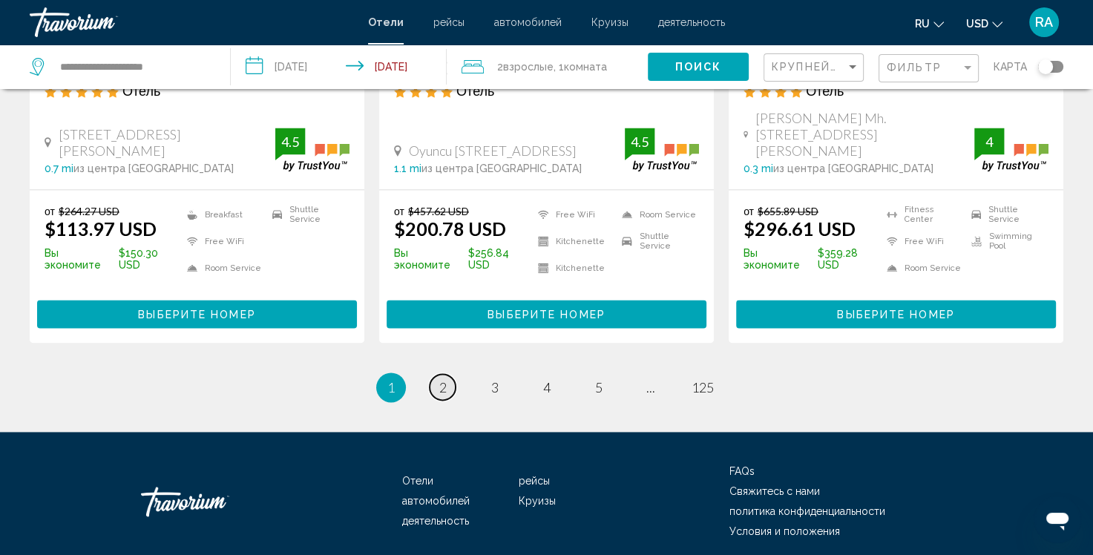
click at [445, 379] on span "2" at bounding box center [442, 387] width 7 height 16
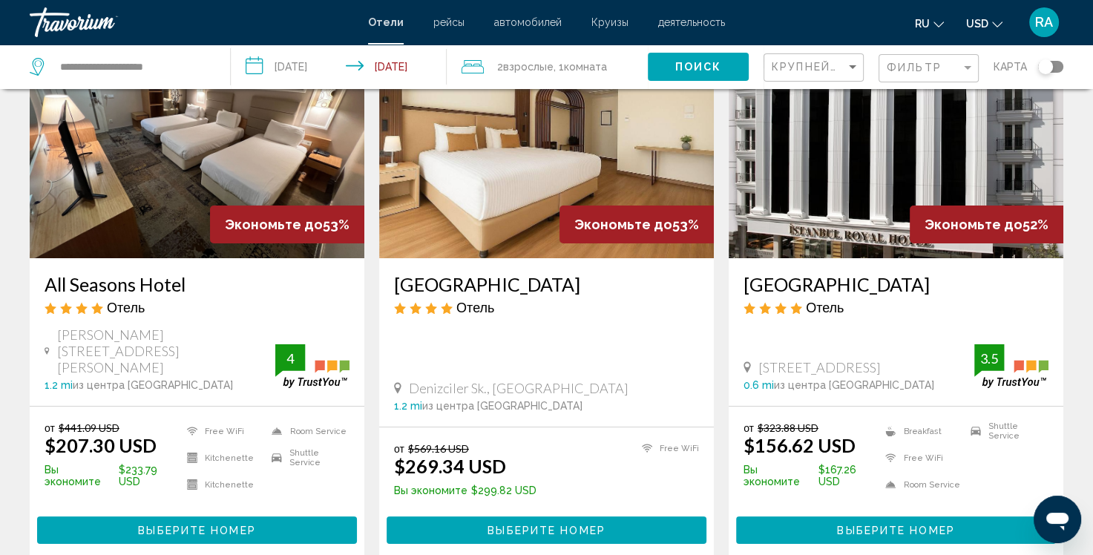
scroll to position [148, 0]
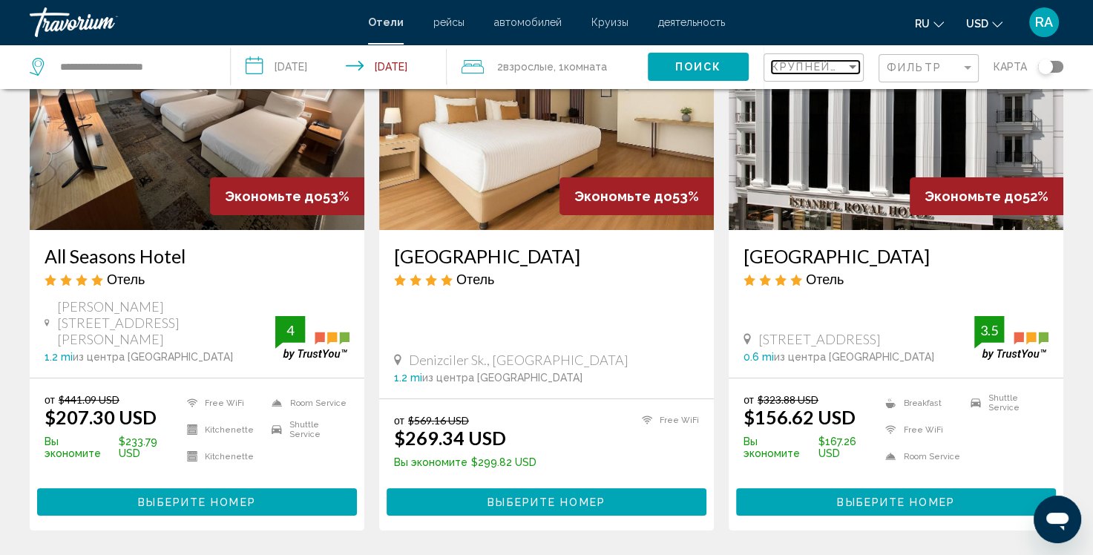
click at [856, 71] on div "Sort by" at bounding box center [852, 67] width 13 height 12
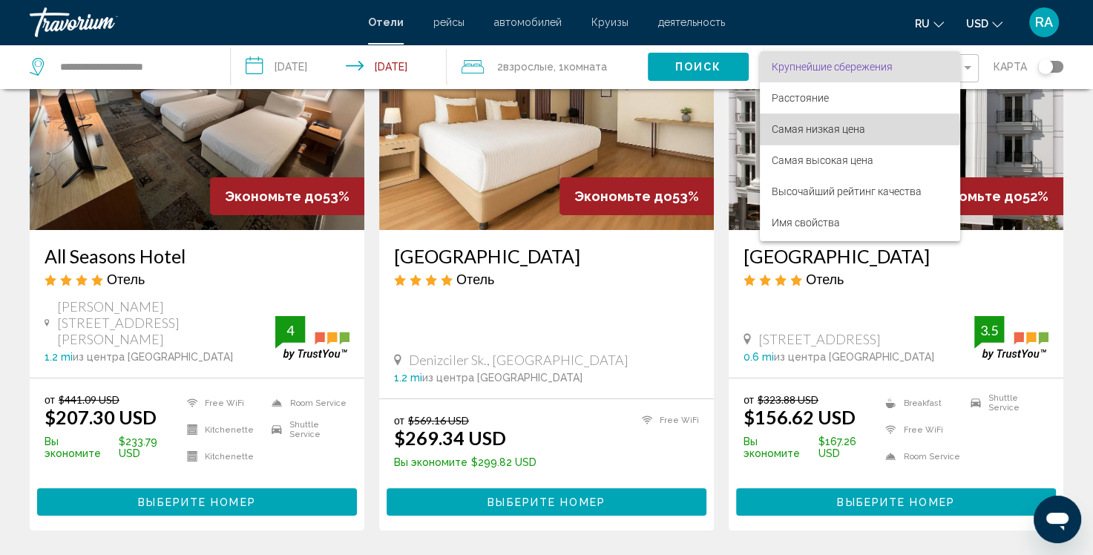
click at [816, 131] on span "Самая низкая цена" at bounding box center [819, 129] width 94 height 12
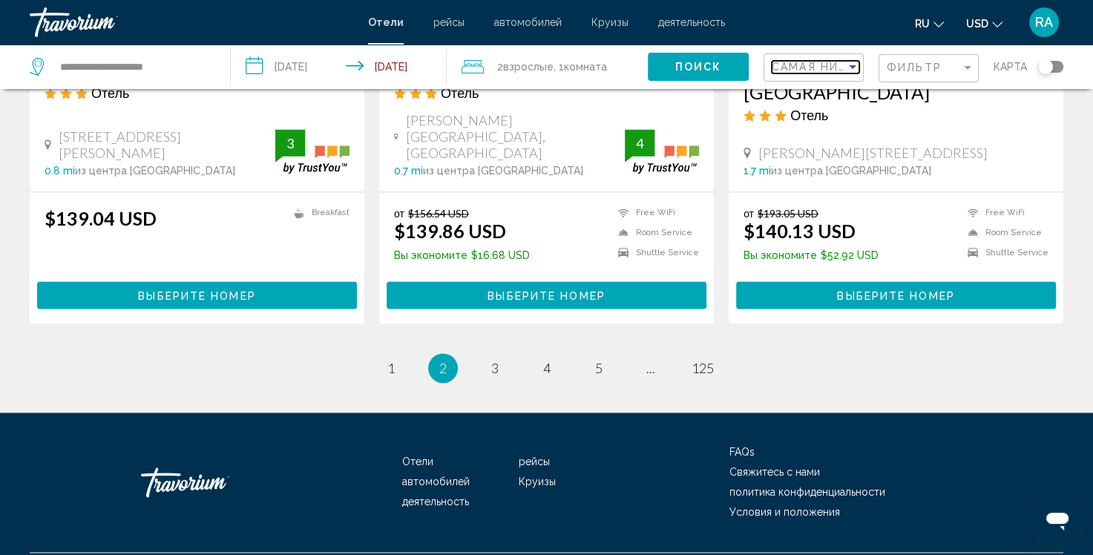
scroll to position [1947, 0]
click at [700, 360] on span "125" at bounding box center [703, 368] width 22 height 16
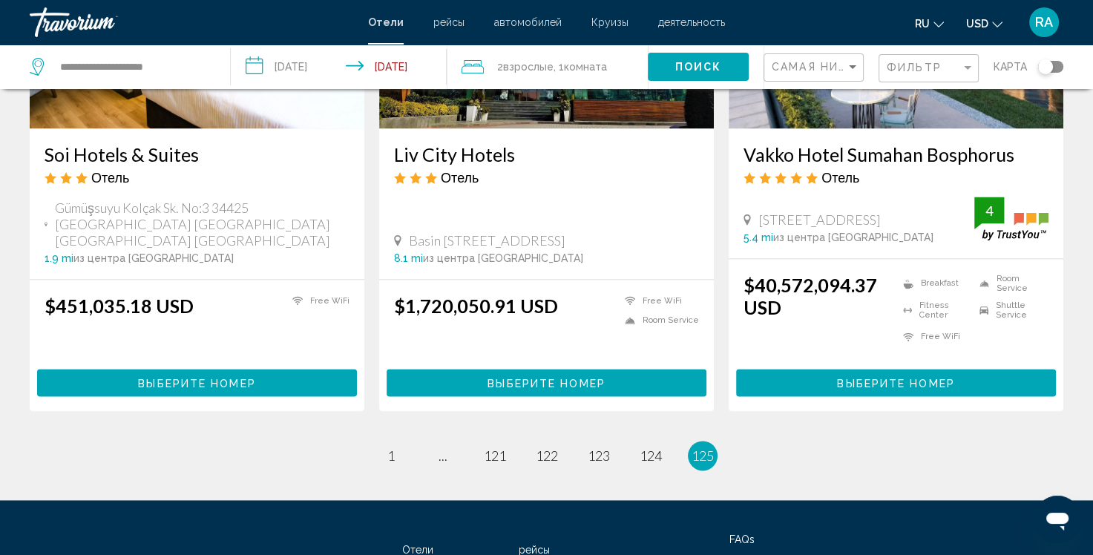
scroll to position [1991, 0]
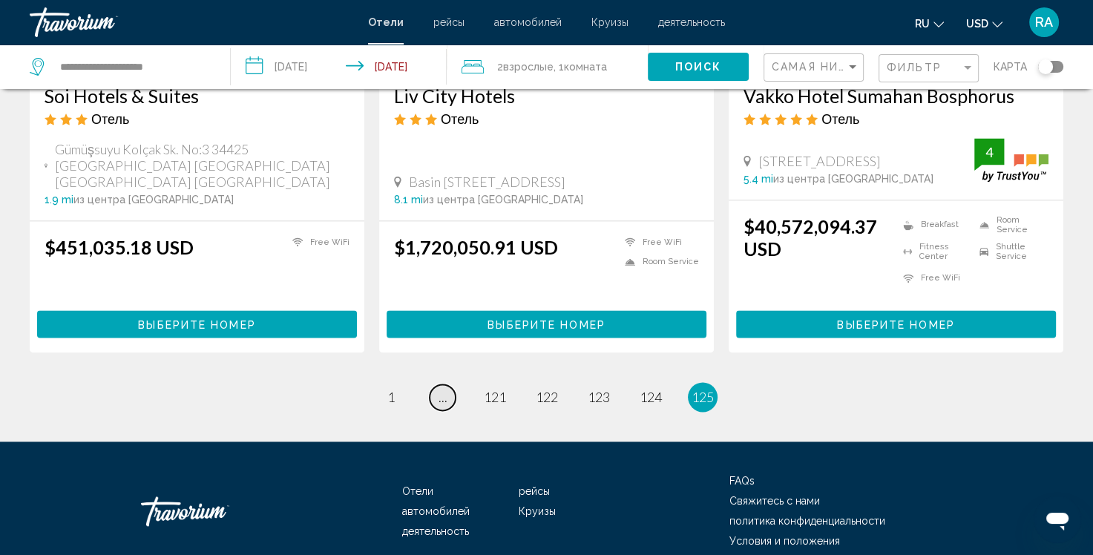
click at [435, 384] on link "page ..." at bounding box center [443, 397] width 26 height 26
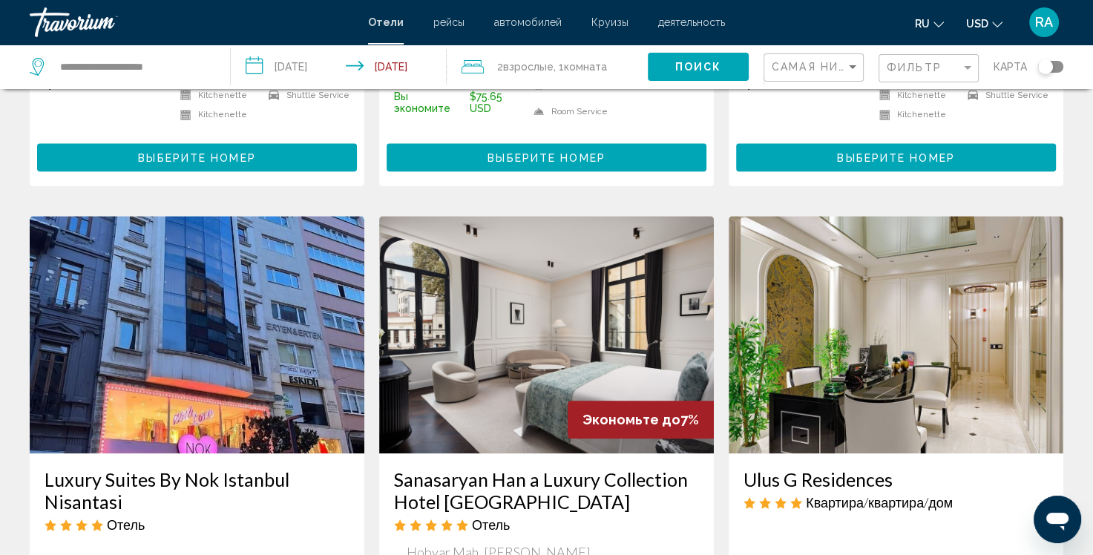
scroll to position [1970, 0]
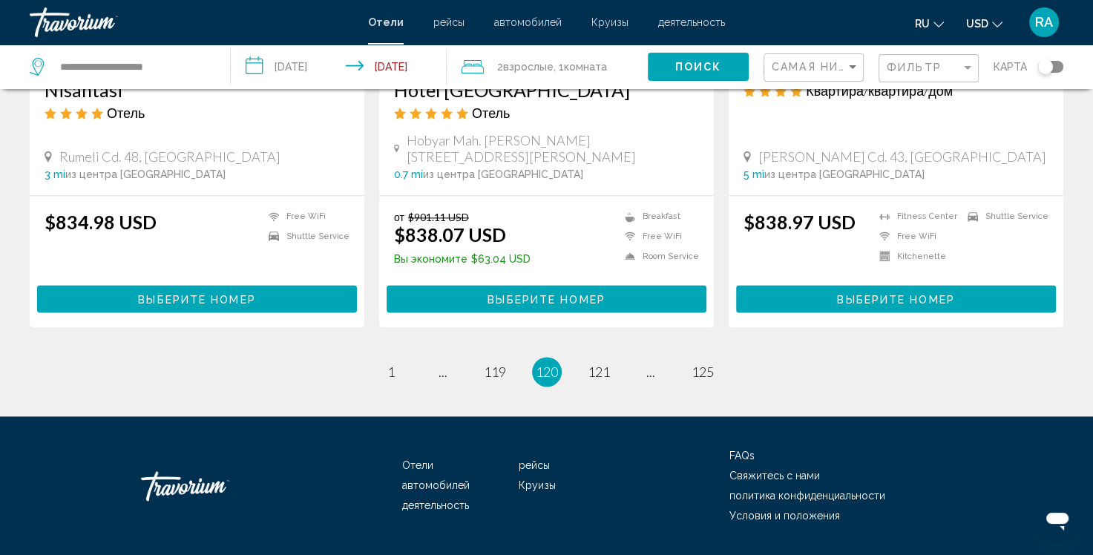
drag, startPoint x: 475, startPoint y: 327, endPoint x: 514, endPoint y: 327, distance: 38.6
click at [522, 357] on ul "120 / 125 page 1 page ... page 119 You're on page 120 page 121 page ... page 125" at bounding box center [547, 372] width 1034 height 30
click at [418, 357] on ul "120 / 125 page 1 page ... page 119 You're on page 120 page 121 page ... page 125" at bounding box center [547, 372] width 1034 height 30
click at [392, 364] on span "1" at bounding box center [390, 372] width 7 height 16
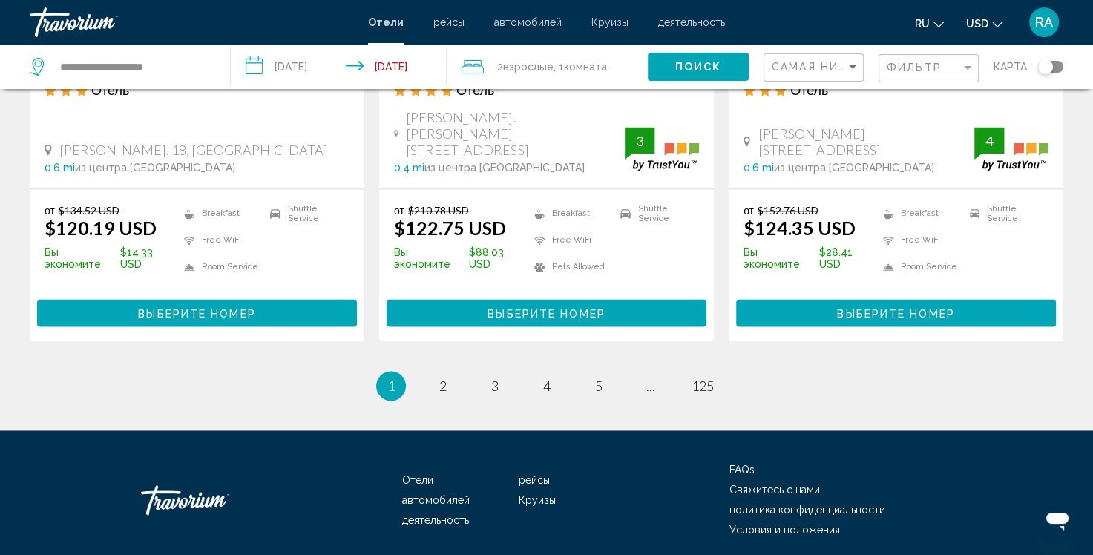
scroll to position [1980, 0]
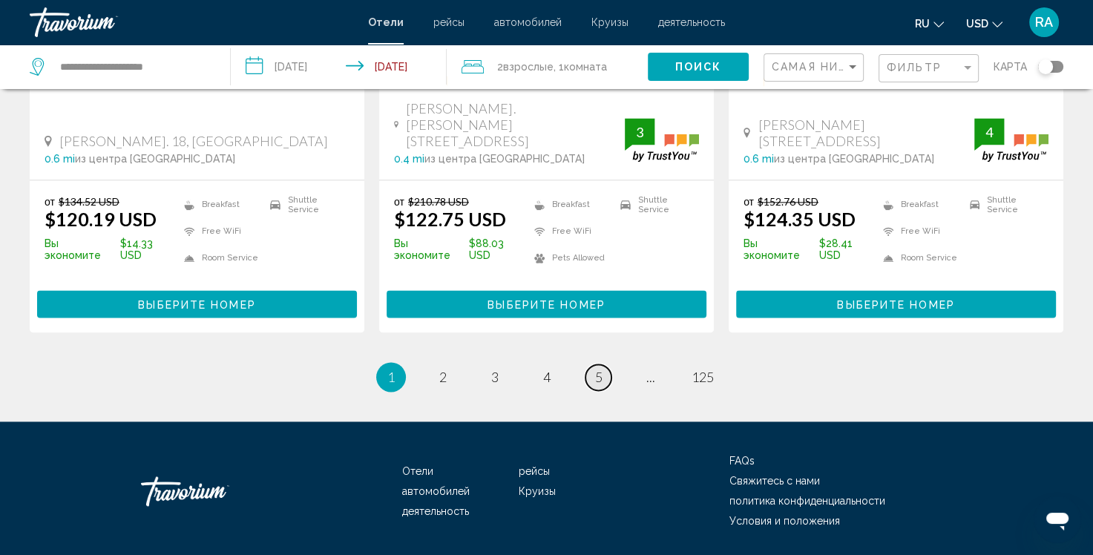
click at [597, 369] on span "5" at bounding box center [598, 377] width 7 height 16
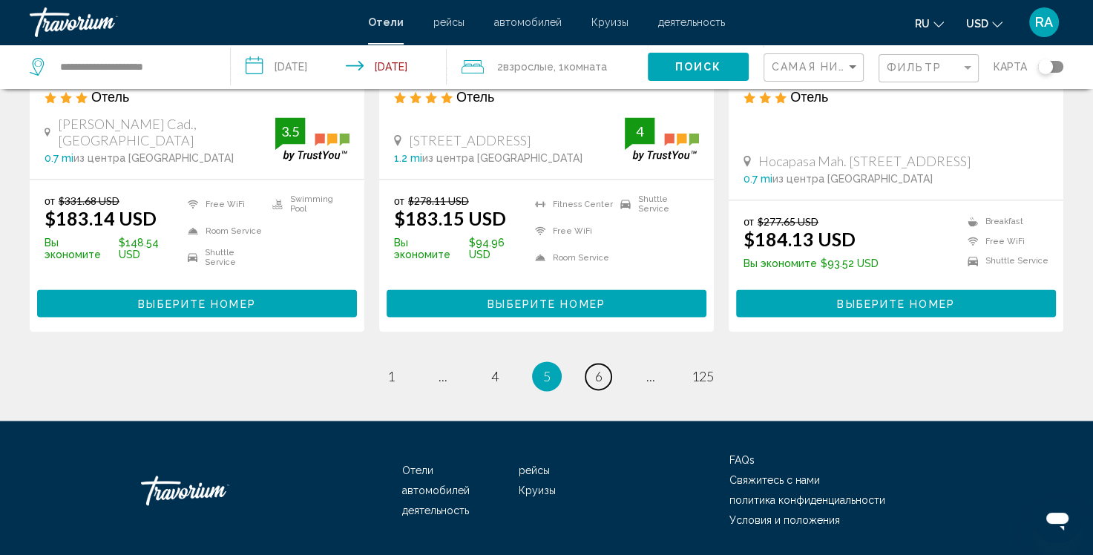
scroll to position [1968, 0]
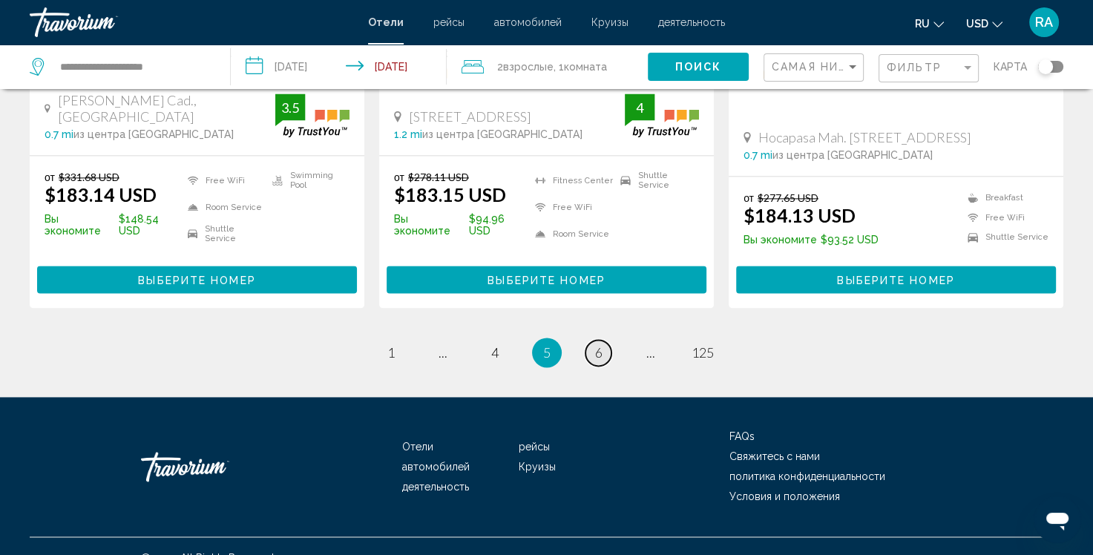
click at [603, 340] on link "page 6" at bounding box center [599, 353] width 26 height 26
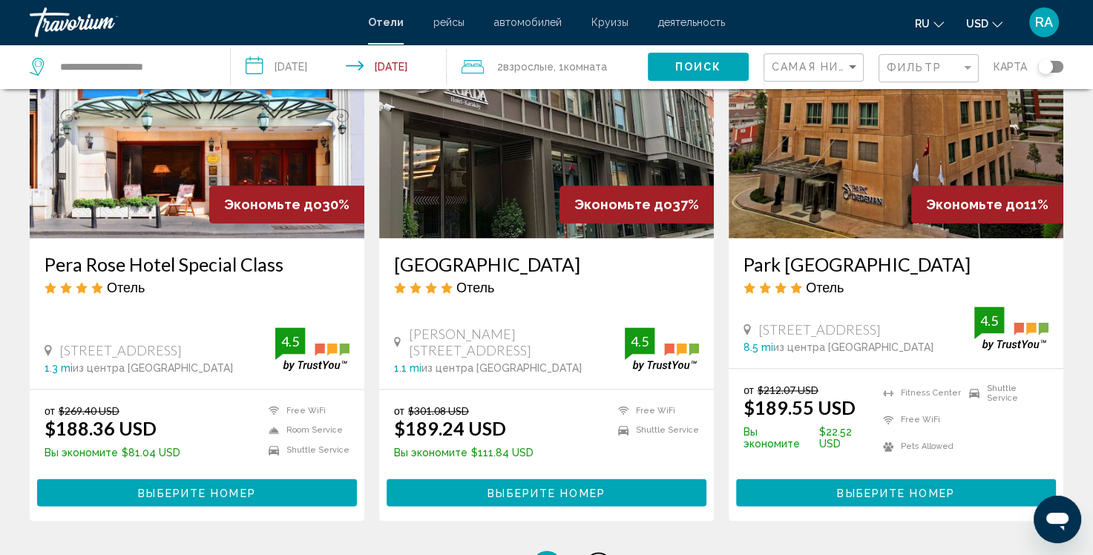
scroll to position [1964, 0]
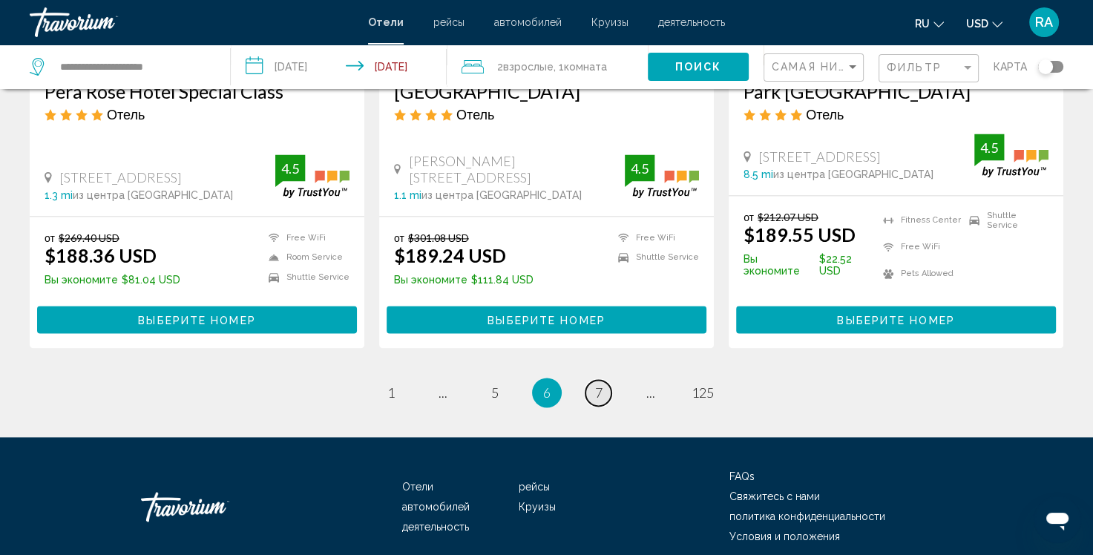
click at [599, 384] on span "7" at bounding box center [598, 392] width 7 height 16
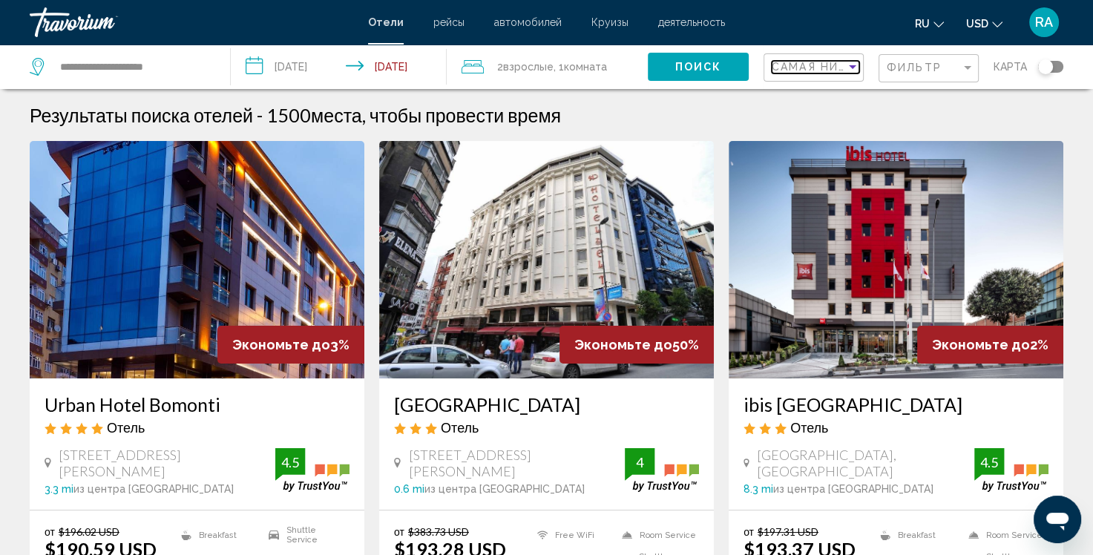
click at [855, 68] on div "Sort by" at bounding box center [852, 67] width 13 height 12
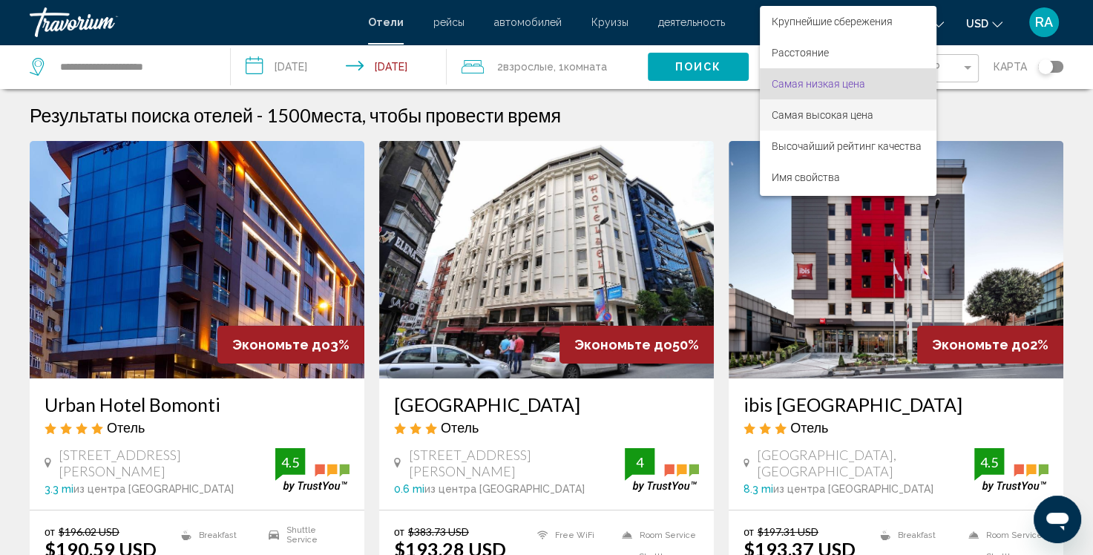
scroll to position [17, 0]
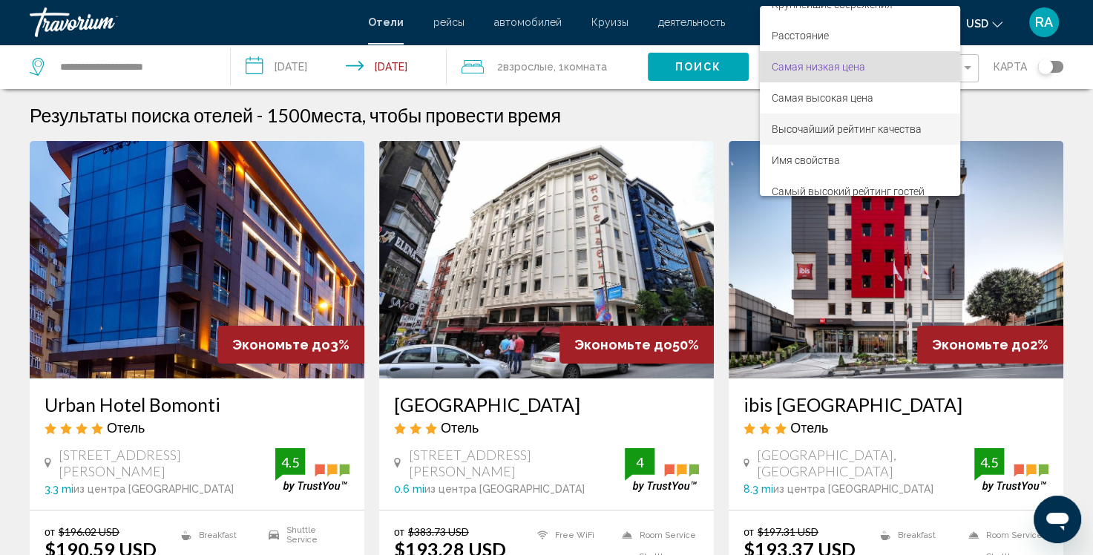
click at [842, 134] on span "Высочайший рейтинг качества" at bounding box center [847, 129] width 150 height 12
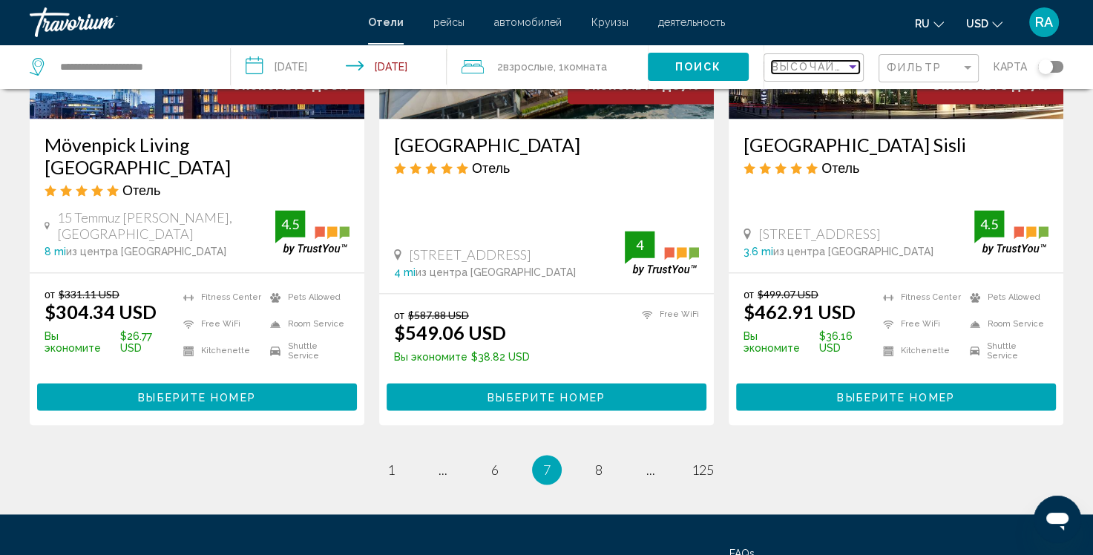
scroll to position [1998, 0]
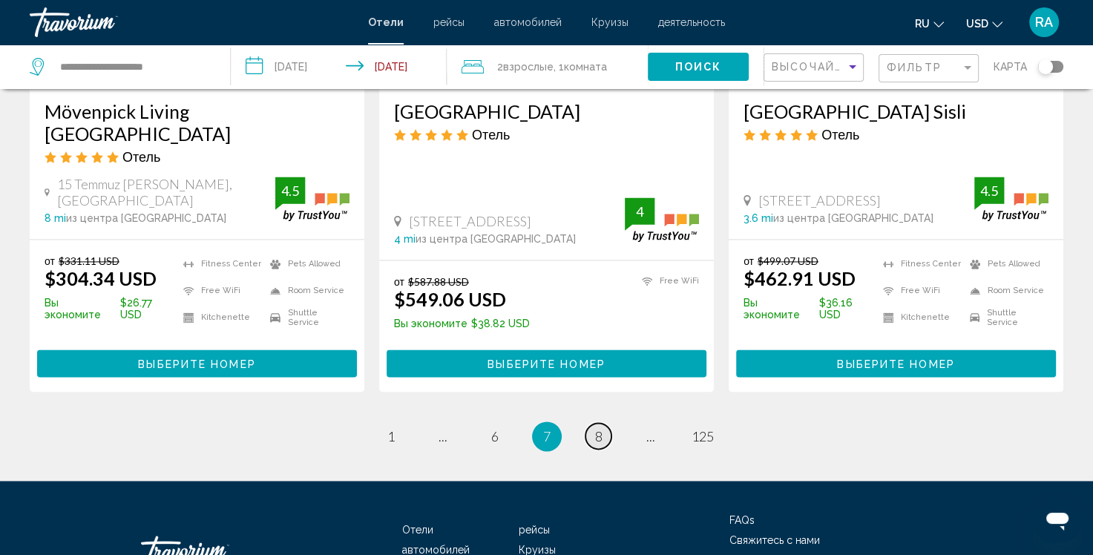
click at [601, 428] on span "8" at bounding box center [598, 436] width 7 height 16
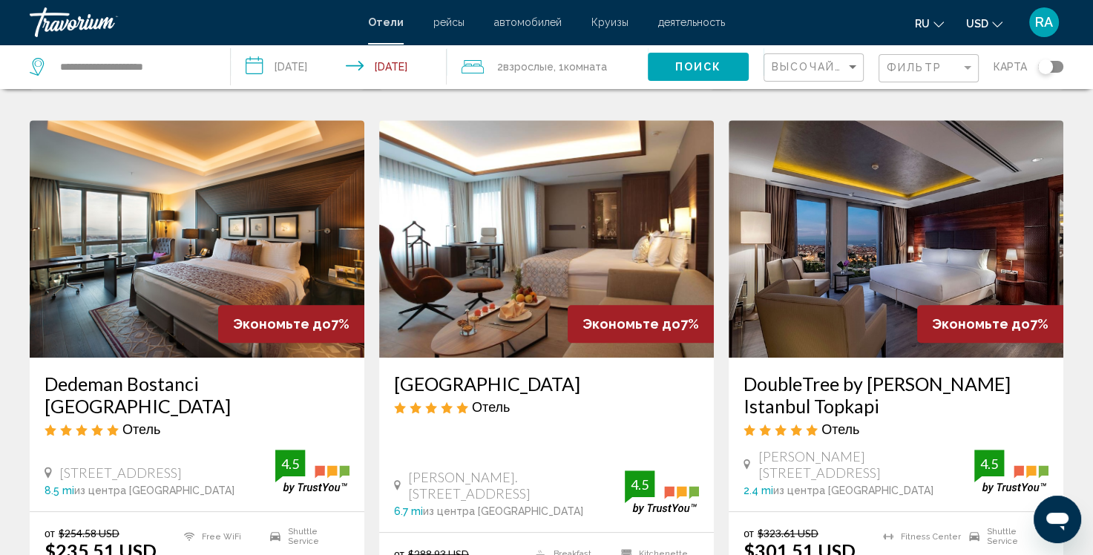
scroll to position [519, 0]
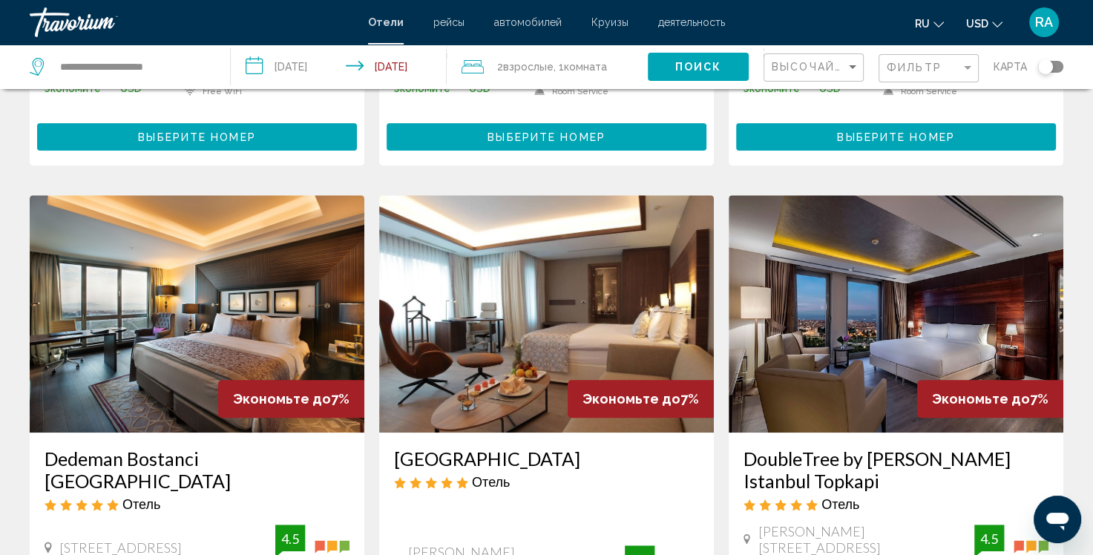
click at [206, 301] on img "Main content" at bounding box center [197, 313] width 335 height 237
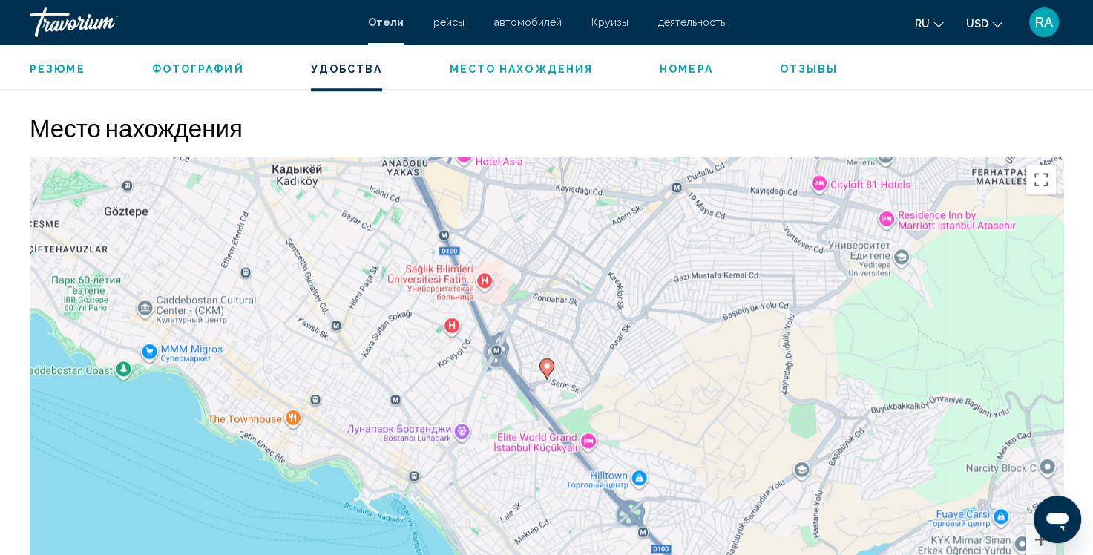
scroll to position [1410, 0]
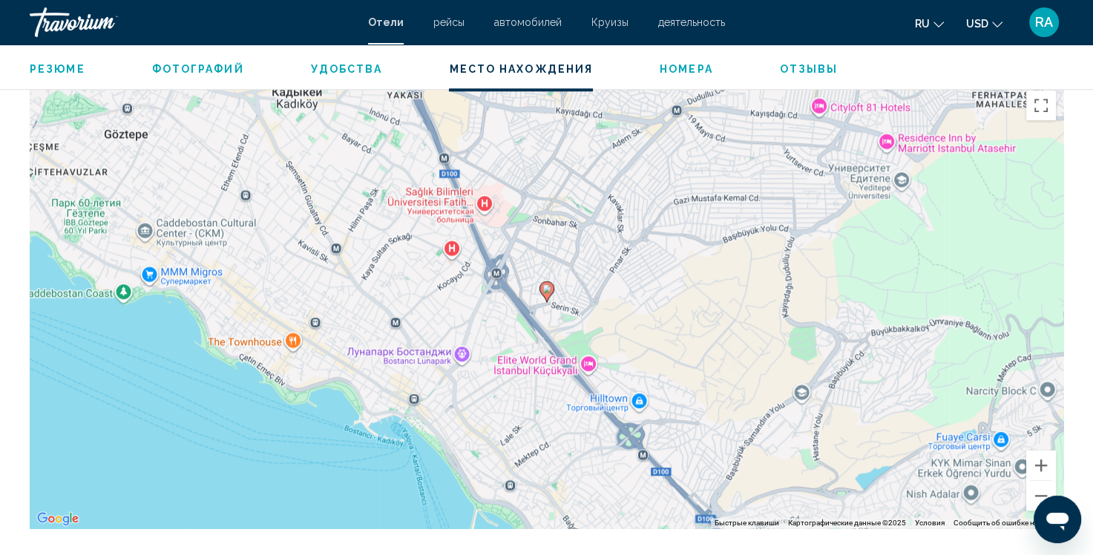
drag, startPoint x: 552, startPoint y: 419, endPoint x: 560, endPoint y: 400, distance: 20.0
click at [559, 404] on div "Чтобы активировать перетаскивание с помощью клавиатуры, нажмите Alt + Ввод. Пос…" at bounding box center [547, 305] width 1034 height 445
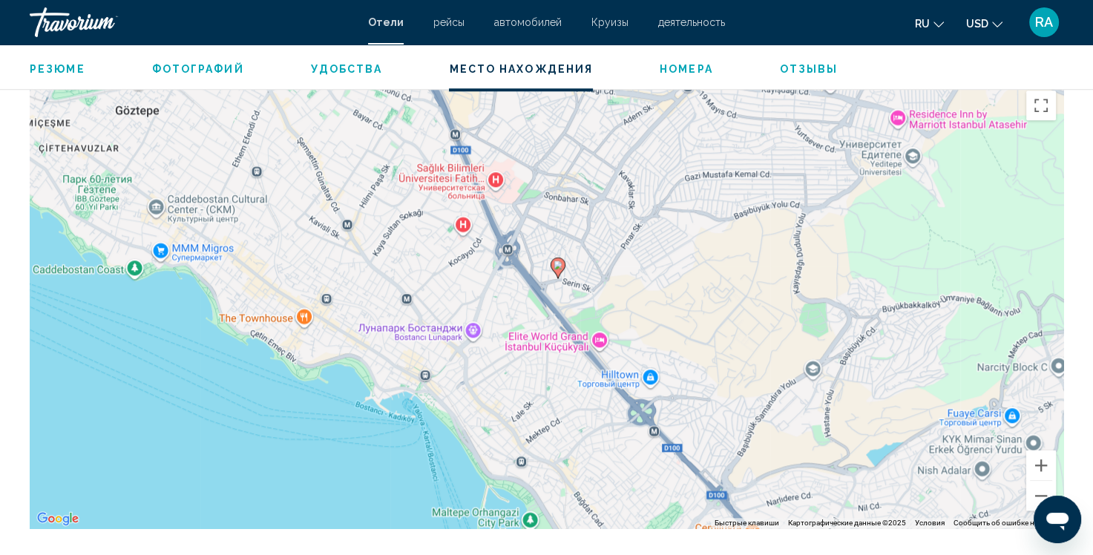
click at [324, 70] on span "Удобства" at bounding box center [347, 69] width 72 height 12
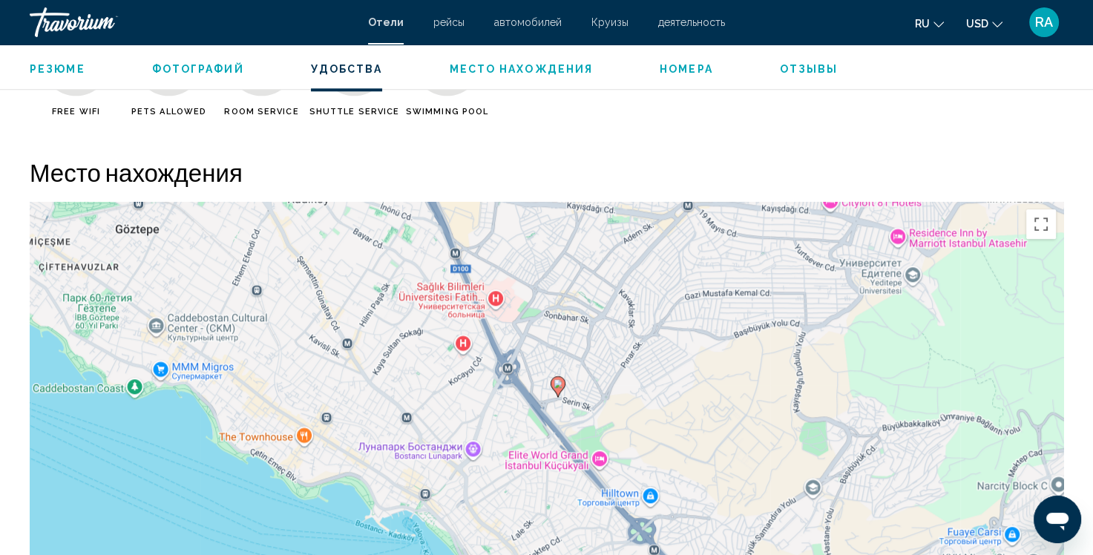
scroll to position [1182, 0]
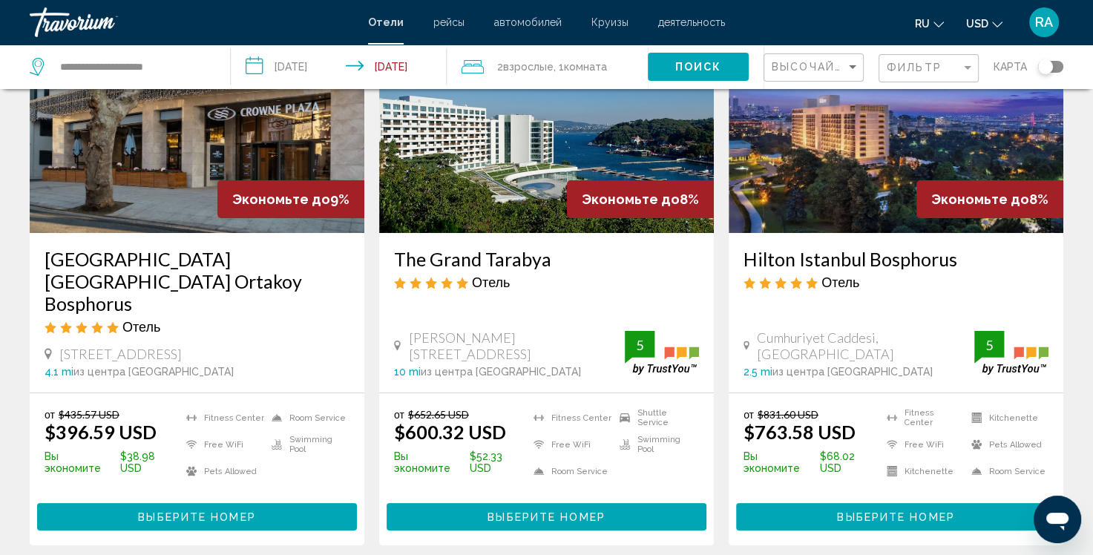
scroll to position [74, 0]
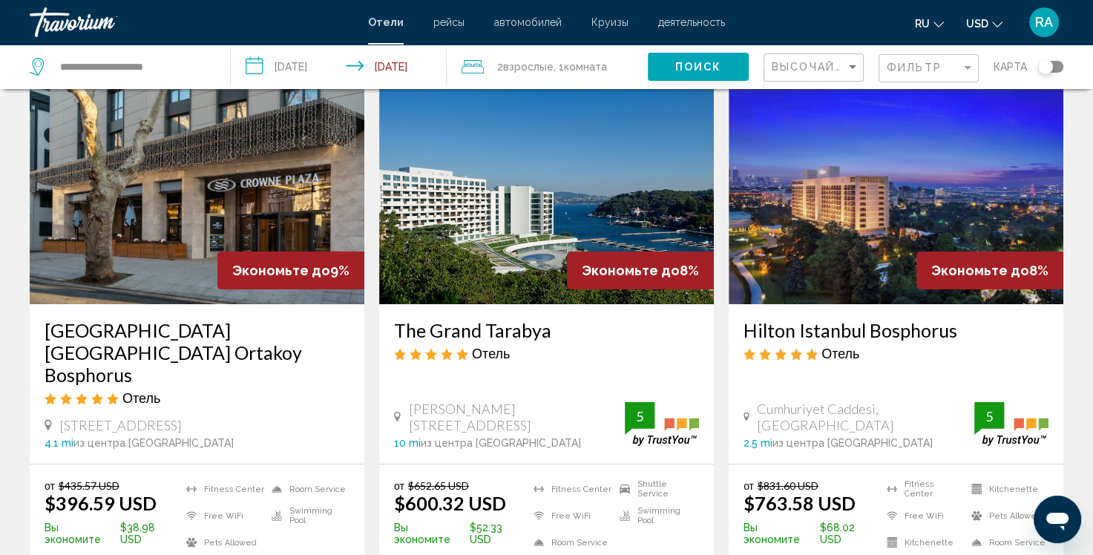
click at [892, 217] on img "Main content" at bounding box center [896, 185] width 335 height 237
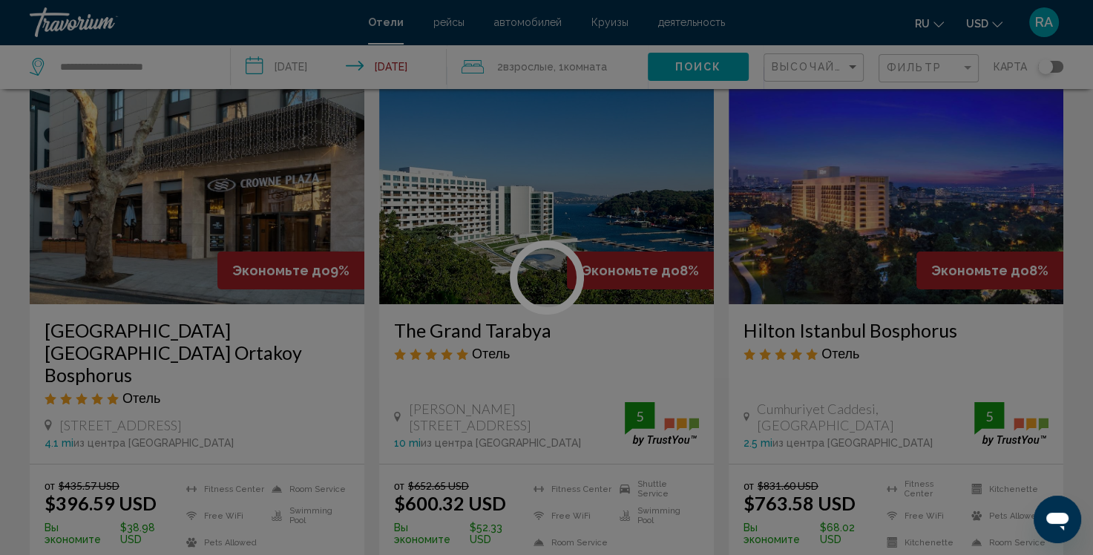
click at [892, 217] on div at bounding box center [546, 277] width 1093 height 555
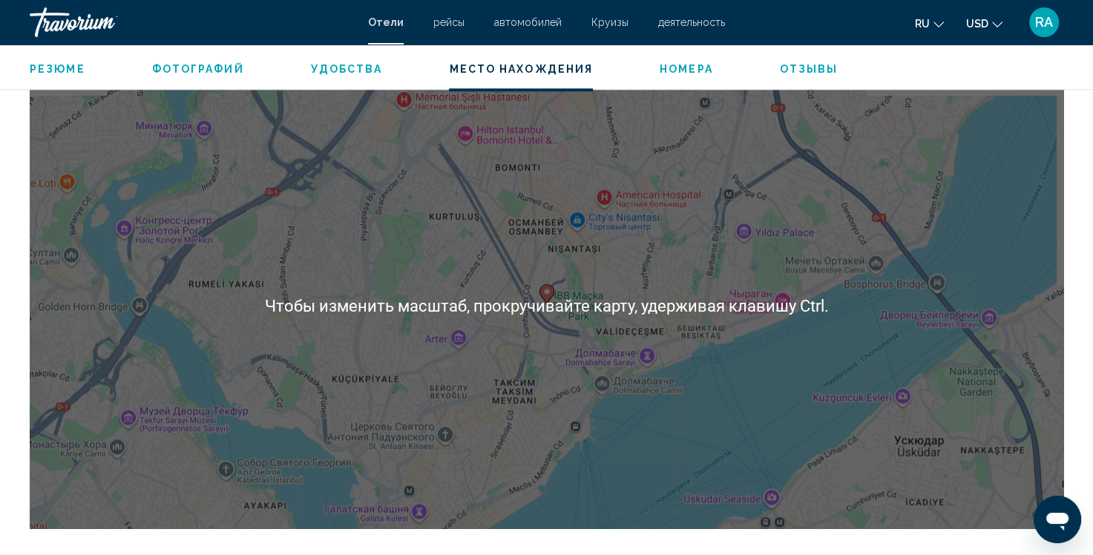
scroll to position [1484, 0]
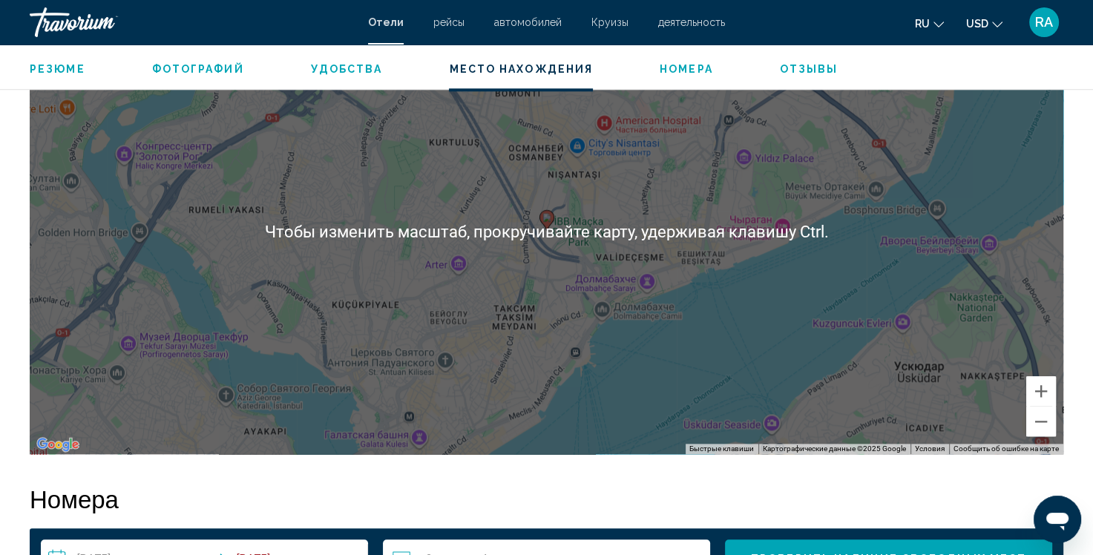
drag, startPoint x: 653, startPoint y: 267, endPoint x: 659, endPoint y: 260, distance: 8.9
click at [657, 264] on div "Чтобы активировать перетаскивание с помощью клавиатуры, нажмите Alt + Ввод. Пос…" at bounding box center [547, 231] width 1034 height 445
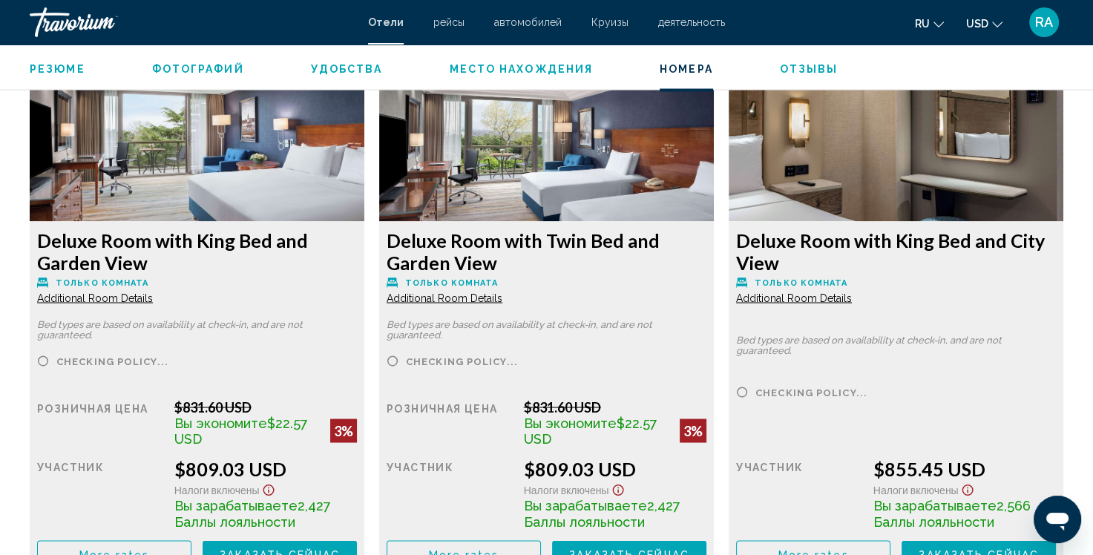
scroll to position [2449, 0]
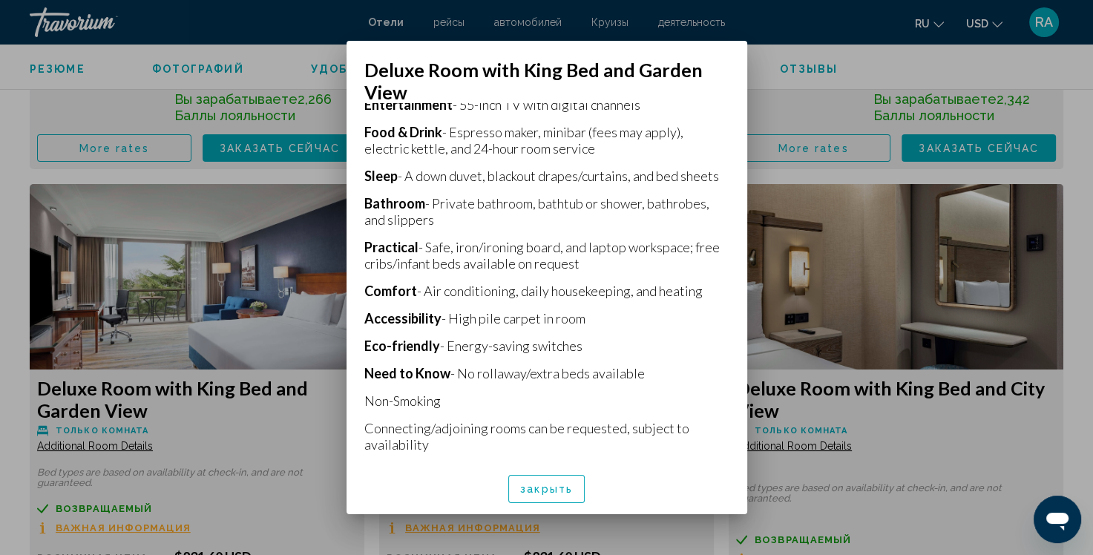
scroll to position [390, 0]
click at [554, 503] on div "закрыть" at bounding box center [546, 489] width 365 height 50
drag, startPoint x: 562, startPoint y: 484, endPoint x: 571, endPoint y: 482, distance: 8.5
click at [568, 484] on span "закрыть" at bounding box center [546, 490] width 53 height 12
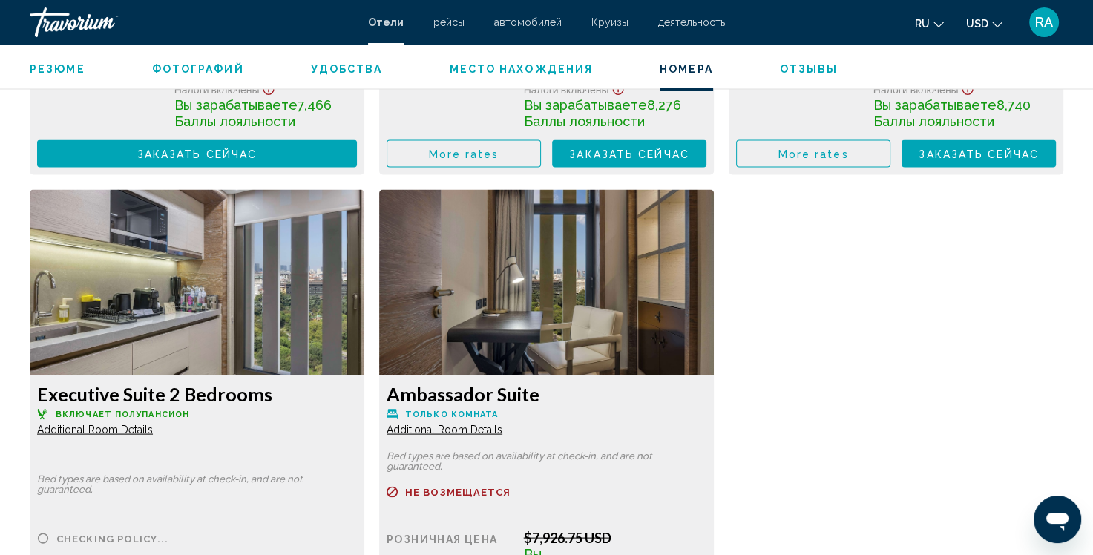
scroll to position [8246, 0]
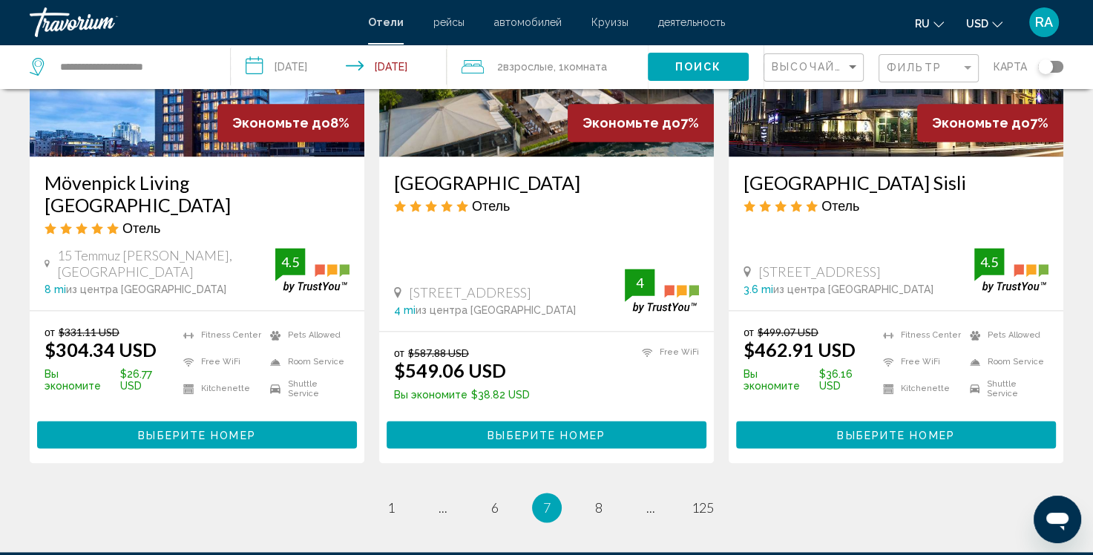
scroll to position [1998, 0]
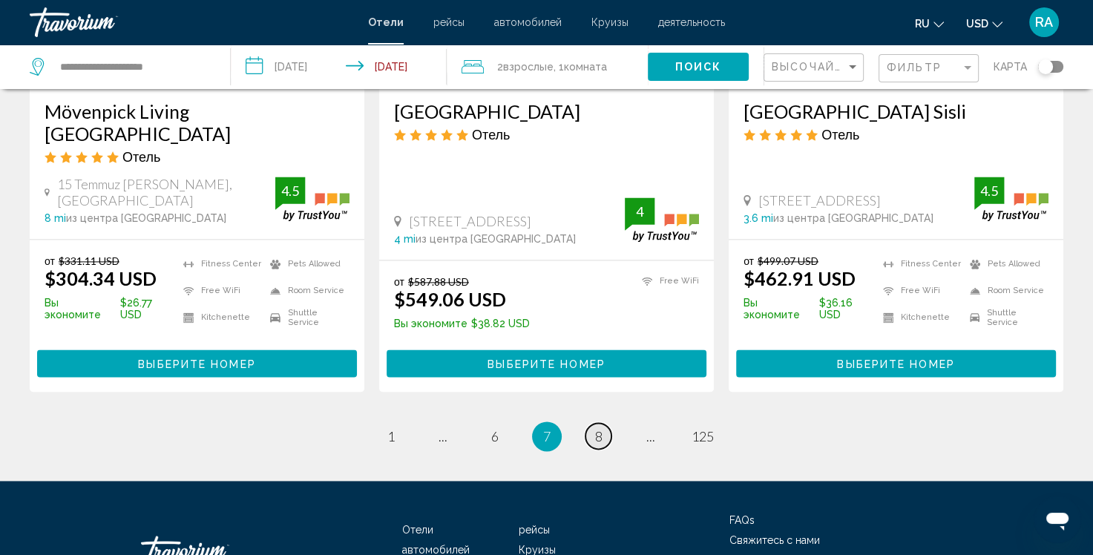
click at [597, 428] on span "8" at bounding box center [598, 436] width 7 height 16
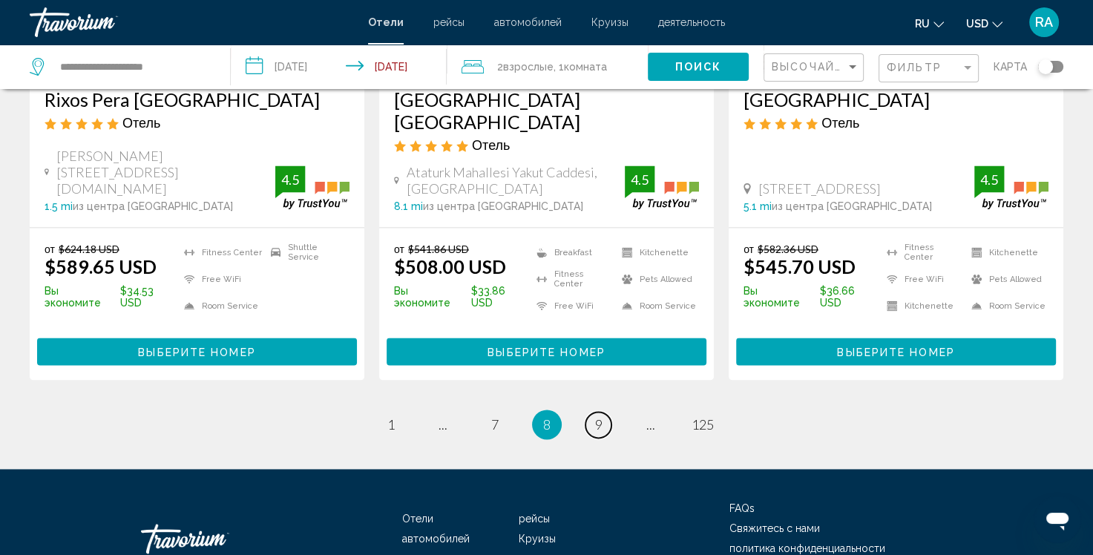
scroll to position [2036, 0]
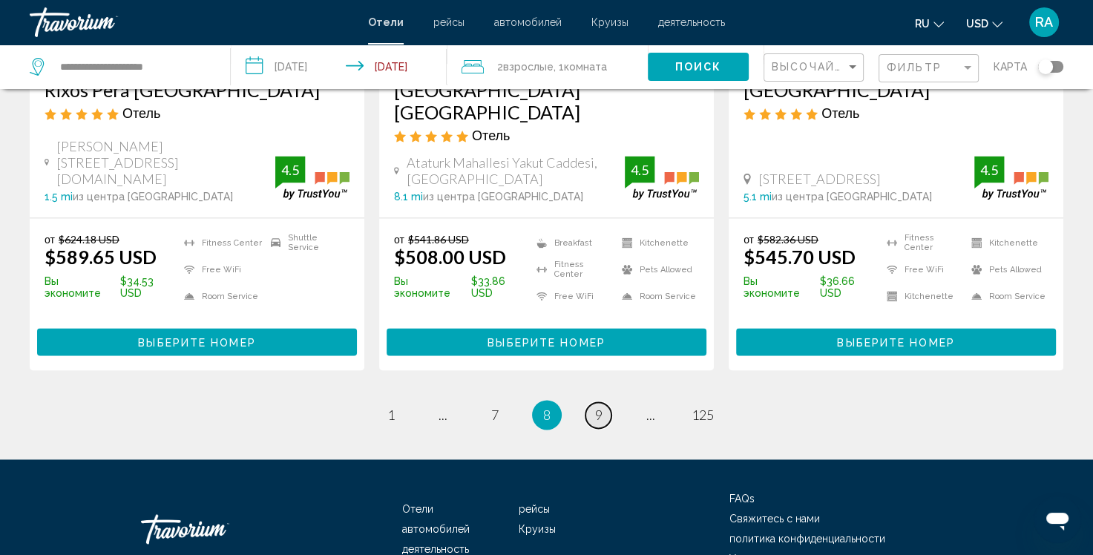
click at [600, 407] on span "9" at bounding box center [598, 415] width 7 height 16
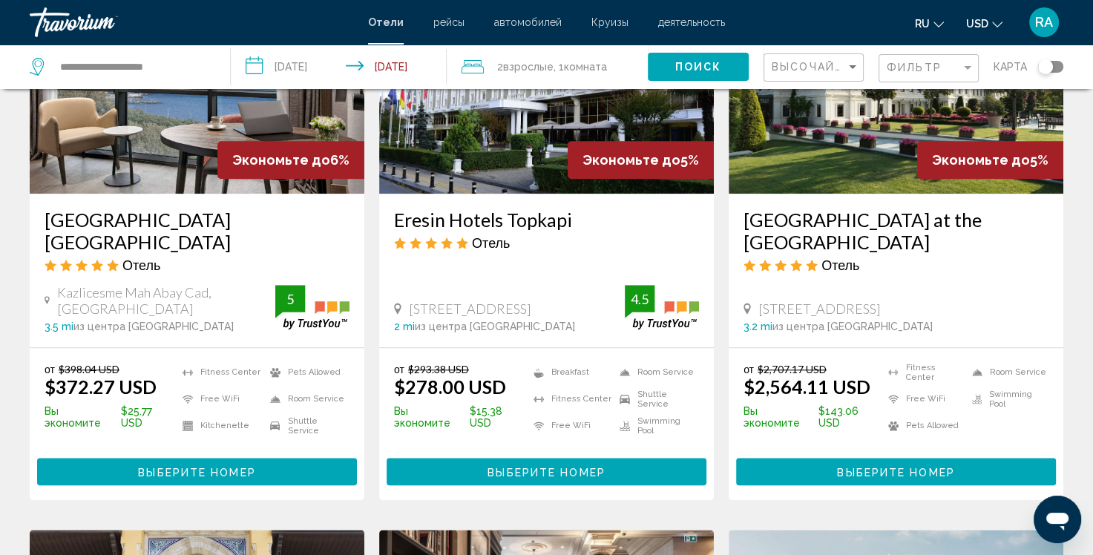
scroll to position [1336, 0]
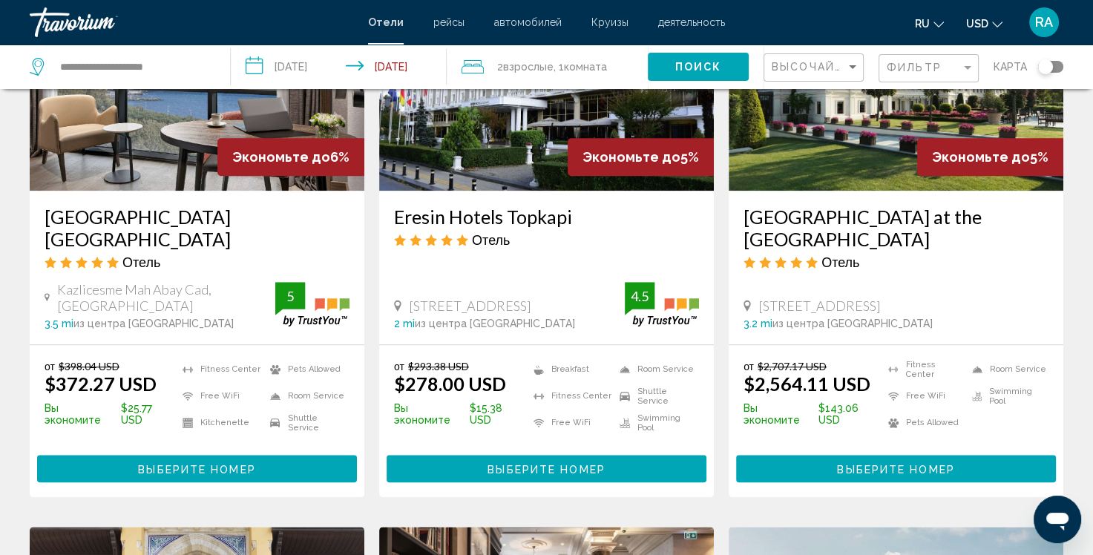
click at [244, 149] on span "Экономьте до" at bounding box center [281, 157] width 98 height 16
click at [200, 147] on img "Main content" at bounding box center [197, 71] width 335 height 237
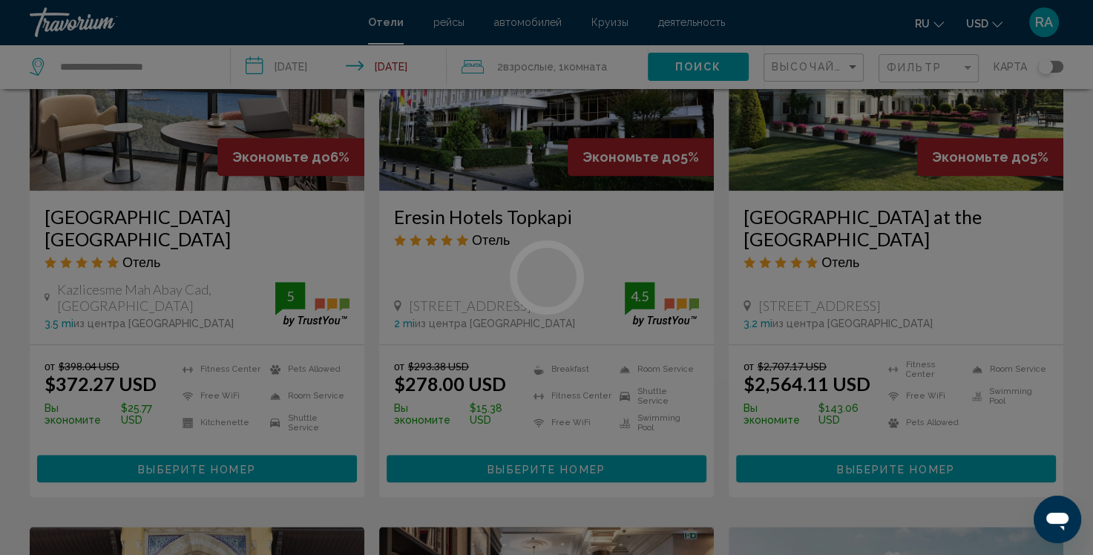
click at [200, 147] on div at bounding box center [546, 277] width 1093 height 555
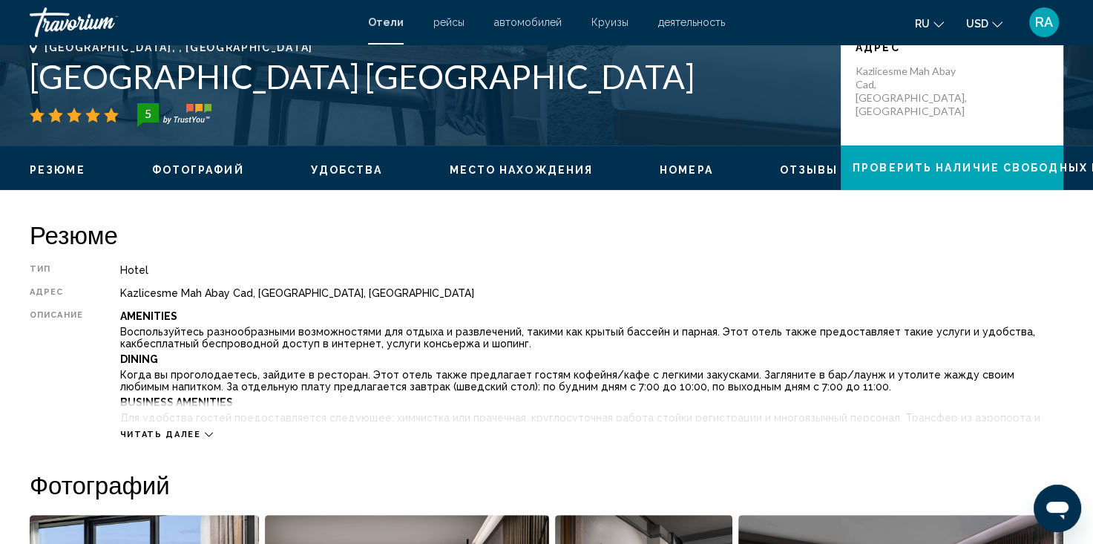
scroll to position [371, 0]
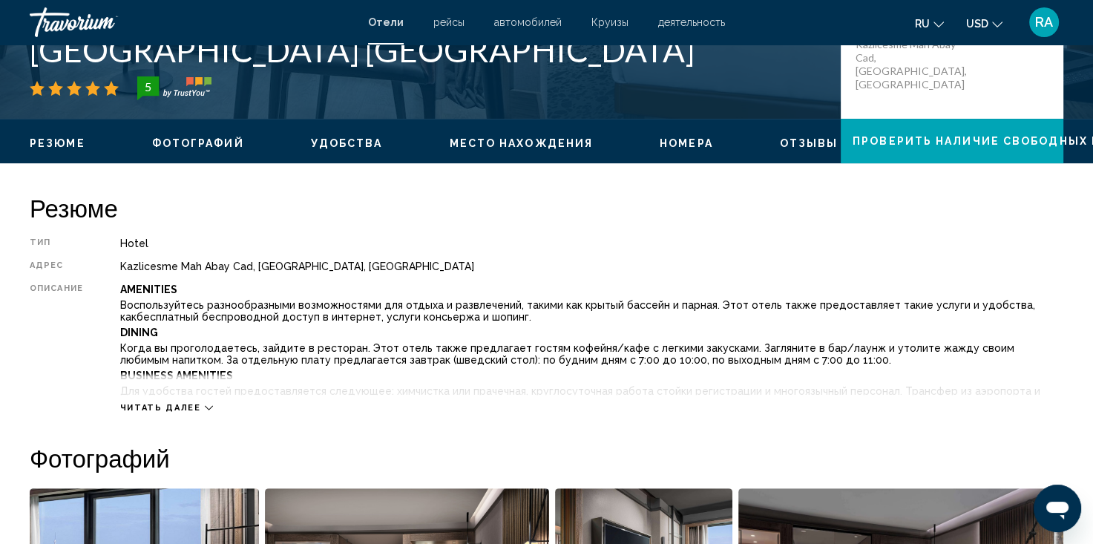
click at [942, 18] on mat-icon "Change language" at bounding box center [939, 22] width 10 height 10
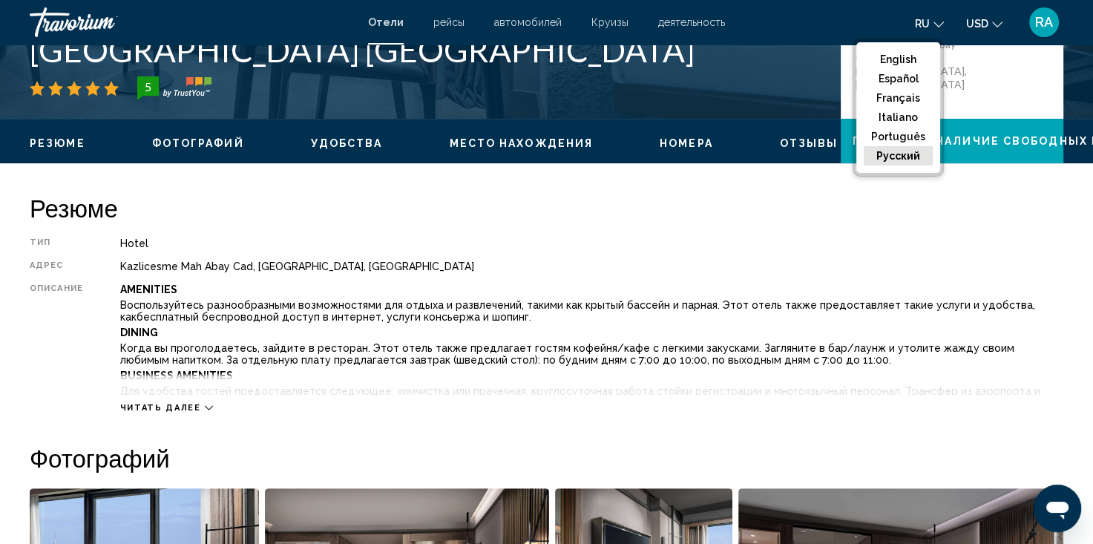
click at [902, 155] on button "русский" at bounding box center [898, 155] width 69 height 19
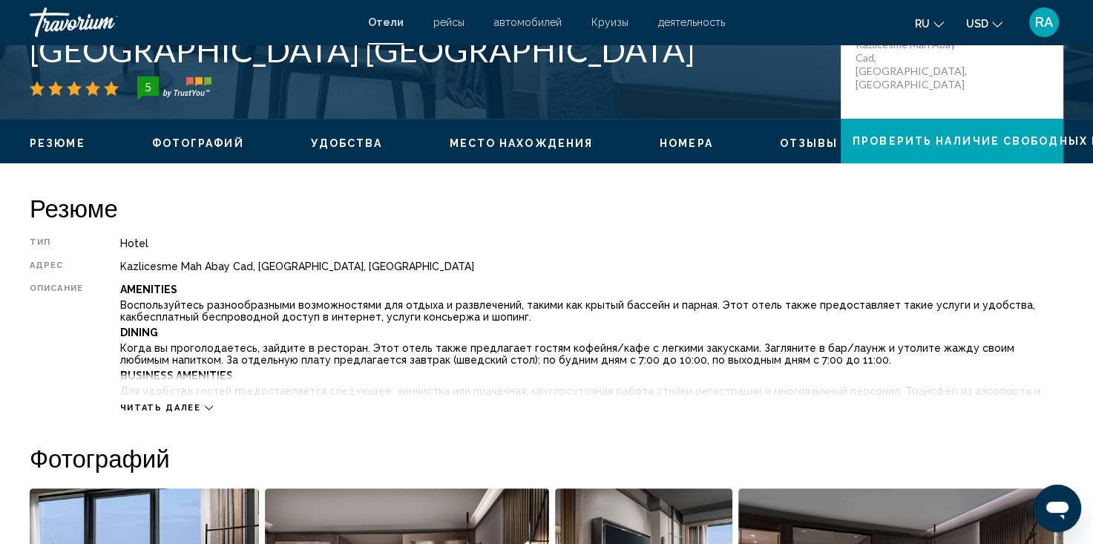
click at [994, 22] on icon "Change currency" at bounding box center [997, 24] width 10 height 10
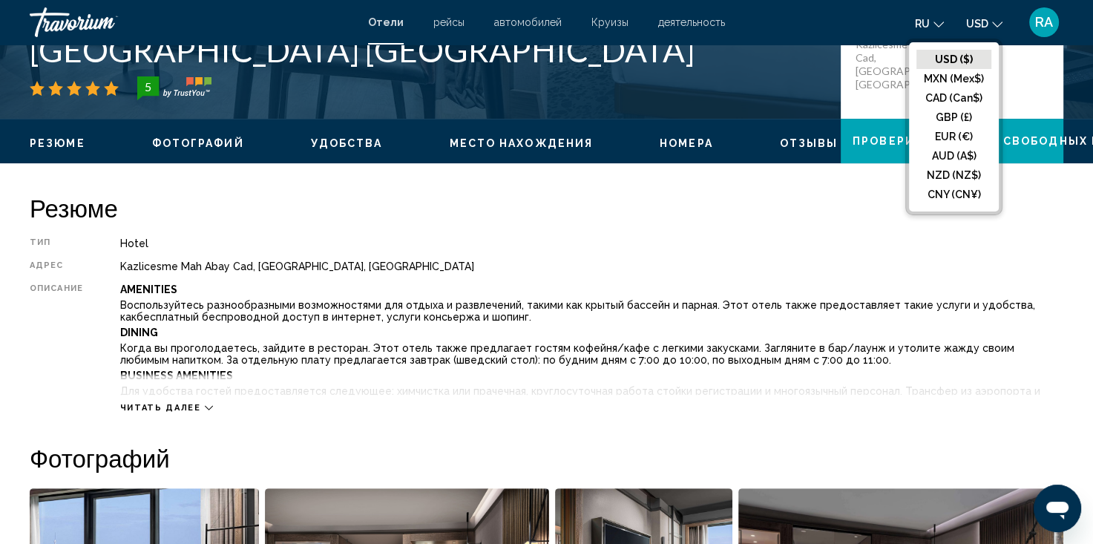
click at [1052, 19] on span "RA" at bounding box center [1044, 22] width 18 height 15
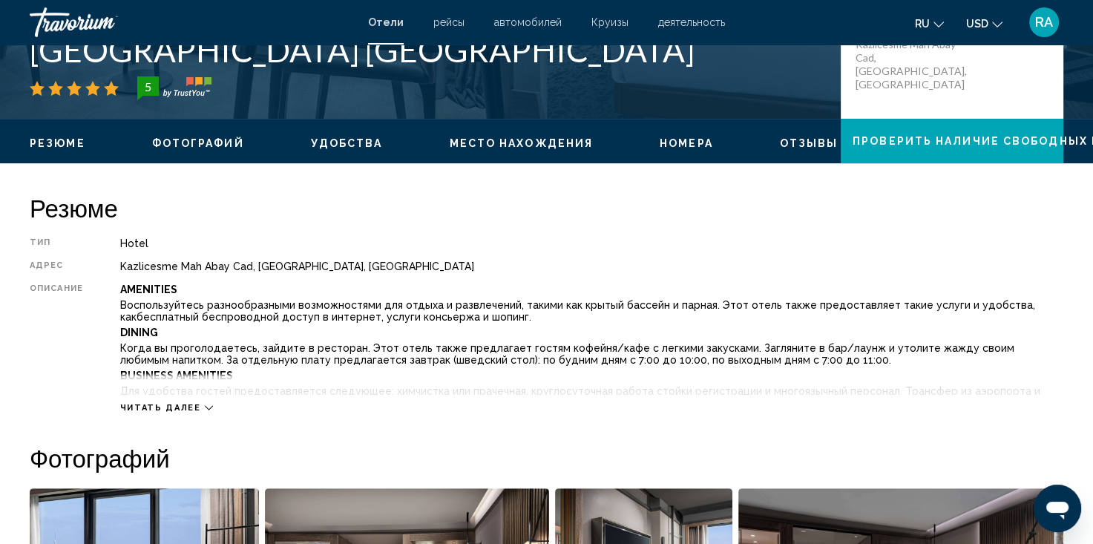
click at [1051, 19] on span "RA" at bounding box center [1044, 22] width 18 height 15
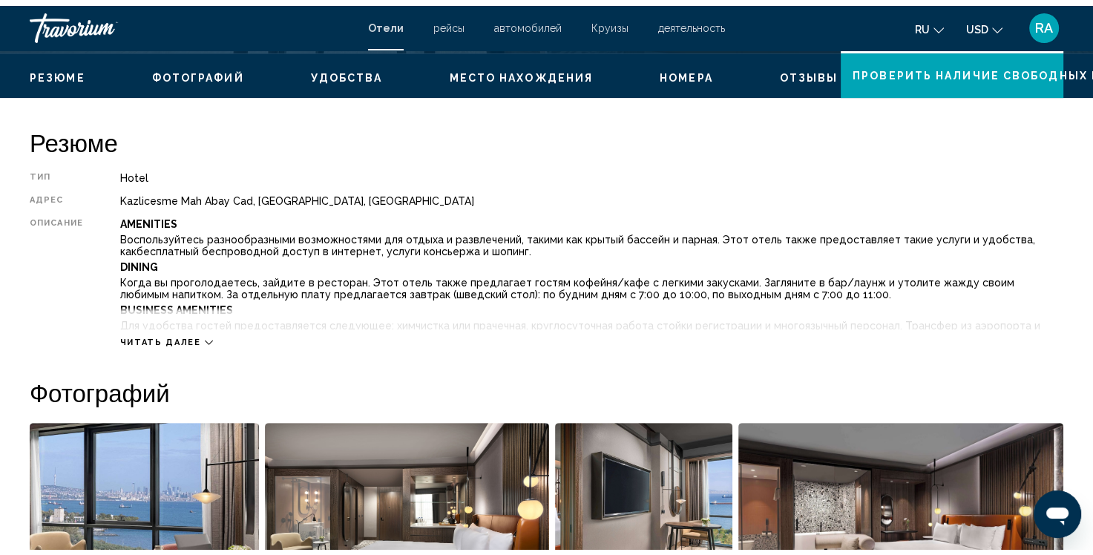
scroll to position [445, 0]
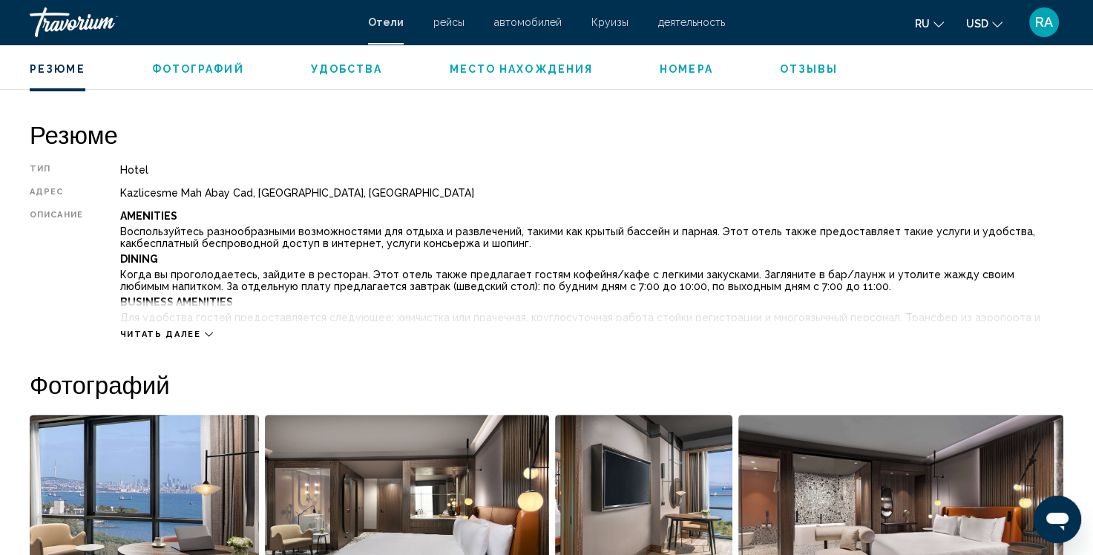
click at [205, 334] on icon "Main content" at bounding box center [209, 334] width 8 height 8
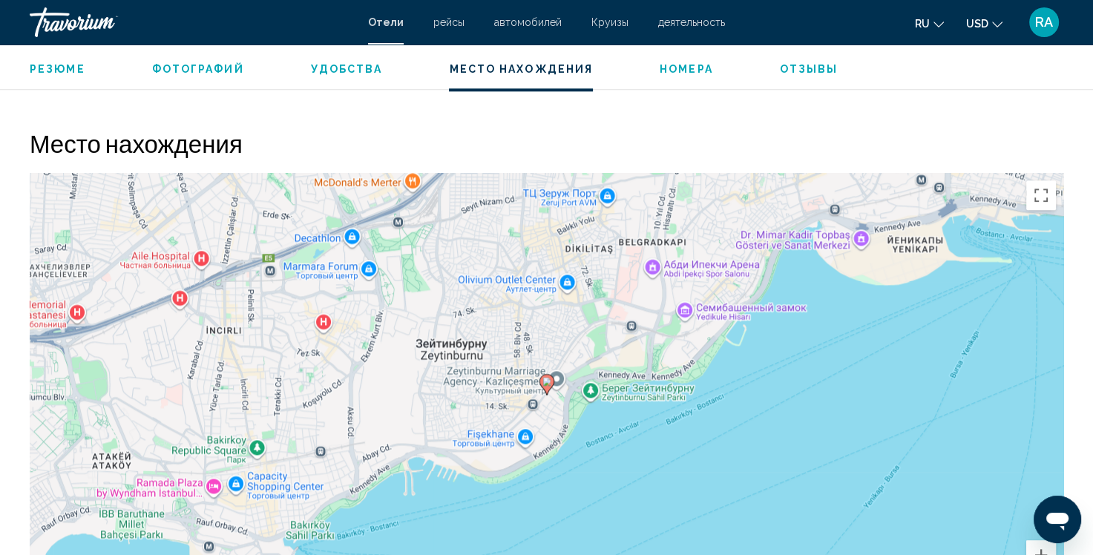
scroll to position [1855, 0]
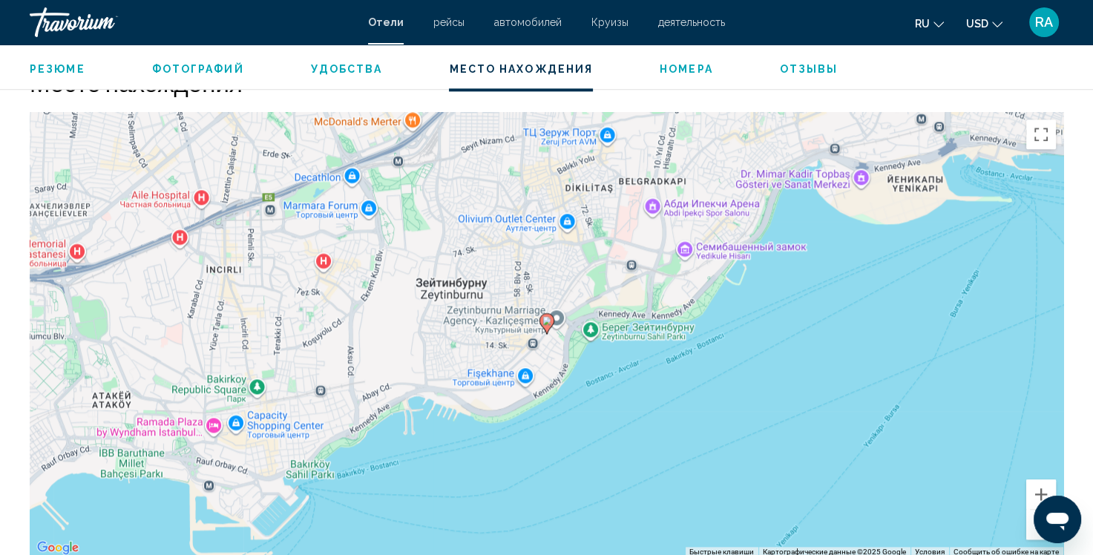
click at [507, 234] on div "Чтобы активировать перетаскивание с помощью клавиатуры, нажмите Alt + Ввод. Пос…" at bounding box center [547, 334] width 1034 height 445
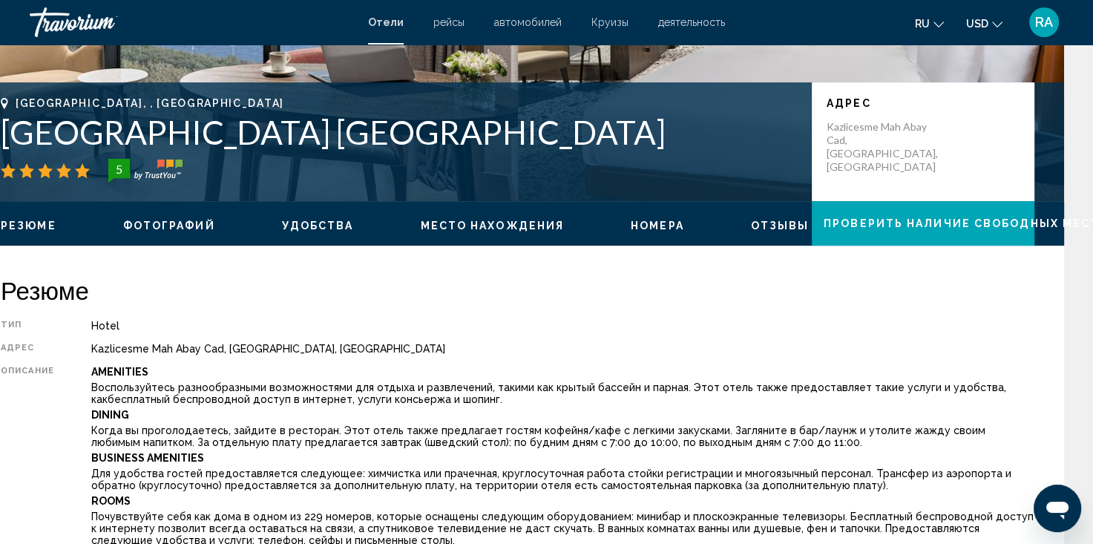
scroll to position [430, 29]
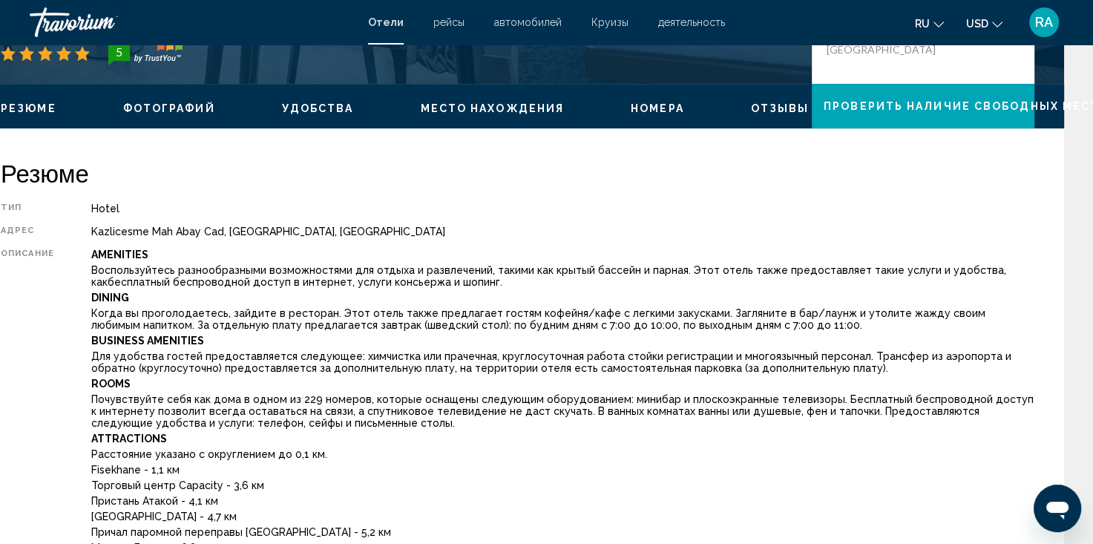
drag, startPoint x: 1087, startPoint y: 535, endPoint x: 1075, endPoint y: 554, distance: 22.7
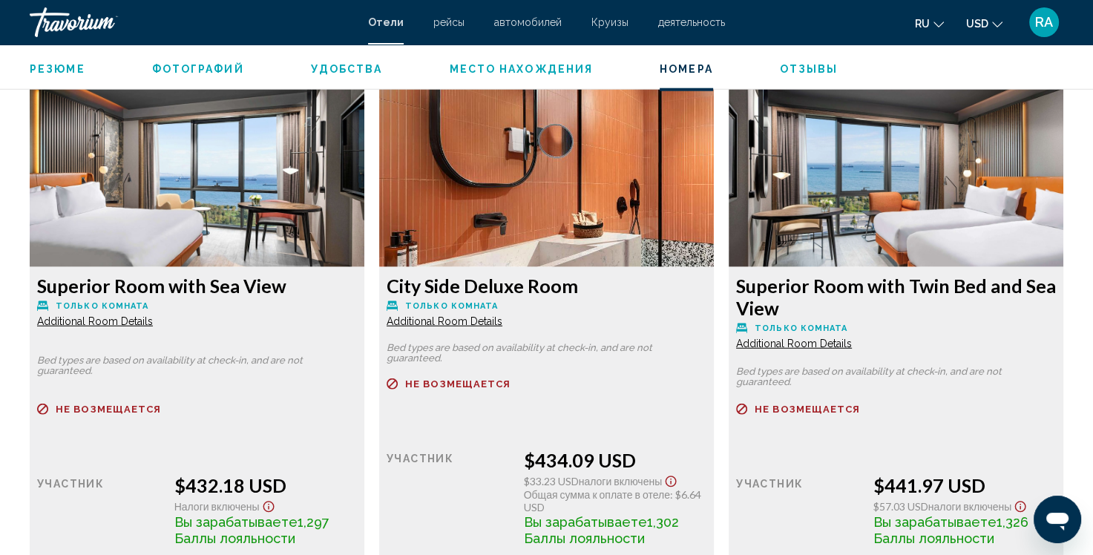
scroll to position [3770, 0]
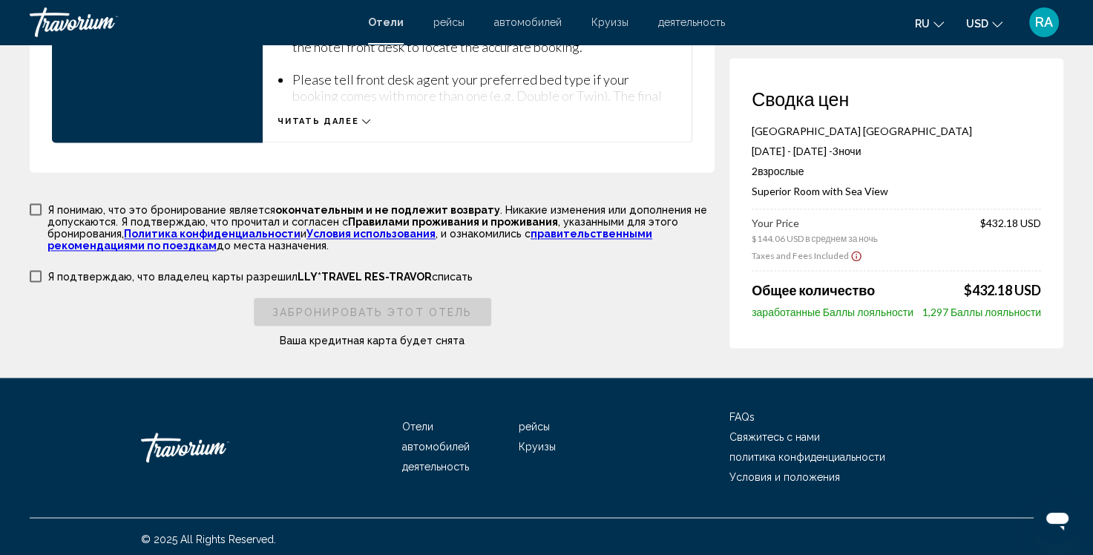
scroll to position [2244, 0]
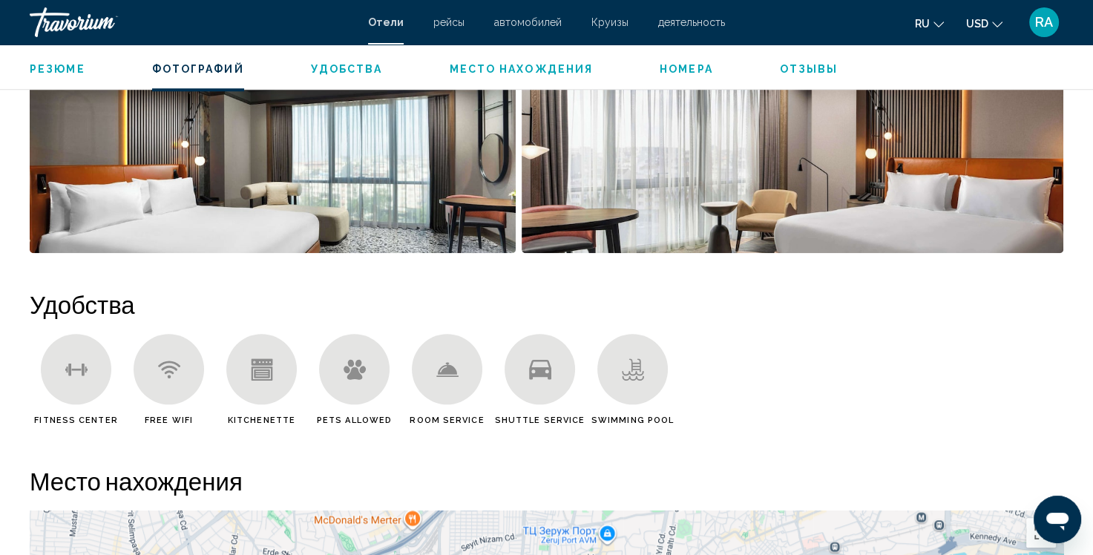
scroll to position [1039, 0]
